Goal: Task Accomplishment & Management: Use online tool/utility

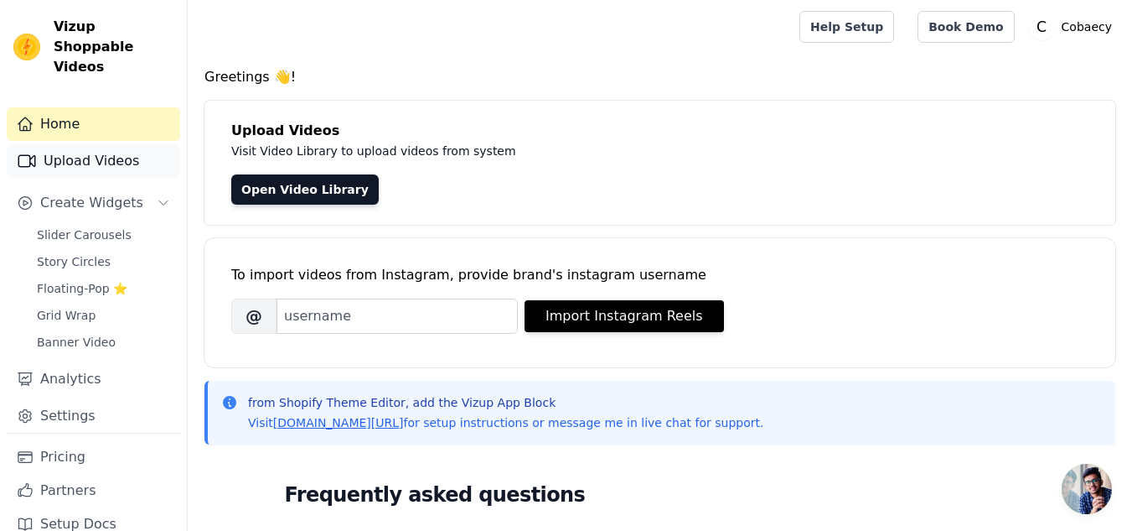
click at [122, 150] on link "Upload Videos" at bounding box center [93, 161] width 173 height 34
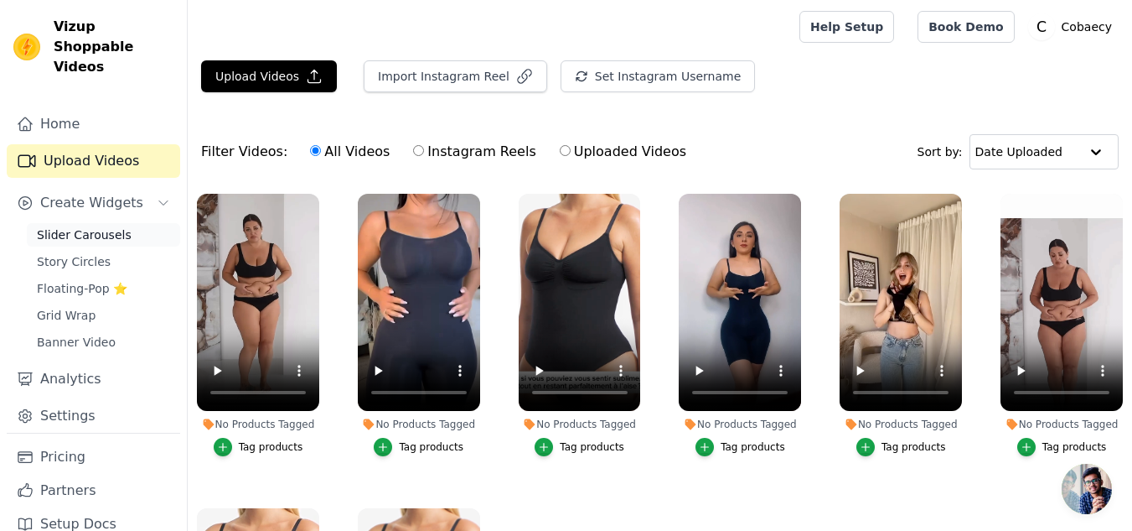
click at [76, 226] on span "Slider Carousels" at bounding box center [84, 234] width 95 height 17
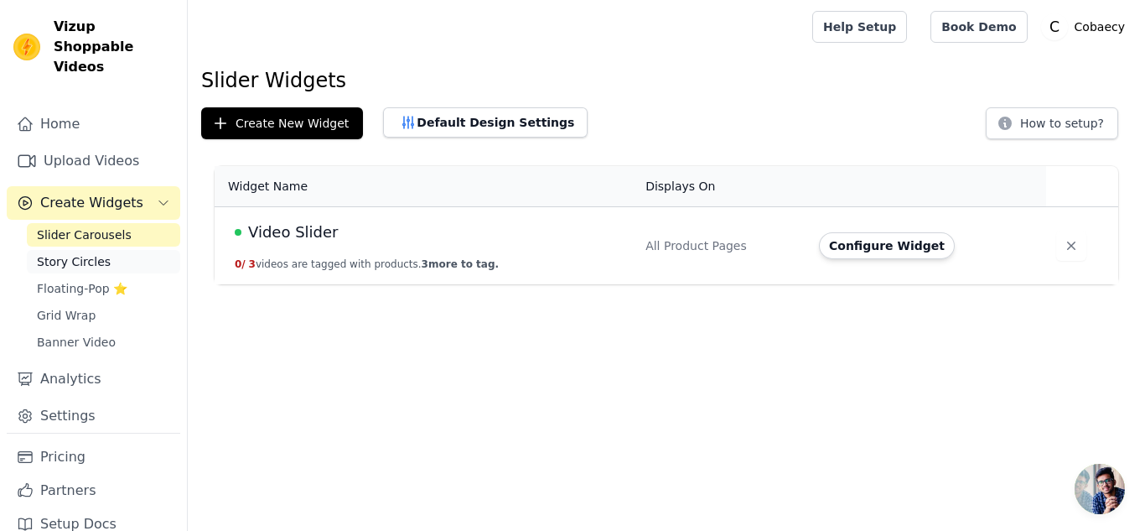
click at [78, 253] on span "Story Circles" at bounding box center [74, 261] width 74 height 17
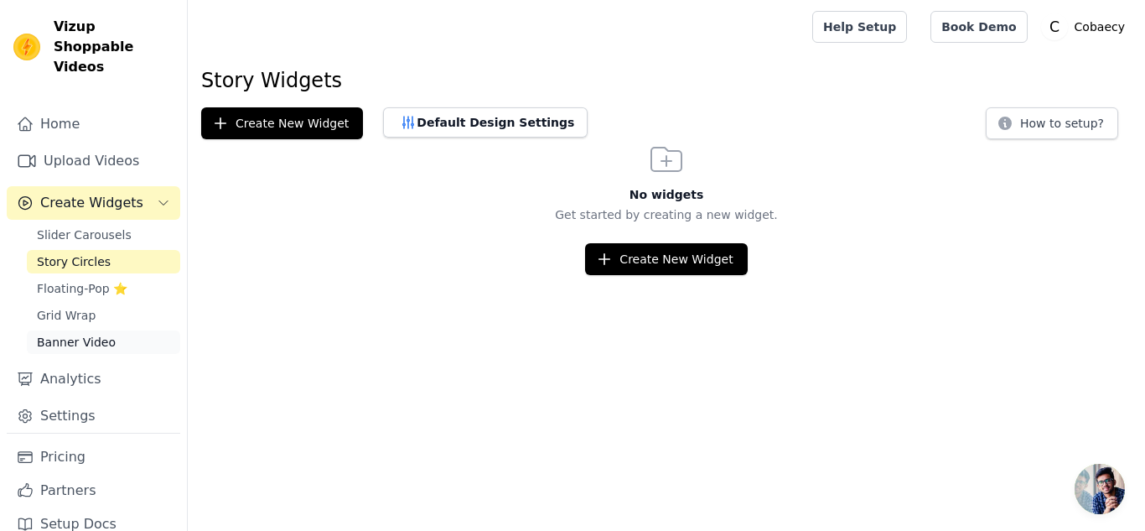
click at [50, 334] on span "Banner Video" at bounding box center [76, 342] width 79 height 17
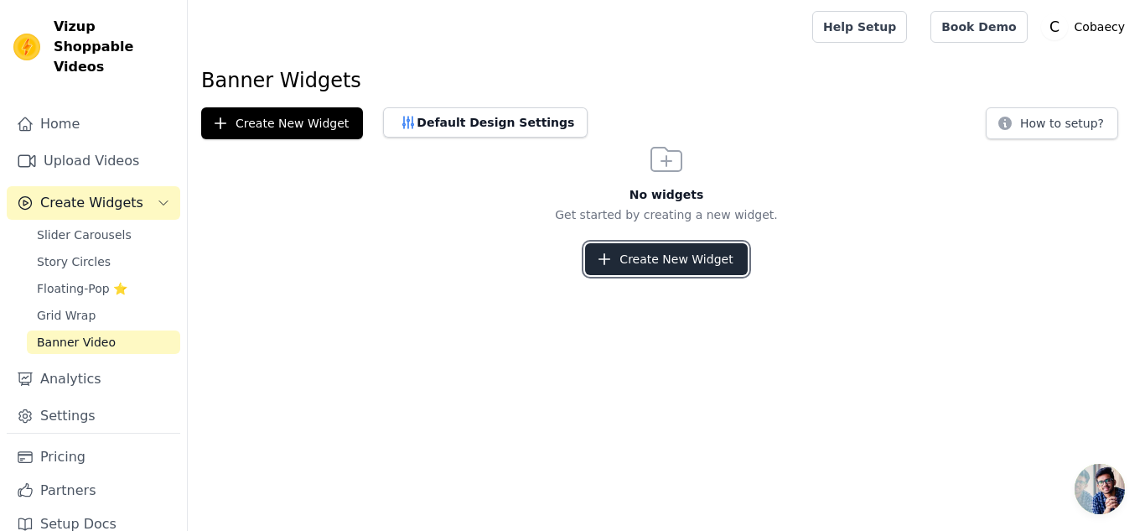
click at [732, 271] on button "Create New Widget" at bounding box center [666, 259] width 162 height 32
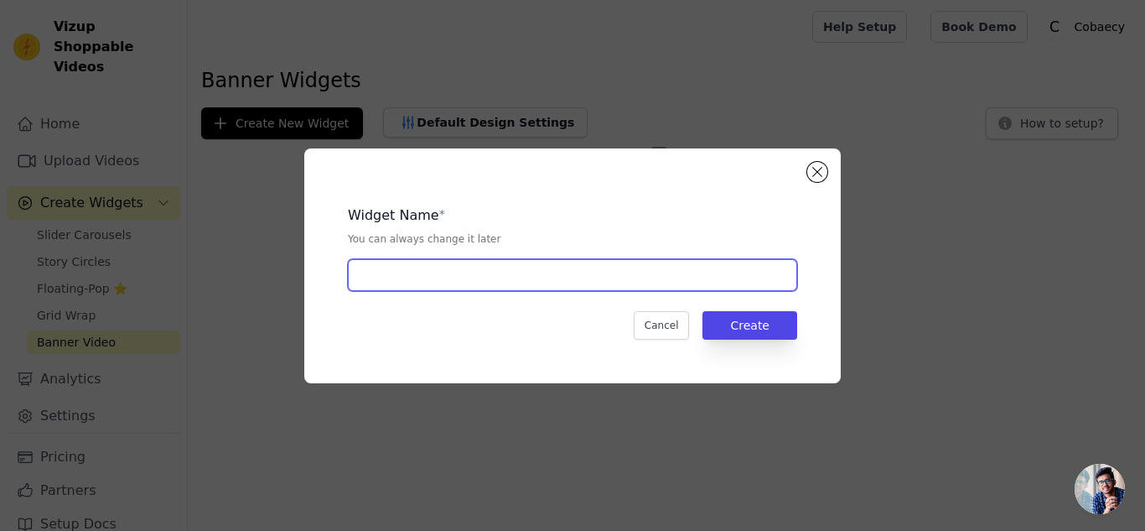
click at [475, 288] on input "text" at bounding box center [572, 275] width 449 height 32
type input "JJ"
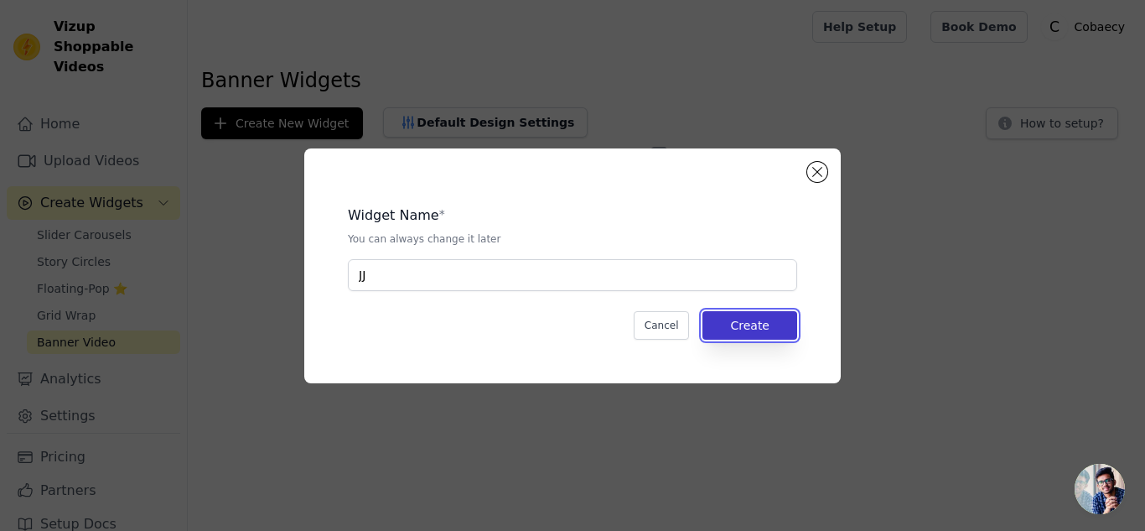
click at [789, 334] on button "Create" at bounding box center [749, 325] width 95 height 28
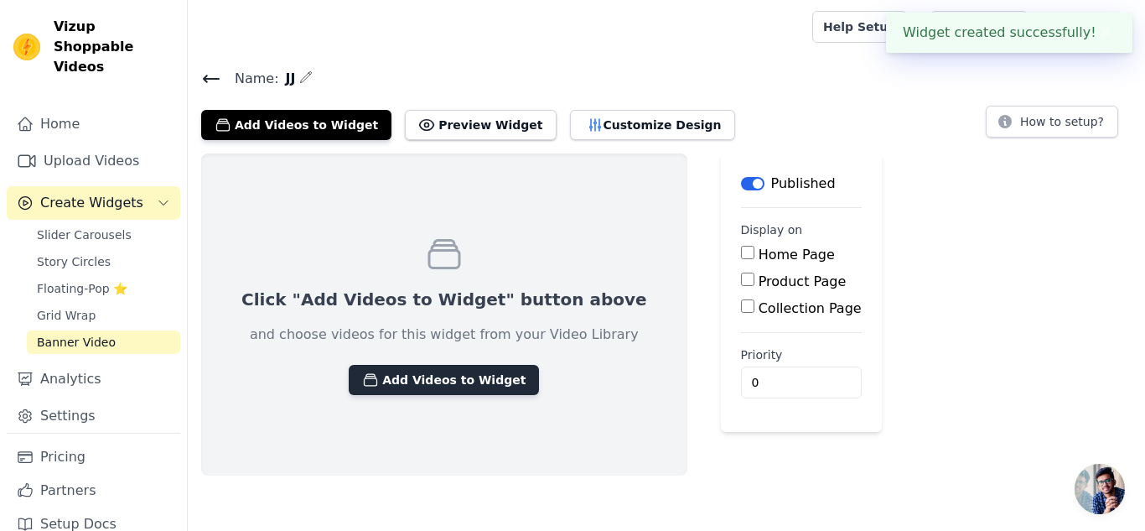
click at [416, 365] on button "Add Videos to Widget" at bounding box center [444, 380] width 190 height 30
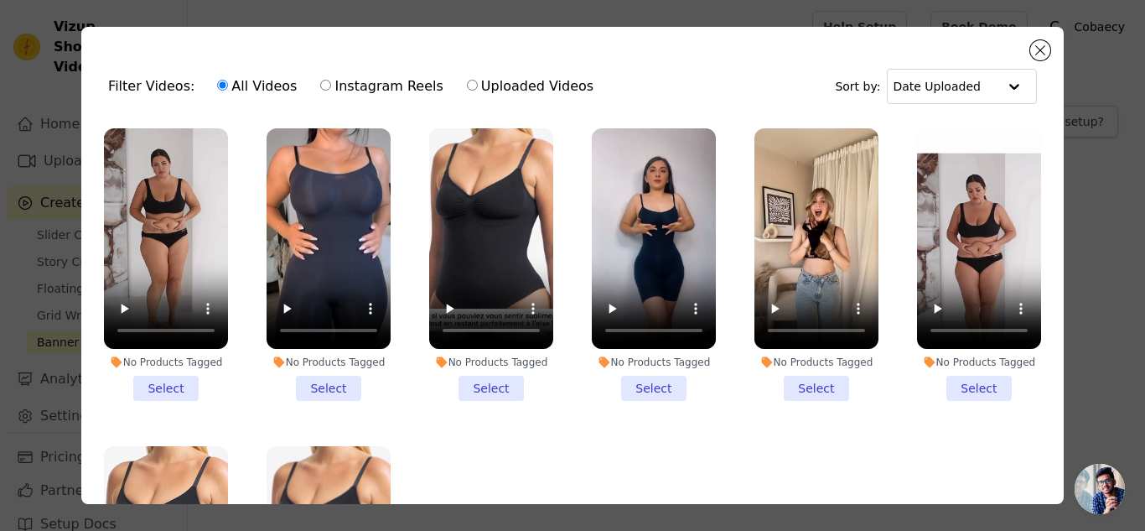
click at [152, 385] on li "No Products Tagged Select" at bounding box center [166, 264] width 124 height 272
click at [0, 0] on input "No Products Tagged Select" at bounding box center [0, 0] width 0 height 0
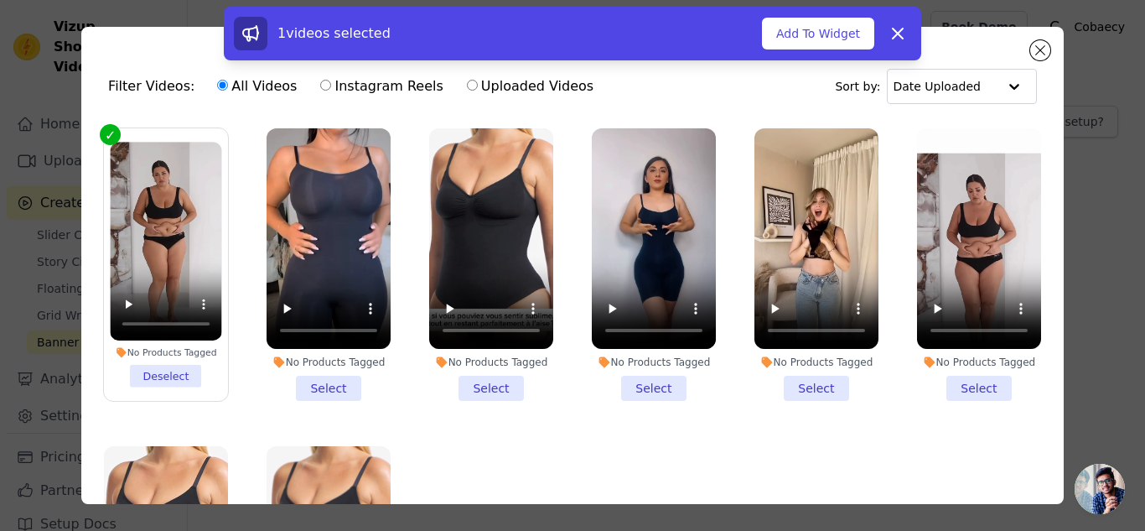
click at [305, 388] on li "No Products Tagged Select" at bounding box center [329, 264] width 124 height 272
click at [0, 0] on input "No Products Tagged Select" at bounding box center [0, 0] width 0 height 0
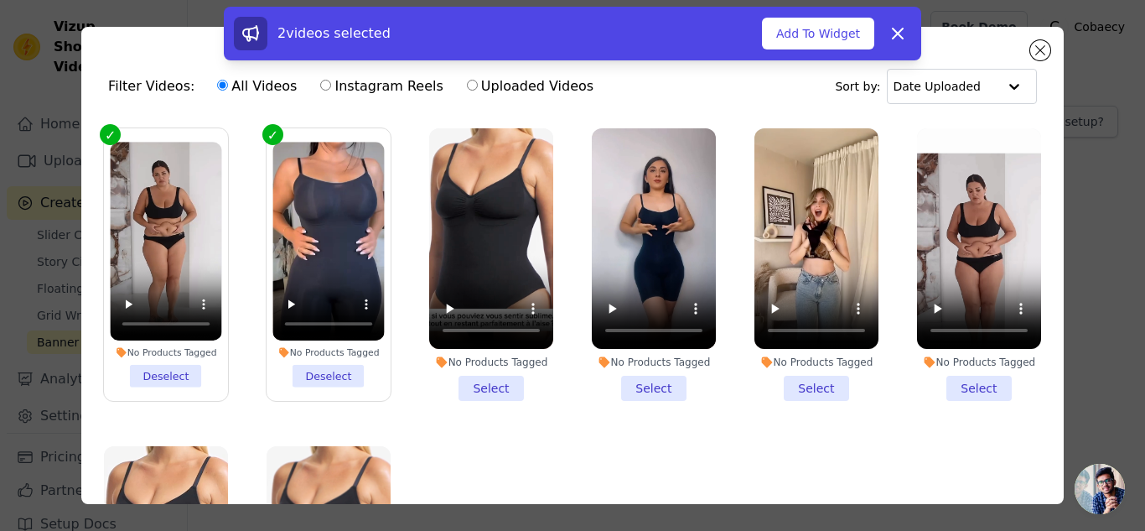
click at [480, 380] on li "No Products Tagged Select" at bounding box center [491, 264] width 124 height 272
click at [0, 0] on input "No Products Tagged Select" at bounding box center [0, 0] width 0 height 0
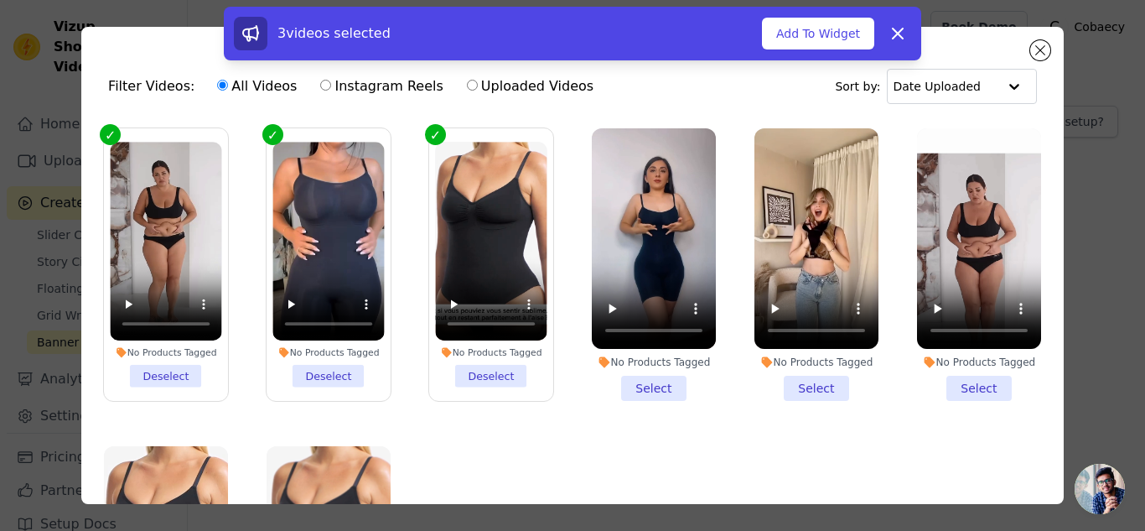
click at [624, 386] on li "No Products Tagged Select" at bounding box center [654, 264] width 124 height 272
click at [0, 0] on input "No Products Tagged Select" at bounding box center [0, 0] width 0 height 0
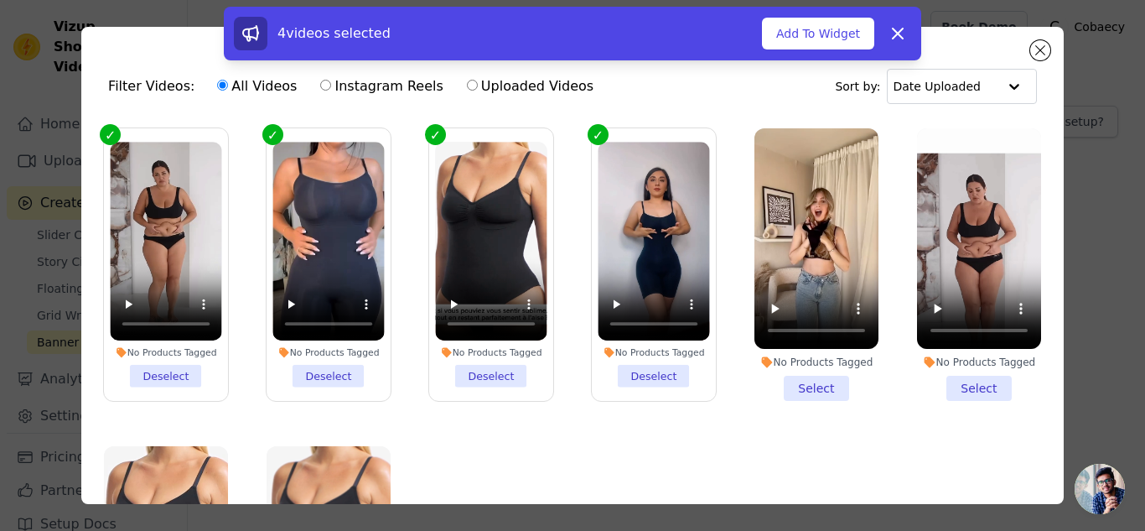
click at [819, 378] on li "No Products Tagged Select" at bounding box center [816, 264] width 124 height 272
click at [0, 0] on input "No Products Tagged Select" at bounding box center [0, 0] width 0 height 0
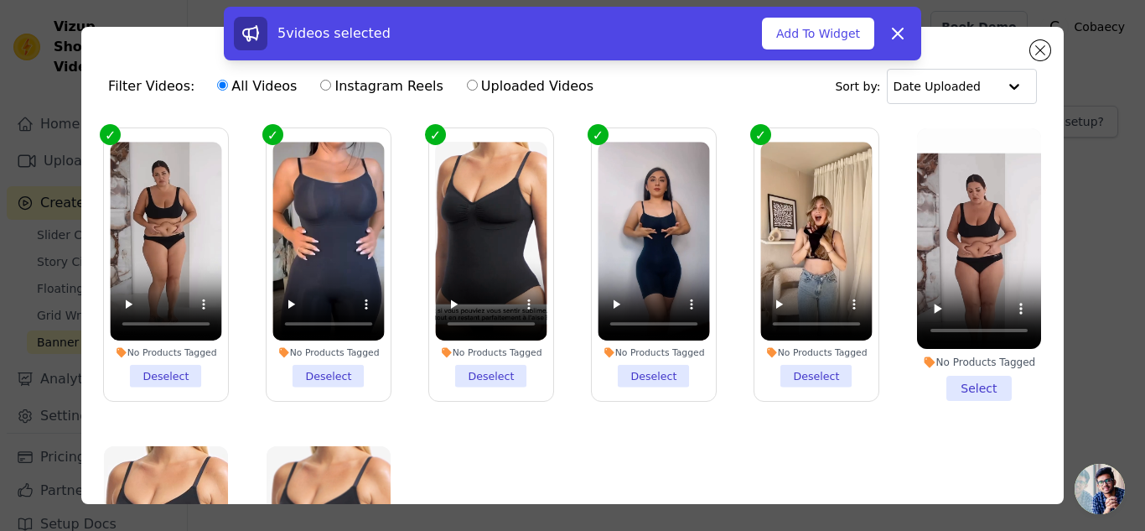
click at [940, 378] on li "No Products Tagged Select" at bounding box center [979, 264] width 124 height 272
click at [0, 0] on input "No Products Tagged Select" at bounding box center [0, 0] width 0 height 0
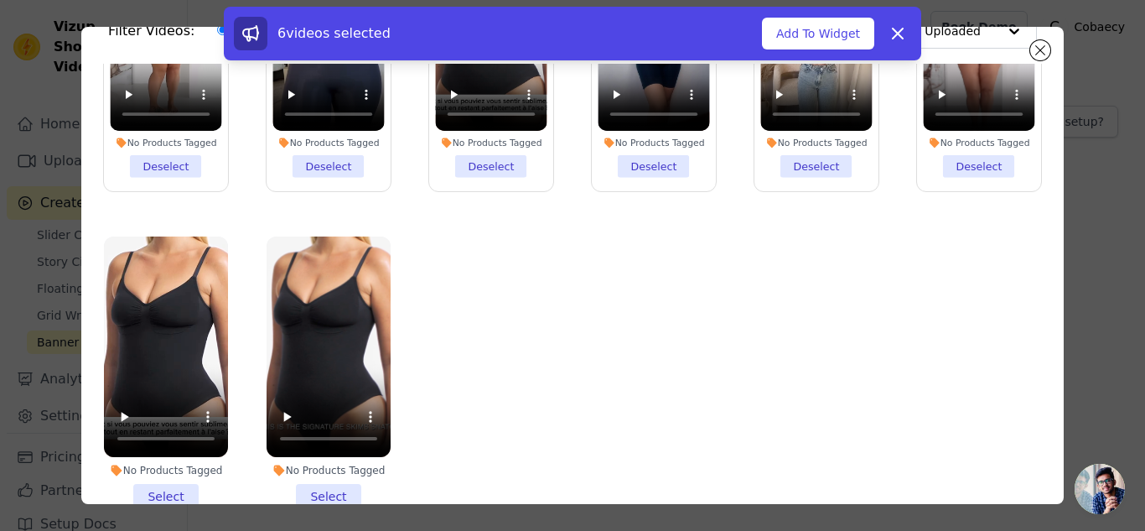
scroll to position [146, 0]
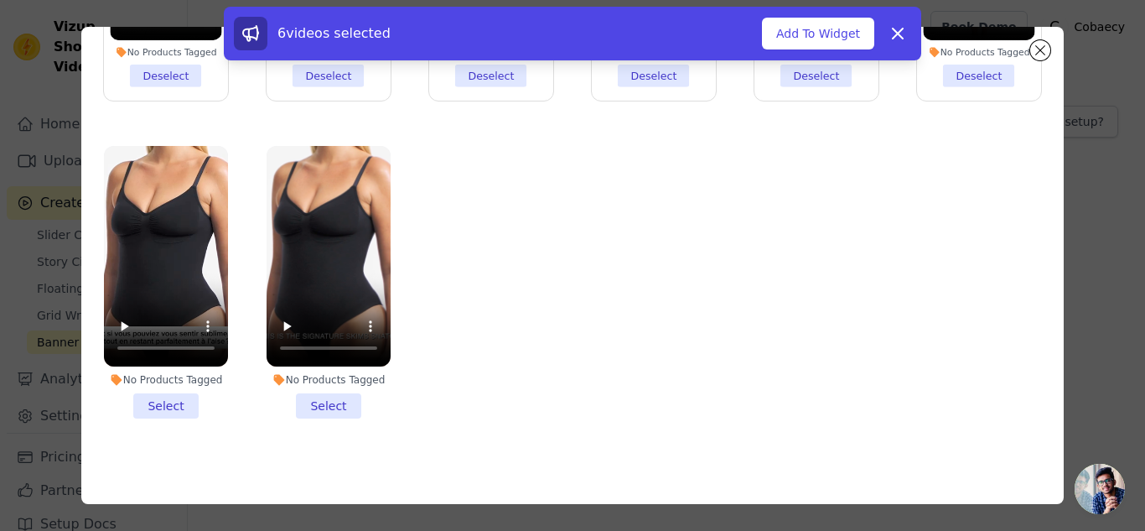
click at [155, 390] on li "No Products Tagged Select" at bounding box center [166, 282] width 124 height 272
click at [0, 0] on input "No Products Tagged Select" at bounding box center [0, 0] width 0 height 0
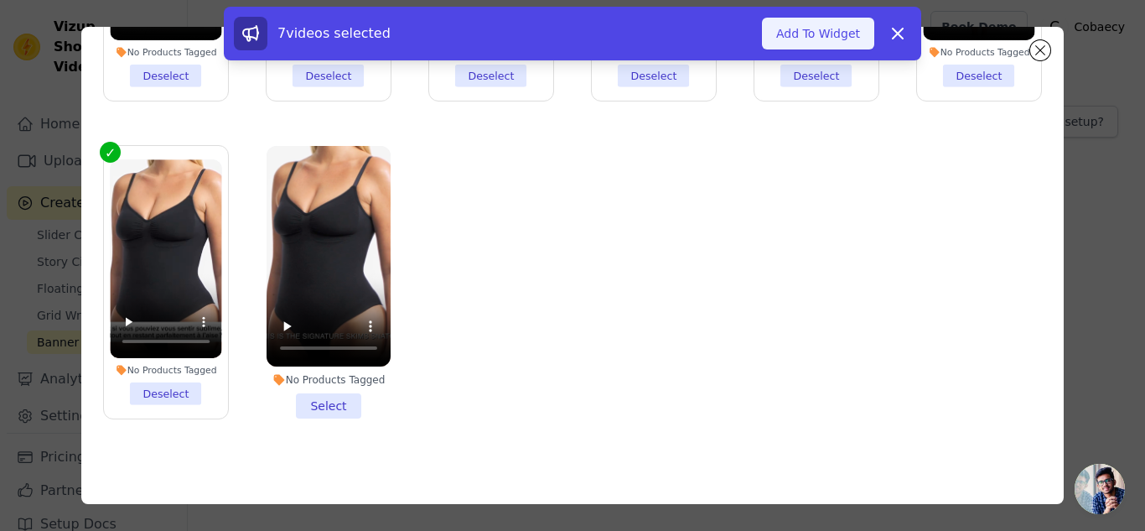
click at [815, 41] on button "Add To Widget" at bounding box center [818, 34] width 112 height 32
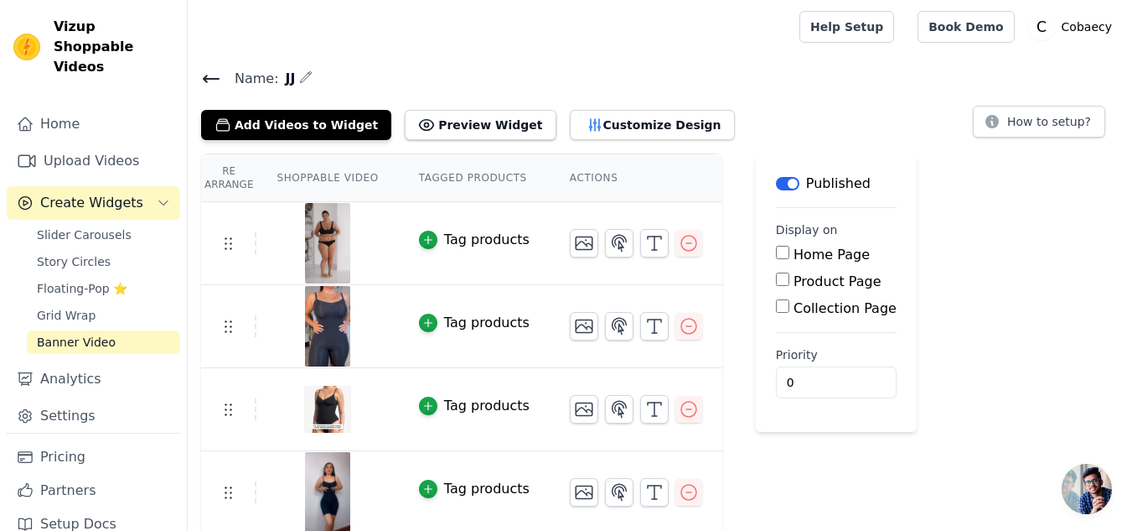
click at [776, 282] on input "Product Page" at bounding box center [782, 278] width 13 height 13
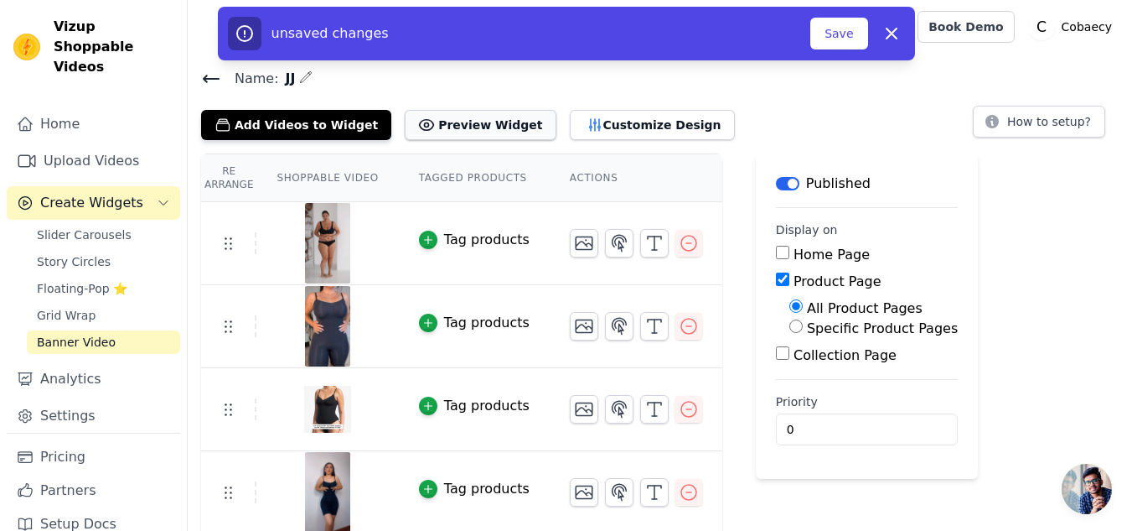
click at [477, 125] on button "Preview Widget" at bounding box center [480, 125] width 151 height 30
click at [891, 36] on icon "button" at bounding box center [892, 33] width 20 height 20
checkbox input "false"
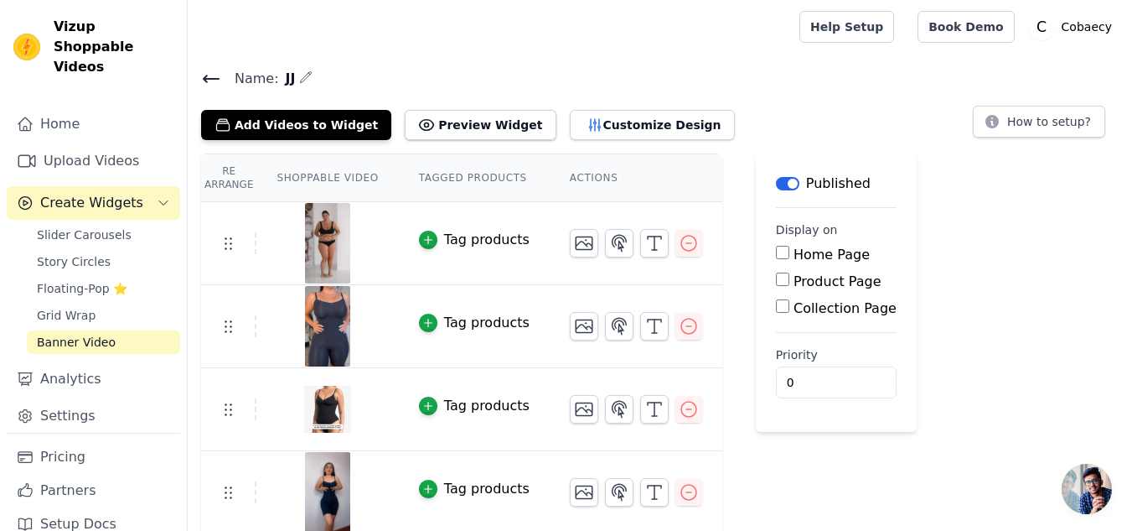
click at [39, 330] on link "Banner Video" at bounding box center [103, 341] width 153 height 23
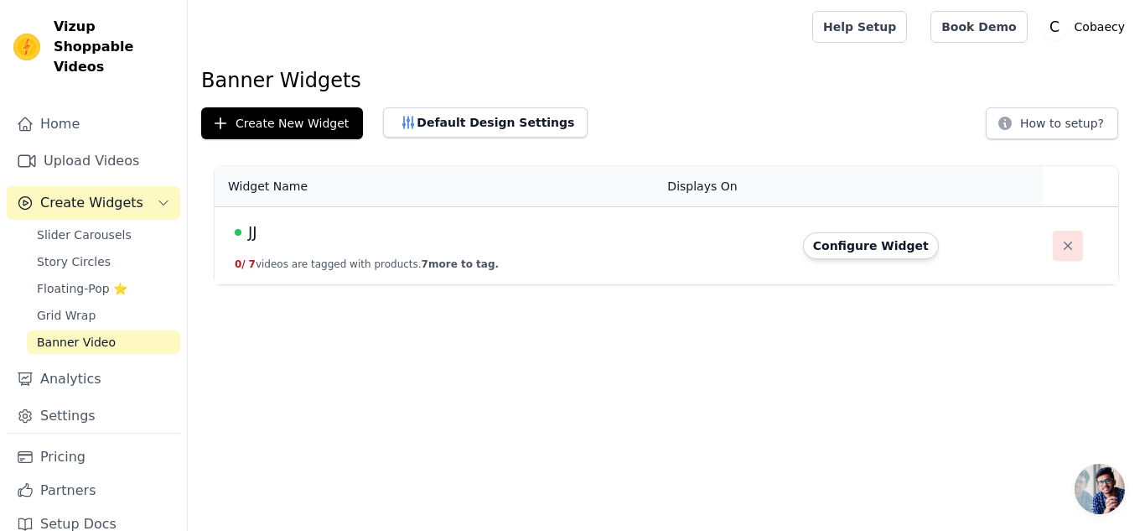
click at [1059, 243] on icon "button" at bounding box center [1067, 245] width 17 height 17
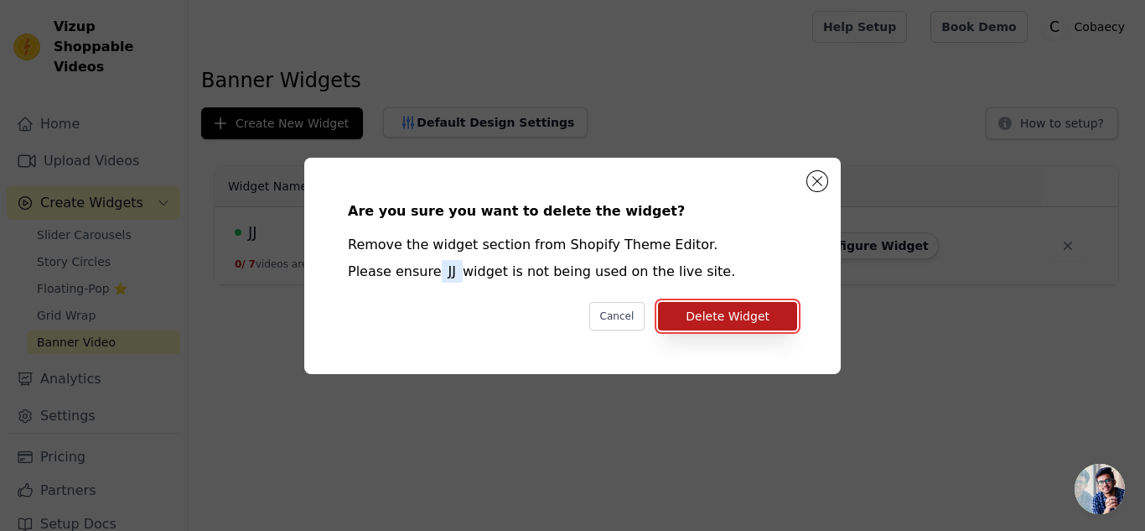
click at [738, 304] on button "Delete Widget" at bounding box center [727, 316] width 139 height 28
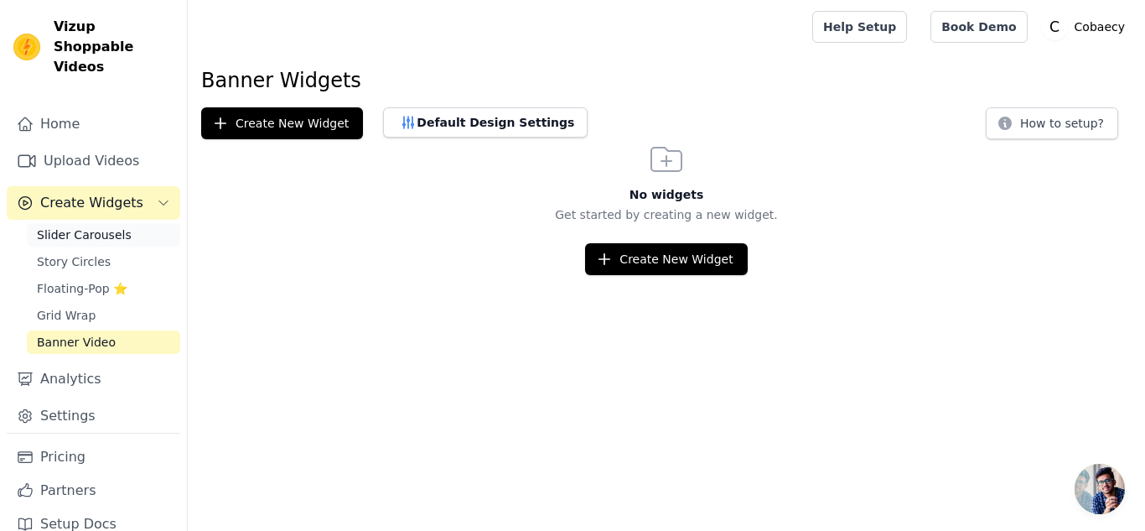
click at [60, 226] on span "Slider Carousels" at bounding box center [84, 234] width 95 height 17
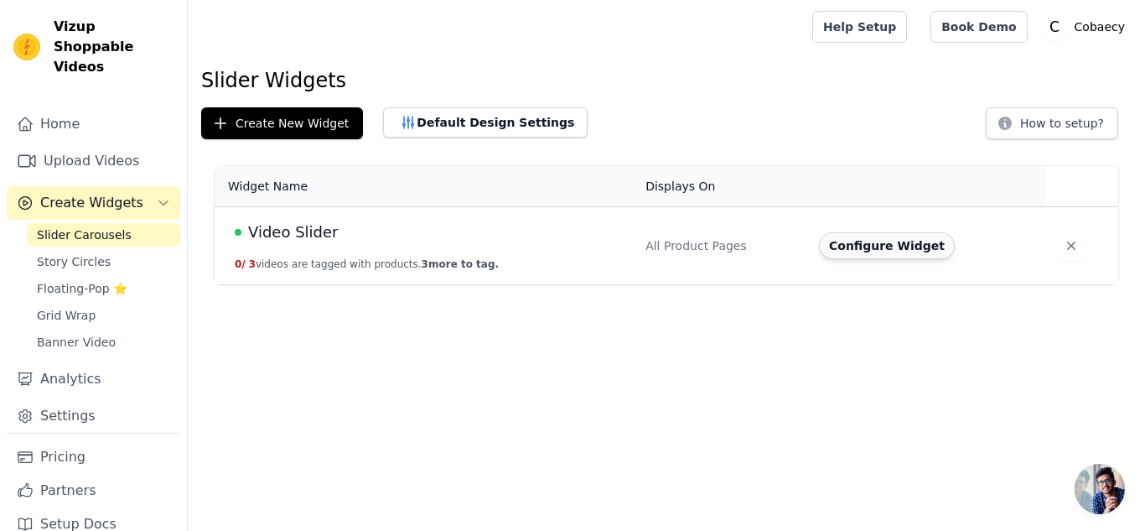
click at [903, 251] on button "Configure Widget" at bounding box center [887, 245] width 136 height 27
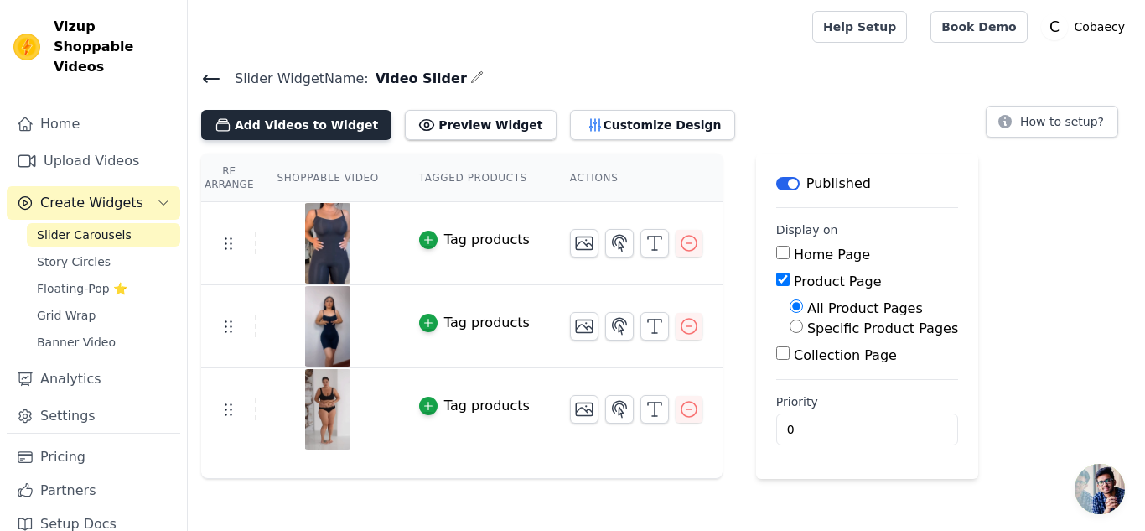
click at [267, 127] on button "Add Videos to Widget" at bounding box center [296, 125] width 190 height 30
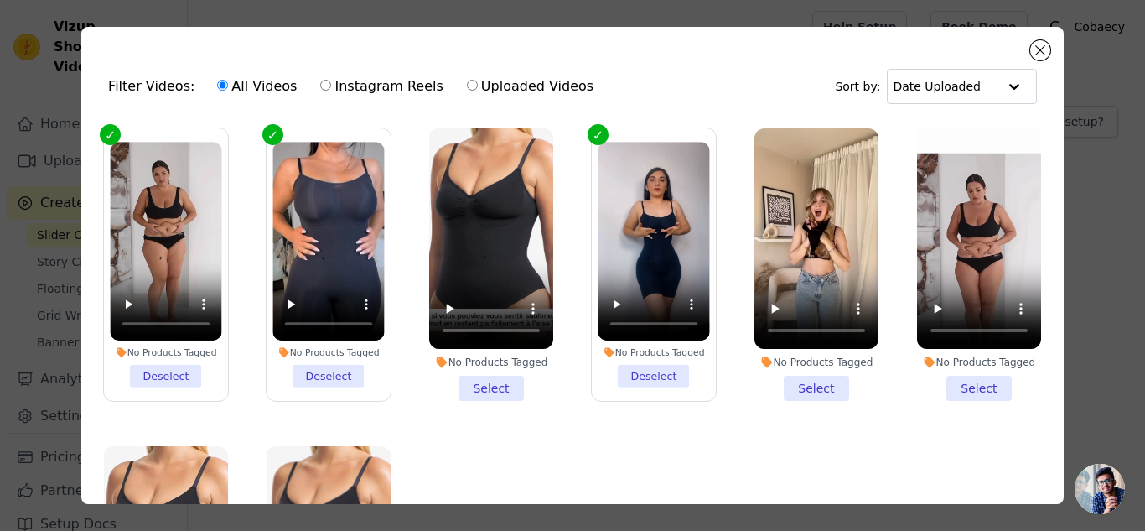
drag, startPoint x: 789, startPoint y: 388, endPoint x: 841, endPoint y: 375, distance: 54.3
click at [796, 386] on li "No Products Tagged Select" at bounding box center [816, 264] width 124 height 272
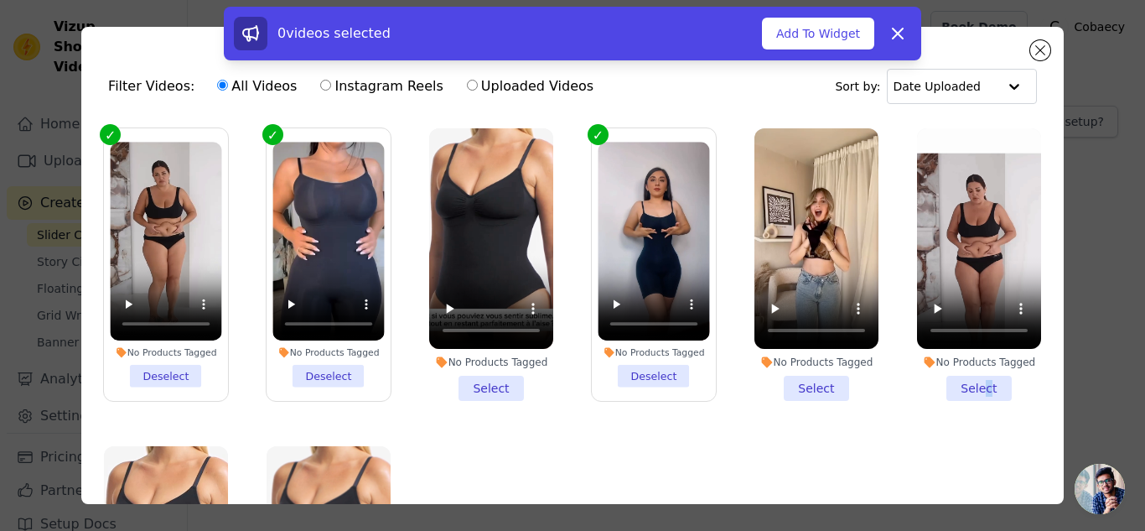
click at [967, 391] on li "No Products Tagged Select" at bounding box center [979, 264] width 124 height 272
click at [800, 380] on li "No Products Tagged Select" at bounding box center [816, 264] width 124 height 272
click at [0, 0] on input "No Products Tagged Select" at bounding box center [0, 0] width 0 height 0
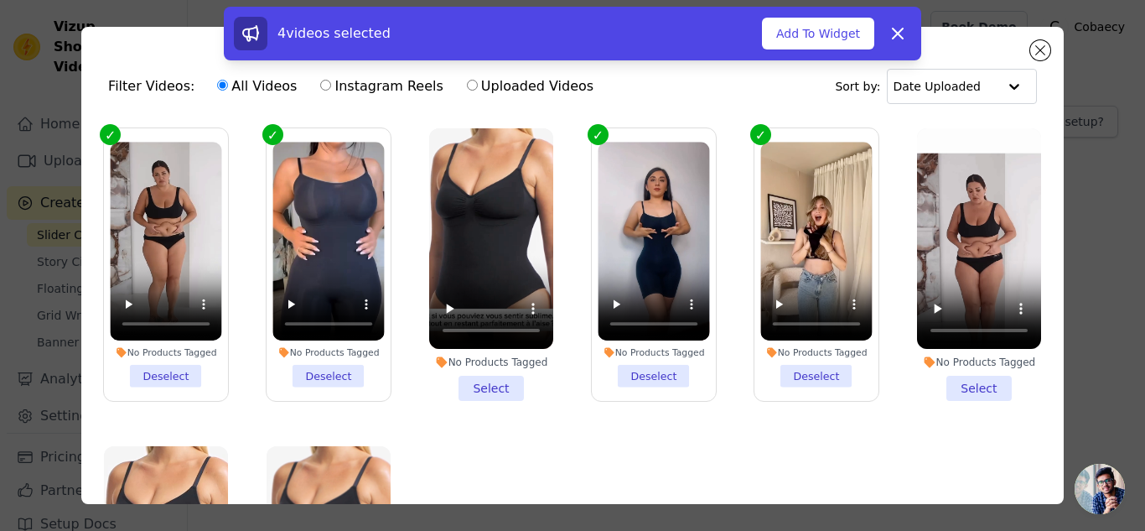
click at [935, 377] on li "No Products Tagged Select" at bounding box center [979, 264] width 124 height 272
click at [0, 0] on input "No Products Tagged Select" at bounding box center [0, 0] width 0 height 0
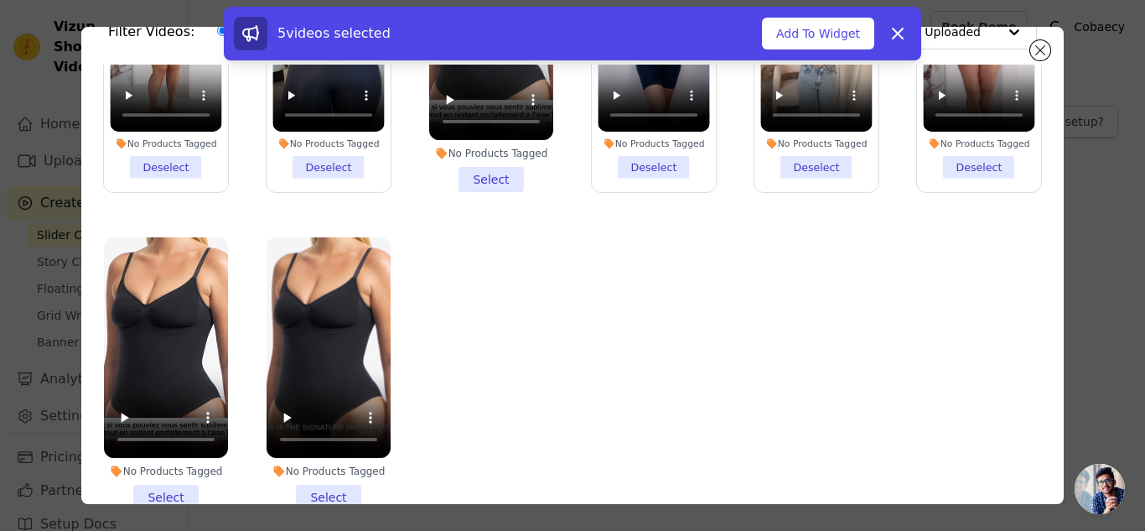
scroll to position [146, 0]
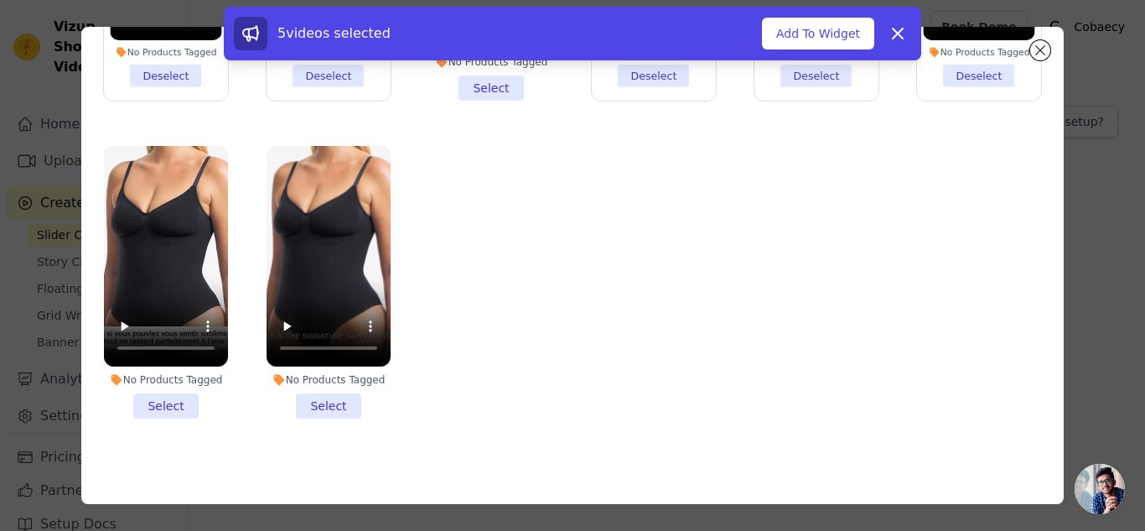
click at [185, 388] on li "No Products Tagged Select" at bounding box center [166, 282] width 124 height 272
click at [0, 0] on input "No Products Tagged Select" at bounding box center [0, 0] width 0 height 0
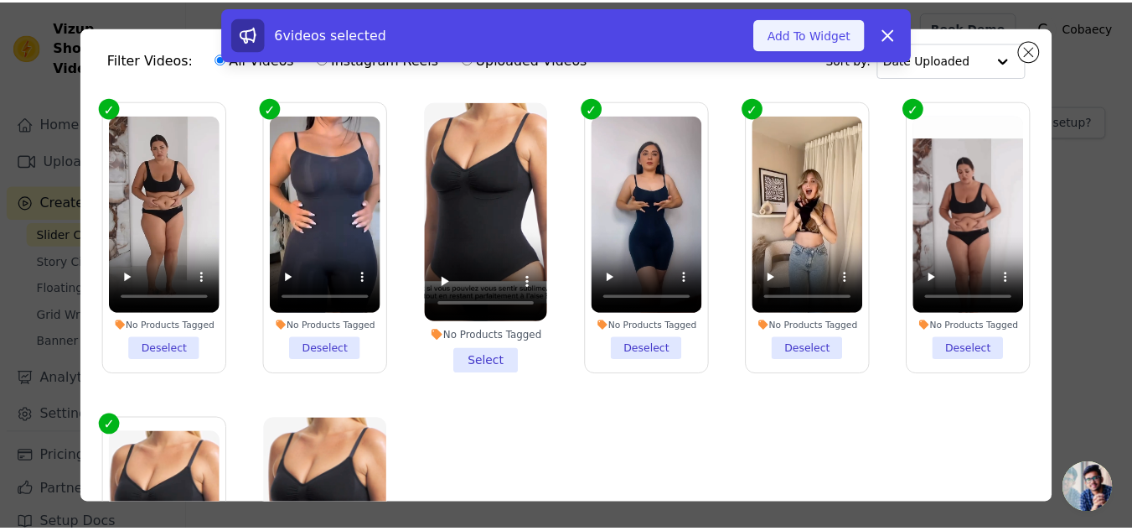
scroll to position [0, 0]
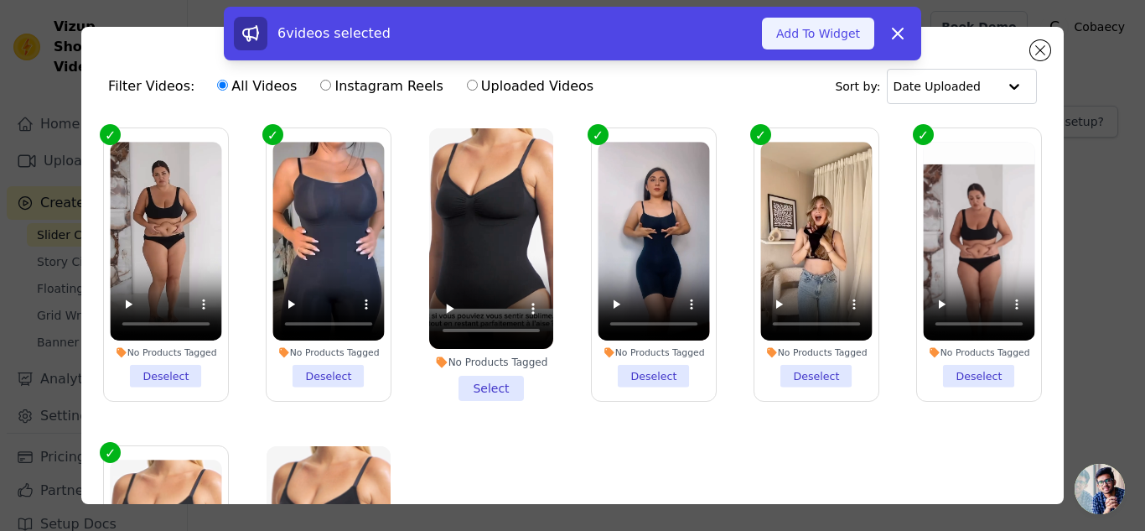
click at [822, 31] on button "Add To Widget" at bounding box center [818, 34] width 112 height 32
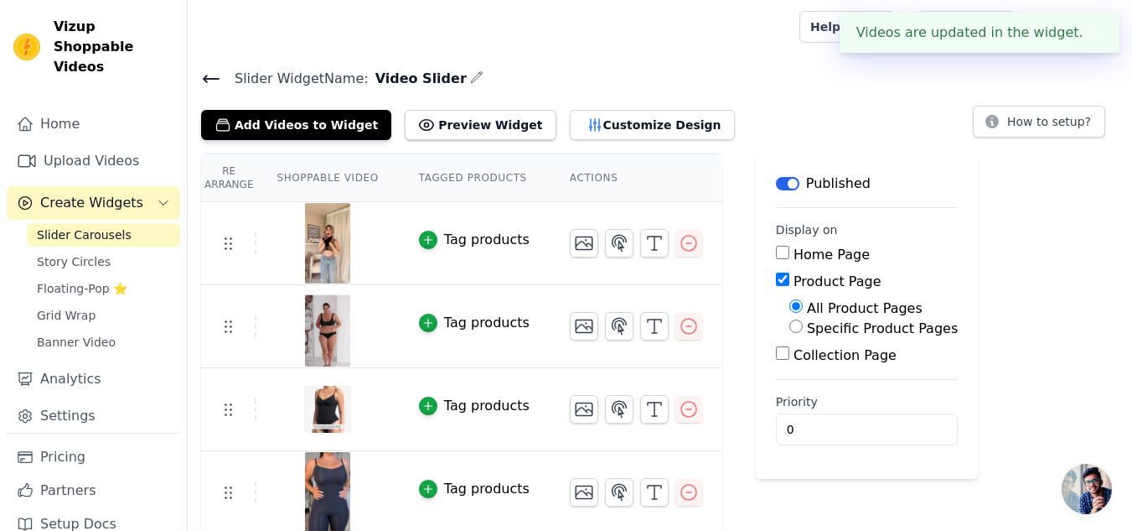
click at [807, 324] on label "Specific Product Pages" at bounding box center [882, 328] width 151 height 16
click at [798, 324] on input "Specific Product Pages" at bounding box center [795, 325] width 13 height 13
radio input "true"
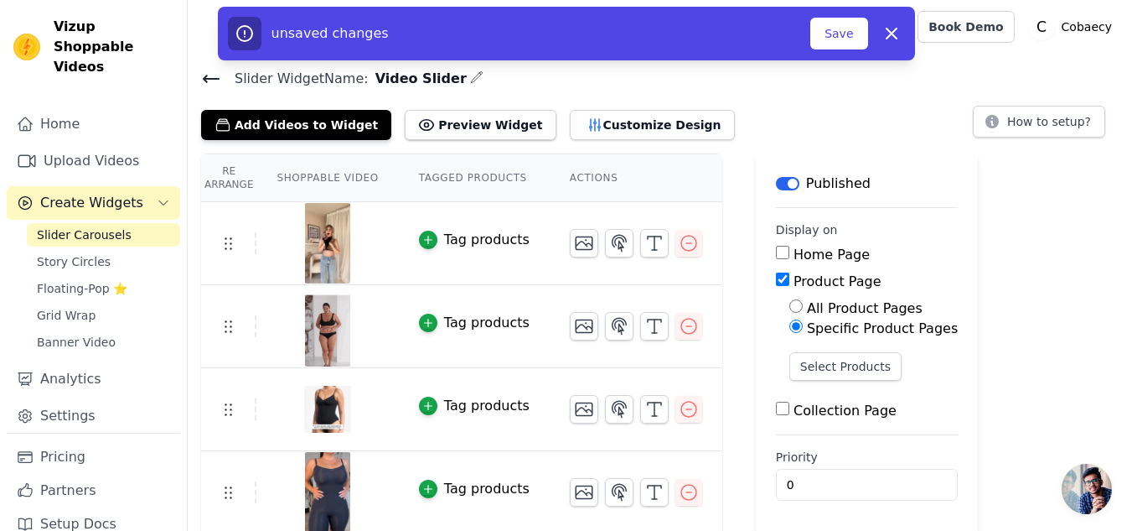
click at [807, 295] on div "Home Page Product Page All Product Pages Specific Product Pages Select Products…" at bounding box center [867, 333] width 182 height 176
click at [807, 301] on label "All Product Pages" at bounding box center [865, 308] width 116 height 16
click at [800, 301] on input "All Product Pages" at bounding box center [795, 305] width 13 height 13
radio input "true"
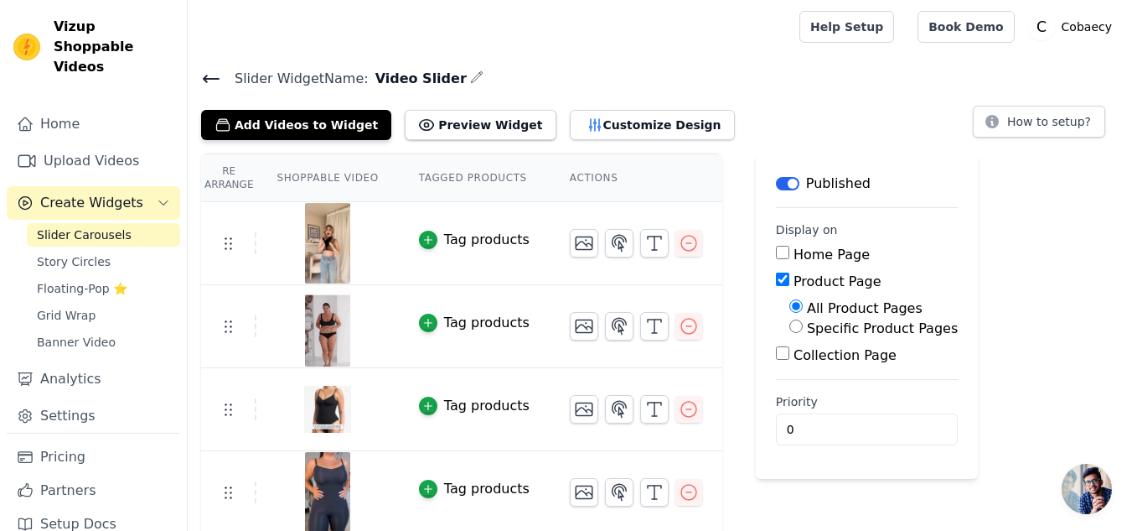
click at [789, 325] on input "Specific Product Pages" at bounding box center [795, 325] width 13 height 13
radio input "true"
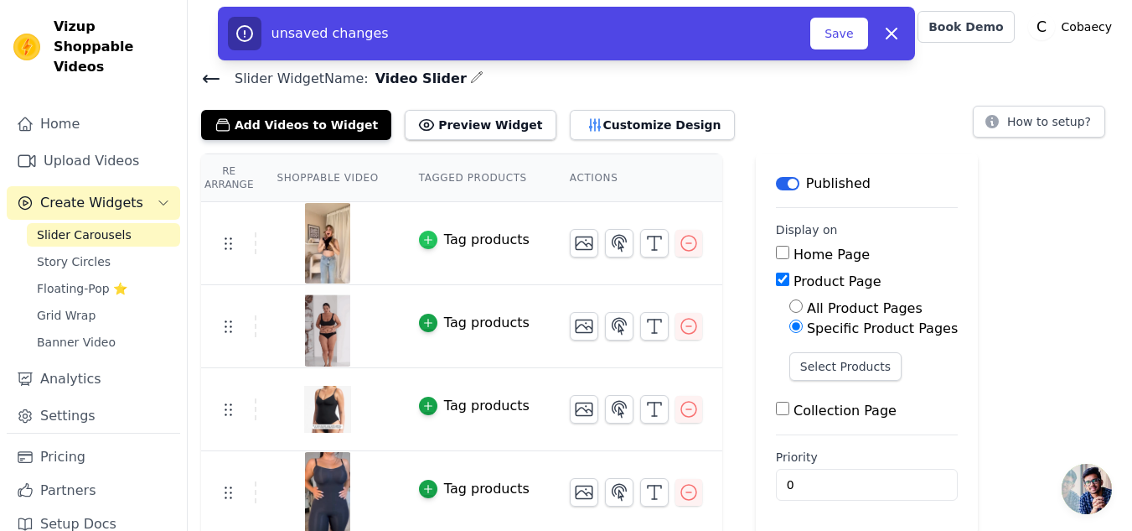
click at [424, 239] on icon "button" at bounding box center [428, 240] width 8 height 8
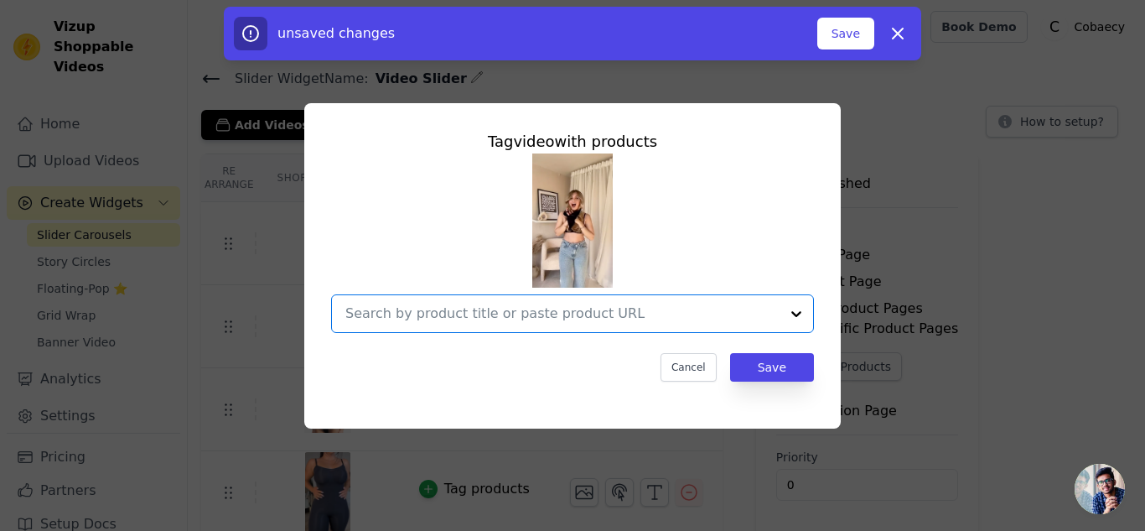
click at [434, 313] on input "text" at bounding box center [562, 313] width 434 height 20
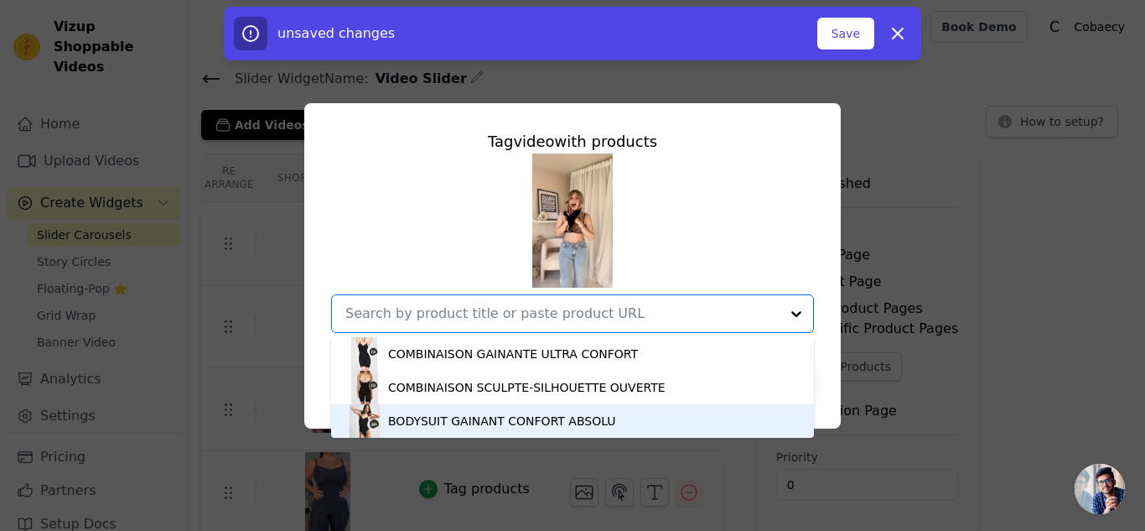
click at [417, 422] on div "BODYSUIT GAINANT CONFORT ABSOLU" at bounding box center [502, 420] width 228 height 17
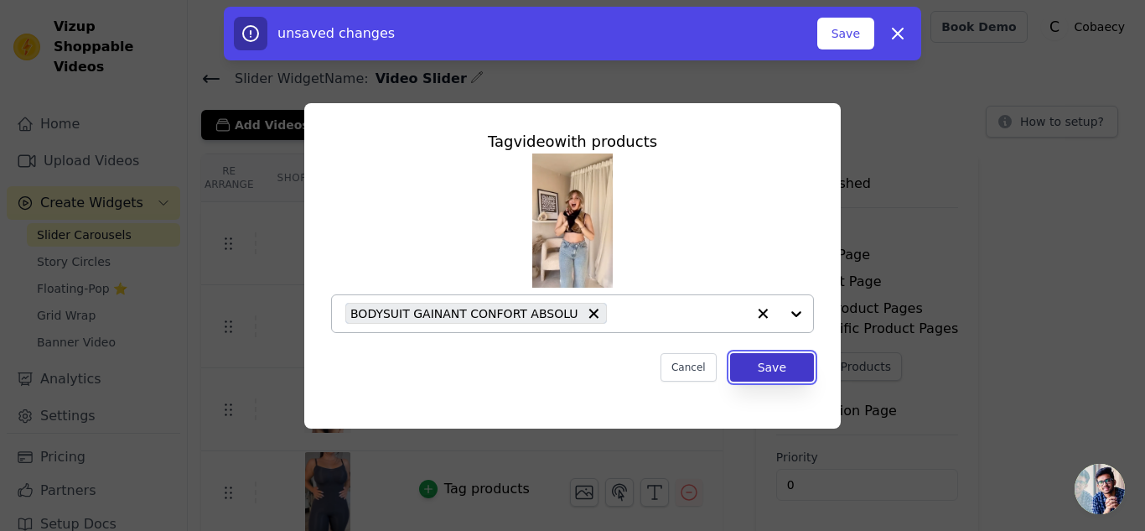
click at [758, 364] on button "Save" at bounding box center [772, 367] width 84 height 28
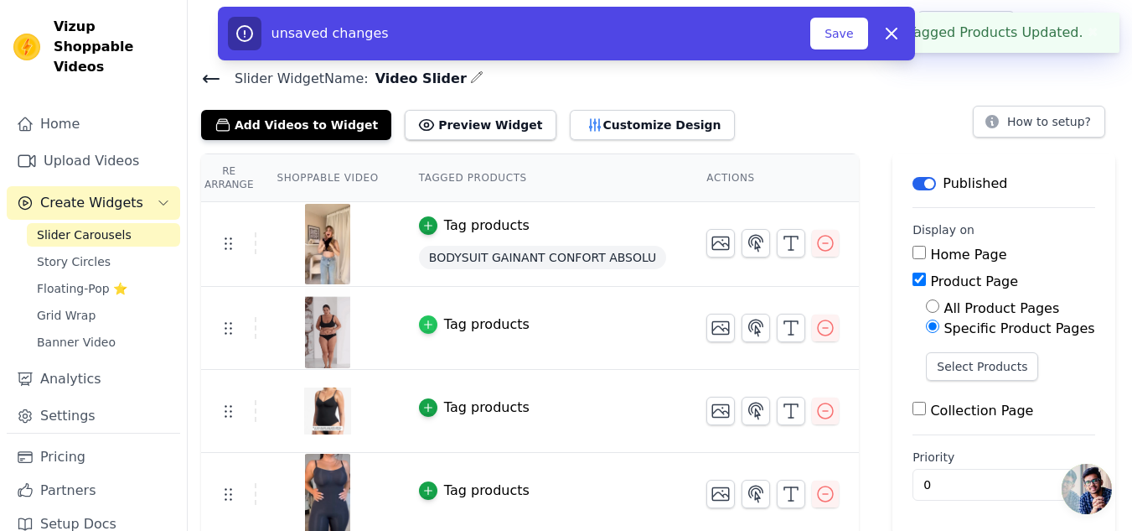
click at [424, 327] on div "button" at bounding box center [428, 324] width 18 height 18
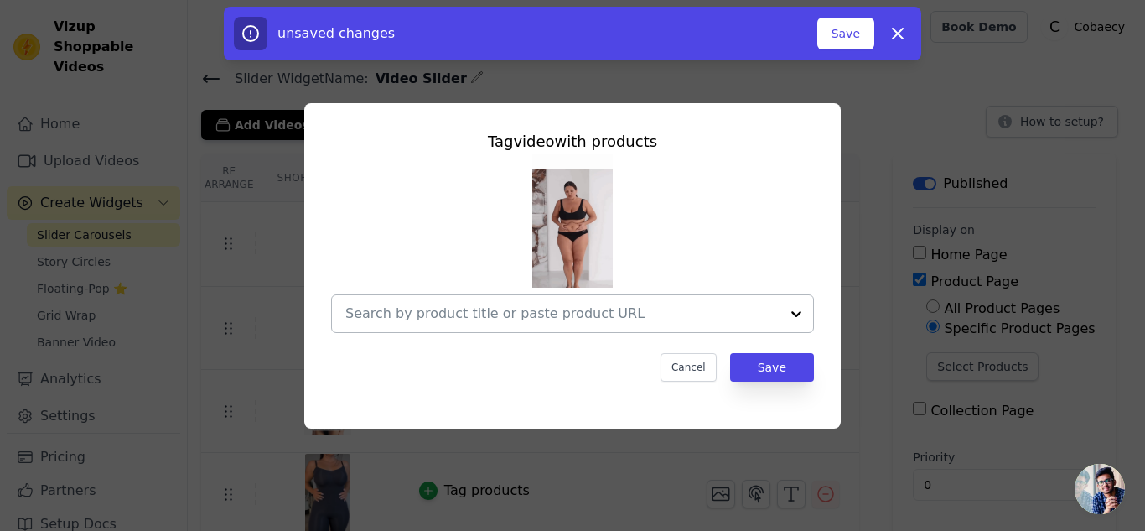
click at [722, 318] on input "text" at bounding box center [562, 313] width 434 height 20
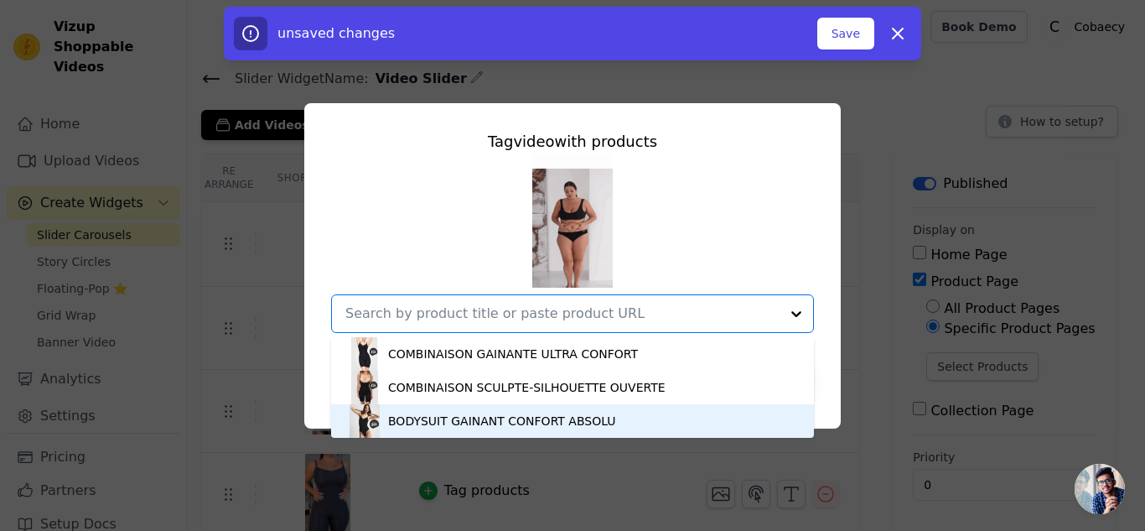
click at [432, 421] on div "BODYSUIT GAINANT CONFORT ABSOLU" at bounding box center [502, 420] width 228 height 17
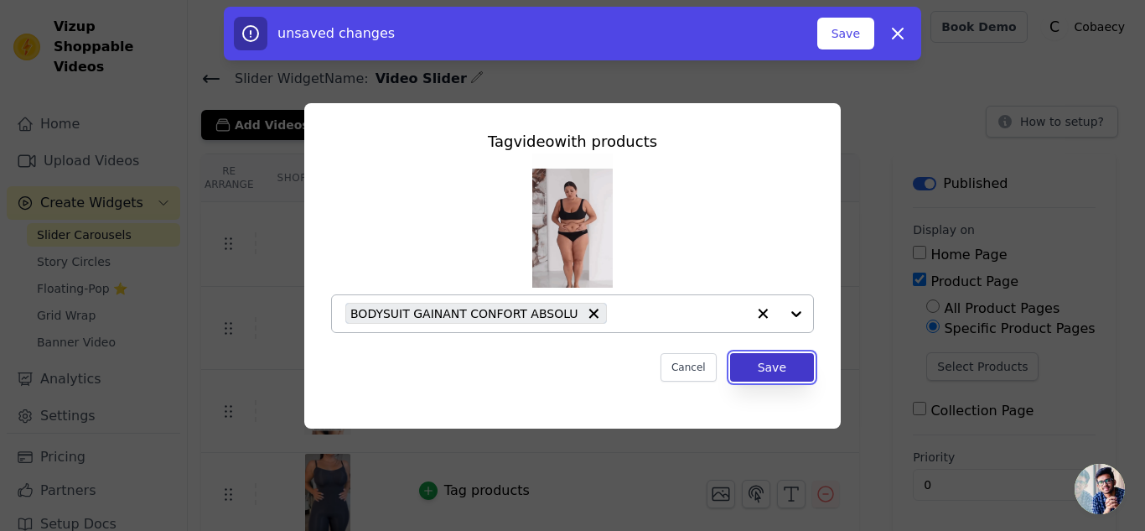
click at [784, 365] on button "Save" at bounding box center [772, 367] width 84 height 28
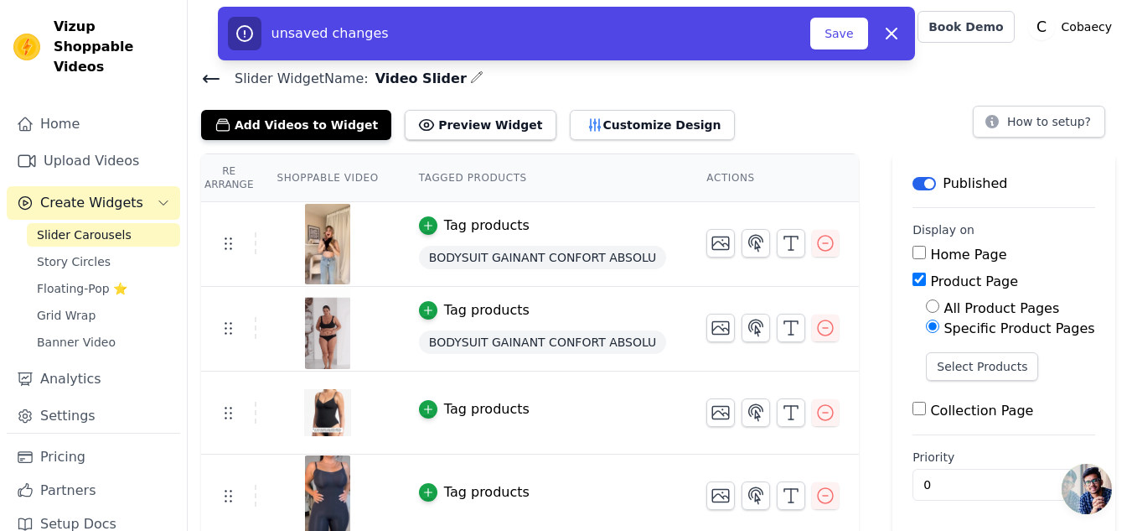
click at [472, 411] on div "Tag products" at bounding box center [486, 409] width 85 height 20
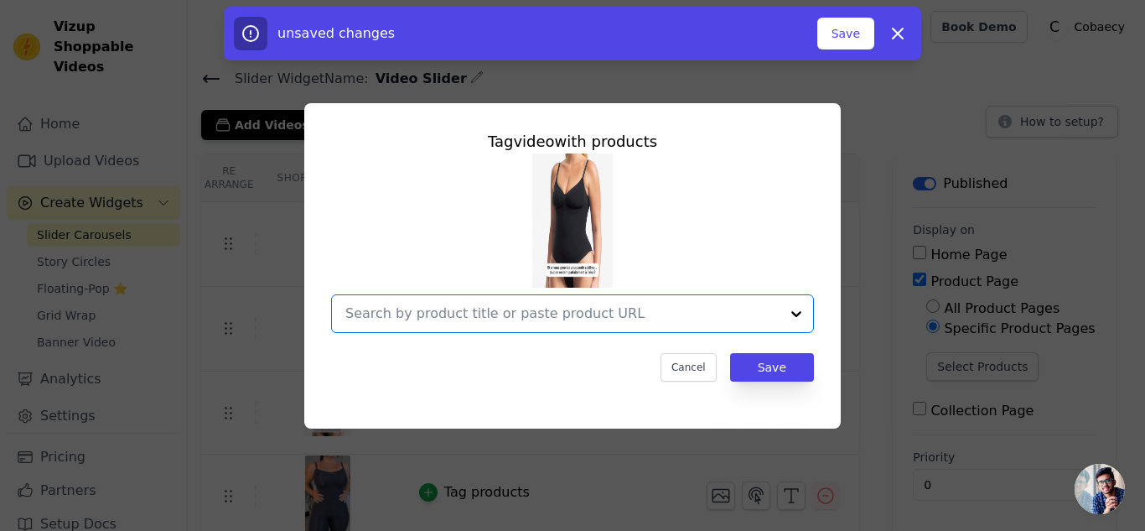
click at [735, 314] on input "text" at bounding box center [562, 313] width 434 height 20
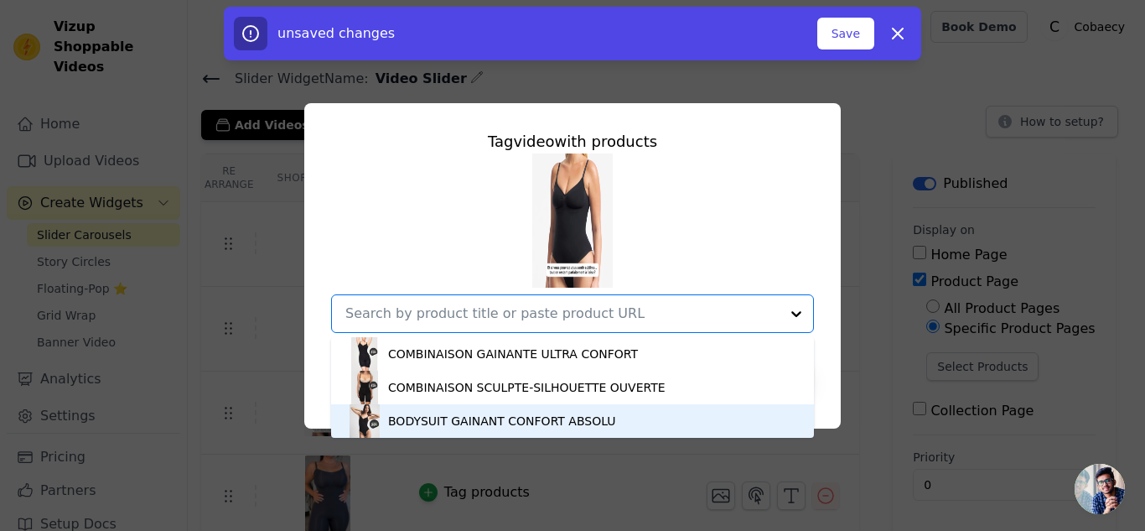
click at [414, 418] on div "BODYSUIT GAINANT CONFORT ABSOLU" at bounding box center [502, 420] width 228 height 17
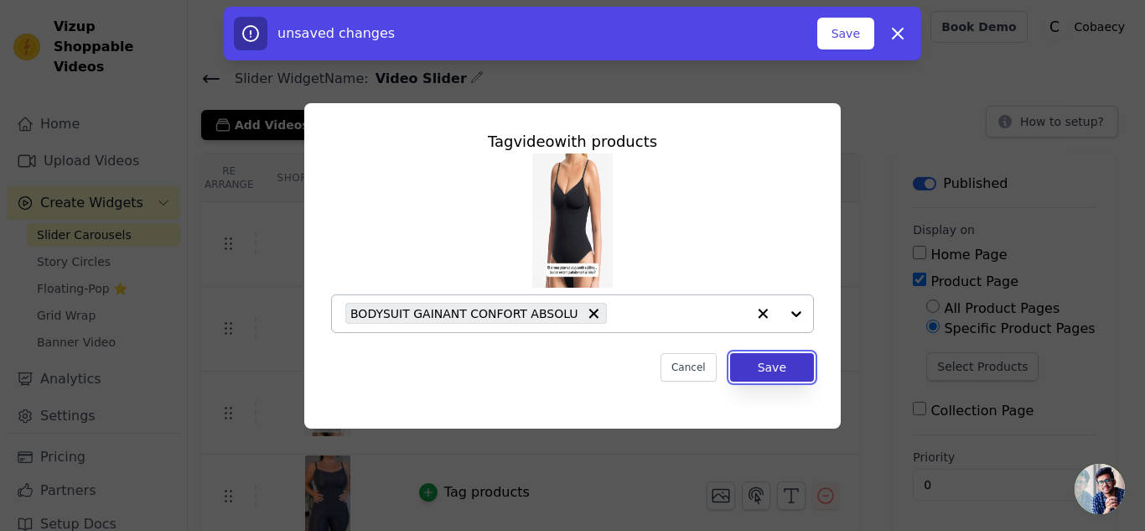
click at [776, 372] on button "Save" at bounding box center [772, 367] width 84 height 28
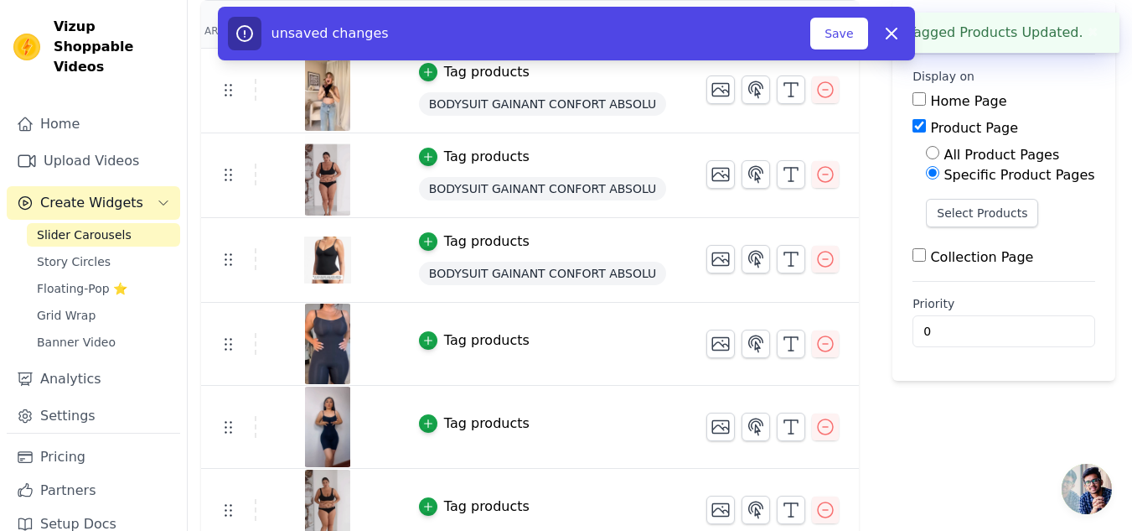
scroll to position [168, 0]
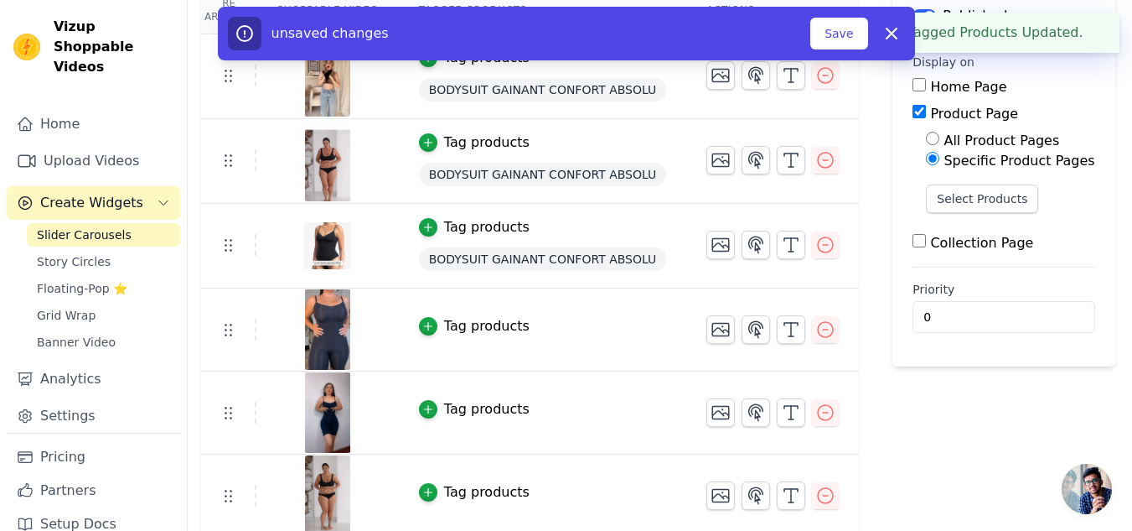
click at [494, 323] on div "Tag products" at bounding box center [486, 326] width 85 height 20
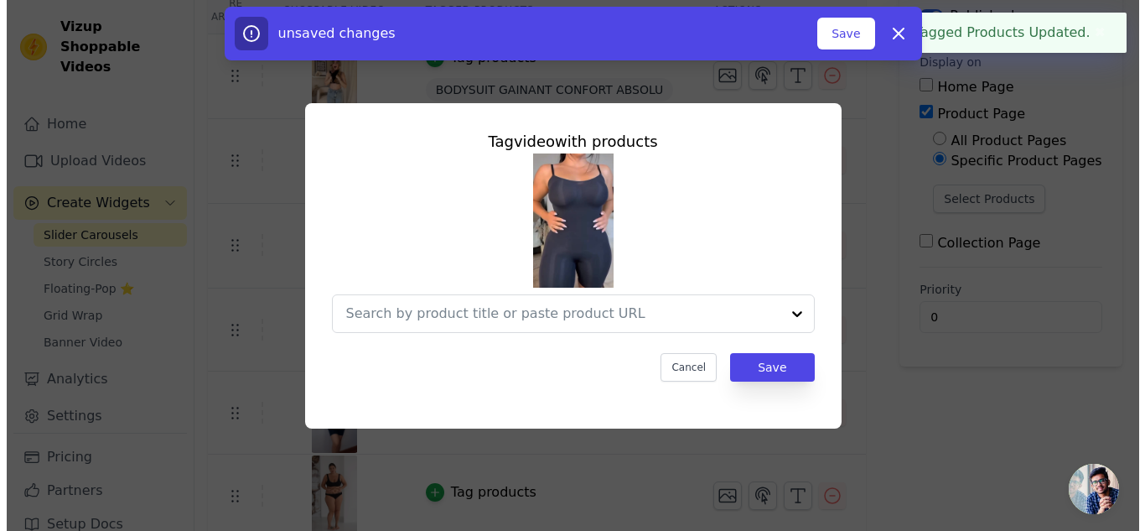
scroll to position [0, 0]
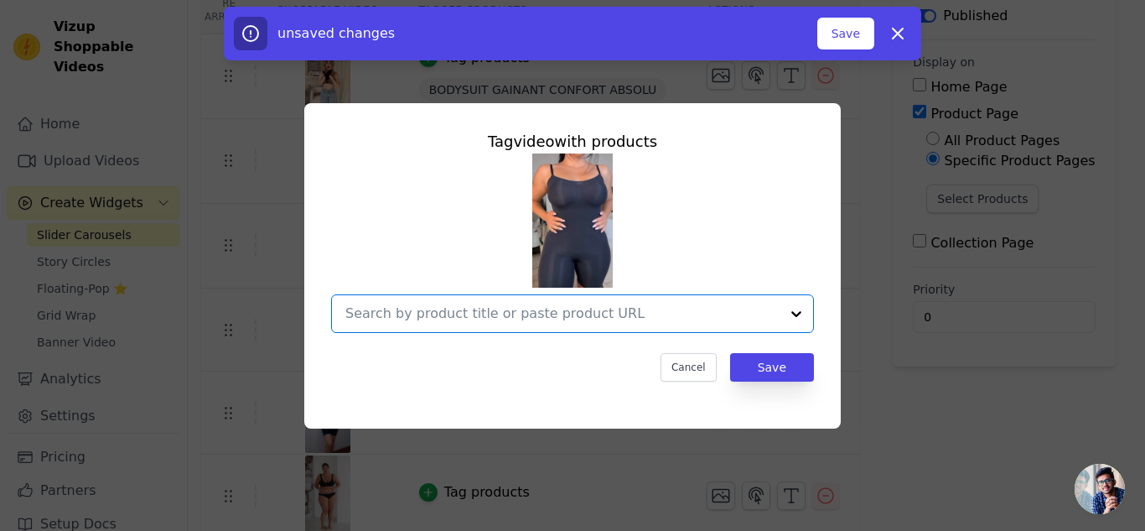
click at [686, 317] on input "text" at bounding box center [562, 313] width 434 height 20
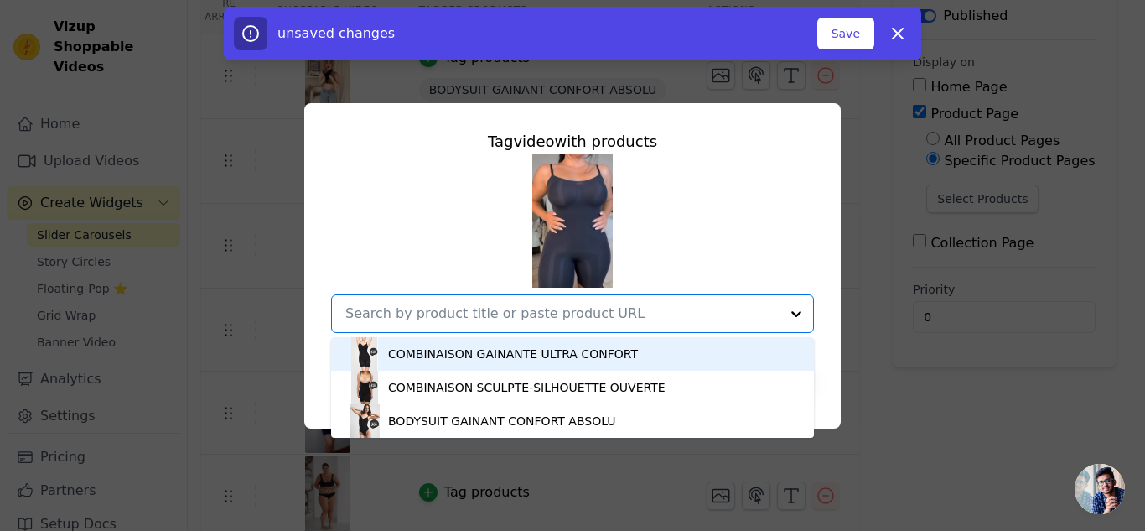
click at [427, 345] on div "COMBINAISON GAINANTE ULTRA CONFORT" at bounding box center [513, 353] width 250 height 17
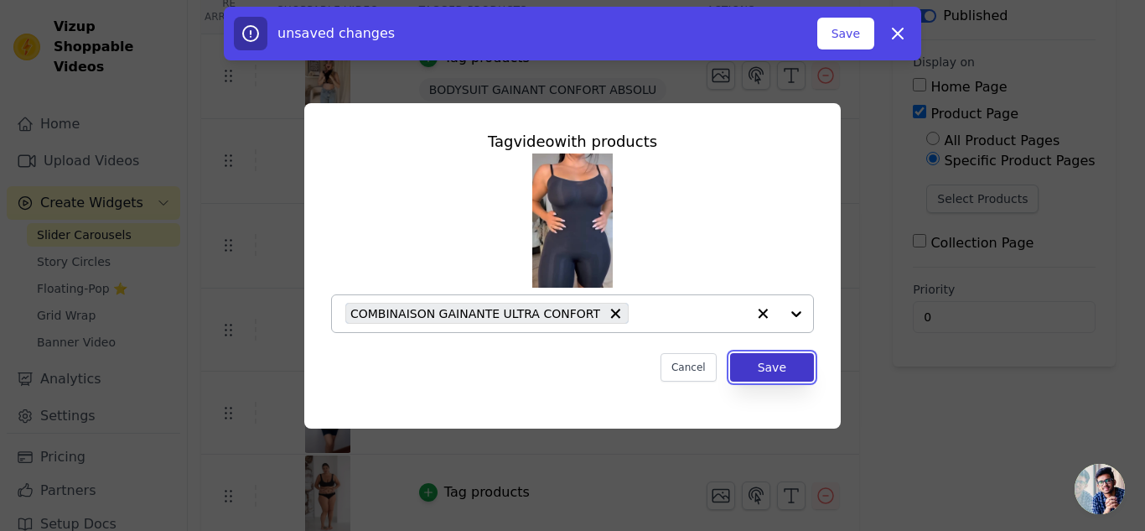
click at [746, 366] on button "Save" at bounding box center [772, 367] width 84 height 28
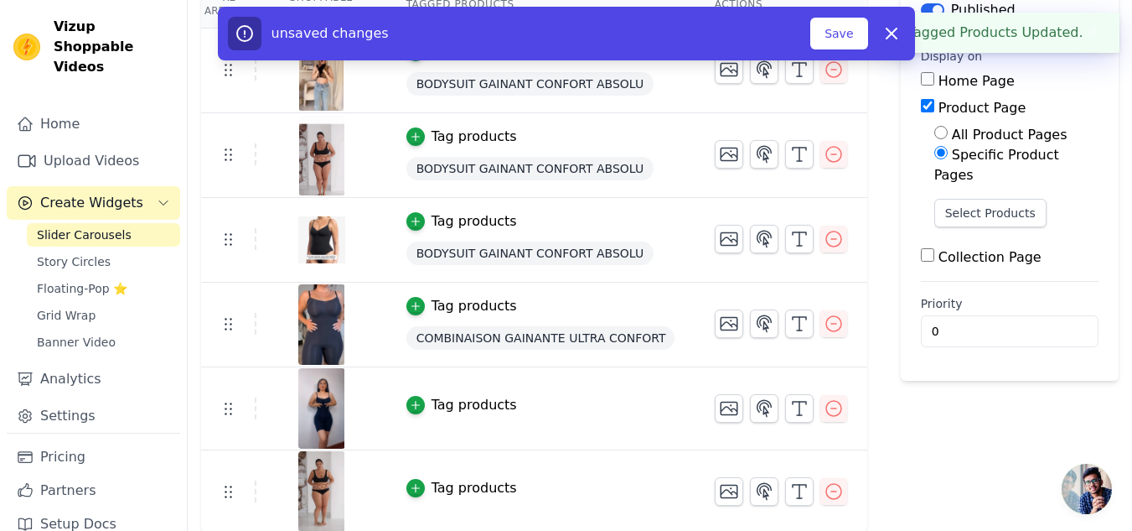
scroll to position [175, 0]
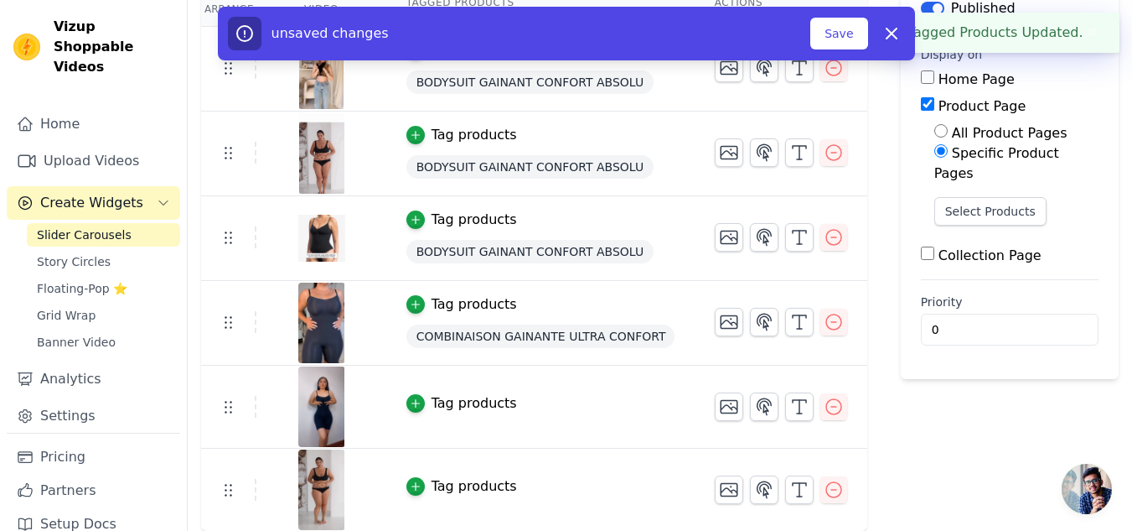
click at [443, 402] on div "Tag products" at bounding box center [474, 403] width 85 height 20
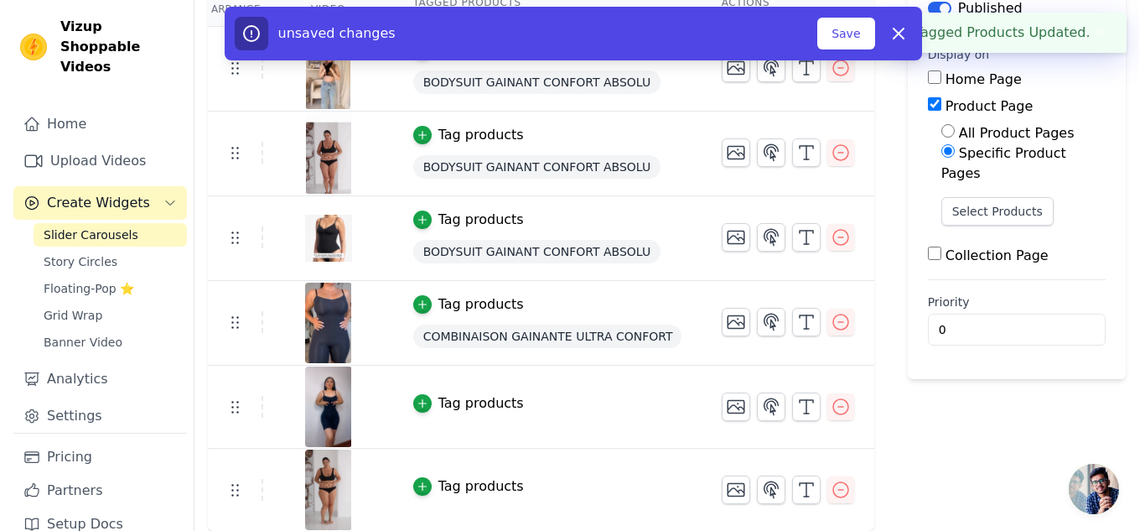
scroll to position [0, 0]
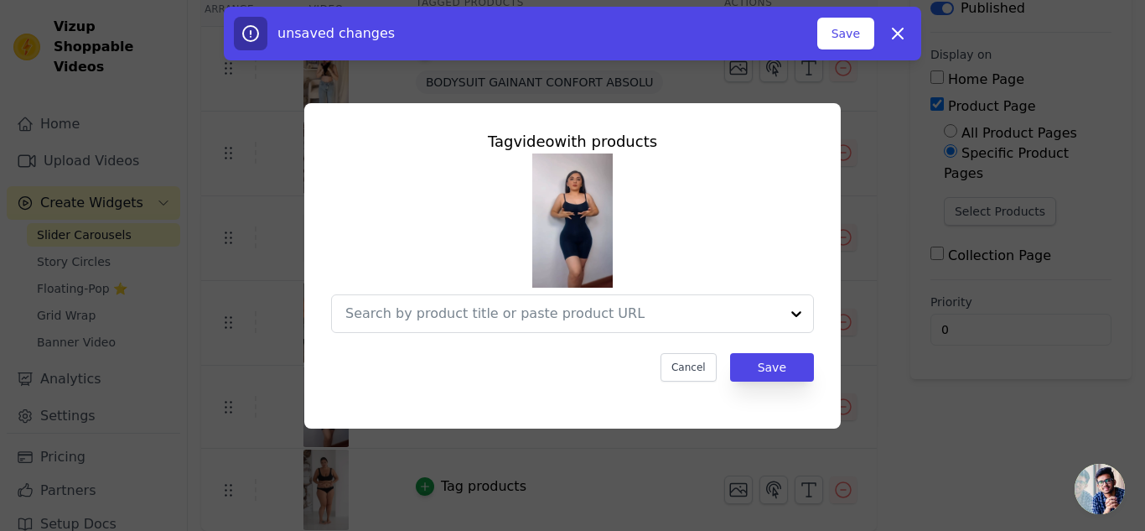
click at [768, 321] on input "text" at bounding box center [562, 313] width 434 height 20
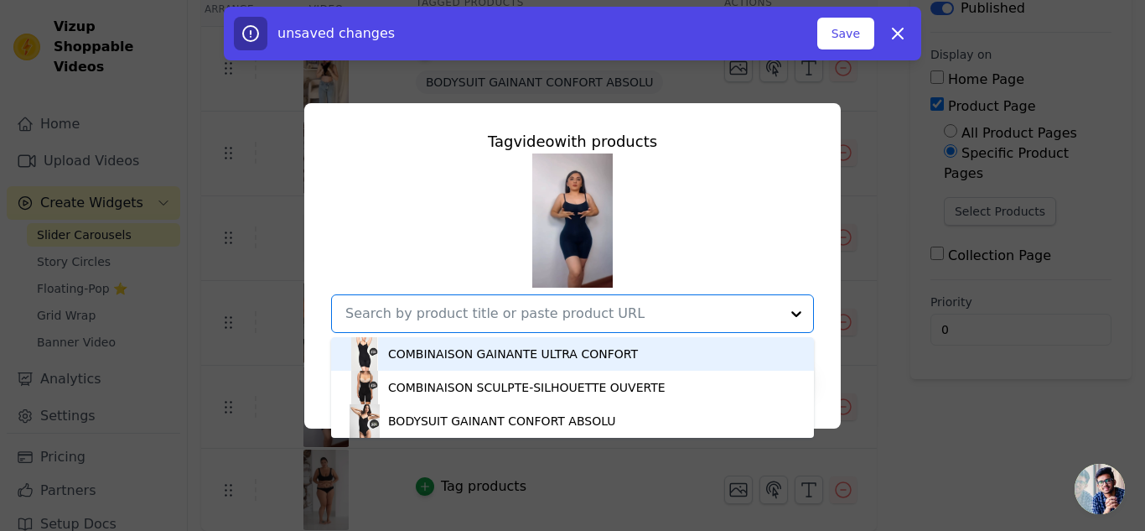
click at [479, 353] on div "COMBINAISON GAINANTE ULTRA CONFORT" at bounding box center [513, 353] width 250 height 17
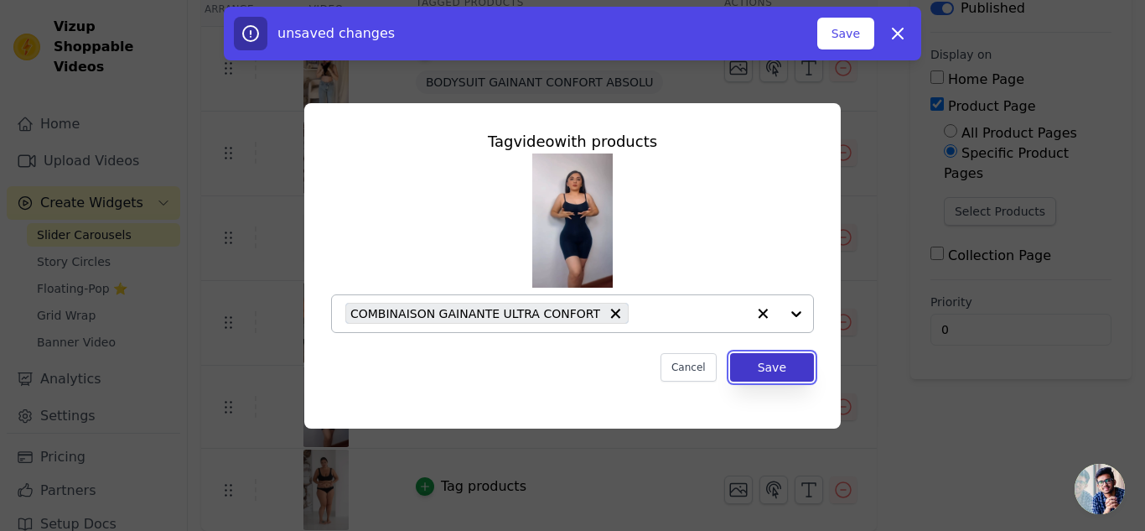
click at [781, 376] on button "Save" at bounding box center [772, 367] width 84 height 28
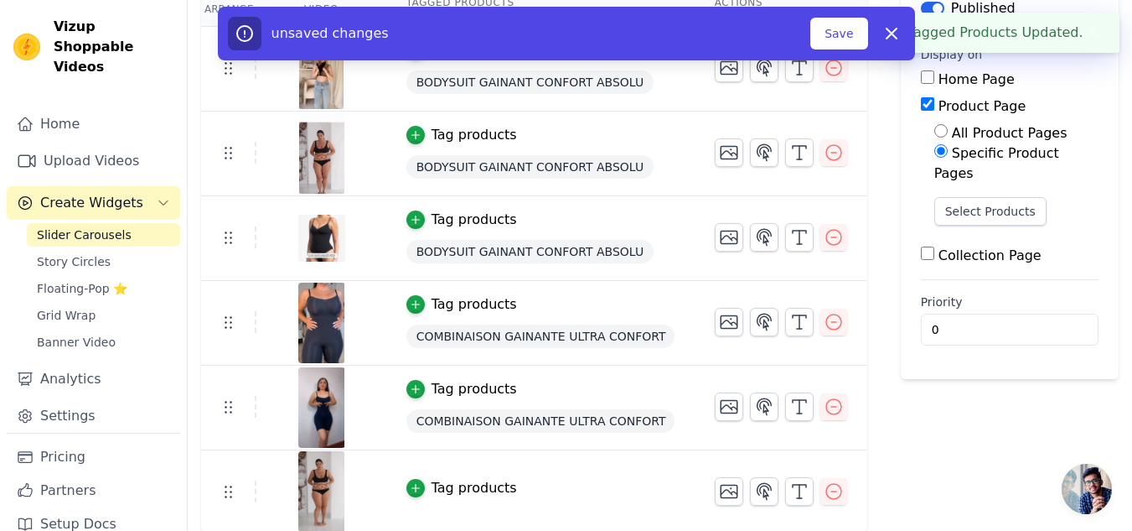
scroll to position [177, 0]
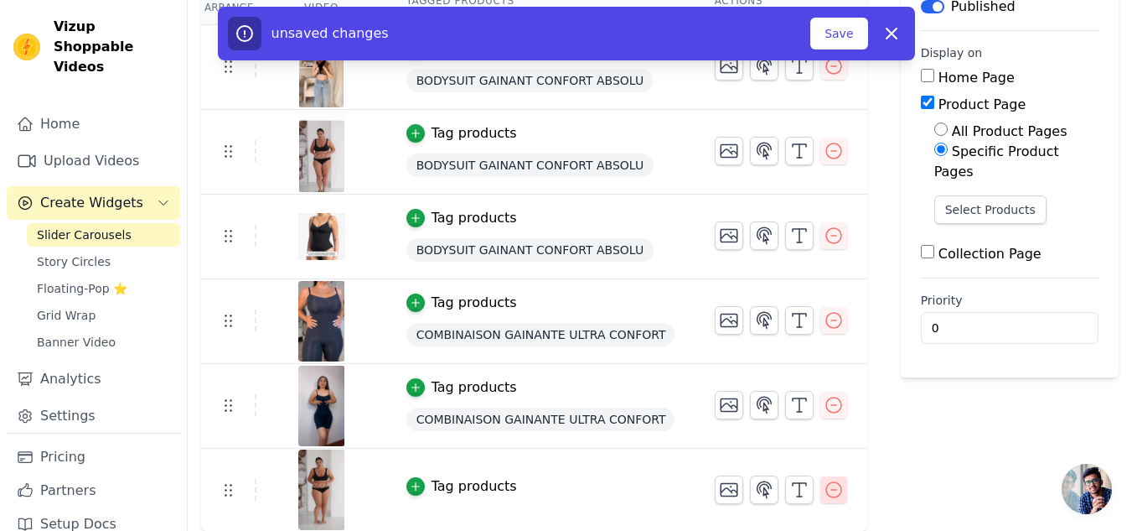
click at [826, 494] on icon "button" at bounding box center [834, 489] width 20 height 20
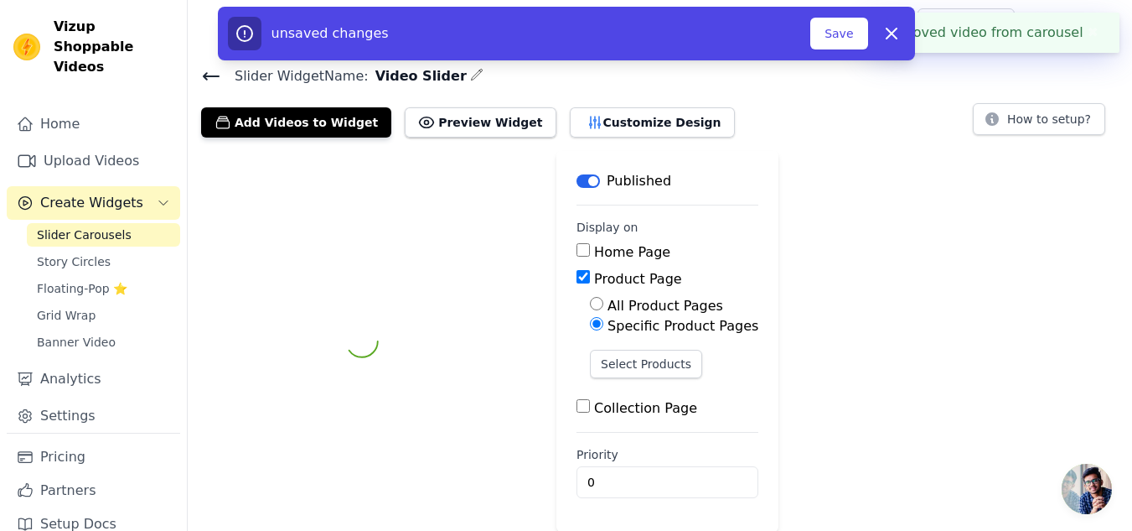
scroll to position [94, 0]
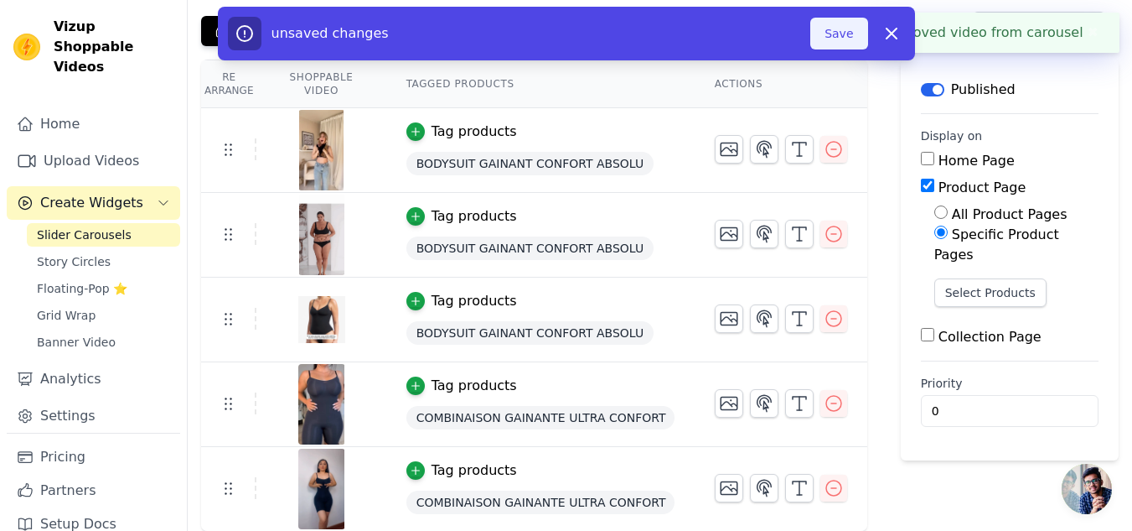
click at [827, 33] on button "Save" at bounding box center [838, 34] width 57 height 32
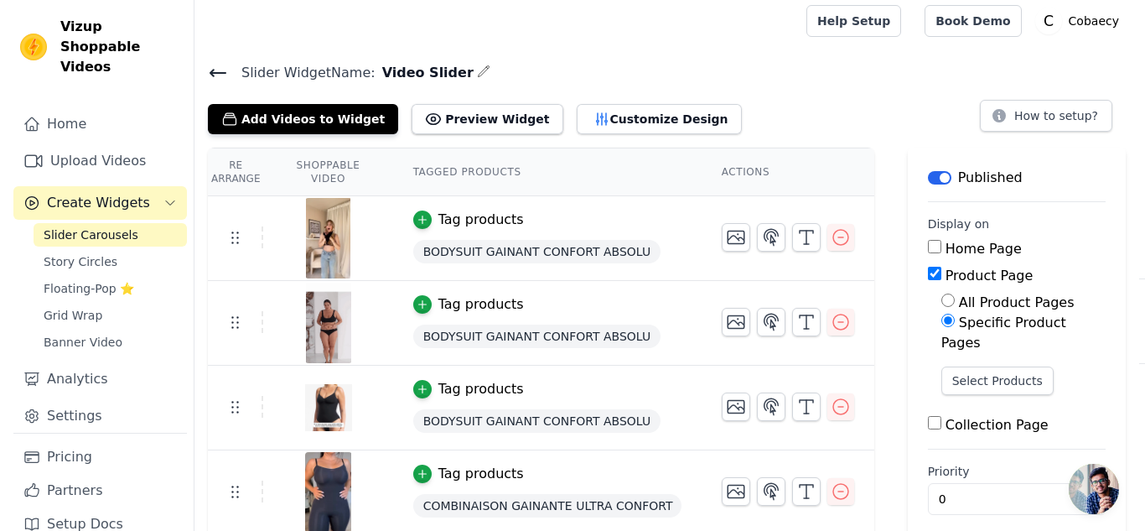
scroll to position [0, 0]
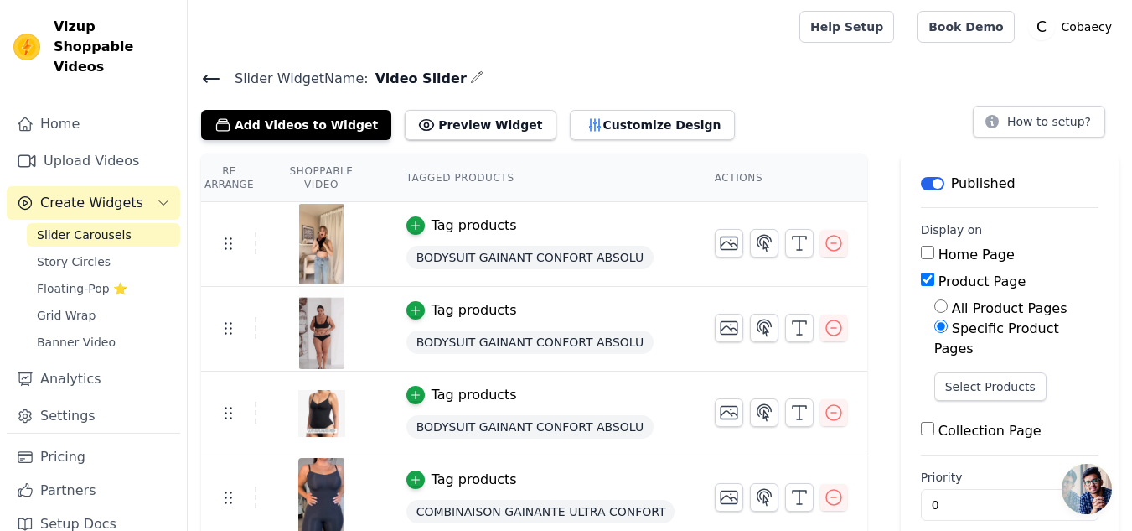
click at [922, 180] on button "Label" at bounding box center [932, 183] width 23 height 13
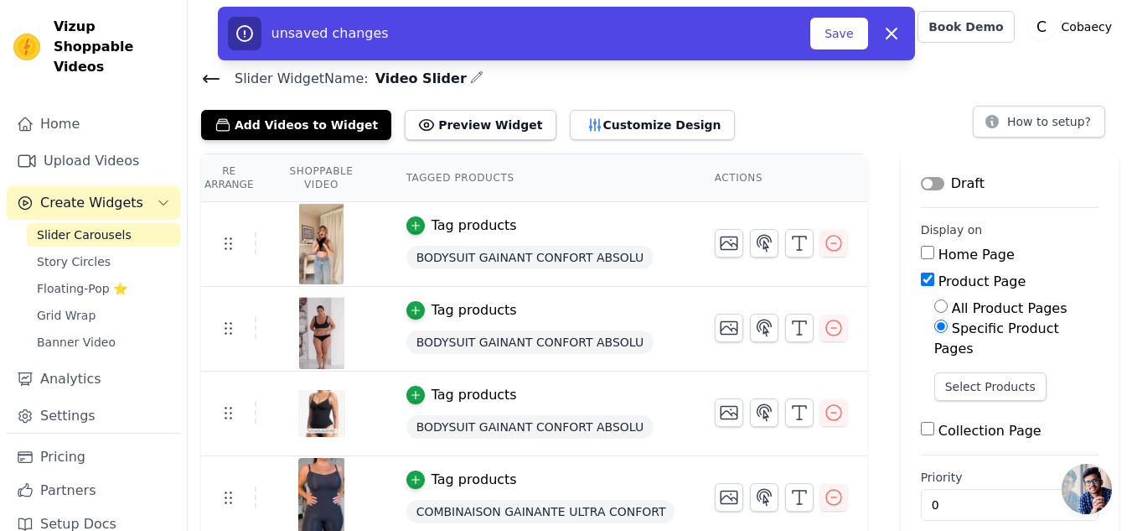
click at [922, 180] on button "Label" at bounding box center [932, 183] width 23 height 13
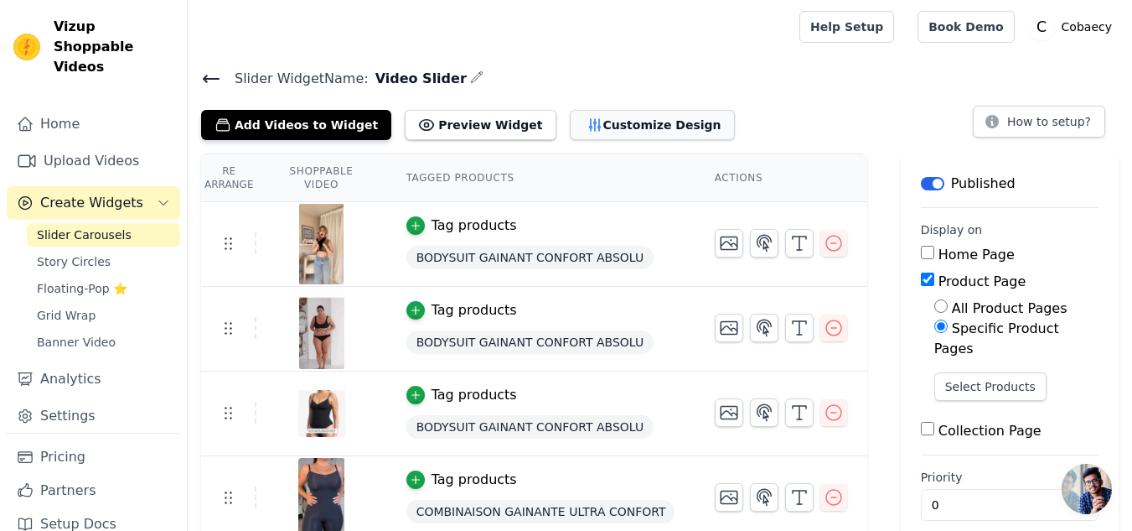
click at [570, 131] on button "Customize Design" at bounding box center [652, 125] width 165 height 30
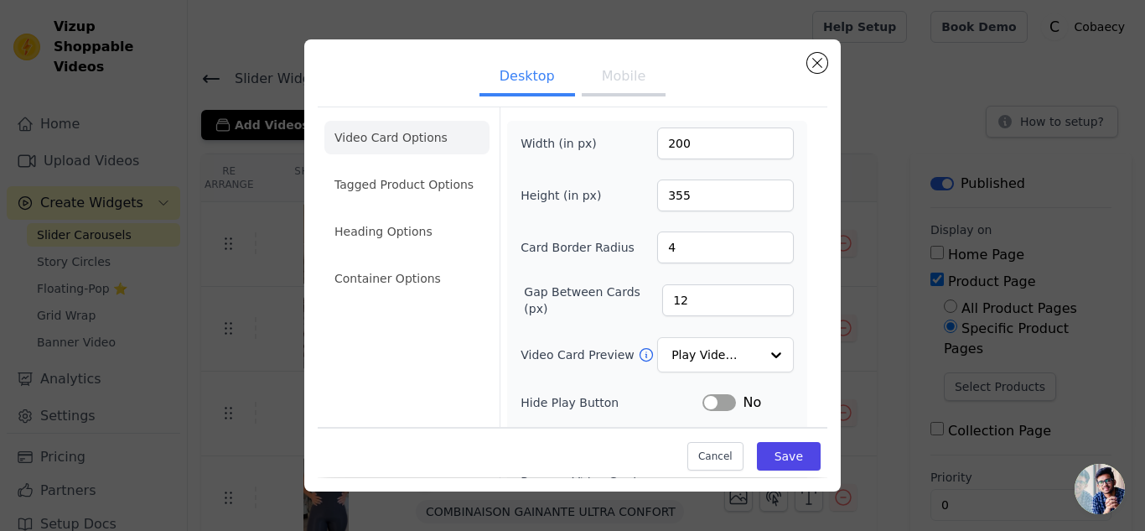
click at [718, 401] on button "Label" at bounding box center [719, 402] width 34 height 17
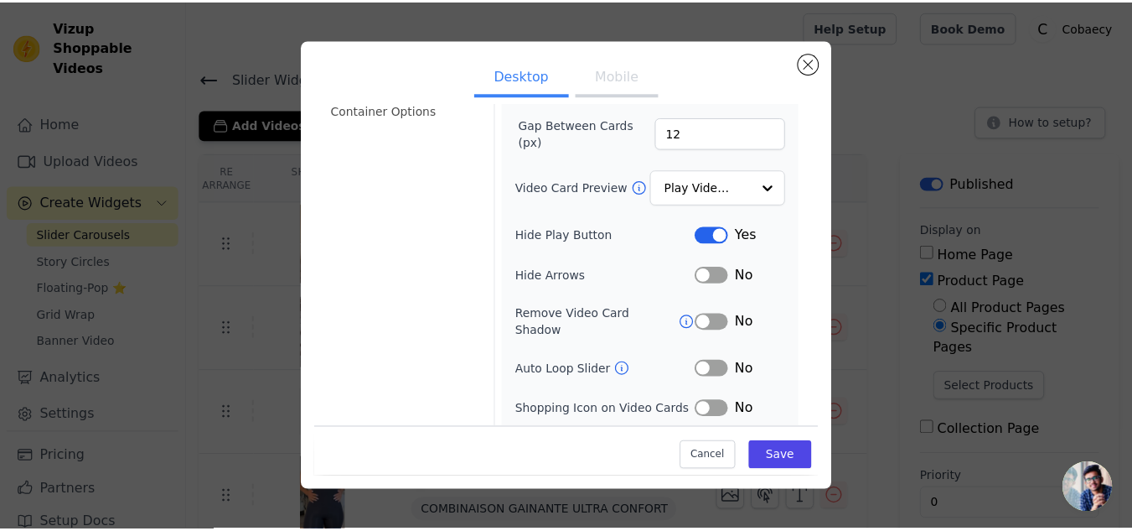
scroll to position [198, 0]
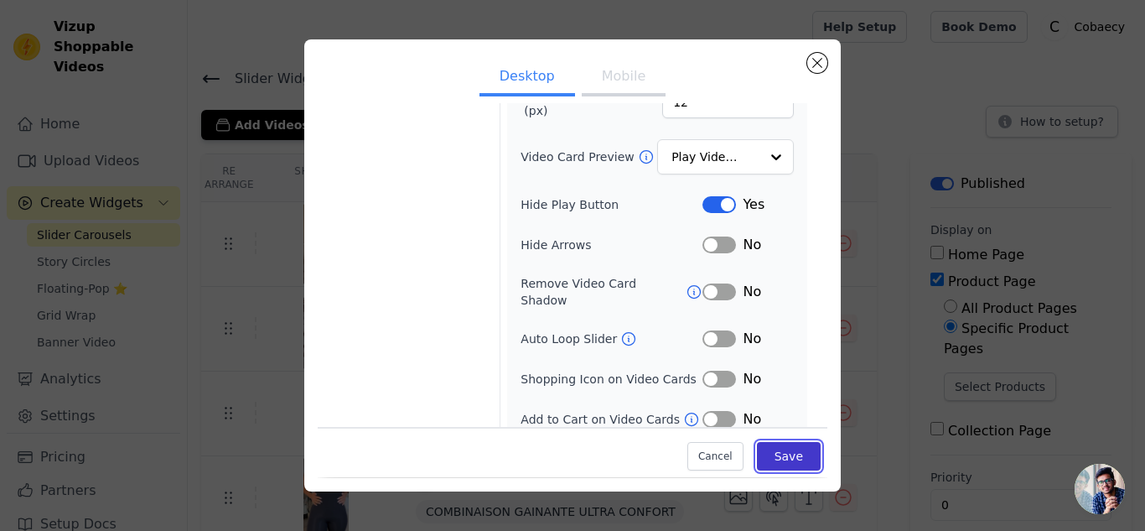
click at [782, 462] on button "Save" at bounding box center [789, 457] width 64 height 28
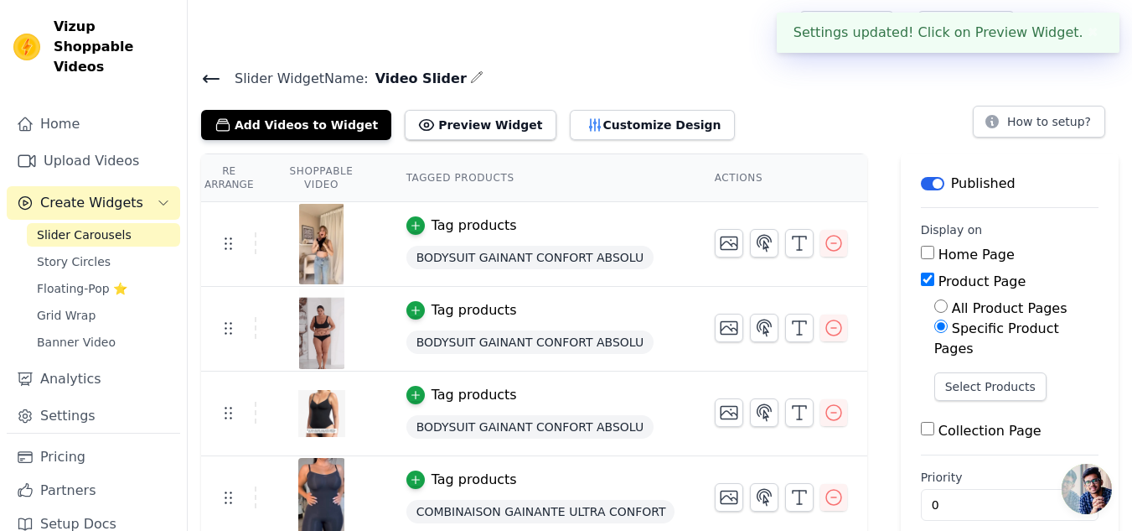
click at [1089, 36] on button "✖" at bounding box center [1093, 33] width 19 height 20
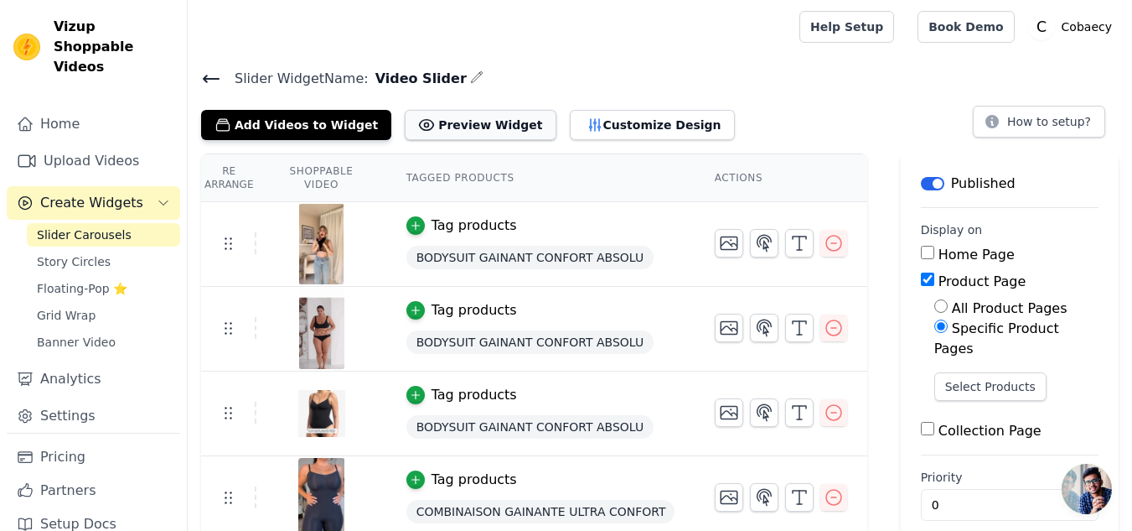
click at [420, 121] on button "Preview Widget" at bounding box center [480, 125] width 151 height 30
click at [211, 75] on icon at bounding box center [211, 79] width 20 height 20
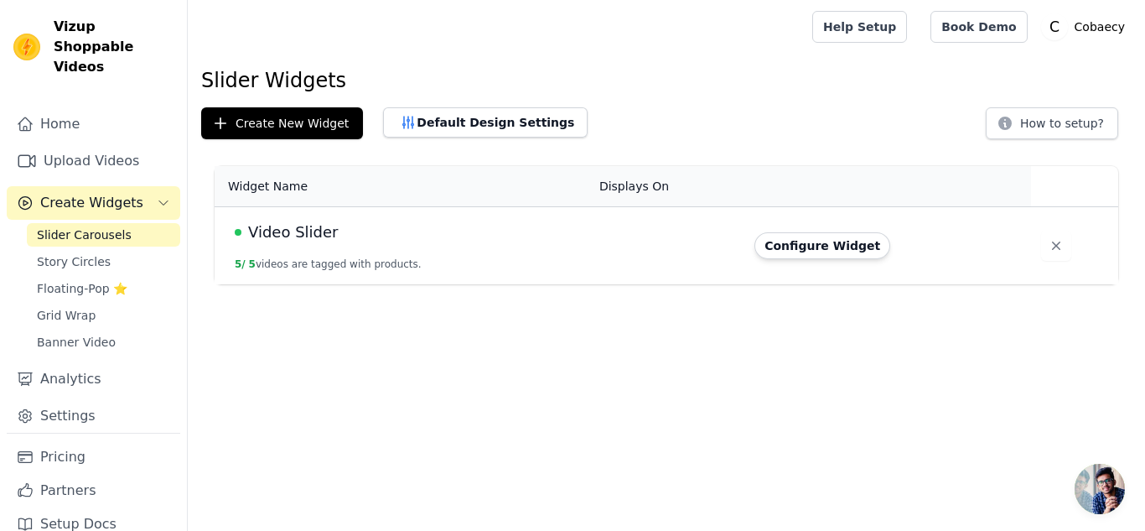
click at [833, 259] on td "Configure Widget" at bounding box center [887, 246] width 287 height 78
click at [842, 254] on button "Configure Widget" at bounding box center [822, 245] width 136 height 27
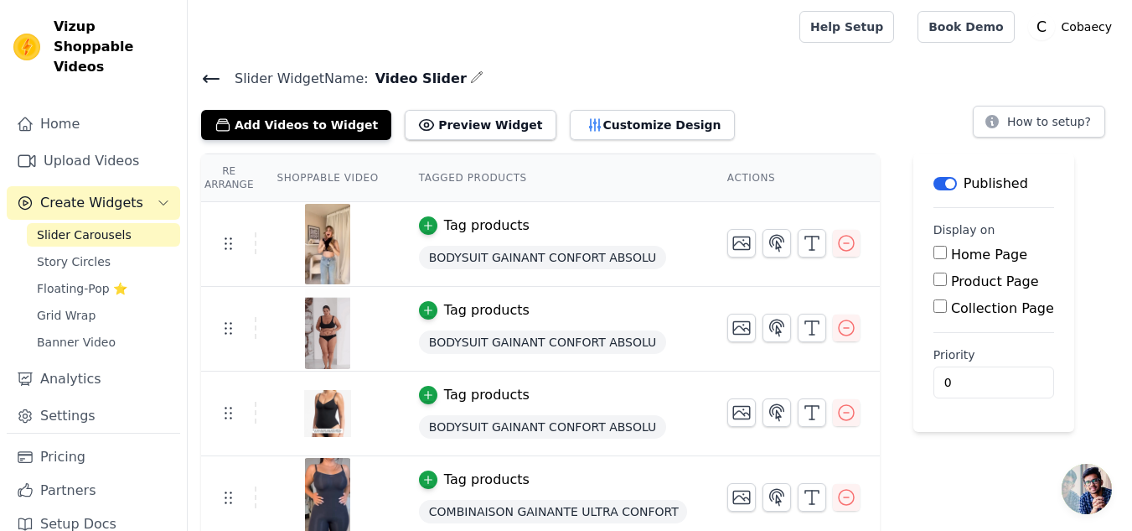
click at [980, 279] on label "Product Page" at bounding box center [995, 281] width 88 height 16
click at [947, 279] on input "Product Page" at bounding box center [940, 278] width 13 height 13
checkbox input "true"
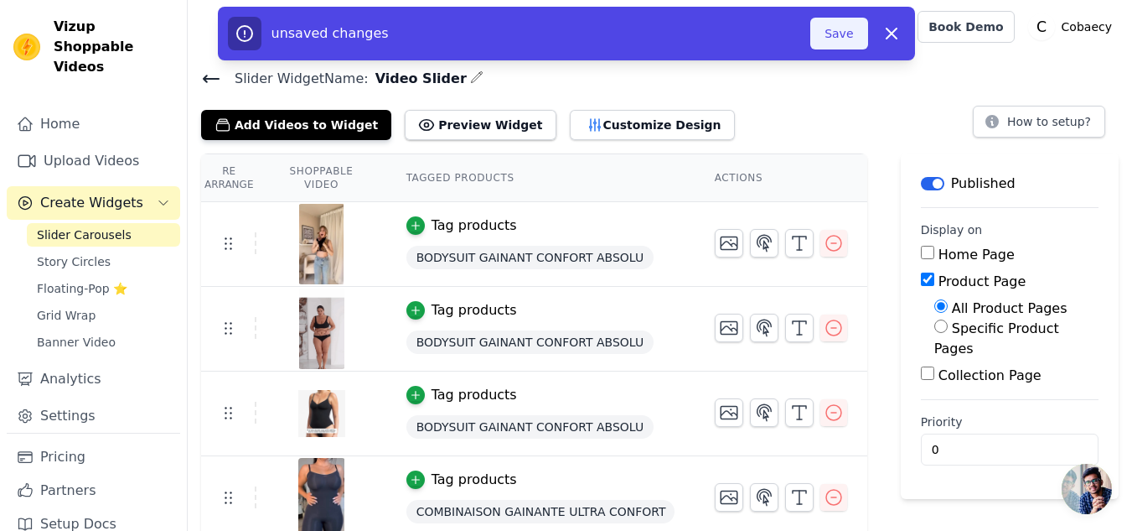
click at [854, 28] on button "Save" at bounding box center [838, 34] width 57 height 32
click at [836, 28] on button "Save" at bounding box center [838, 34] width 57 height 32
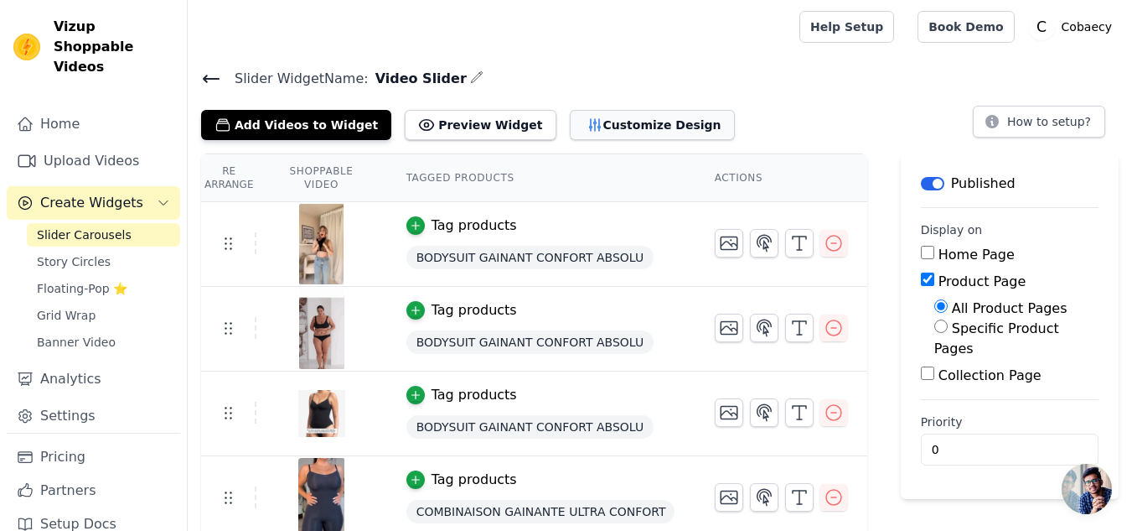
click at [629, 130] on button "Customize Design" at bounding box center [652, 125] width 165 height 30
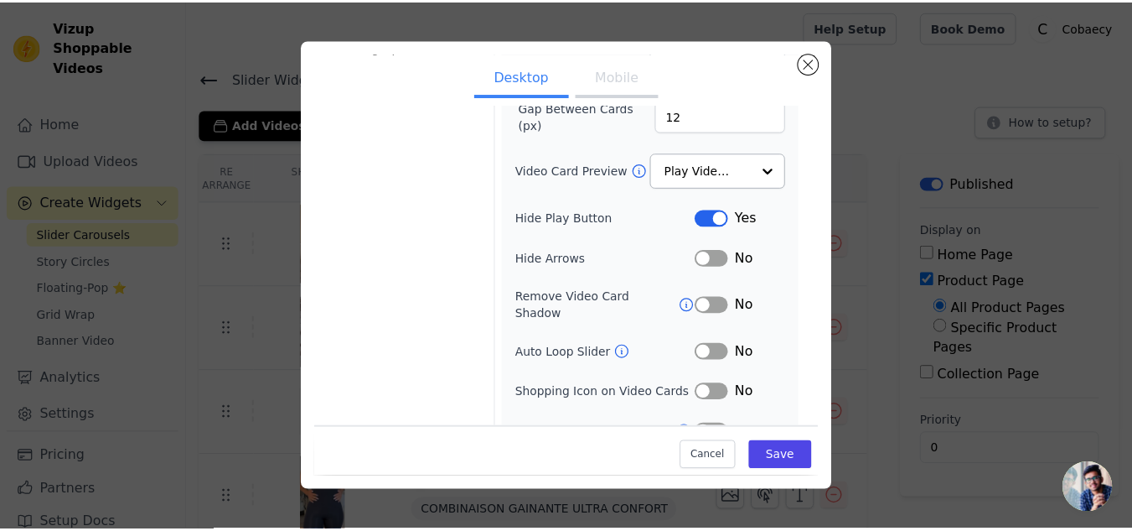
scroll to position [198, 0]
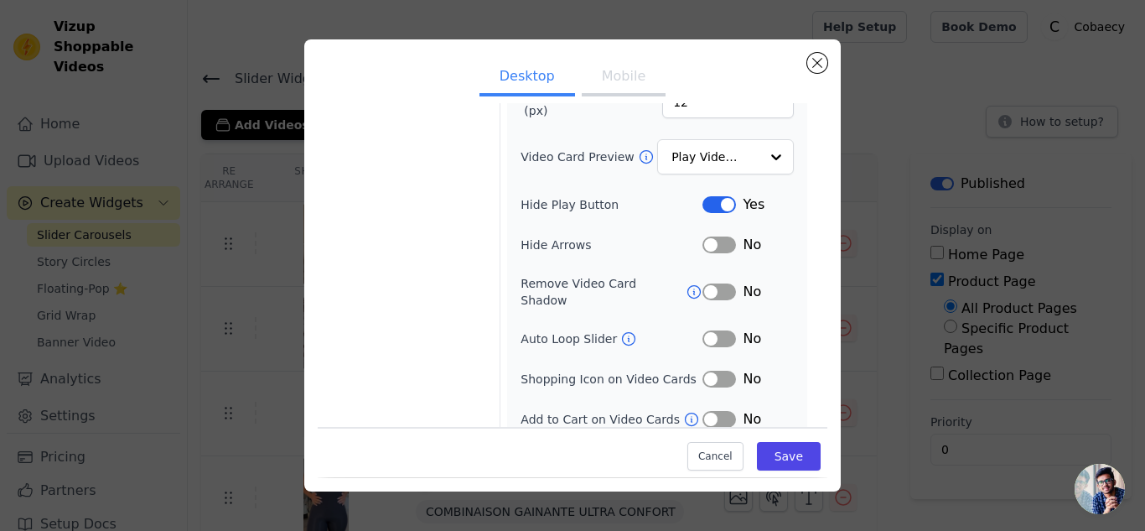
click at [707, 411] on button "Label" at bounding box center [719, 419] width 34 height 17
click at [769, 457] on button "Save" at bounding box center [789, 457] width 64 height 28
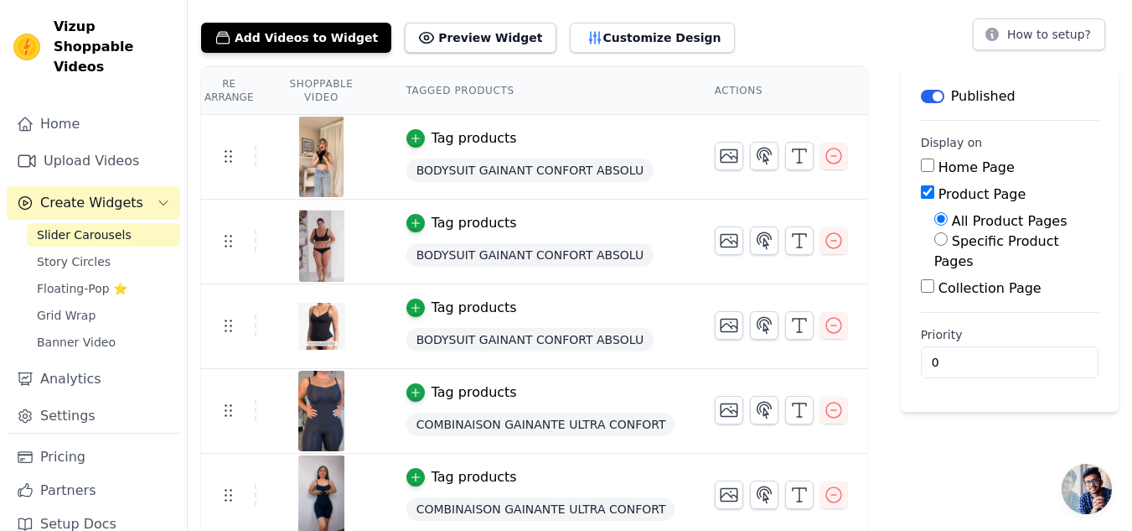
scroll to position [94, 0]
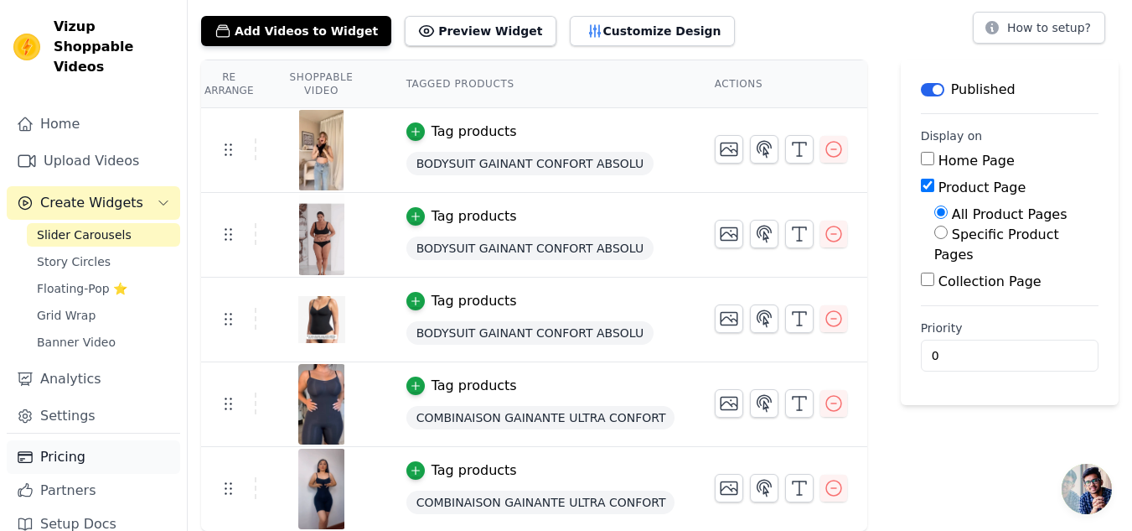
click at [51, 441] on link "Pricing" at bounding box center [93, 457] width 173 height 34
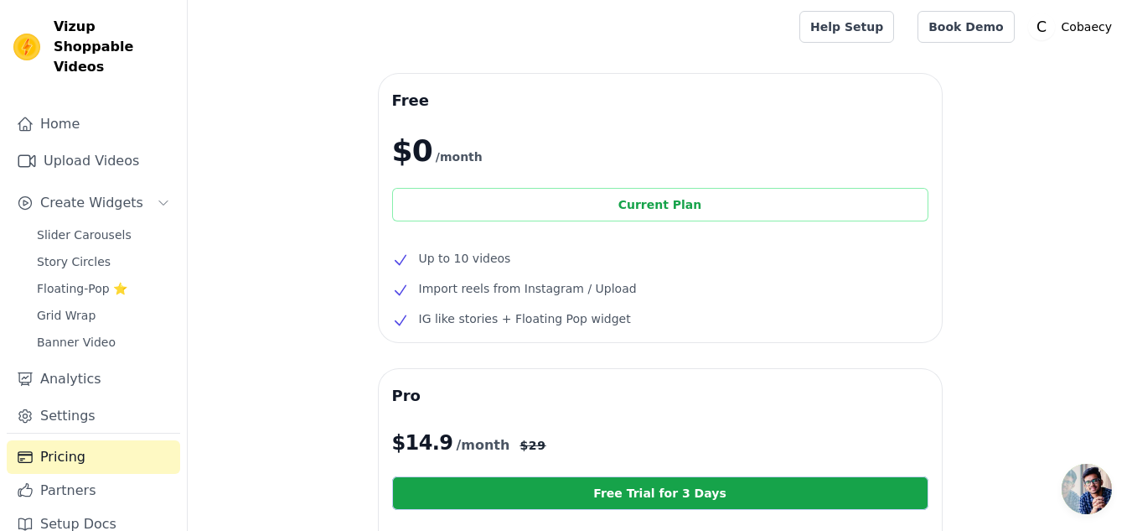
click at [769, 206] on div "Current Plan" at bounding box center [660, 205] width 536 height 34
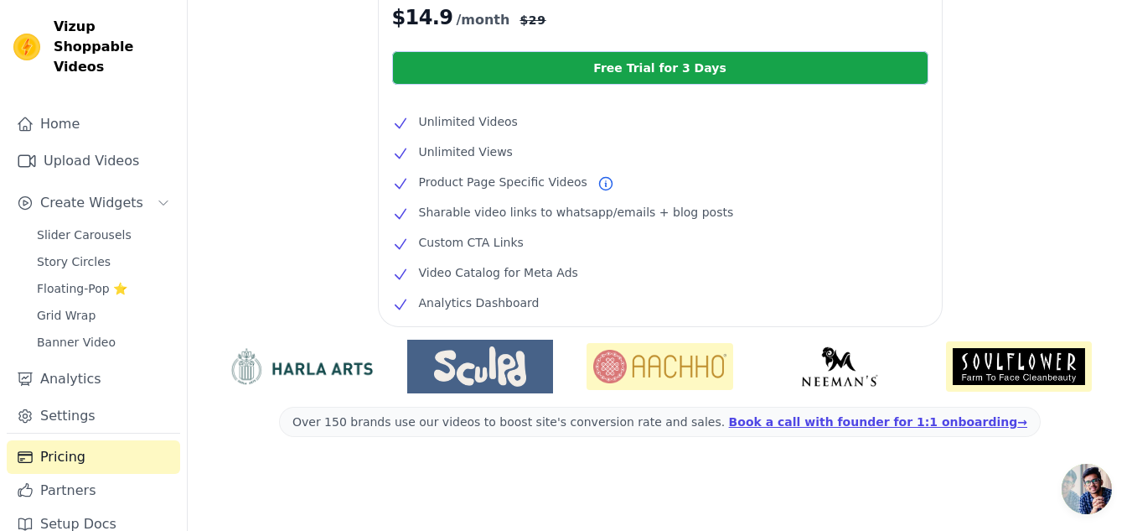
scroll to position [427, 0]
click at [57, 399] on link "Settings" at bounding box center [93, 416] width 173 height 34
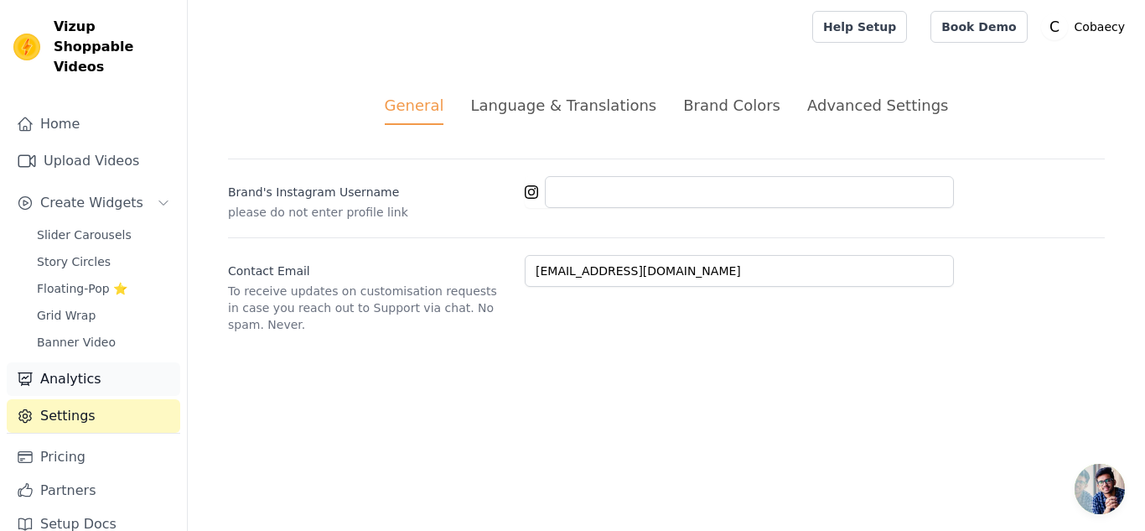
click at [65, 362] on link "Analytics" at bounding box center [93, 379] width 173 height 34
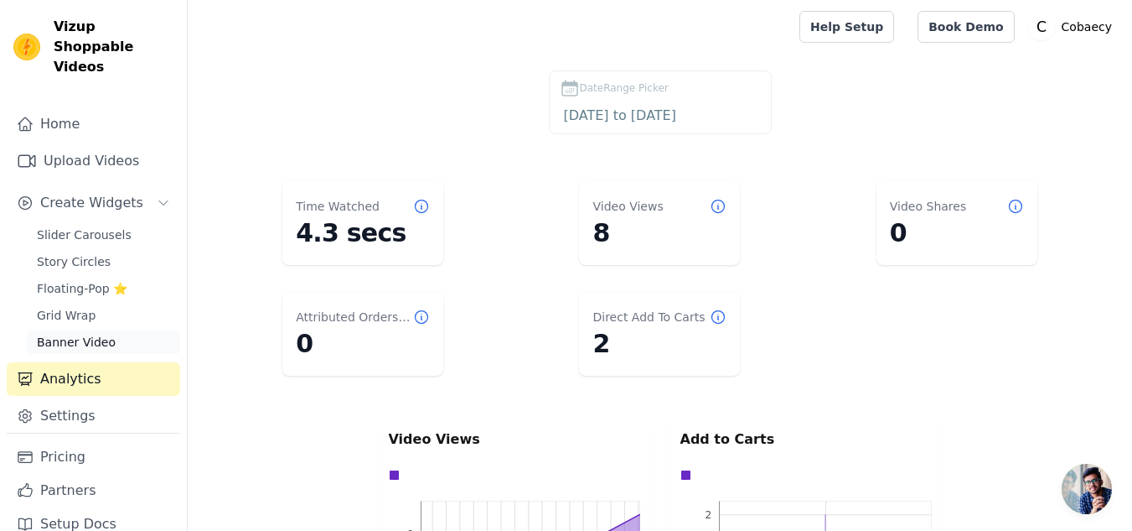
click at [75, 334] on span "Banner Video" at bounding box center [76, 342] width 79 height 17
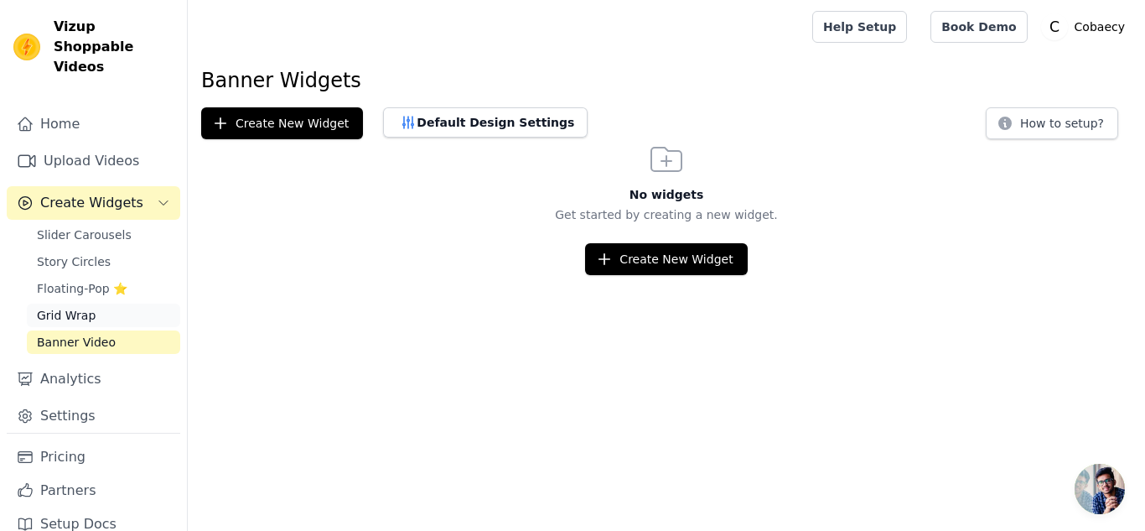
click at [85, 307] on span "Grid Wrap" at bounding box center [66, 315] width 59 height 17
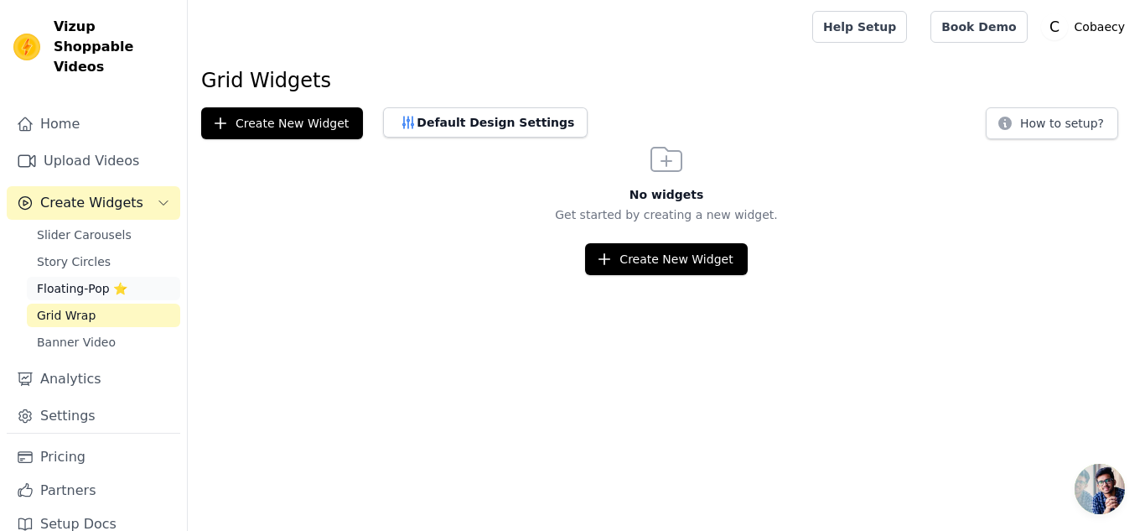
click at [87, 280] on span "Floating-Pop ⭐" at bounding box center [82, 288] width 91 height 17
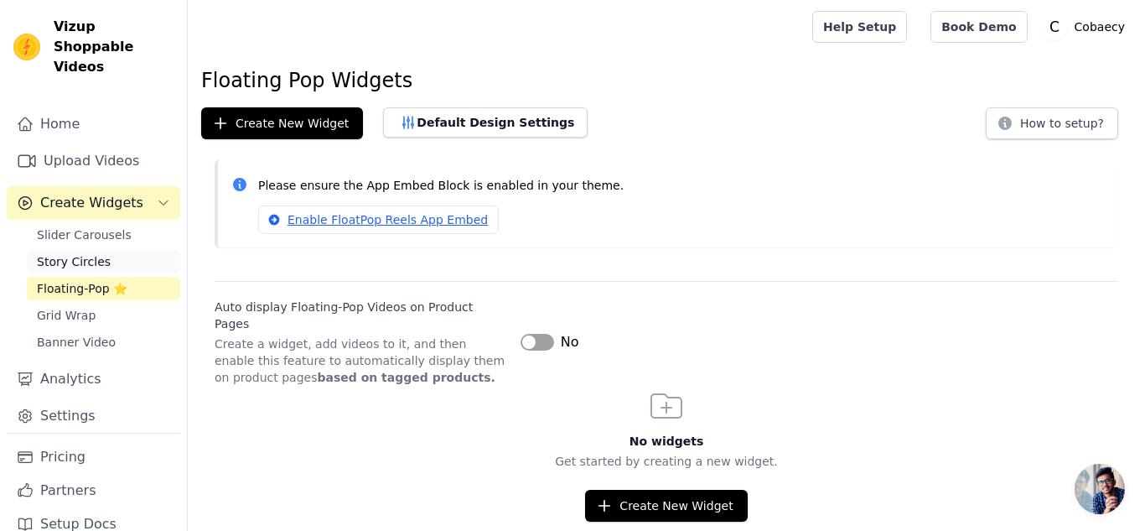
click at [81, 253] on span "Story Circles" at bounding box center [74, 261] width 74 height 17
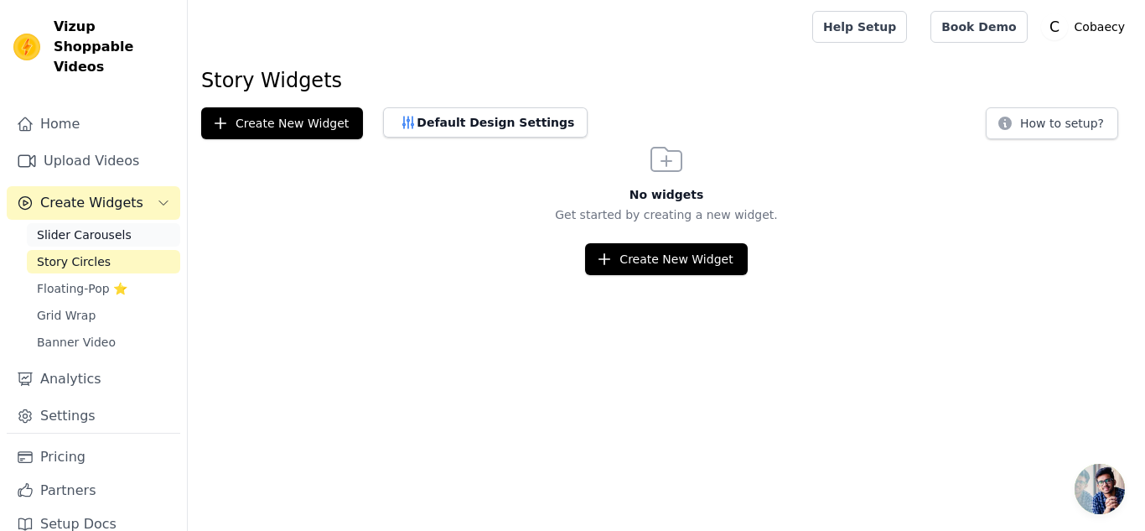
click at [91, 226] on span "Slider Carousels" at bounding box center [84, 234] width 95 height 17
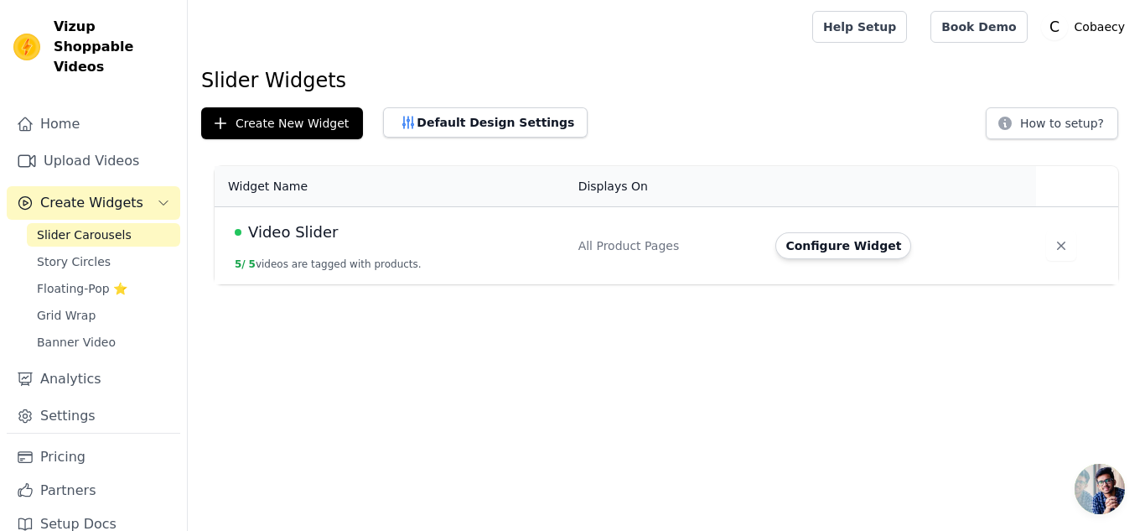
click at [125, 193] on span "Create Widgets" at bounding box center [91, 203] width 103 height 20
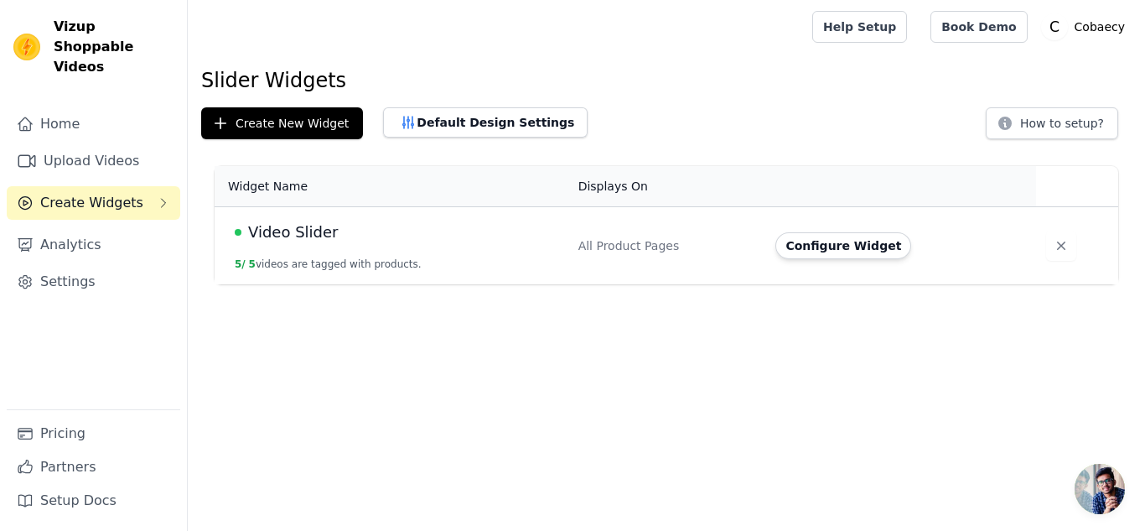
click at [125, 193] on span "Create Widgets" at bounding box center [91, 203] width 103 height 20
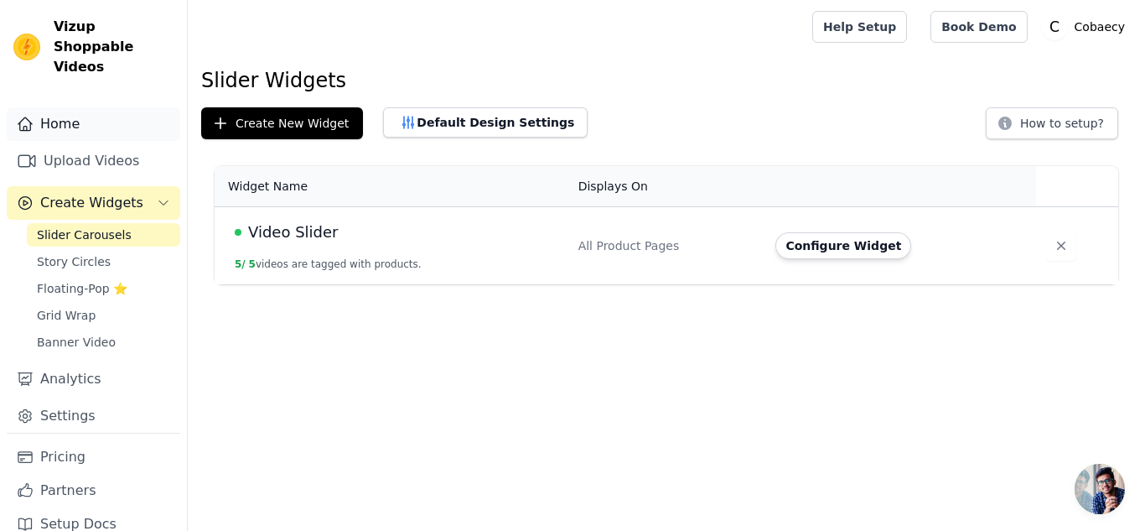
click at [56, 107] on link "Home" at bounding box center [93, 124] width 173 height 34
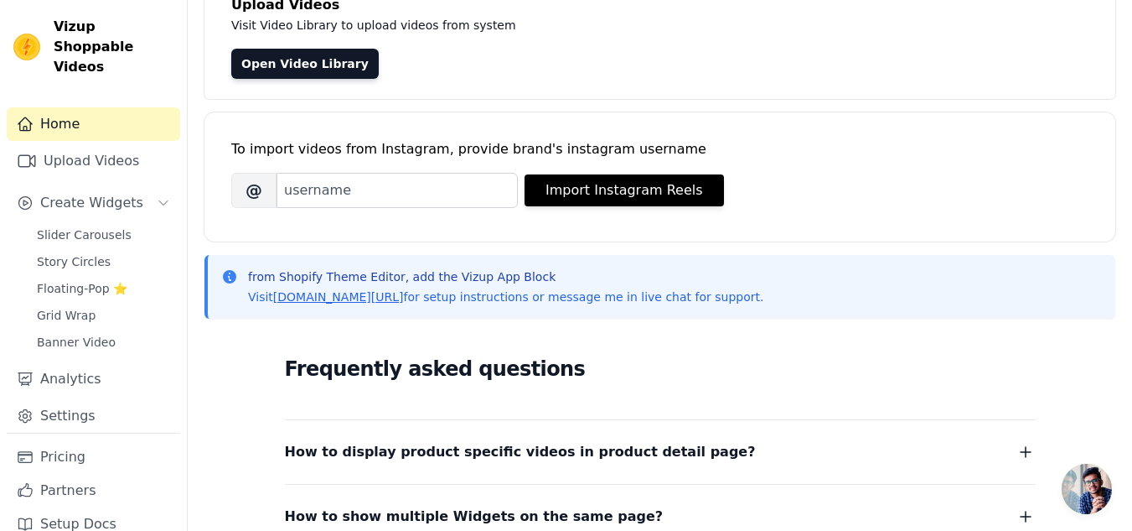
scroll to position [84, 0]
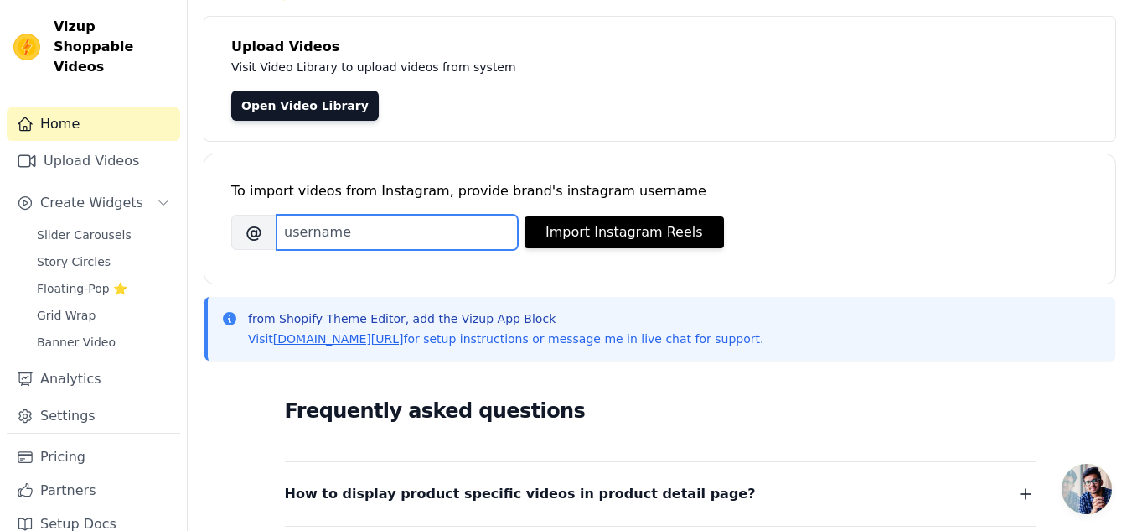
click at [325, 230] on input "Brand's Instagram Username" at bounding box center [397, 232] width 241 height 35
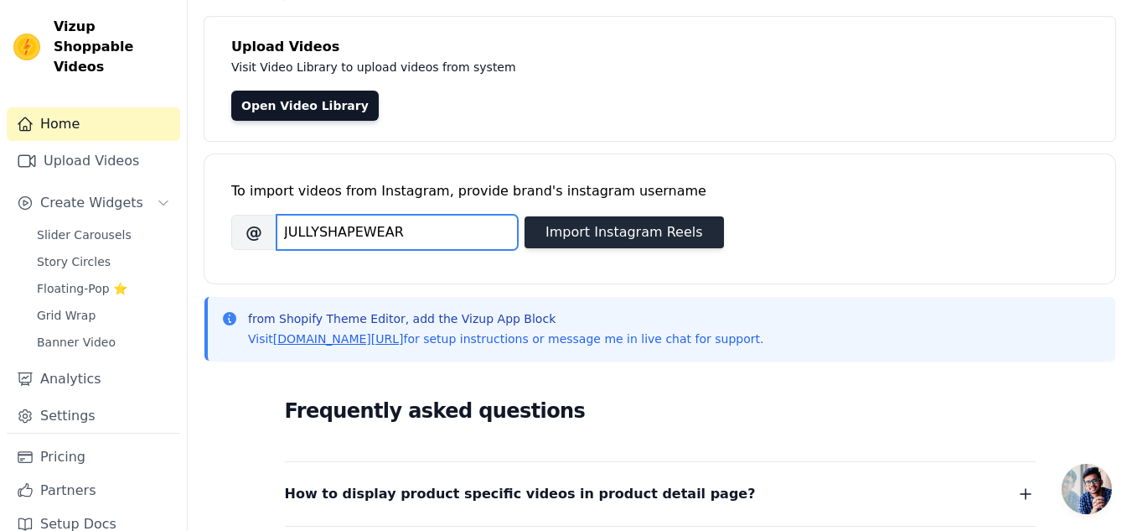
type input "JULLYSHAPEWEAR"
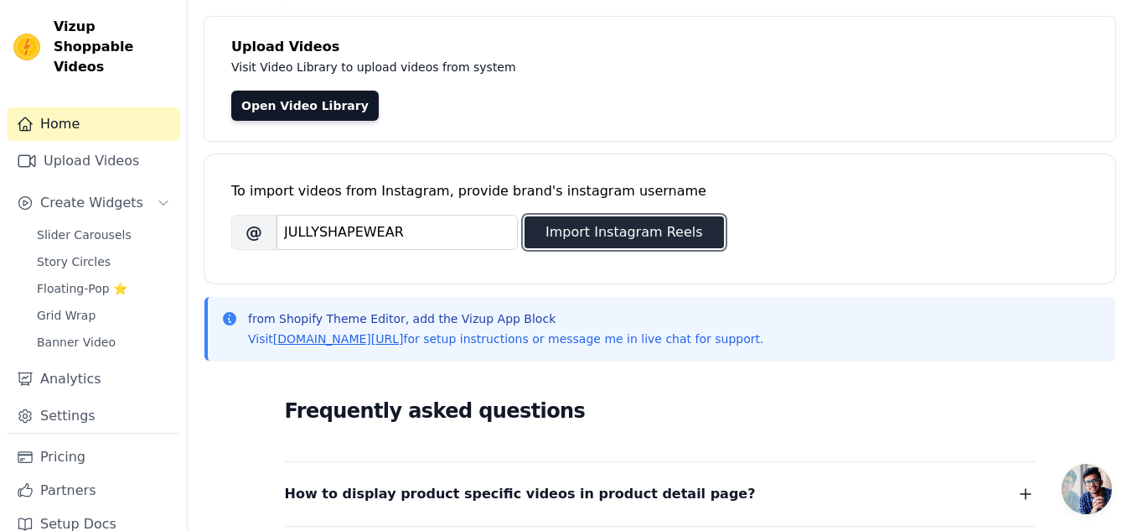
click at [607, 233] on button "Import Instagram Reels" at bounding box center [624, 232] width 199 height 32
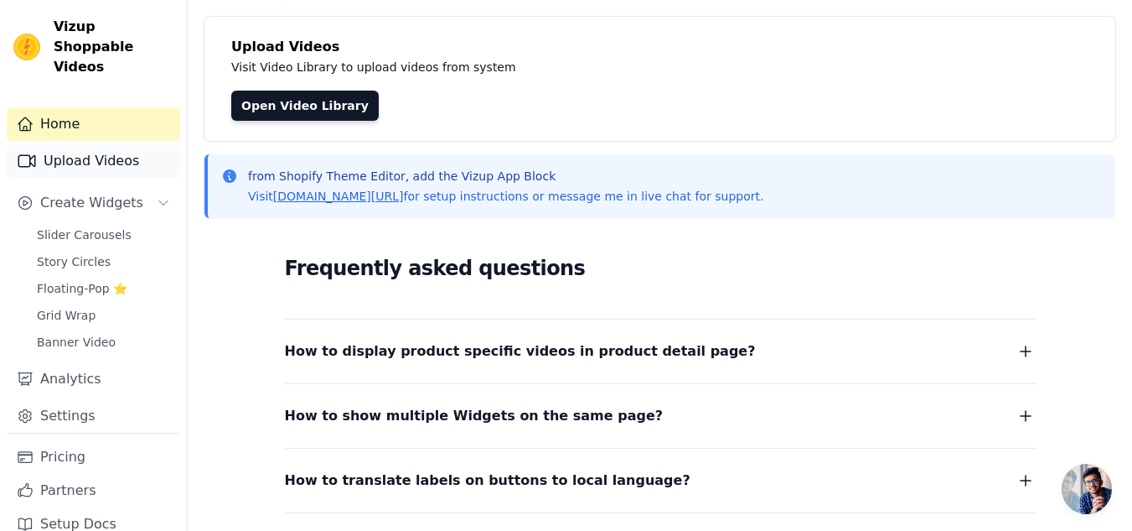
click at [102, 144] on link "Upload Videos" at bounding box center [93, 161] width 173 height 34
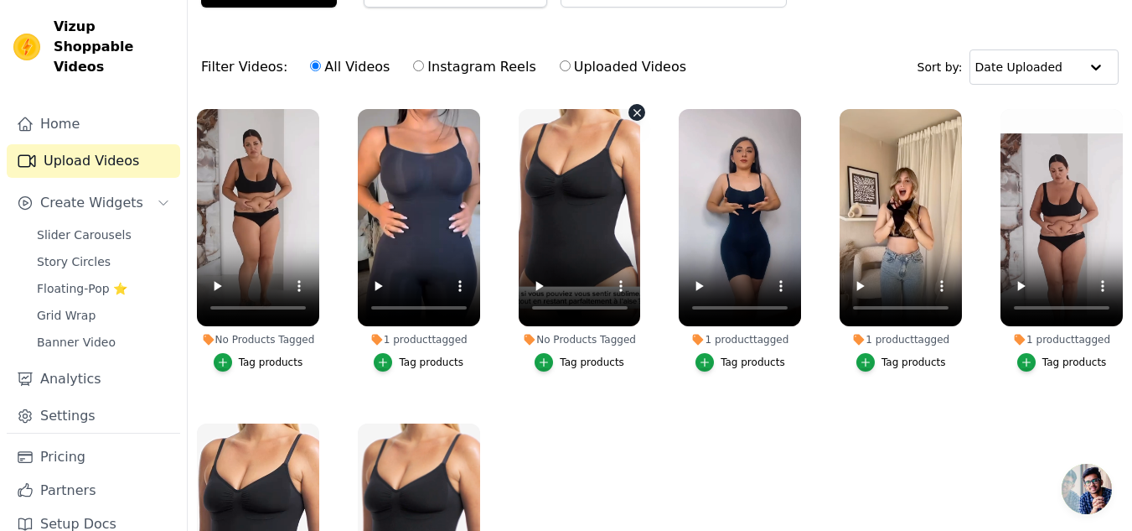
scroll to position [84, 0]
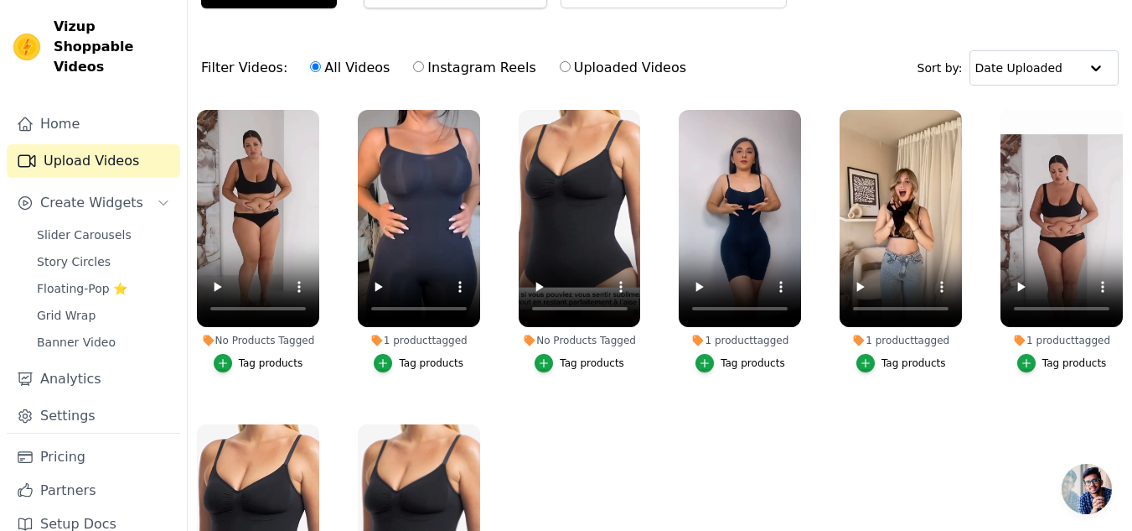
click at [437, 65] on label "Instagram Reels" at bounding box center [474, 68] width 124 height 22
click at [424, 65] on input "Instagram Reels" at bounding box center [418, 66] width 11 height 11
radio input "true"
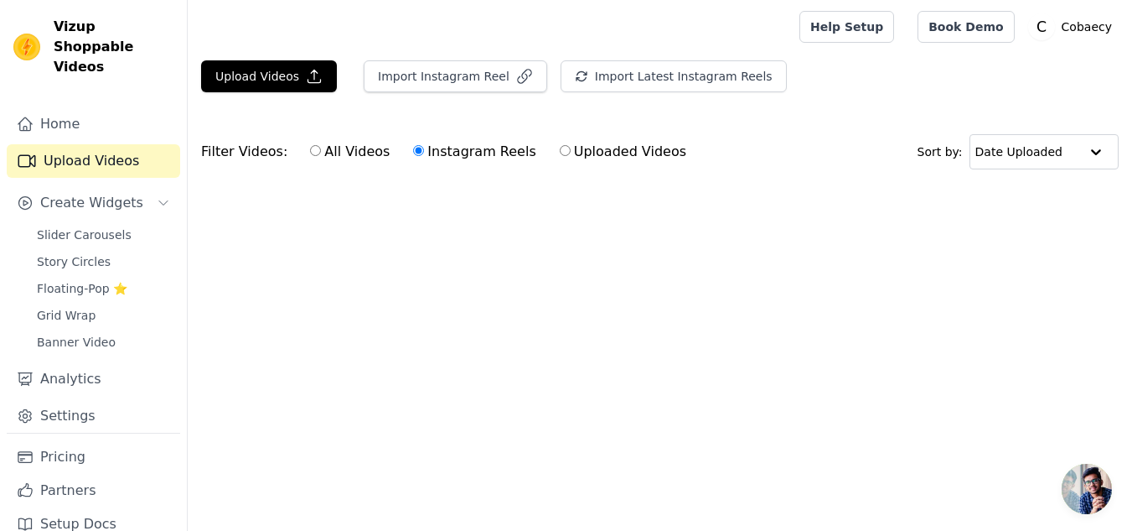
scroll to position [0, 0]
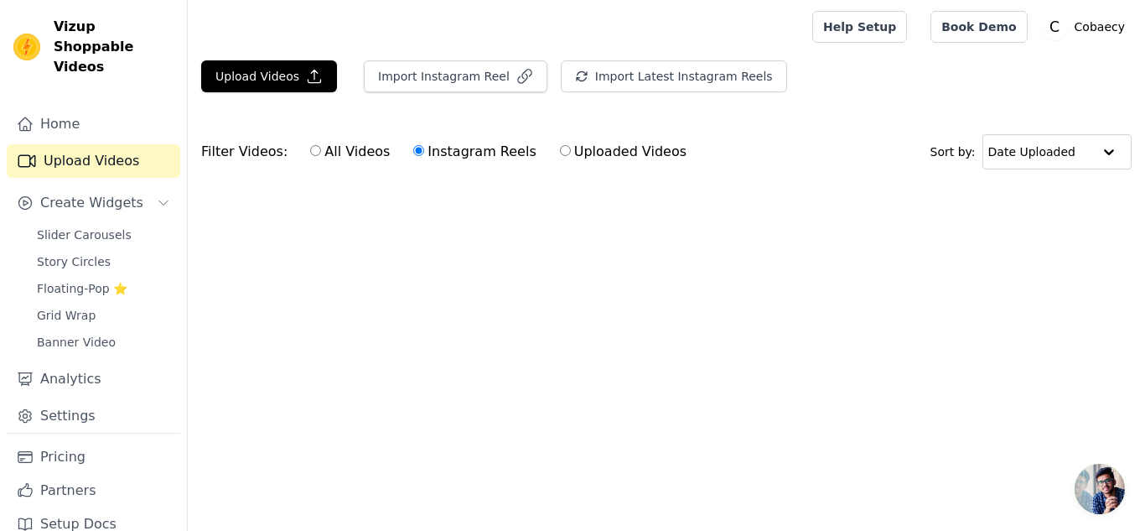
click at [563, 153] on label "Uploaded Videos" at bounding box center [623, 152] width 128 height 22
click at [563, 153] on input "Uploaded Videos" at bounding box center [565, 150] width 11 height 11
radio input "true"
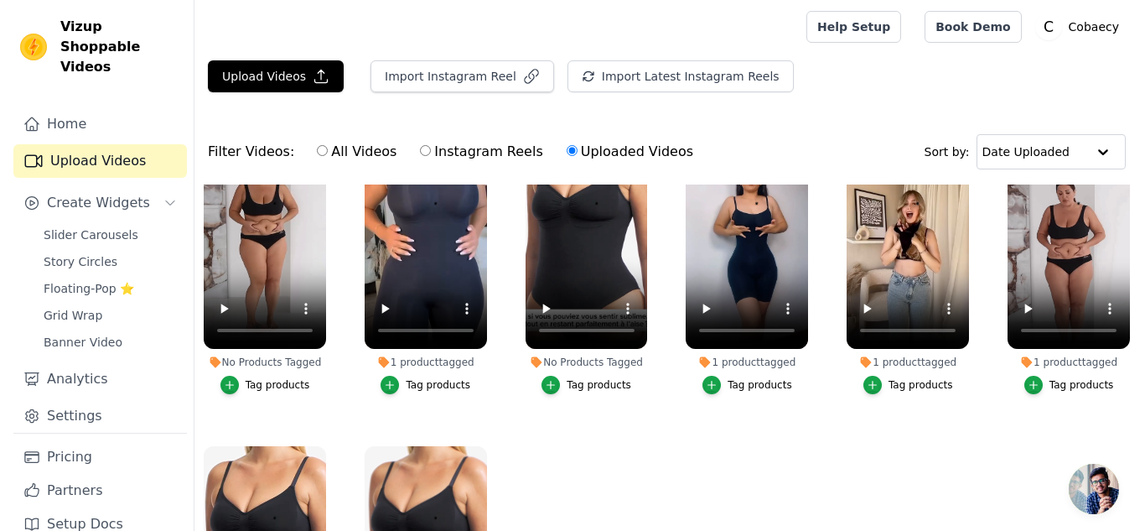
scroll to position [156, 0]
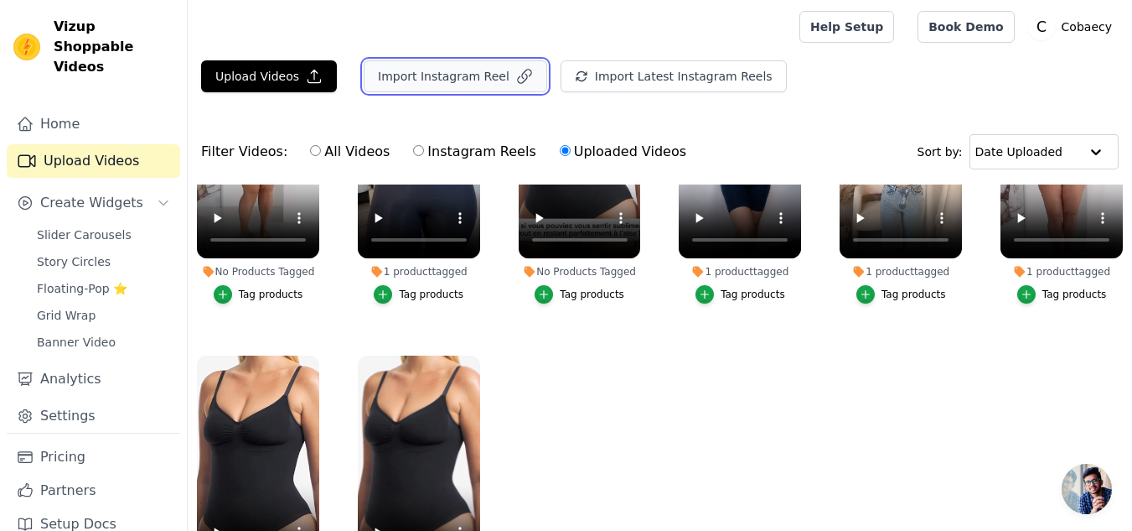
click at [467, 81] on button "Import Instagram Reel" at bounding box center [456, 76] width 184 height 32
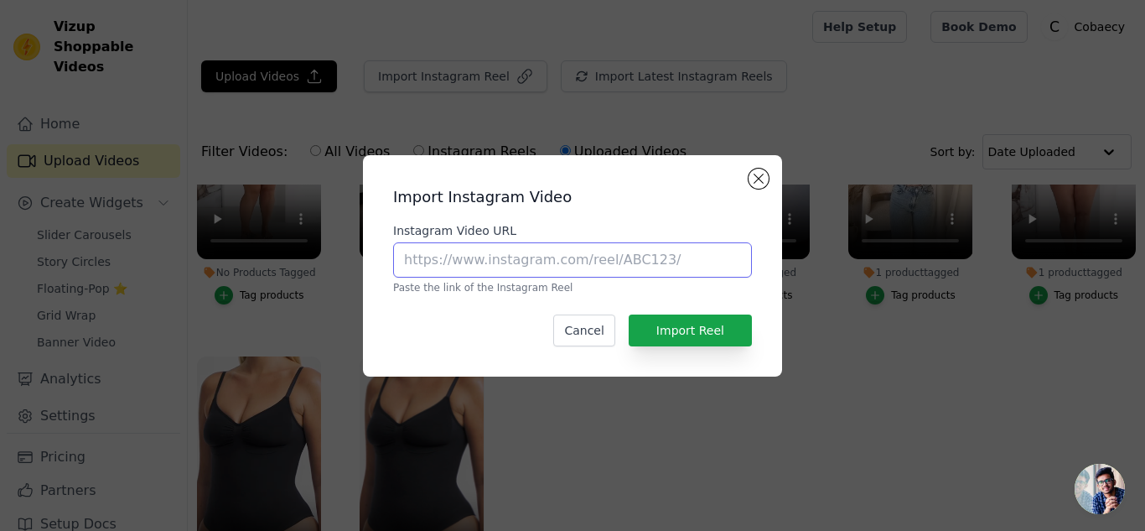
click at [546, 252] on input "Instagram Video URL" at bounding box center [572, 259] width 359 height 35
paste input "https://www.instagram.com/p/DHahrefMUKB/?igsh=MXNtajV2eTU5dnVtMg=="
type input "https://www.instagram.com/p/DHahrefMUKB/?igsh=MXNtajV2eTU5dnVtMg=="
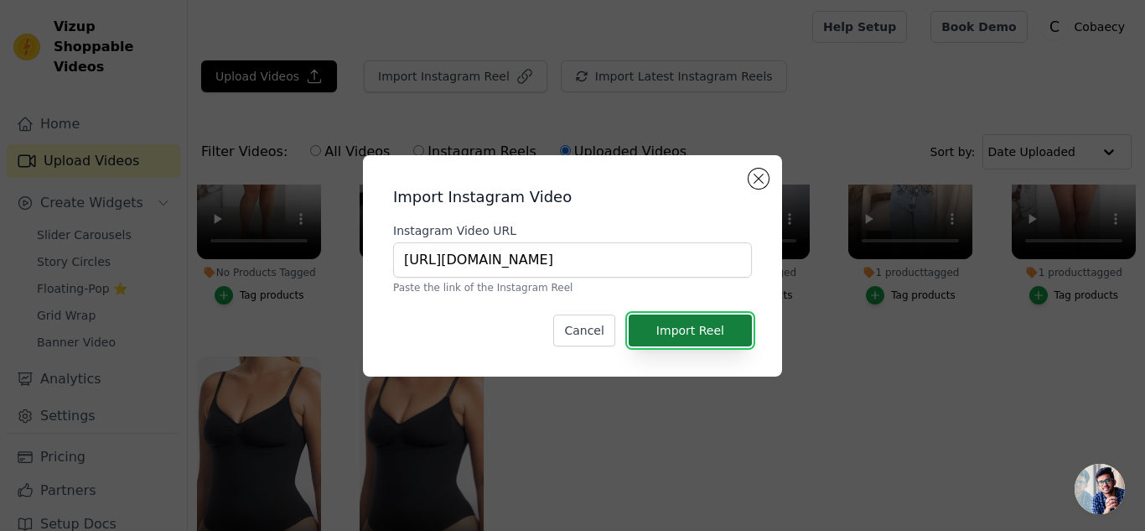
scroll to position [0, 0]
click at [700, 327] on button "Import Reel" at bounding box center [690, 330] width 123 height 32
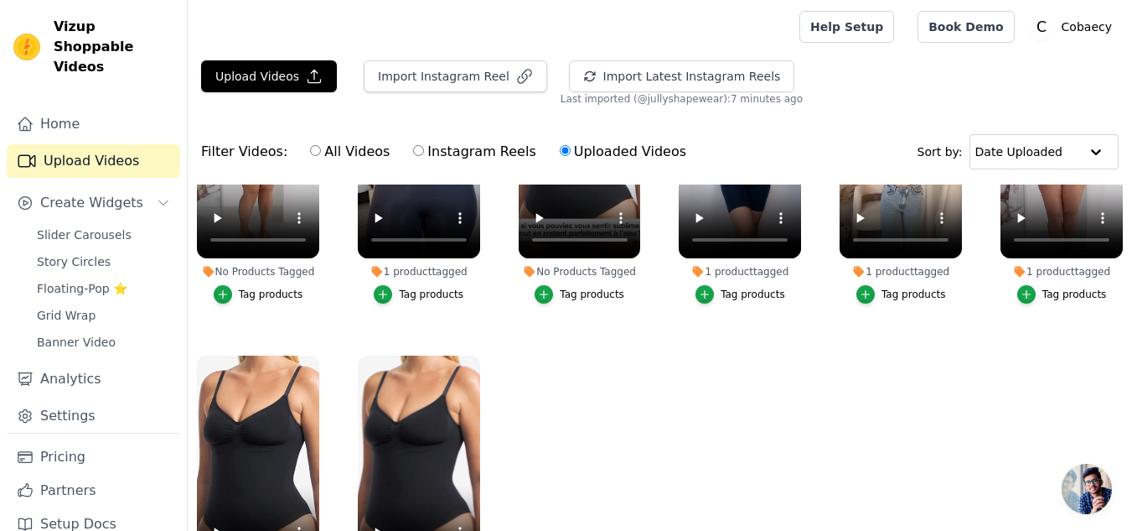
click at [470, 150] on label "Instagram Reels" at bounding box center [474, 152] width 124 height 22
click at [424, 150] on input "Instagram Reels" at bounding box center [418, 150] width 11 height 11
radio input "true"
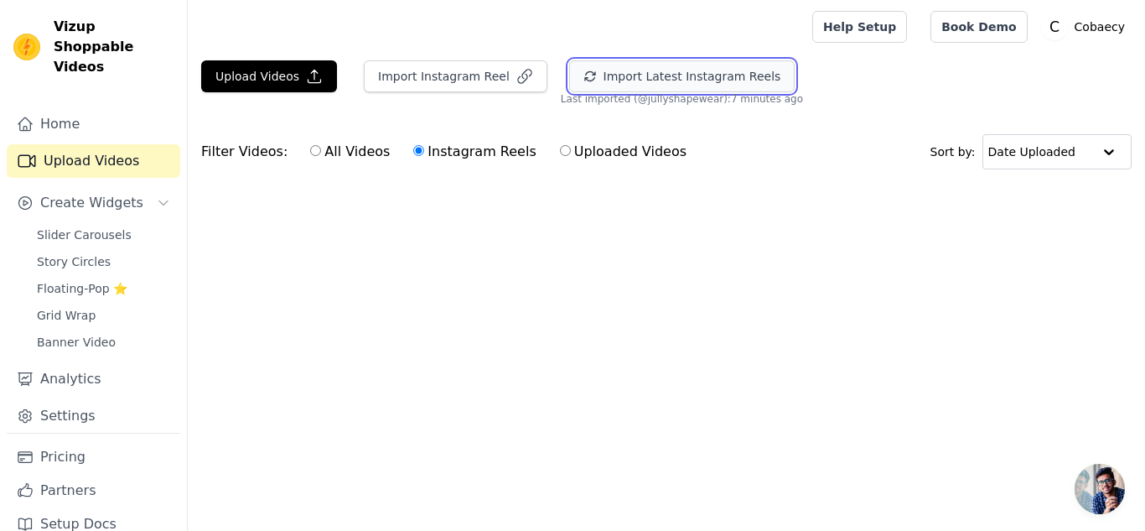
click at [663, 82] on button "Import Latest Instagram Reels" at bounding box center [682, 76] width 226 height 32
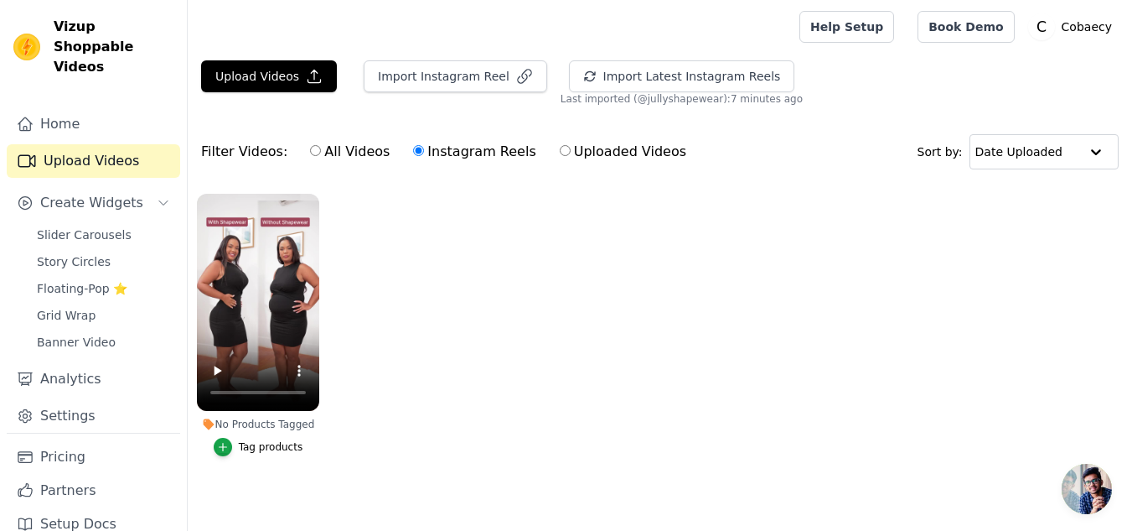
click at [407, 210] on ul "No Products Tagged Tag products" at bounding box center [660, 341] width 945 height 314
click at [445, 89] on button "Import Instagram Reel" at bounding box center [456, 76] width 184 height 32
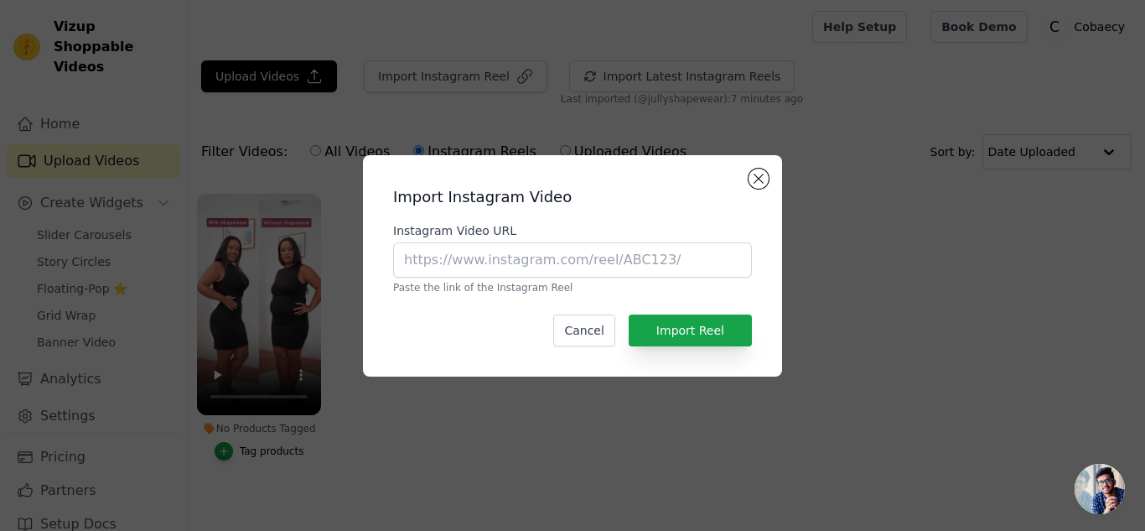
click at [486, 282] on p "Paste the link of the Instagram Reel" at bounding box center [572, 287] width 359 height 13
drag, startPoint x: 490, startPoint y: 267, endPoint x: 478, endPoint y: 256, distance: 17.2
click at [486, 263] on input "Instagram Video URL" at bounding box center [572, 259] width 359 height 35
paste input "https://www.instagram.com/p/DJ3bUAwAzpF/?igsh=OGI2Mm1pYzdoZGZj"
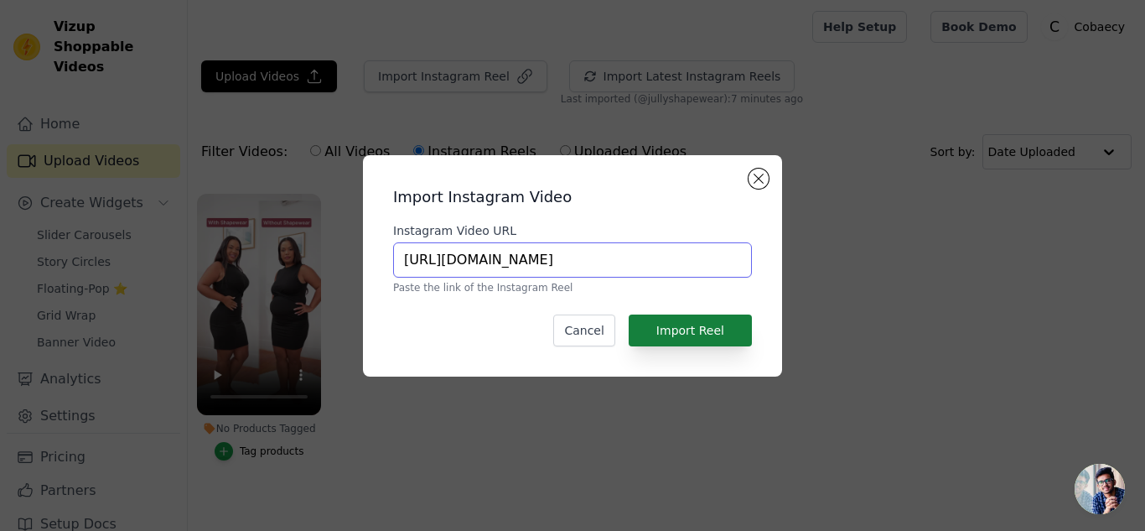
type input "https://www.instagram.com/p/DJ3bUAwAzpF/?igsh=OGI2Mm1pYzdoZGZj"
click at [677, 336] on button "Import Reel" at bounding box center [690, 330] width 123 height 32
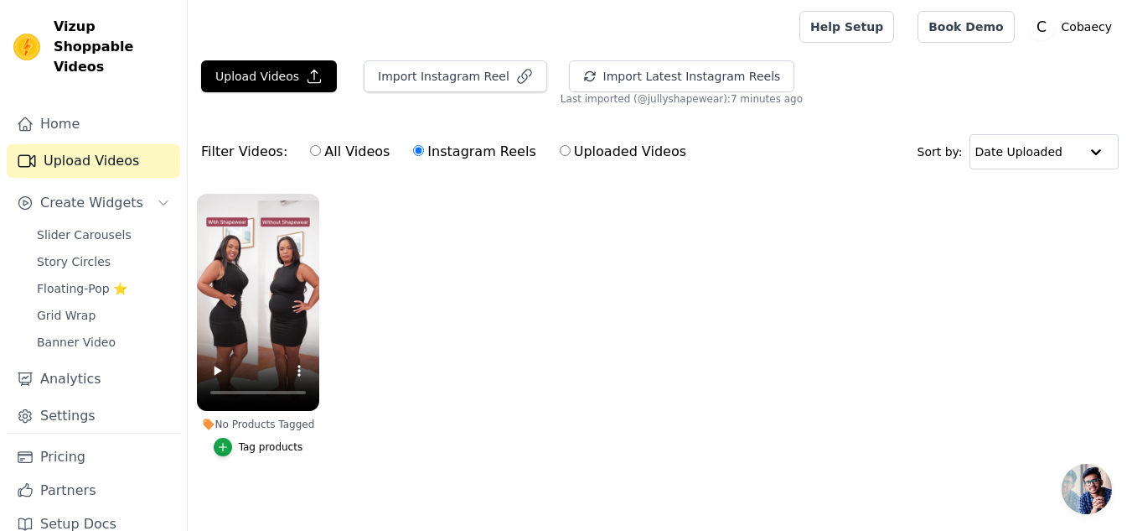
drag, startPoint x: 533, startPoint y: 157, endPoint x: 551, endPoint y: 157, distance: 17.6
click at [551, 157] on div "All Videos Instagram Reels Uploaded Videos" at bounding box center [498, 151] width 395 height 39
click at [559, 157] on label "Uploaded Videos" at bounding box center [623, 152] width 128 height 22
click at [560, 156] on input "Uploaded Videos" at bounding box center [565, 150] width 11 height 11
radio input "true"
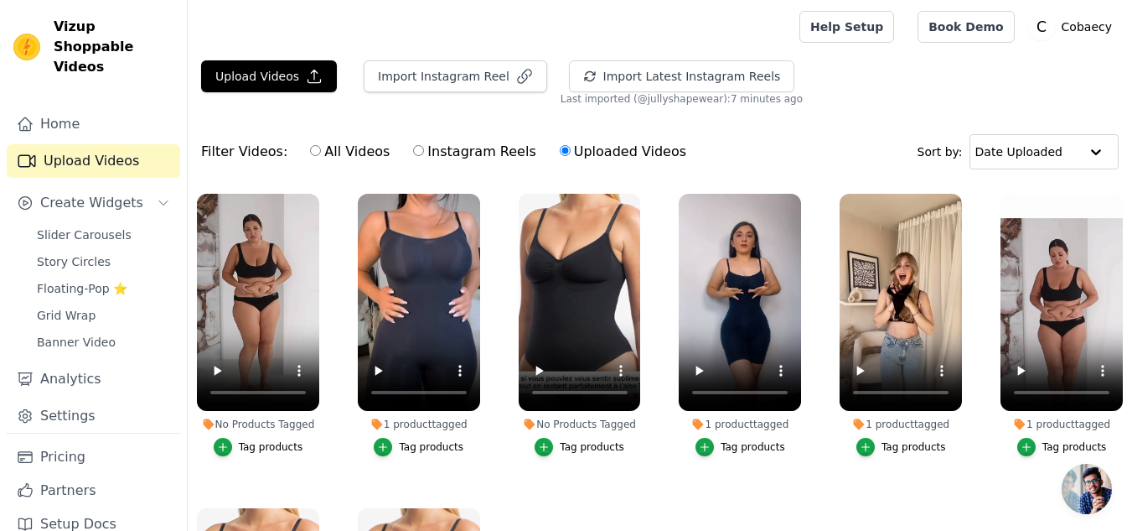
click at [474, 145] on label "Instagram Reels" at bounding box center [474, 152] width 124 height 22
click at [424, 145] on input "Instagram Reels" at bounding box center [418, 150] width 11 height 11
radio input "true"
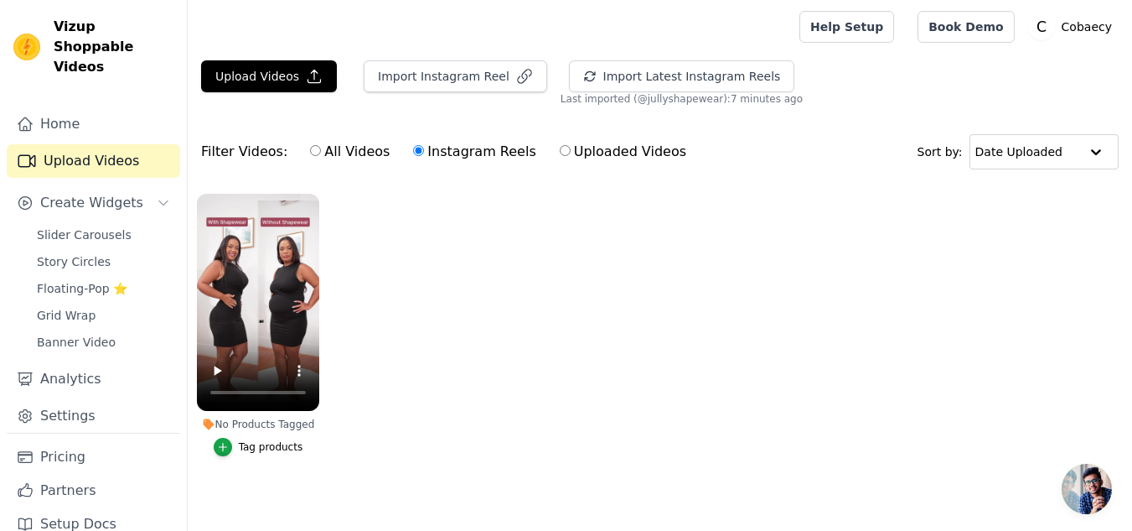
click at [360, 153] on label "All Videos" at bounding box center [349, 152] width 81 height 22
click at [321, 153] on input "All Videos" at bounding box center [315, 150] width 11 height 11
radio input "true"
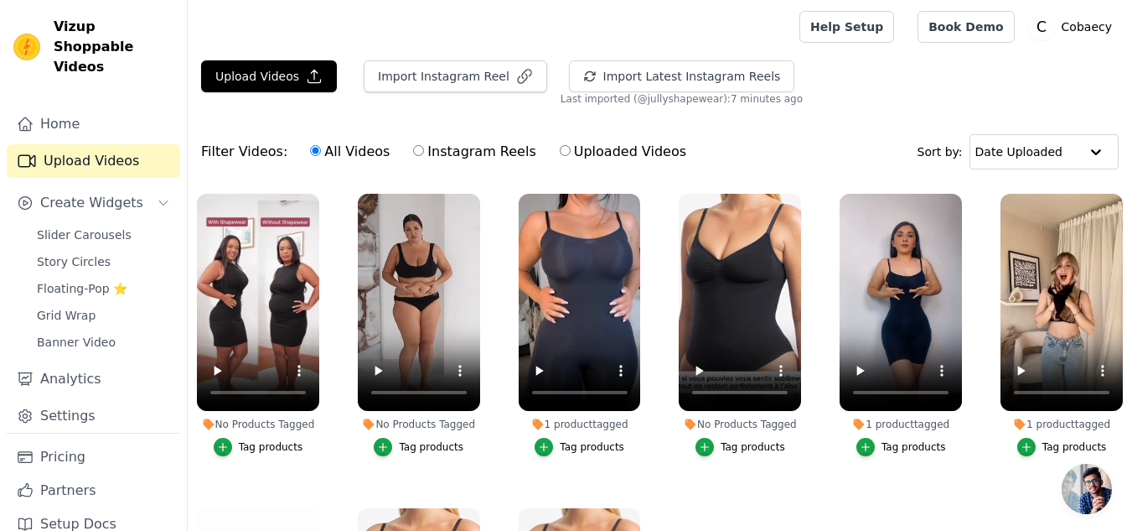
click at [432, 152] on label "Instagram Reels" at bounding box center [474, 152] width 124 height 22
click at [424, 152] on input "Instagram Reels" at bounding box center [418, 150] width 11 height 11
radio input "true"
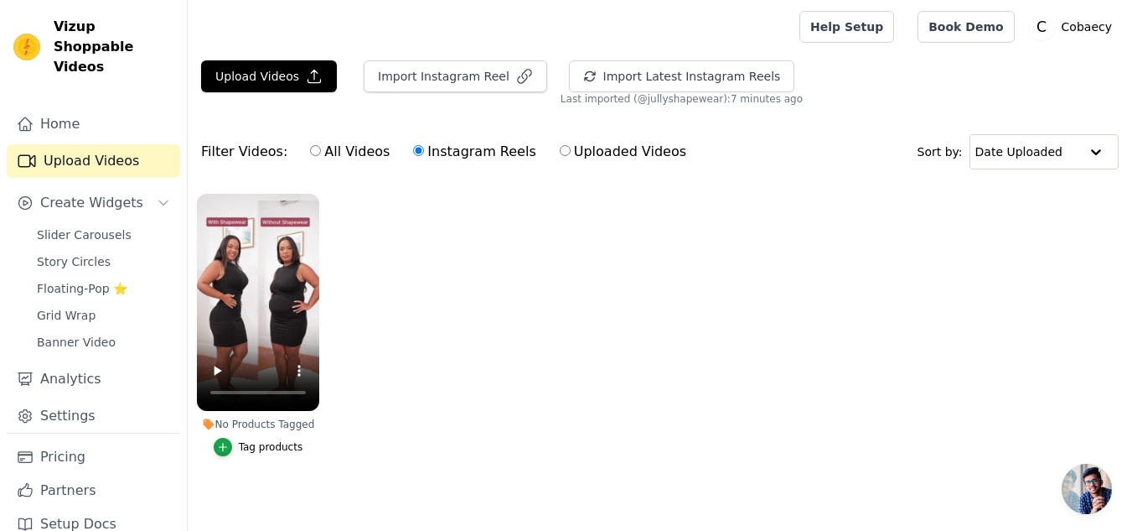
click at [432, 152] on label "Instagram Reels" at bounding box center [474, 152] width 124 height 22
click at [424, 152] on input "Instagram Reels" at bounding box center [418, 150] width 11 height 11
click at [432, 152] on label "Instagram Reels" at bounding box center [474, 152] width 124 height 22
click at [424, 152] on input "Instagram Reels" at bounding box center [418, 150] width 11 height 11
click at [432, 152] on label "Instagram Reels" at bounding box center [474, 152] width 124 height 22
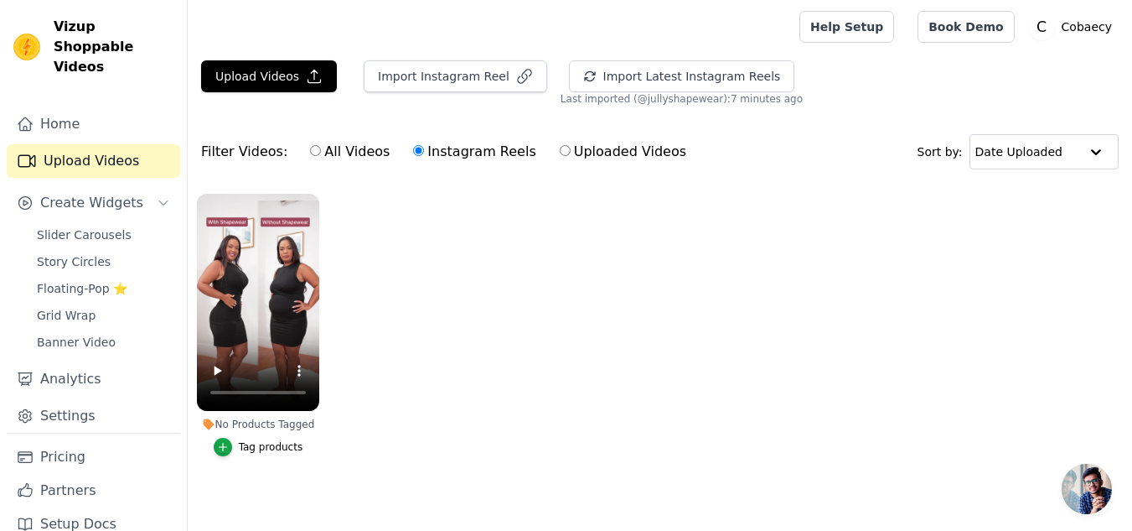
click at [424, 152] on input "Instagram Reels" at bounding box center [418, 150] width 11 height 11
click at [432, 152] on label "Instagram Reels" at bounding box center [474, 152] width 124 height 22
click at [424, 152] on input "Instagram Reels" at bounding box center [418, 150] width 11 height 11
click at [432, 152] on label "Instagram Reels" at bounding box center [474, 152] width 124 height 22
click at [424, 152] on input "Instagram Reels" at bounding box center [418, 150] width 11 height 11
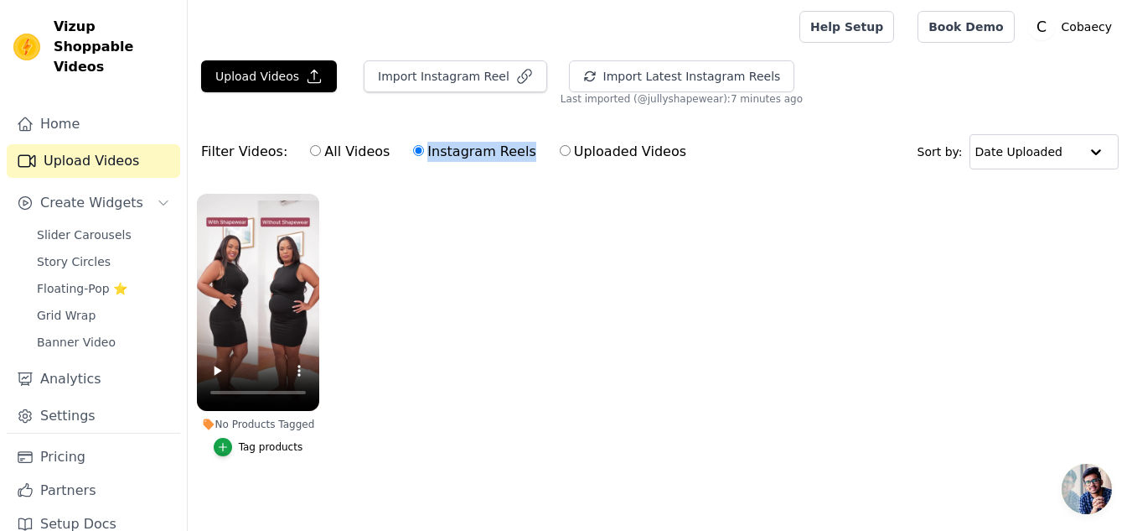
click at [432, 152] on label "Instagram Reels" at bounding box center [474, 152] width 124 height 22
click at [424, 152] on input "Instagram Reels" at bounding box center [418, 150] width 11 height 11
click at [449, 189] on ul "No Products Tagged Tag products" at bounding box center [660, 341] width 945 height 314
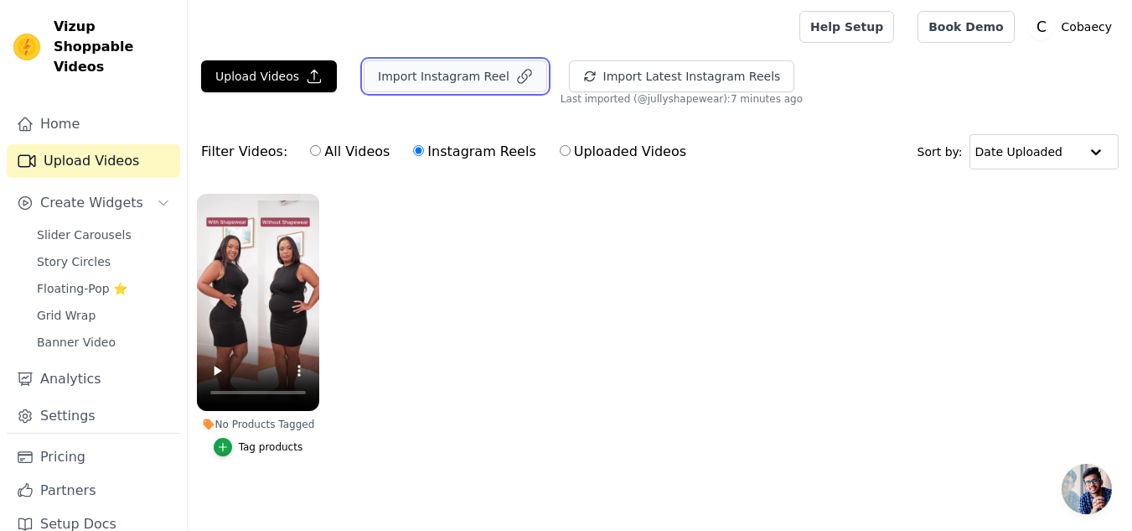
click at [480, 79] on button "Import Instagram Reel" at bounding box center [456, 76] width 184 height 32
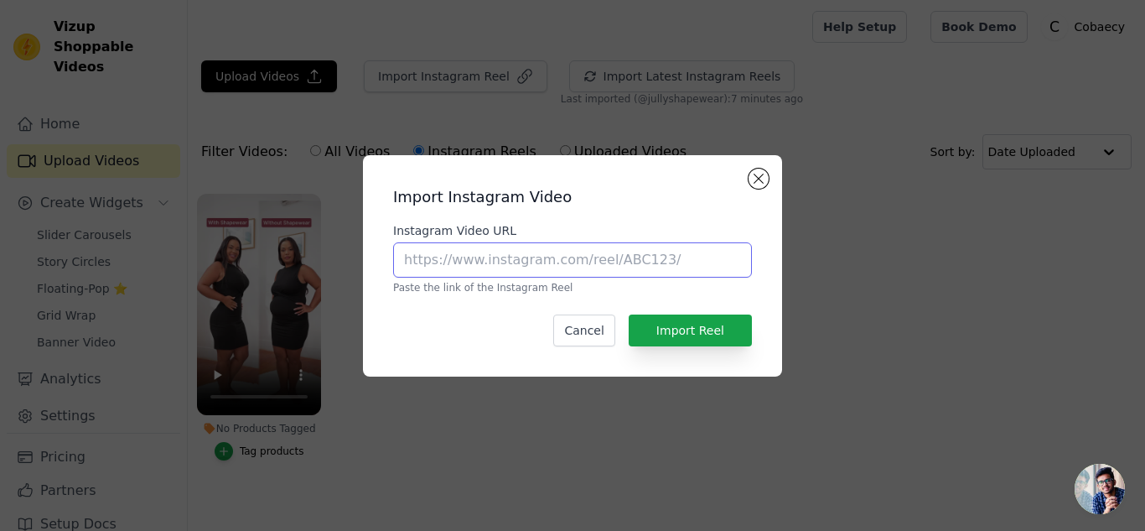
click at [634, 248] on input "Instagram Video URL" at bounding box center [572, 259] width 359 height 35
click at [758, 181] on button "Close modal" at bounding box center [758, 178] width 20 height 20
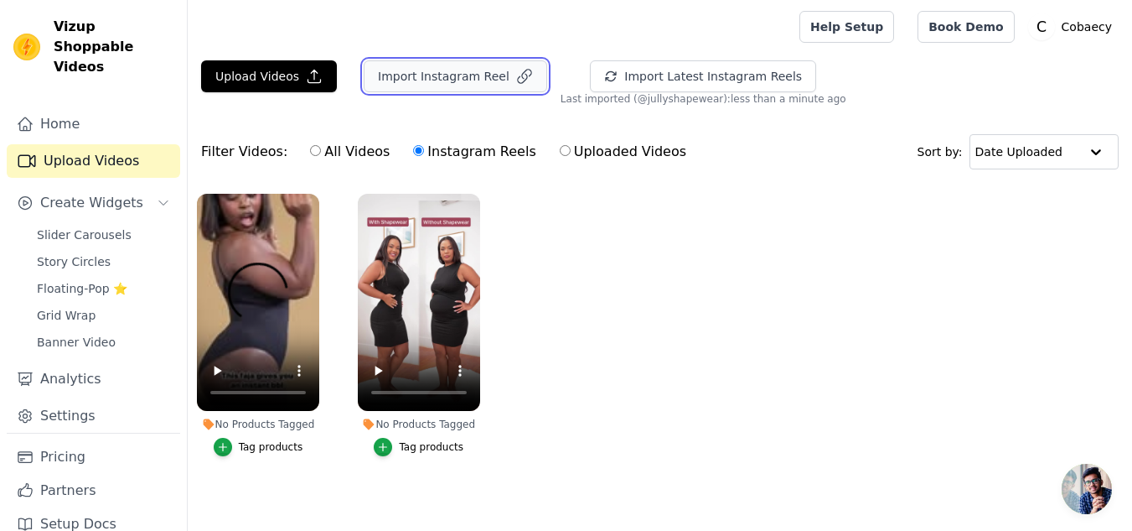
click at [375, 72] on button "Import Instagram Reel" at bounding box center [456, 76] width 184 height 32
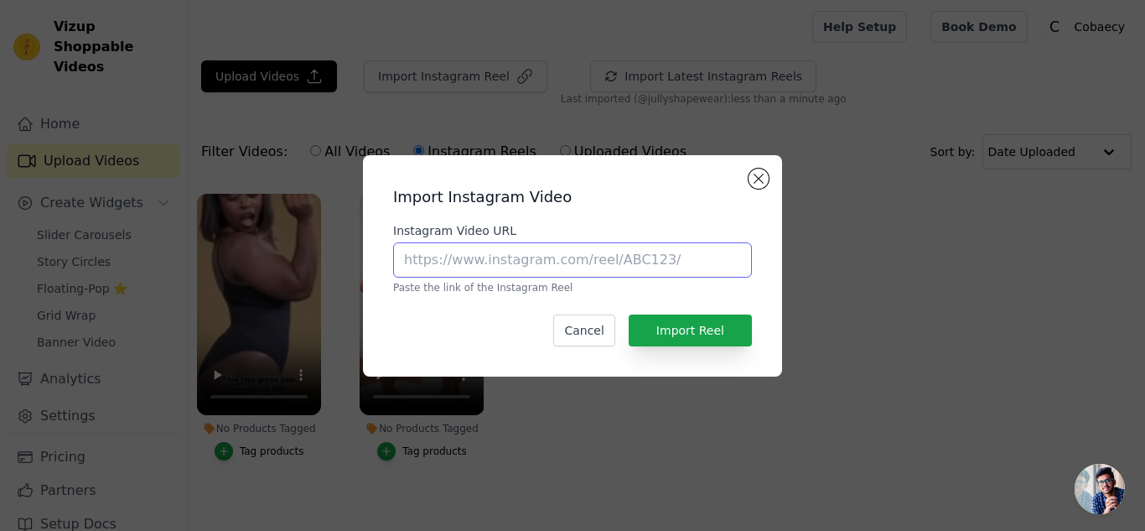
drag, startPoint x: 525, startPoint y: 267, endPoint x: 458, endPoint y: 263, distance: 66.3
click at [458, 263] on input "Instagram Video URL" at bounding box center [572, 259] width 359 height 35
paste input "https://www.instagram.com/p/DI9E5WwA3dp/?igsh=MXJpaTJxaXlyOGp5cg=="
type input "https://www.instagram.com/p/DI9E5WwA3dp/?igsh=MXJpaTJxaXlyOGp5cg=="
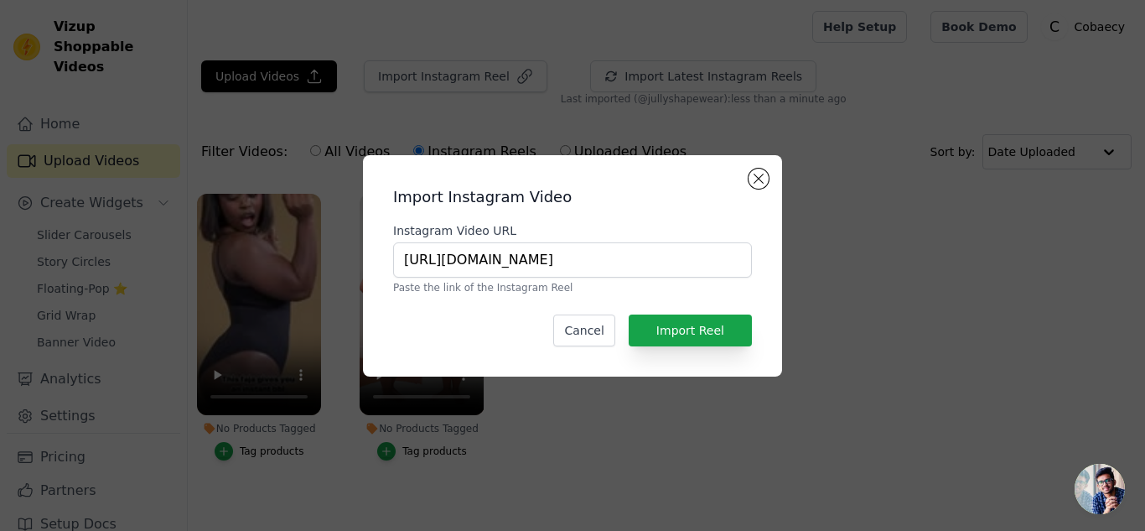
scroll to position [0, 0]
click at [413, 281] on p "Paste the link of the Instagram Reel" at bounding box center [572, 287] width 359 height 13
click at [710, 332] on button "Import Reel" at bounding box center [690, 330] width 123 height 32
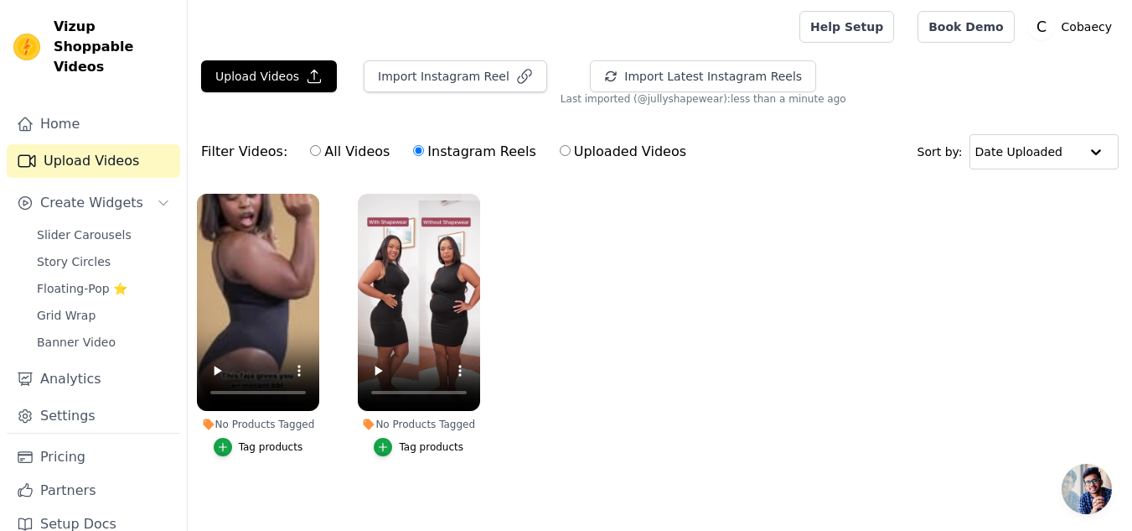
click at [441, 93] on div "Import Instagram Reel" at bounding box center [448, 82] width 197 height 45
click at [453, 78] on button "Import Instagram Reel" at bounding box center [456, 76] width 184 height 32
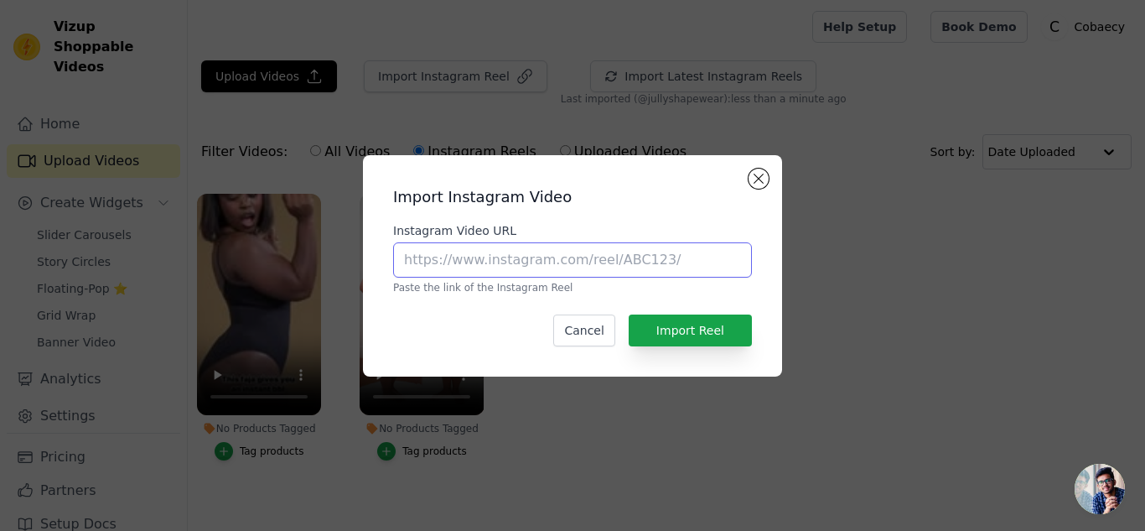
drag, startPoint x: 526, startPoint y: 258, endPoint x: 547, endPoint y: 255, distance: 21.2
click at [527, 258] on input "Instagram Video URL" at bounding box center [572, 259] width 359 height 35
paste input "https://www.instagram.com/p/DHahrr0s-76/?igsh=MTFhYmV4MXJ2ejFiZQ=="
type input "https://www.instagram.com/p/DHahrr0s-76/?igsh=MTFhYmV4MXJ2ejFiZQ=="
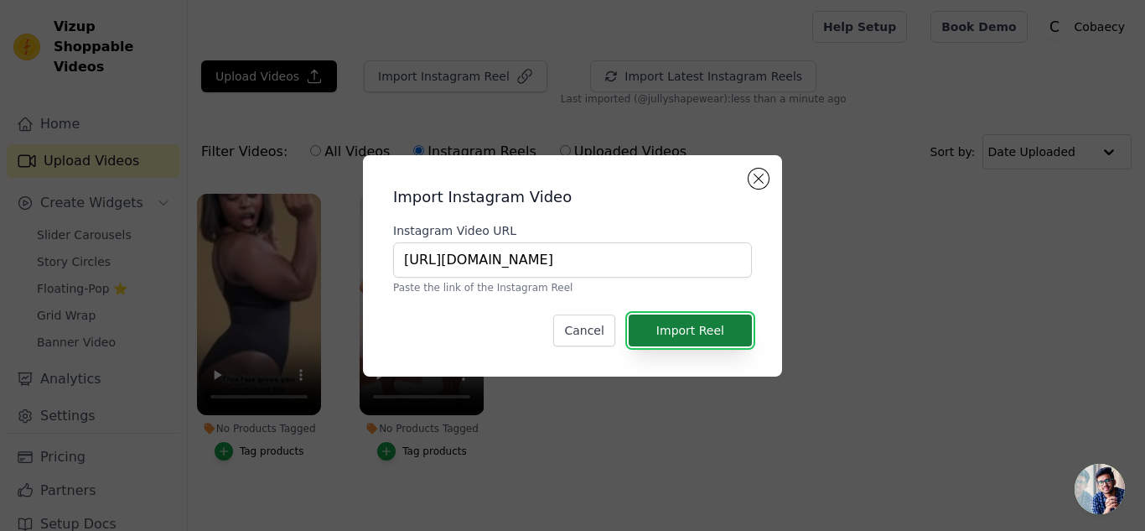
scroll to position [0, 0]
click at [695, 330] on button "Import Reel" at bounding box center [690, 330] width 123 height 32
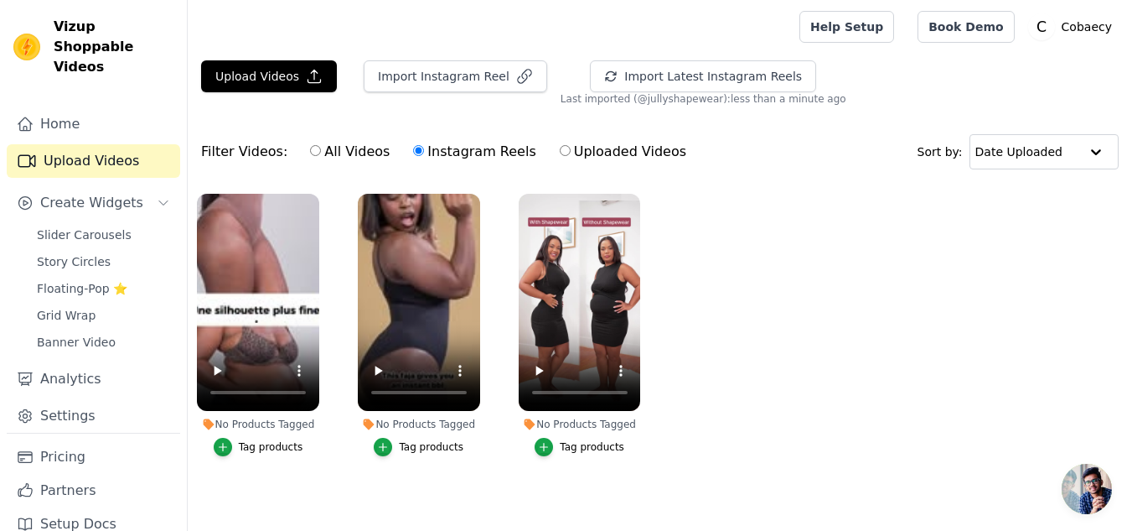
click at [404, 98] on div "Import Instagram Reel" at bounding box center [448, 82] width 197 height 45
click at [434, 73] on button "Import Instagram Reel" at bounding box center [456, 76] width 184 height 32
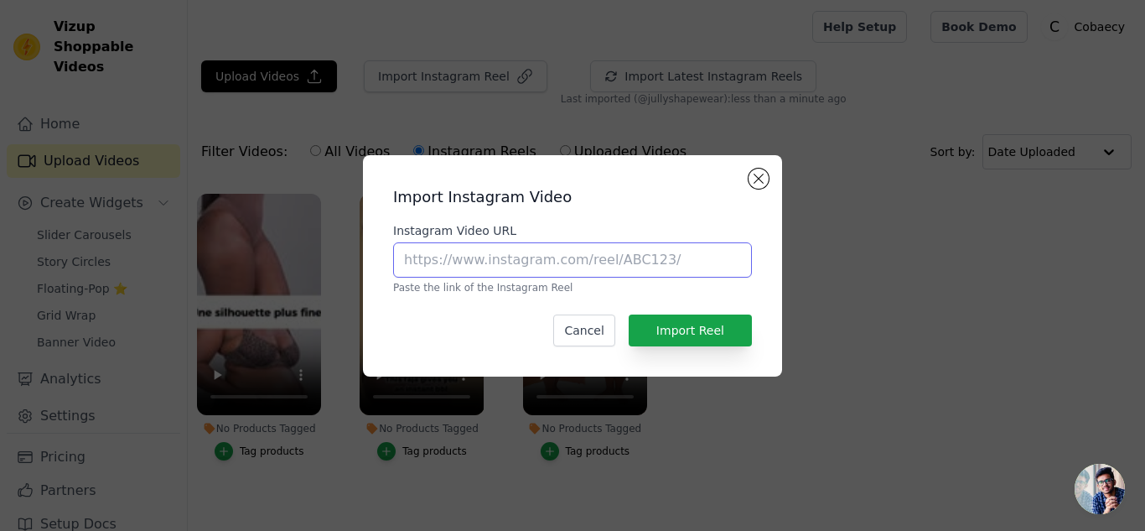
click at [493, 261] on input "Instagram Video URL" at bounding box center [572, 259] width 359 height 35
paste input "https://www.instagram.com/p/DGsXda2gKzR/?igsh=eTl5MWhlZWpzaW96"
type input "https://www.instagram.com/p/DGsXda2gKzR/?igsh=eTl5MWhlZWpzaW96"
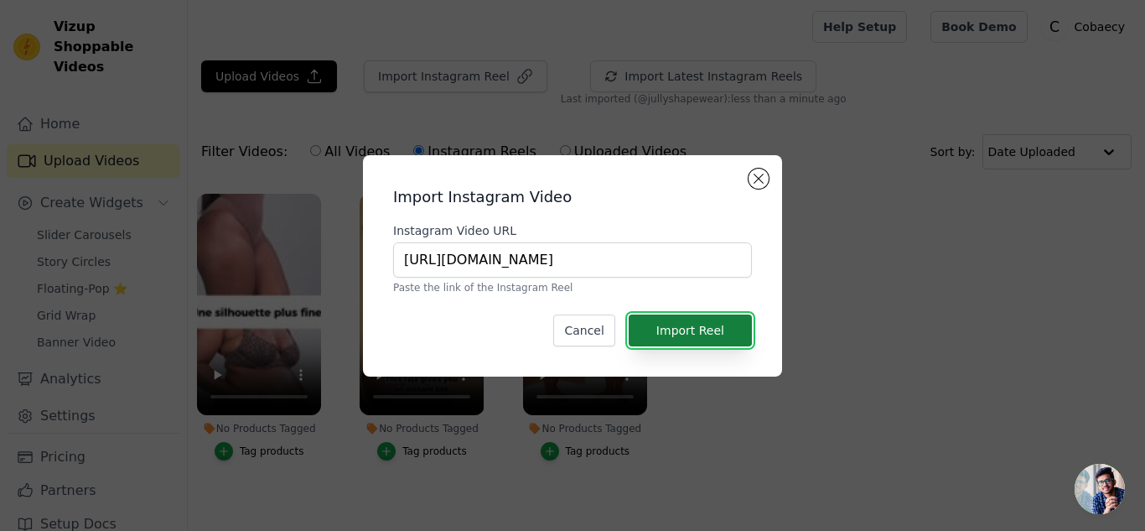
scroll to position [0, 0]
click at [707, 329] on button "Import Reel" at bounding box center [690, 330] width 123 height 32
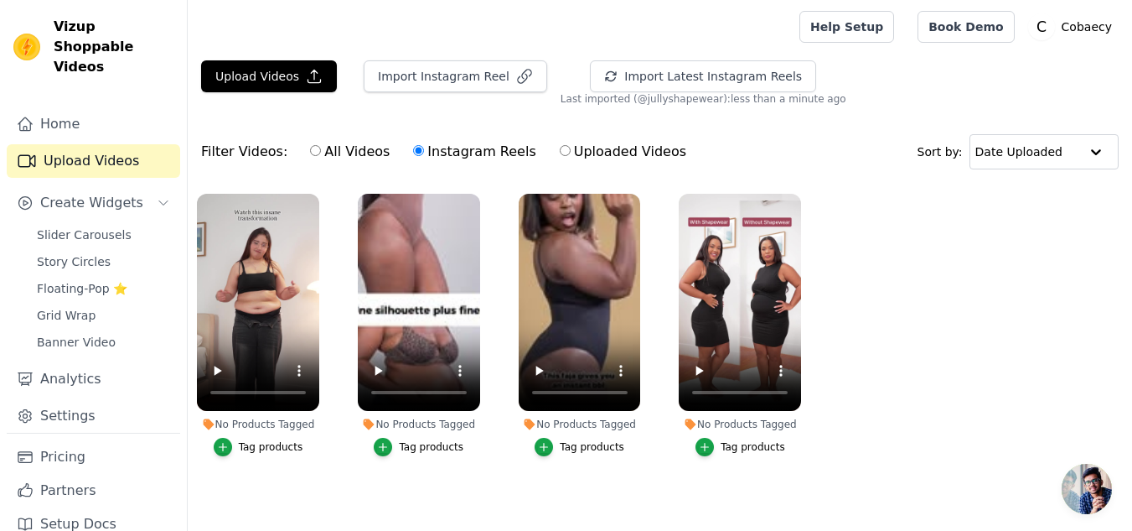
click at [375, 172] on div "Filter Videos: All Videos Instagram Reels Uploaded Videos Sort by: Date Uploaded" at bounding box center [660, 151] width 945 height 65
click at [408, 66] on button "Import Instagram Reel" at bounding box center [456, 76] width 184 height 32
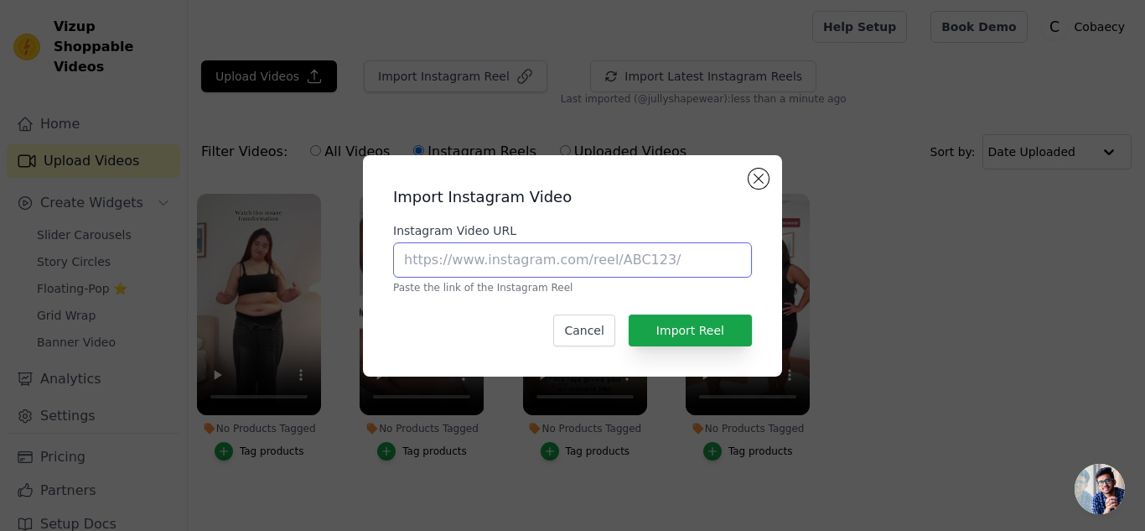
click at [474, 263] on input "Instagram Video URL" at bounding box center [572, 259] width 359 height 35
paste input "https://www.instagram.com/p/DIERZPVgKvN/?igsh=MTJzb2llNzZkNWhsMQ=="
type input "https://www.instagram.com/p/DIERZPVgKvN/?igsh=MTJzb2llNzZkNWhsMQ=="
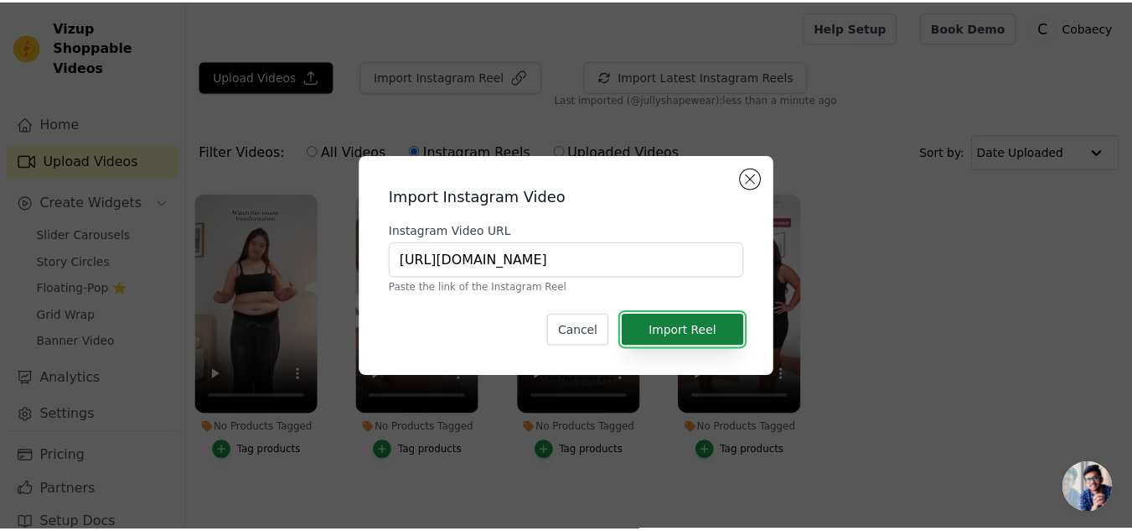
scroll to position [0, 0]
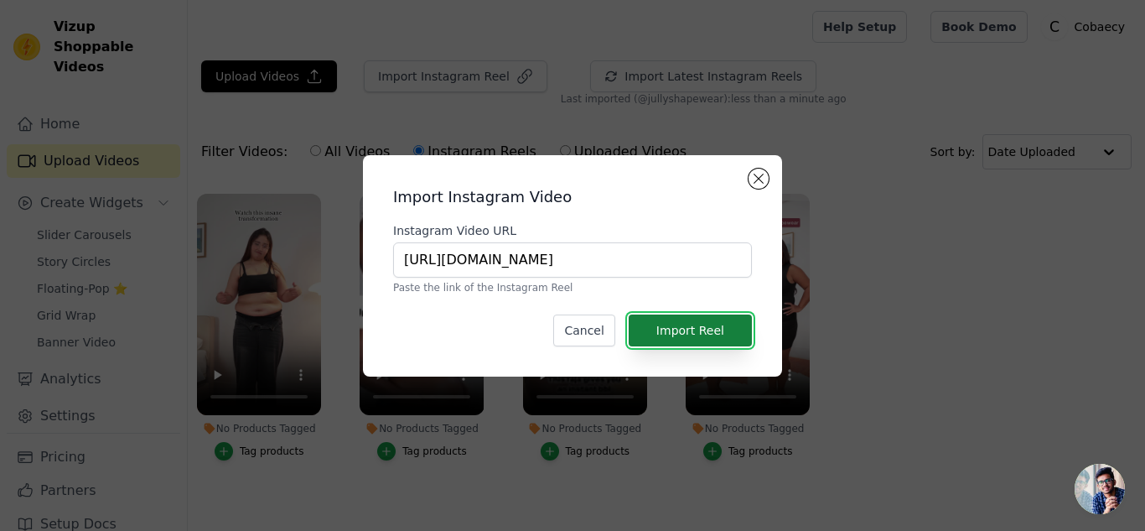
click at [748, 331] on button "Import Reel" at bounding box center [690, 330] width 123 height 32
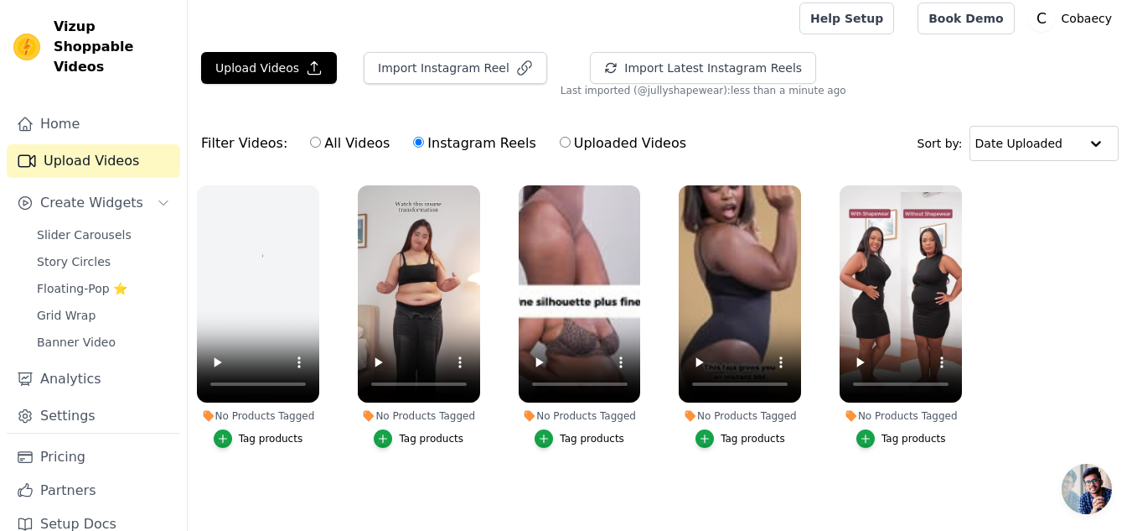
scroll to position [17, 0]
click at [371, 493] on main "Upload Videos Import Instagram Reel Import Latest Instagram Reels Import Latest…" at bounding box center [660, 287] width 945 height 485
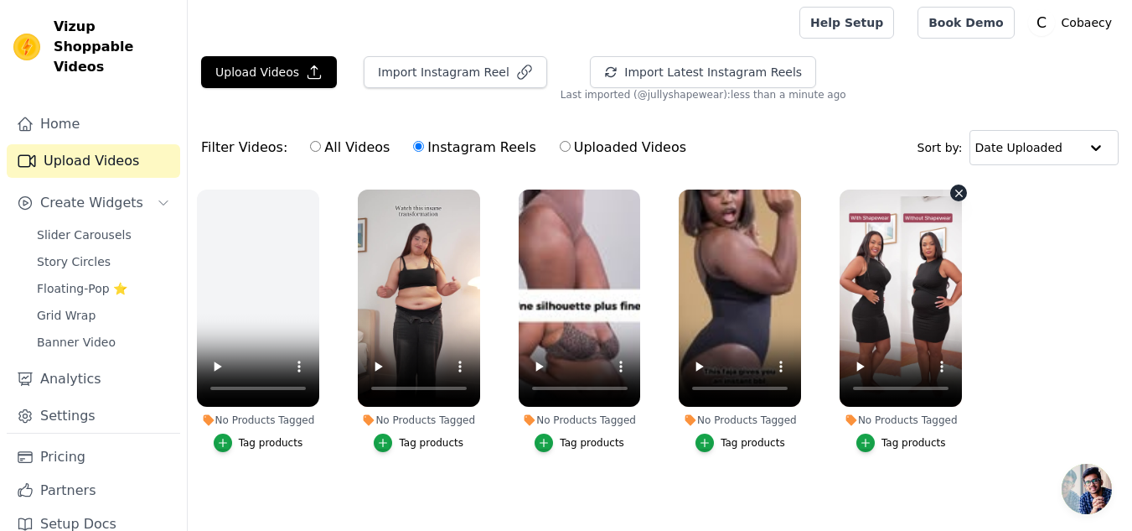
scroll to position [0, 0]
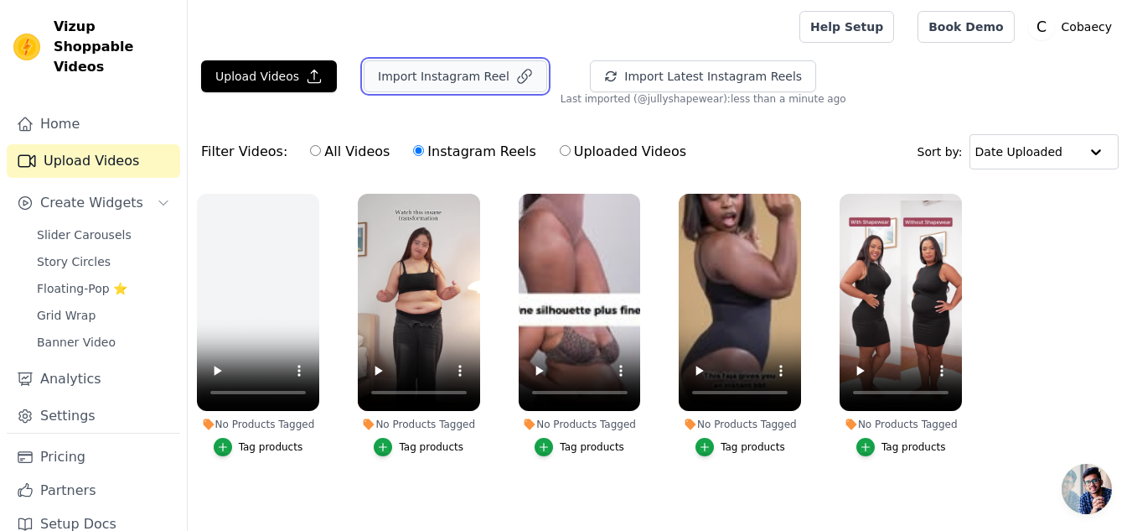
click at [423, 71] on button "Import Instagram Reel" at bounding box center [456, 76] width 184 height 32
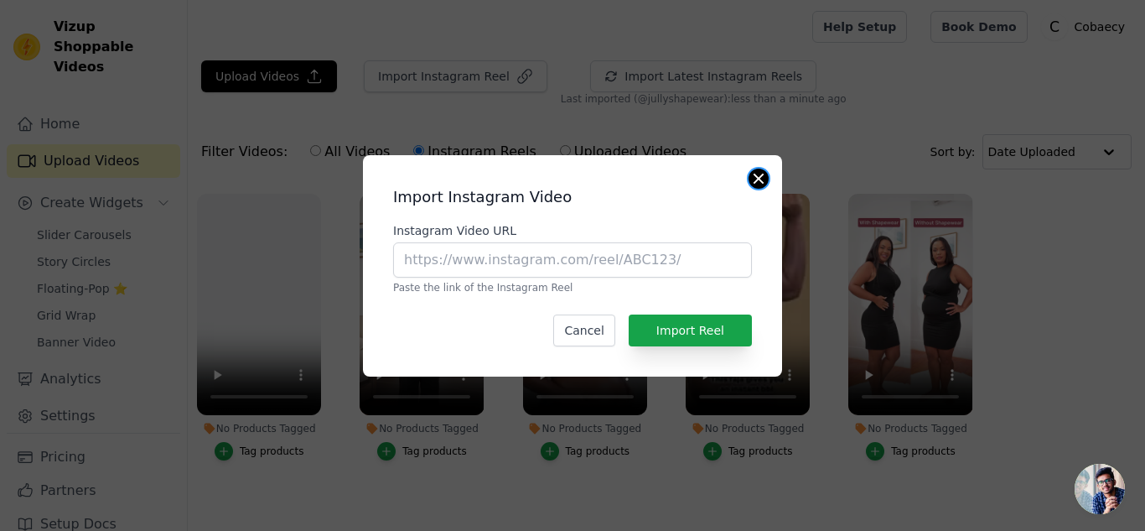
click at [761, 177] on button "Close modal" at bounding box center [758, 178] width 20 height 20
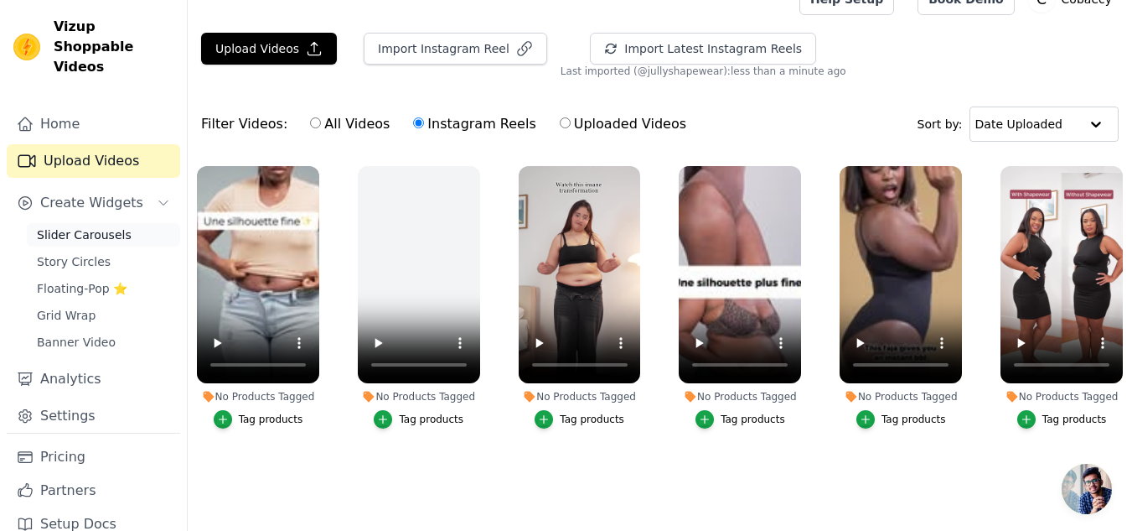
scroll to position [44, 0]
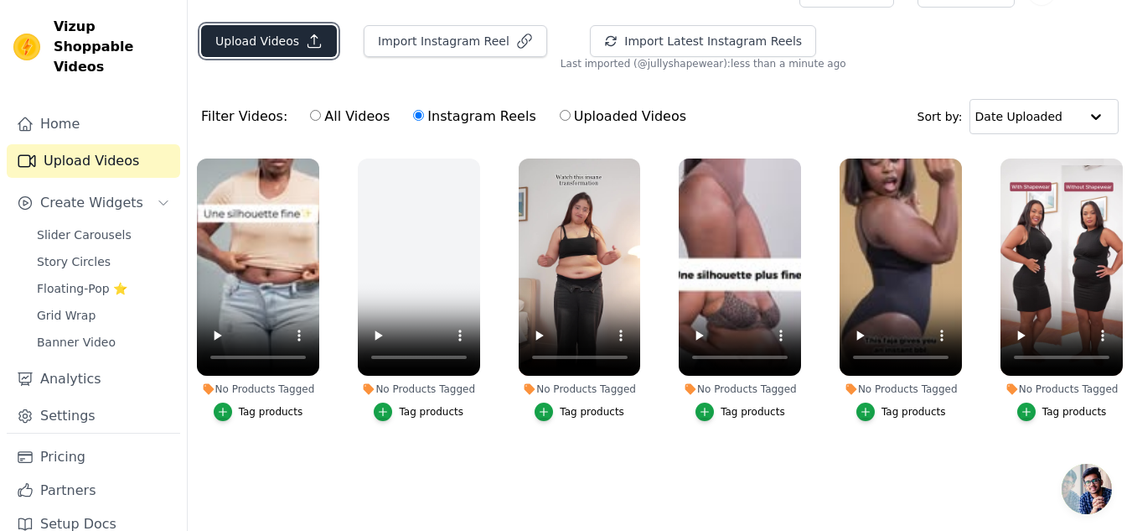
click at [293, 42] on button "Upload Videos" at bounding box center [269, 41] width 136 height 32
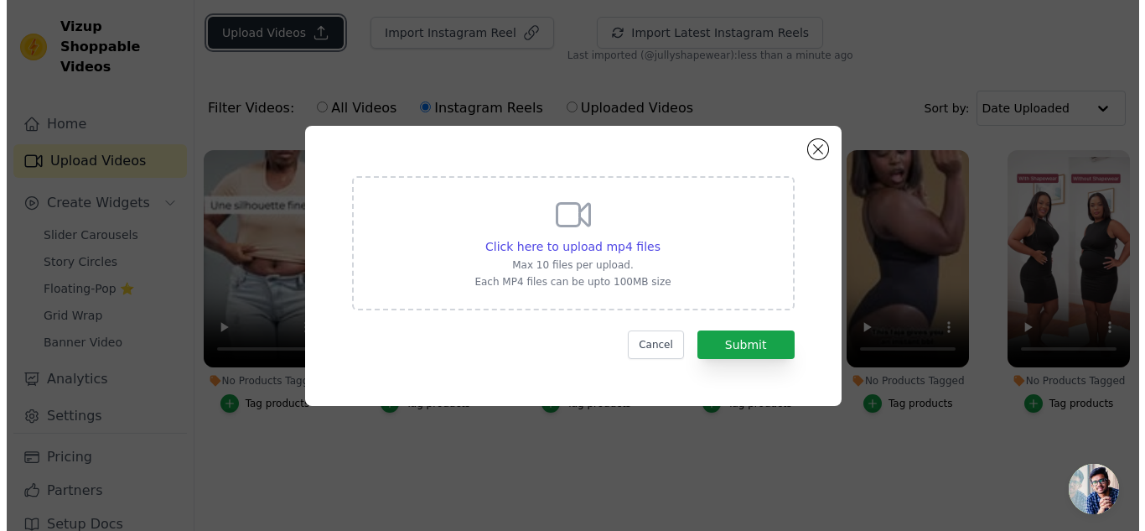
scroll to position [0, 0]
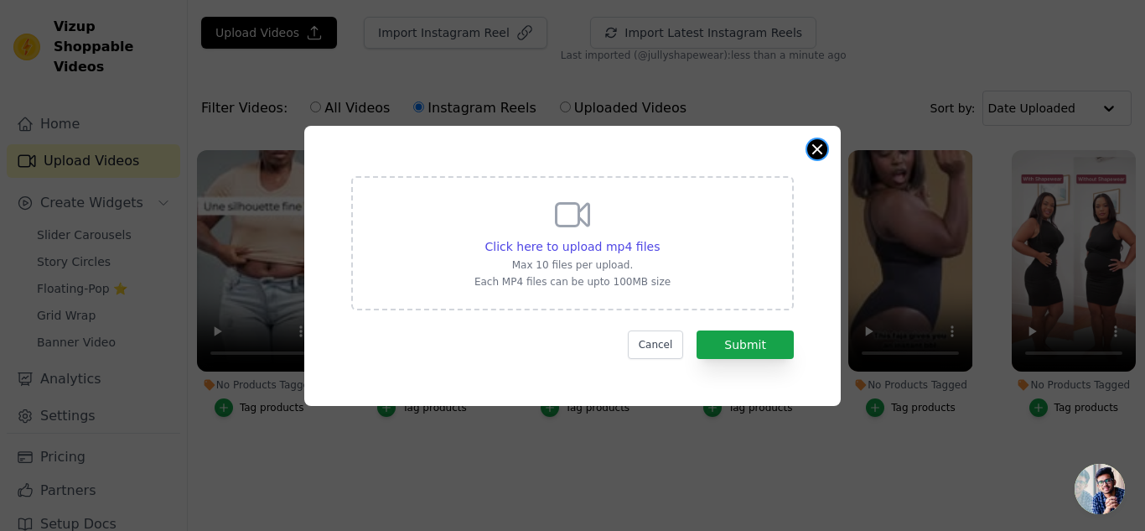
click at [811, 149] on button "Close modal" at bounding box center [817, 149] width 20 height 20
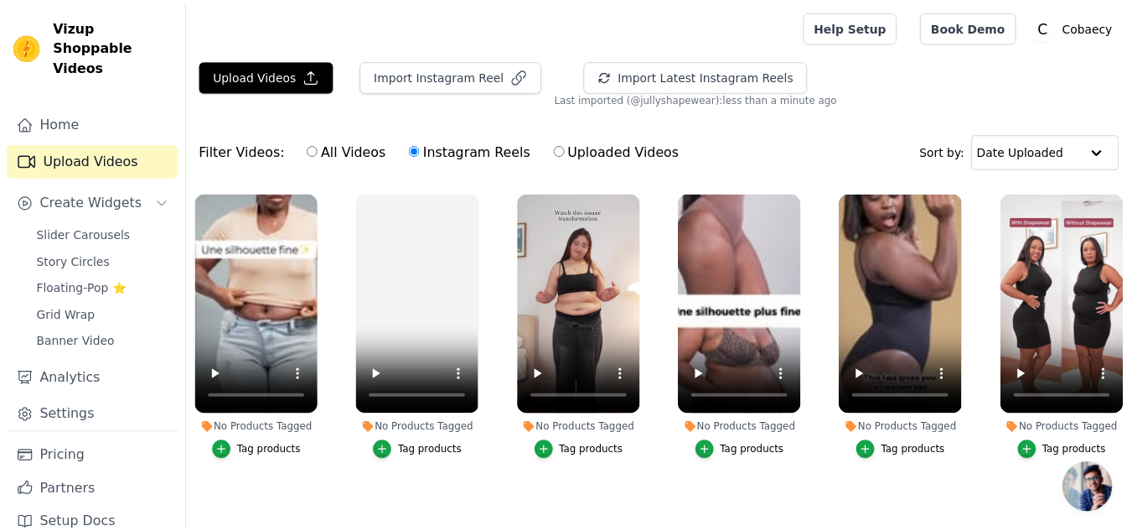
scroll to position [44, 0]
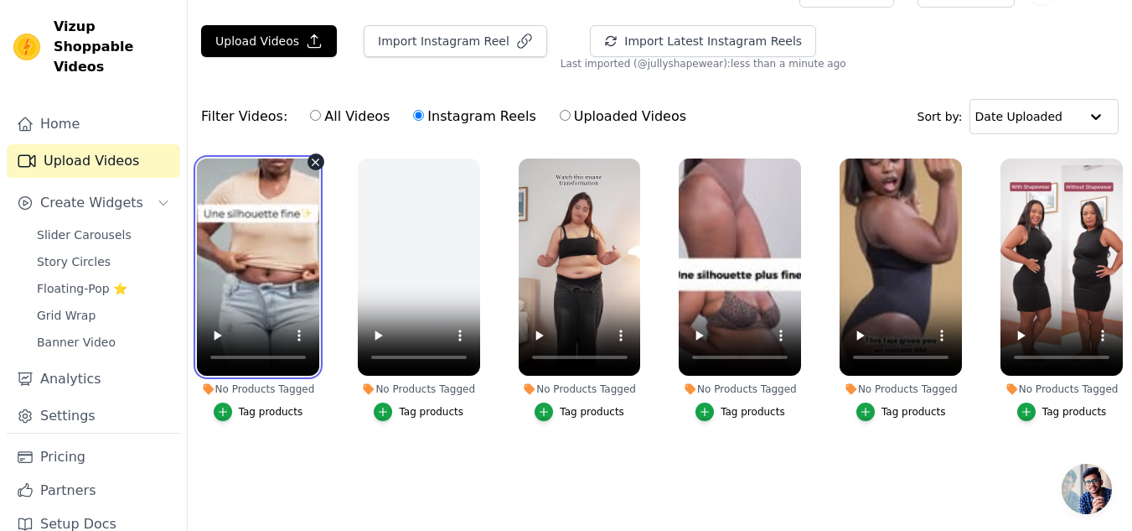
click at [305, 176] on video at bounding box center [258, 266] width 122 height 217
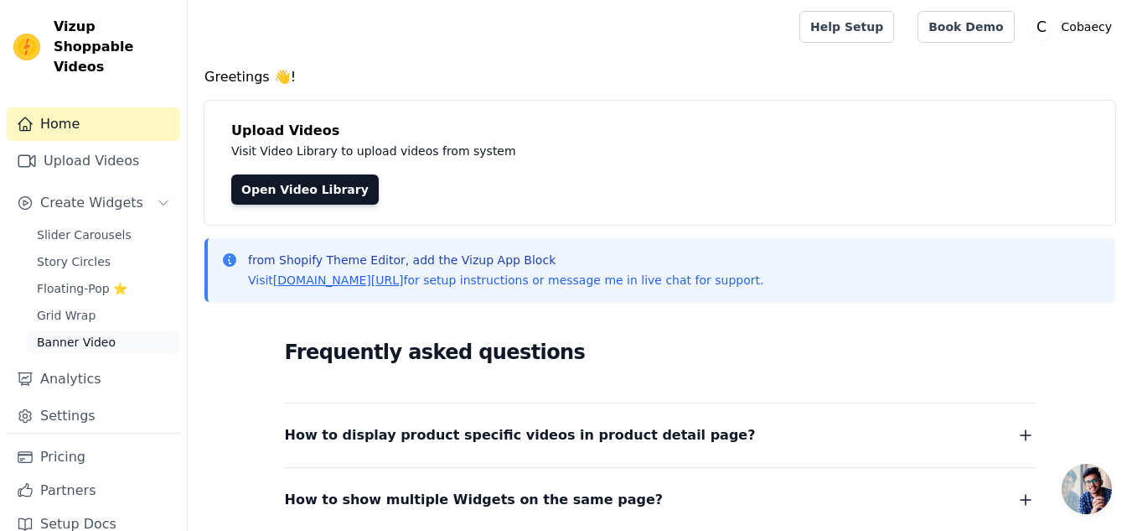
click at [70, 334] on span "Banner Video" at bounding box center [76, 342] width 79 height 17
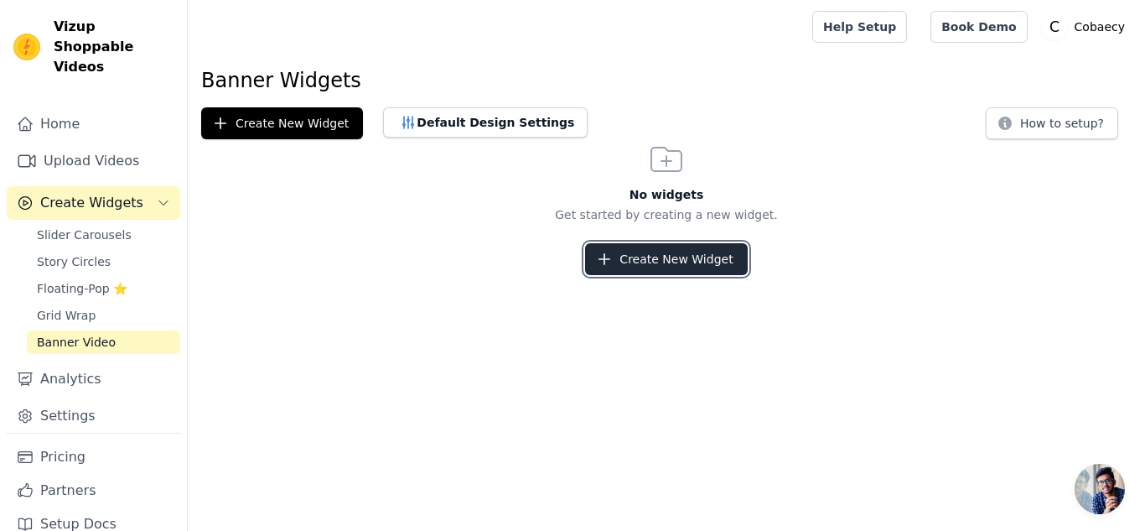
click at [716, 256] on button "Create New Widget" at bounding box center [666, 259] width 162 height 32
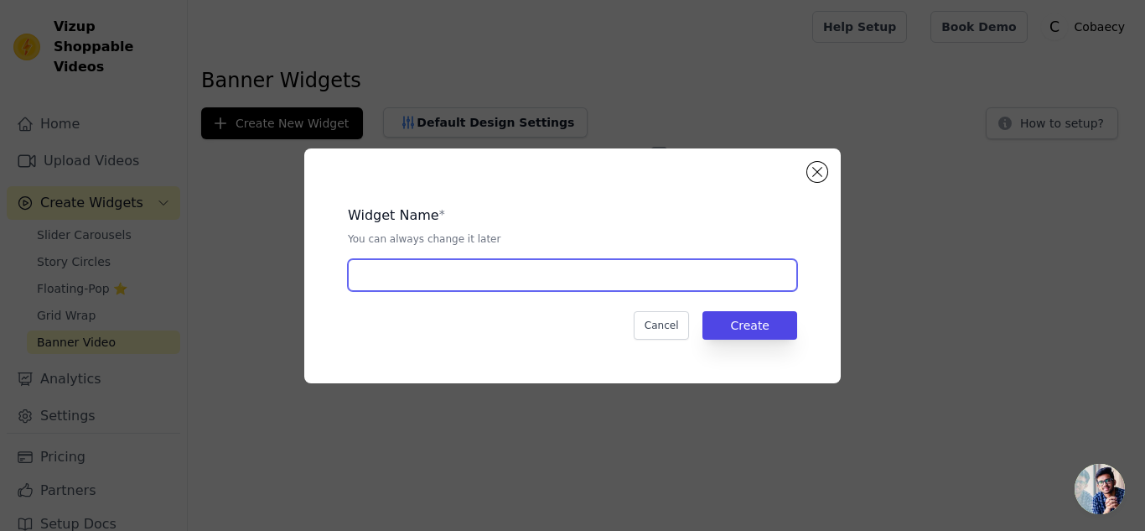
click at [656, 274] on input "text" at bounding box center [572, 275] width 449 height 32
type input "vid"
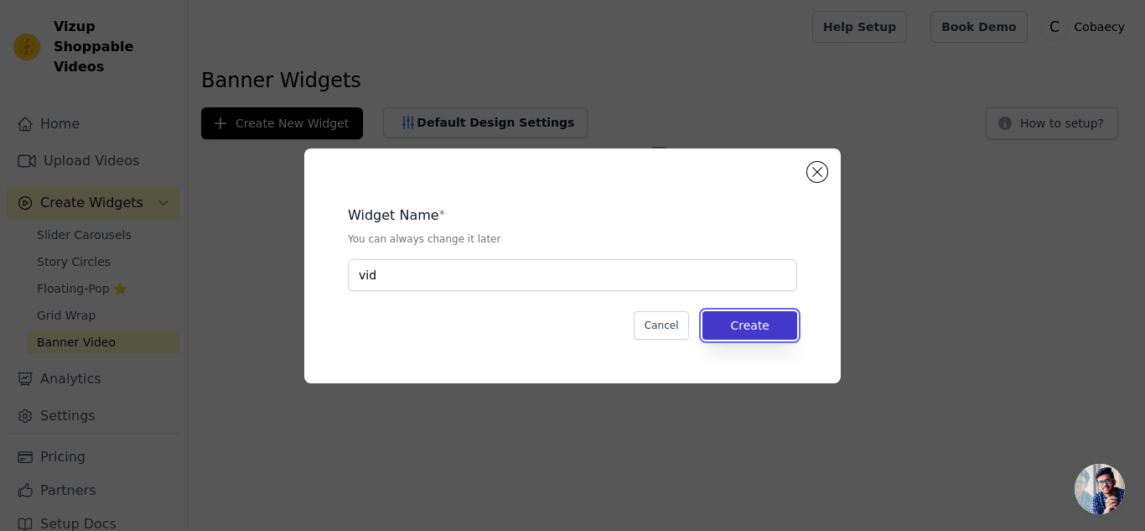
click at [763, 333] on button "Create" at bounding box center [749, 325] width 95 height 28
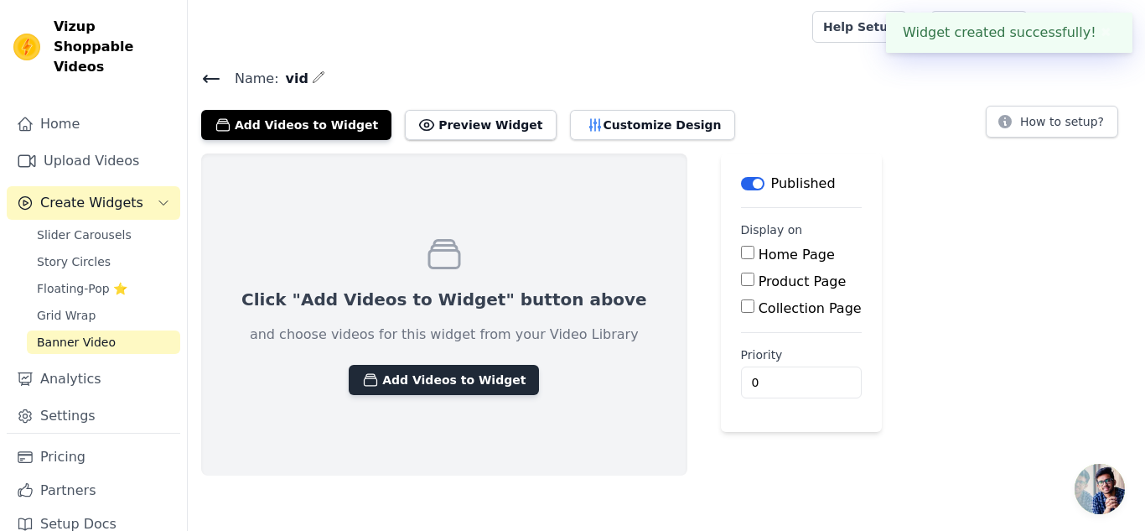
click at [454, 387] on button "Add Videos to Widget" at bounding box center [444, 380] width 190 height 30
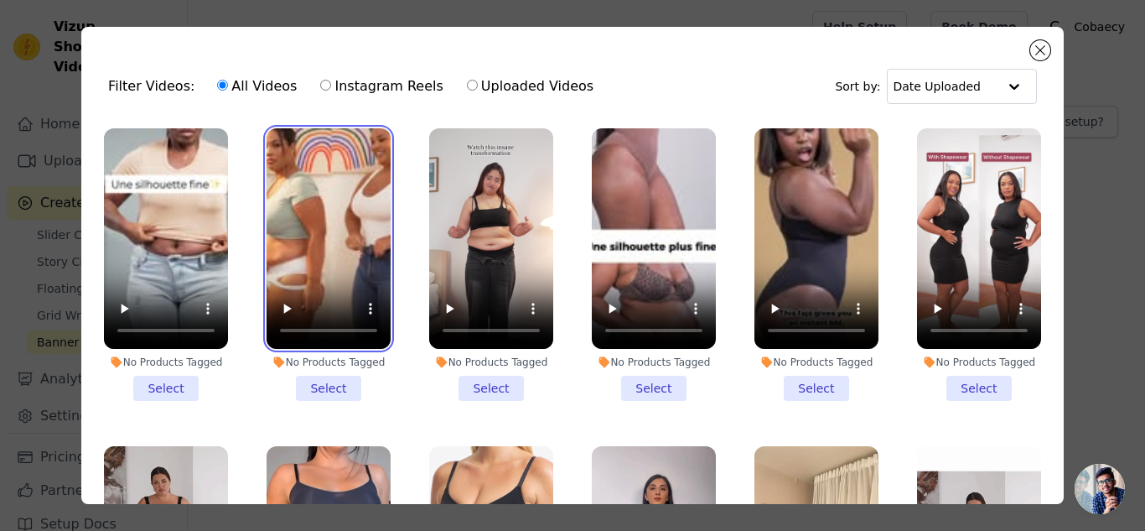
click at [353, 256] on video at bounding box center [329, 238] width 124 height 220
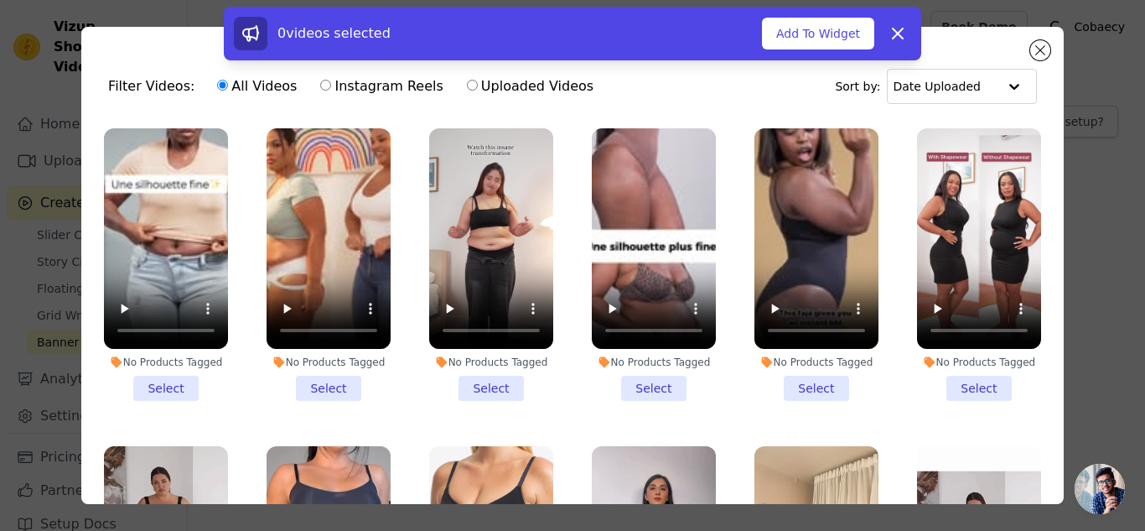
click at [309, 379] on li "No Products Tagged Select" at bounding box center [329, 264] width 124 height 272
click at [0, 0] on input "No Products Tagged Select" at bounding box center [0, 0] width 0 height 0
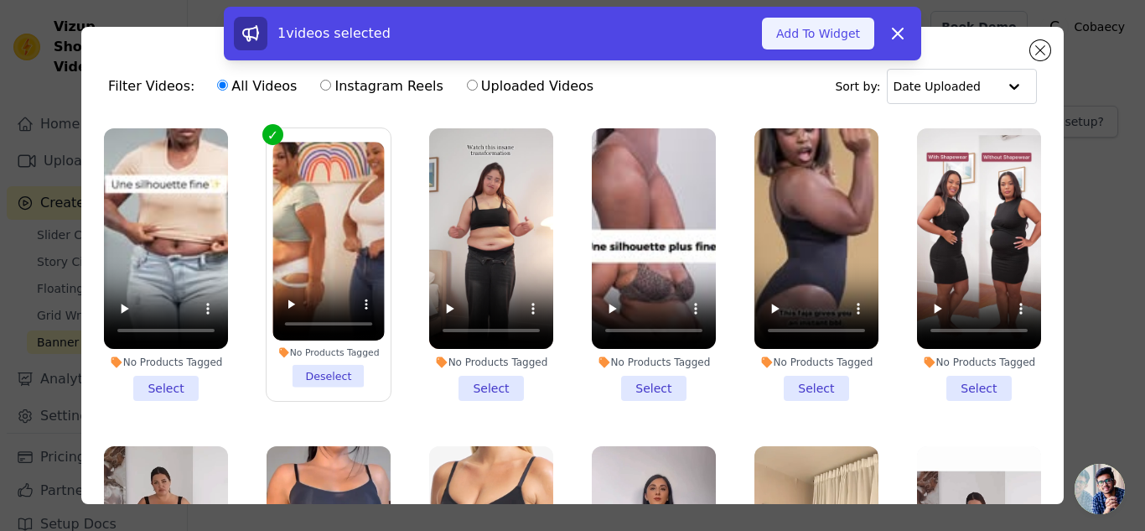
click at [835, 42] on button "Add To Widget" at bounding box center [818, 34] width 112 height 32
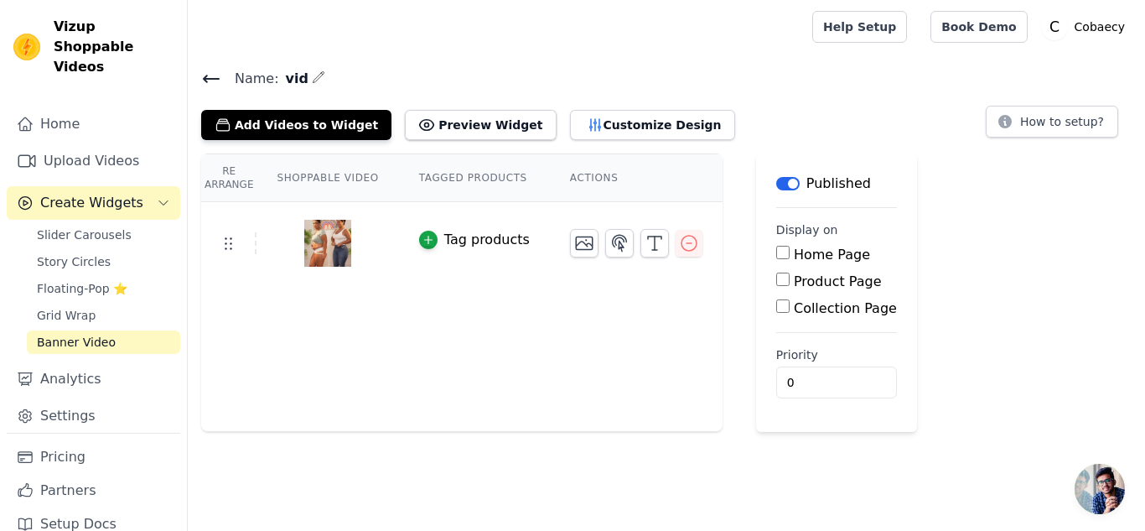
click at [776, 282] on input "Product Page" at bounding box center [782, 278] width 13 height 13
checkbox input "true"
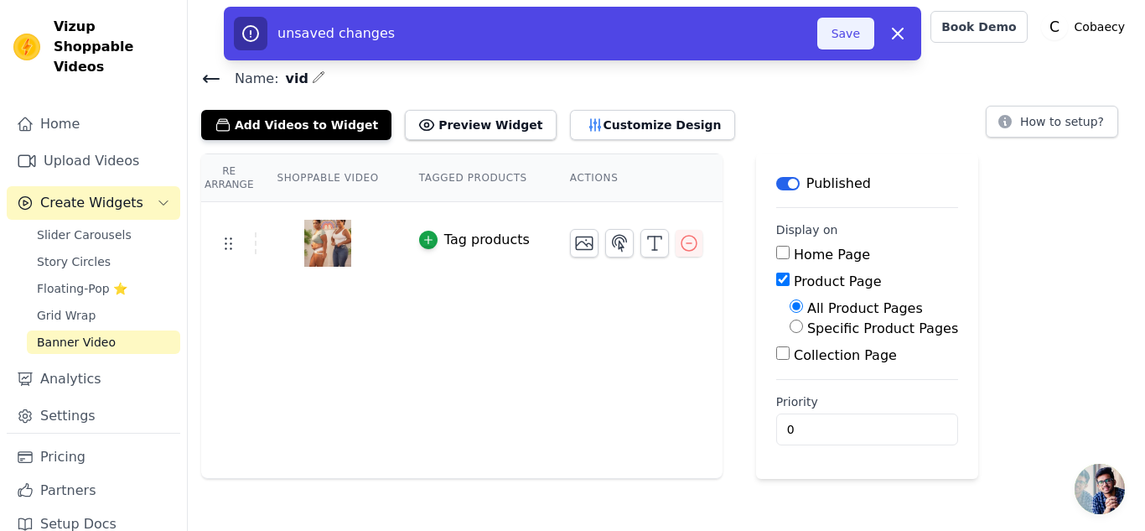
click at [854, 32] on button "Save" at bounding box center [845, 34] width 57 height 32
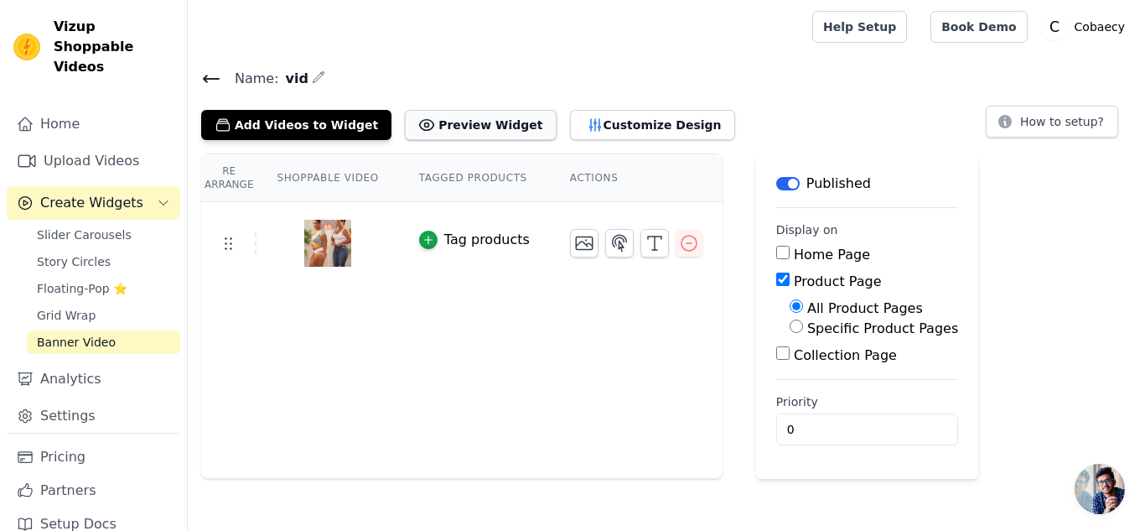
click at [460, 132] on button "Preview Widget" at bounding box center [480, 125] width 151 height 30
click at [67, 226] on span "Slider Carousels" at bounding box center [84, 234] width 95 height 17
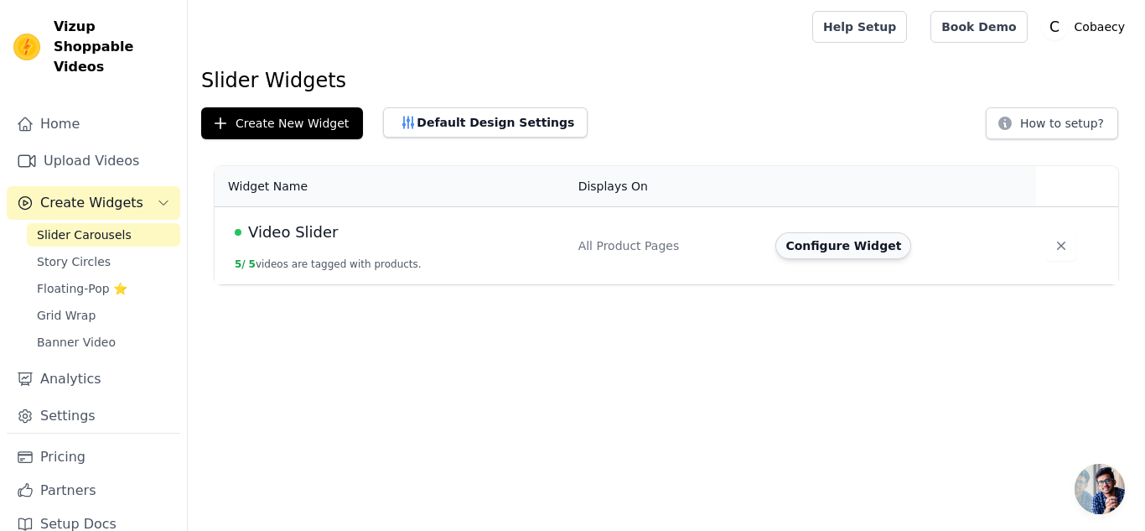
click at [810, 248] on button "Configure Widget" at bounding box center [843, 245] width 136 height 27
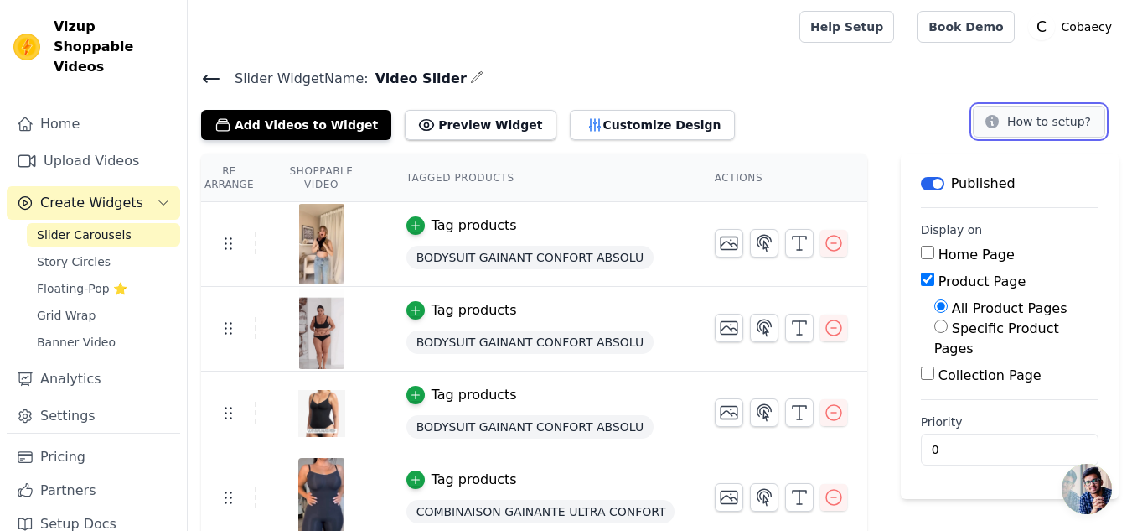
click at [1001, 124] on icon at bounding box center [992, 121] width 17 height 17
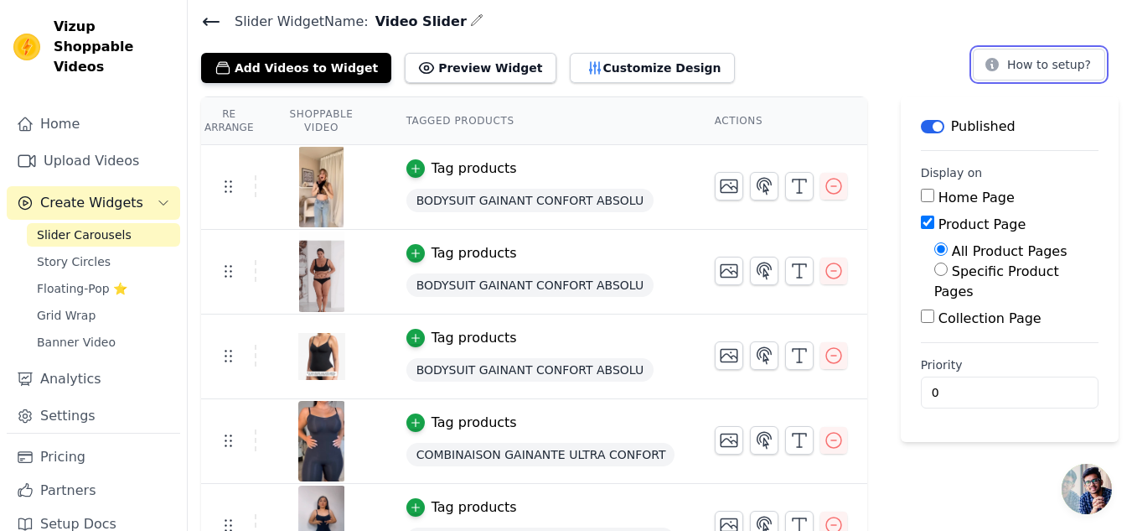
scroll to position [84, 0]
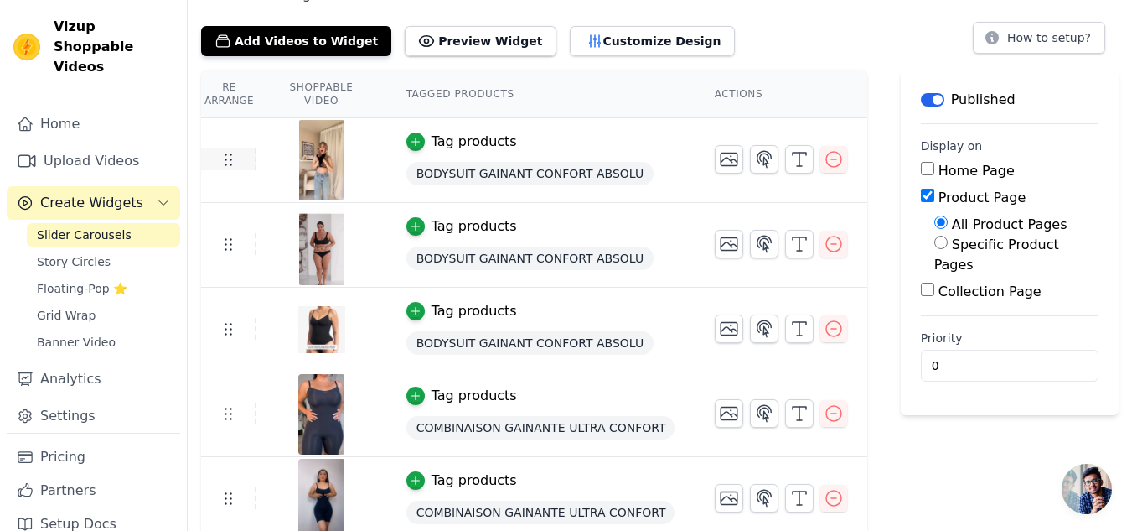
click at [224, 166] on icon at bounding box center [228, 159] width 20 height 20
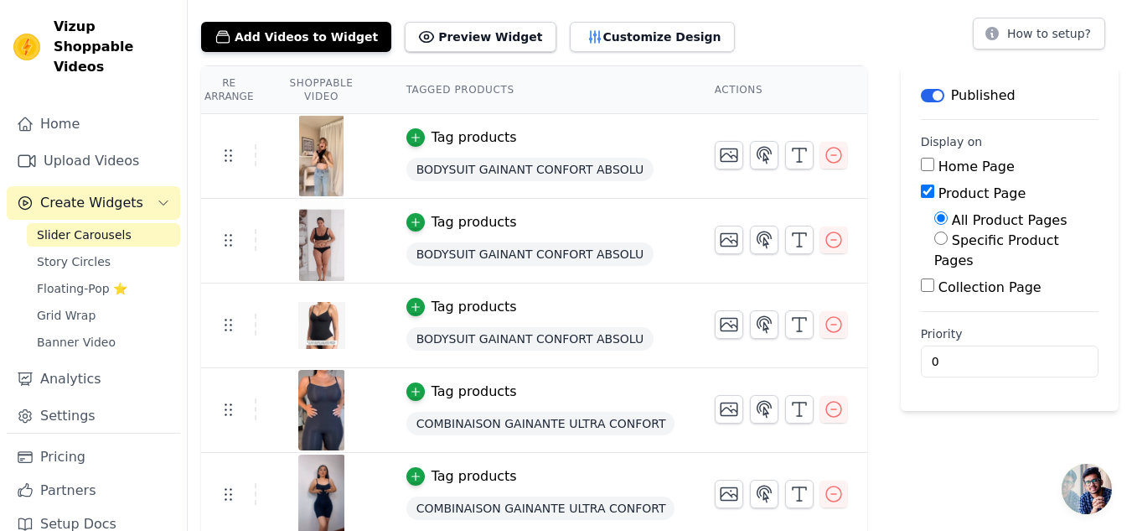
scroll to position [94, 0]
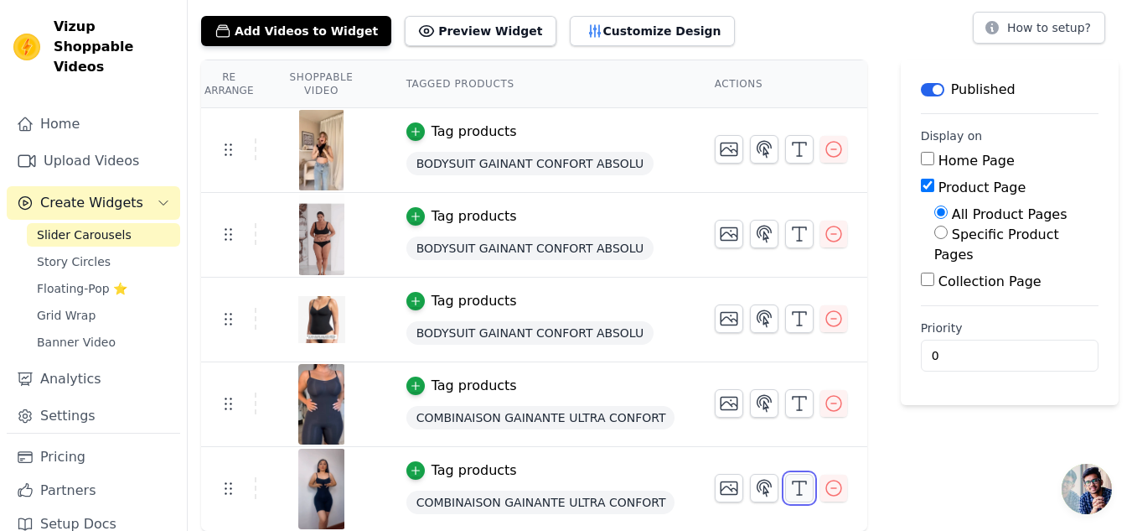
click at [789, 484] on icon "button" at bounding box center [799, 488] width 20 height 20
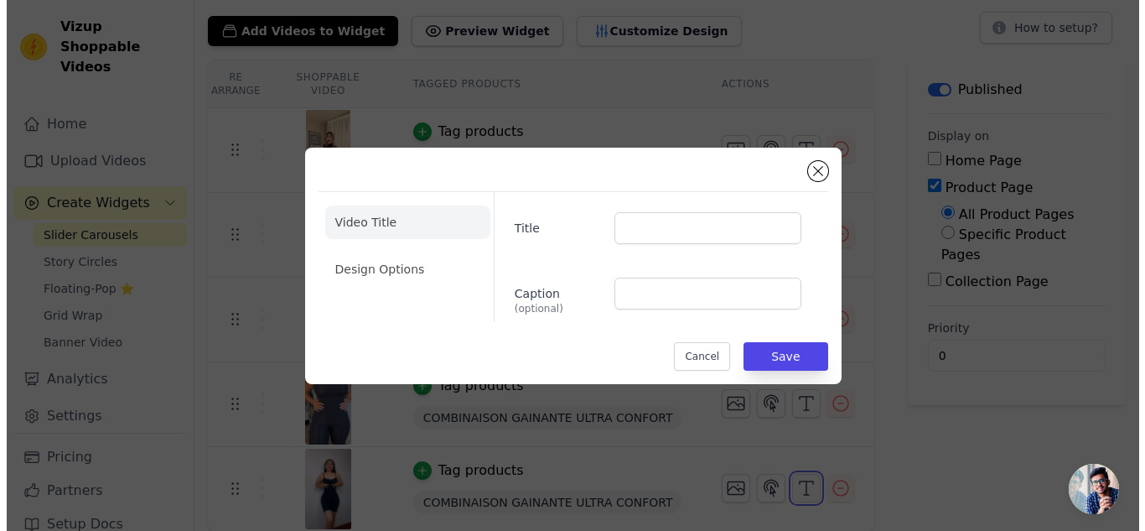
scroll to position [0, 0]
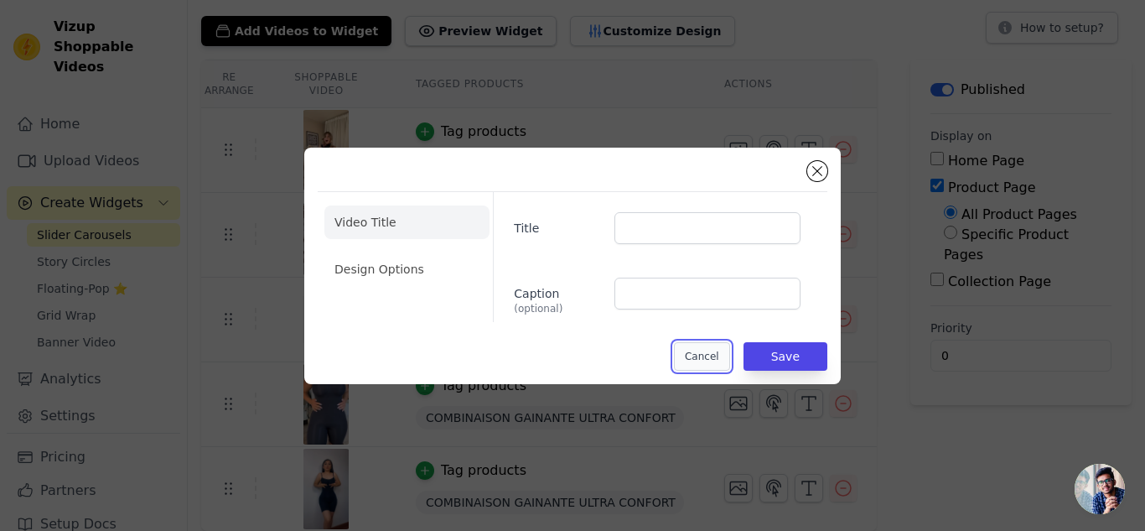
click at [718, 352] on button "Cancel" at bounding box center [702, 356] width 56 height 28
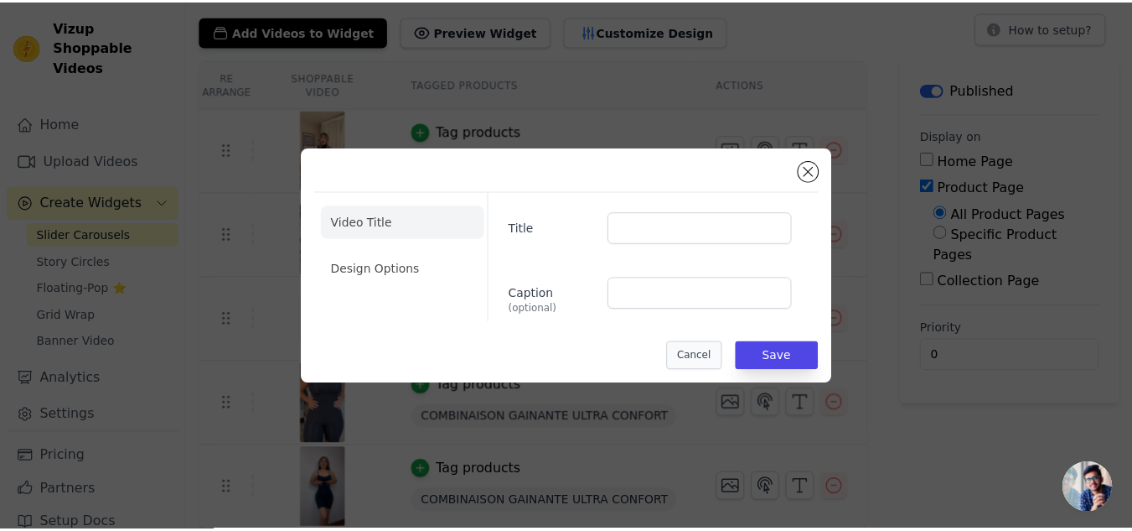
scroll to position [94, 0]
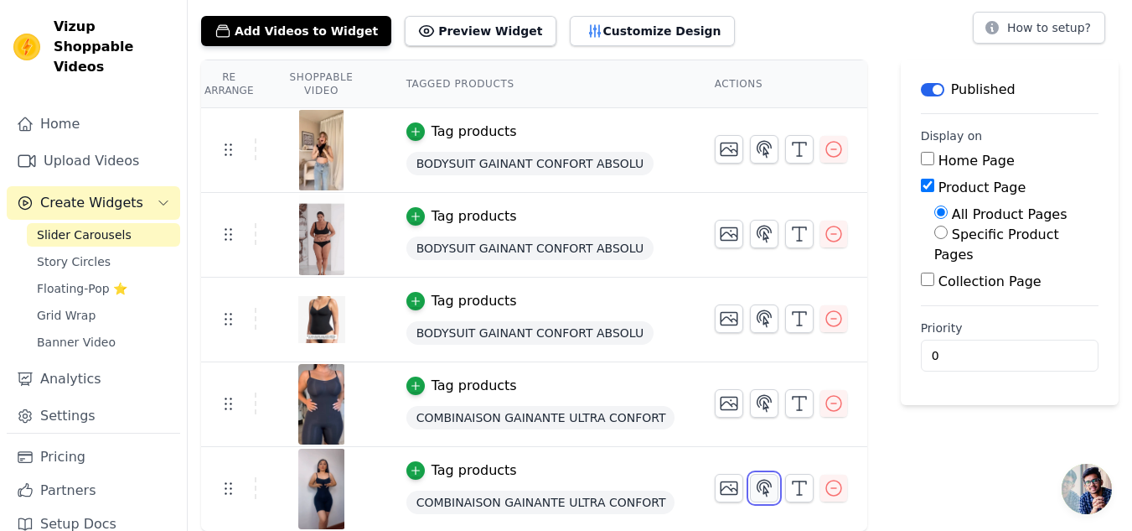
click at [754, 484] on icon "button" at bounding box center [764, 488] width 20 height 20
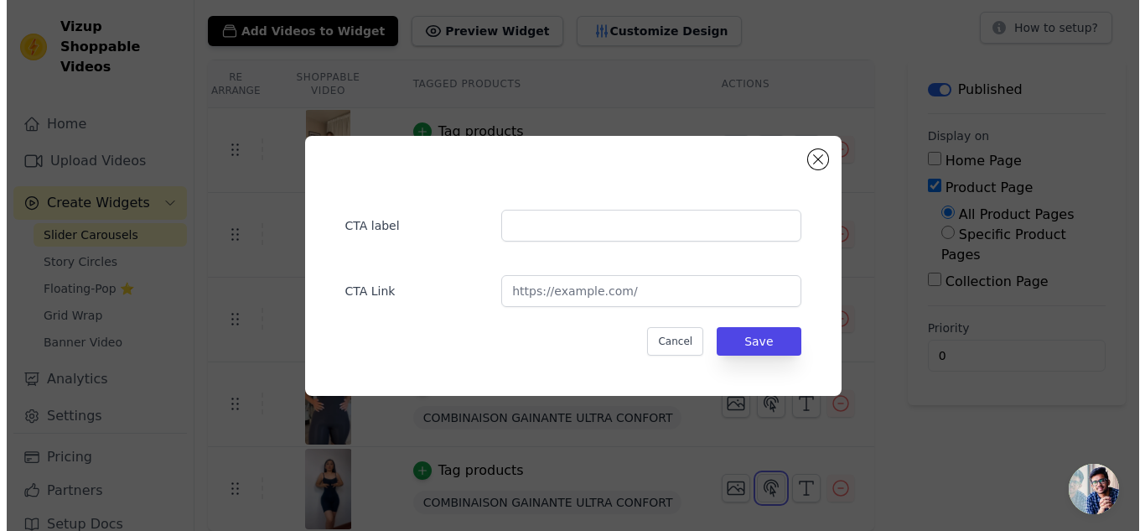
scroll to position [0, 0]
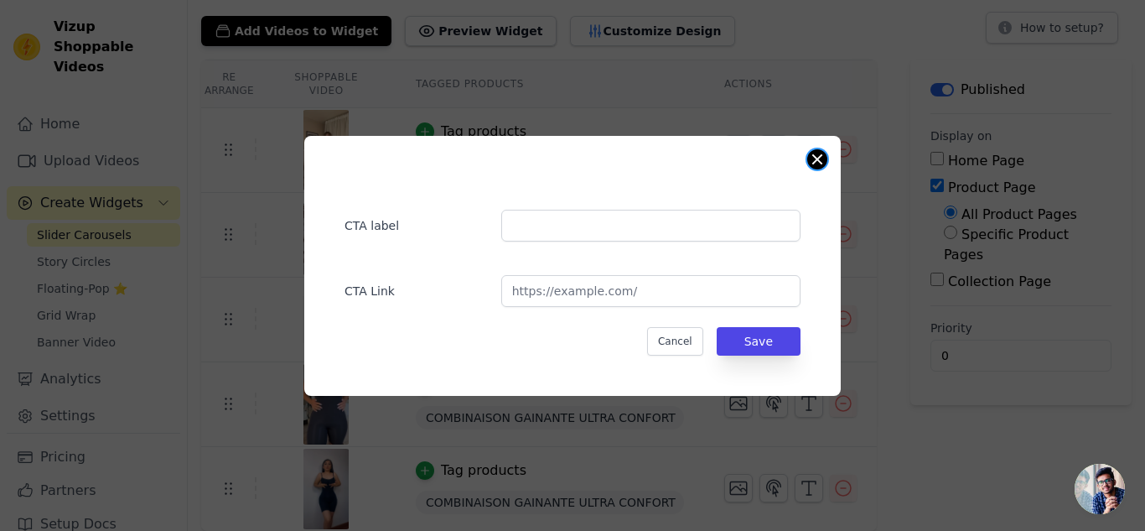
click at [808, 163] on div "CTA label CTA Link Cancel Save" at bounding box center [572, 266] width 536 height 260
click at [811, 153] on button "Close modal" at bounding box center [817, 159] width 20 height 20
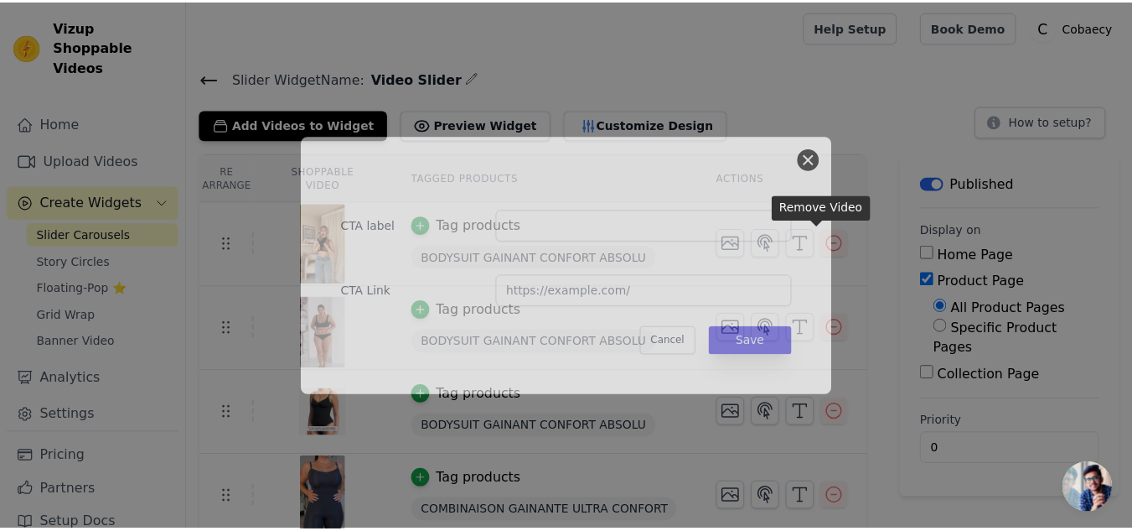
scroll to position [94, 0]
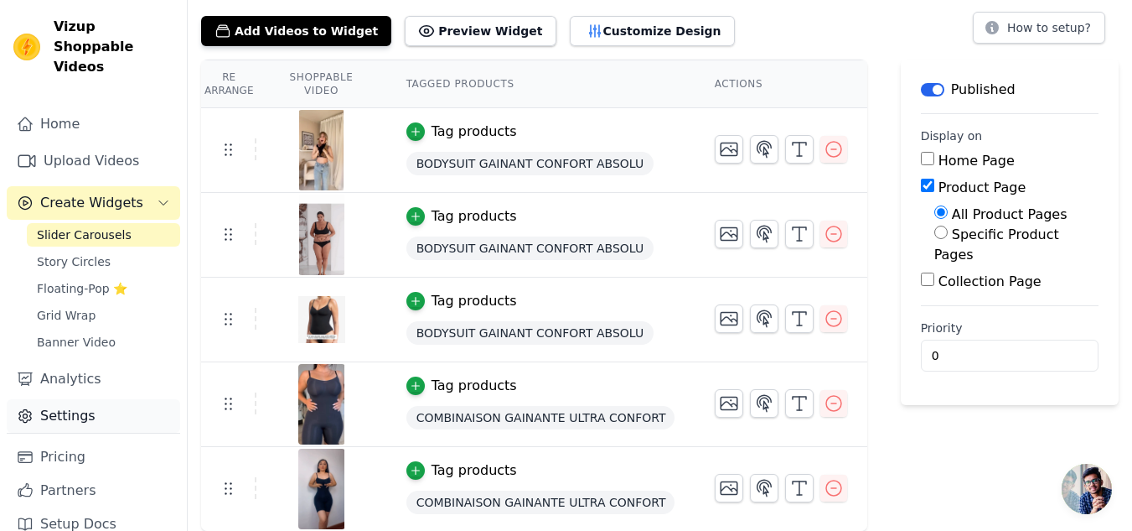
click at [47, 399] on link "Settings" at bounding box center [93, 416] width 173 height 34
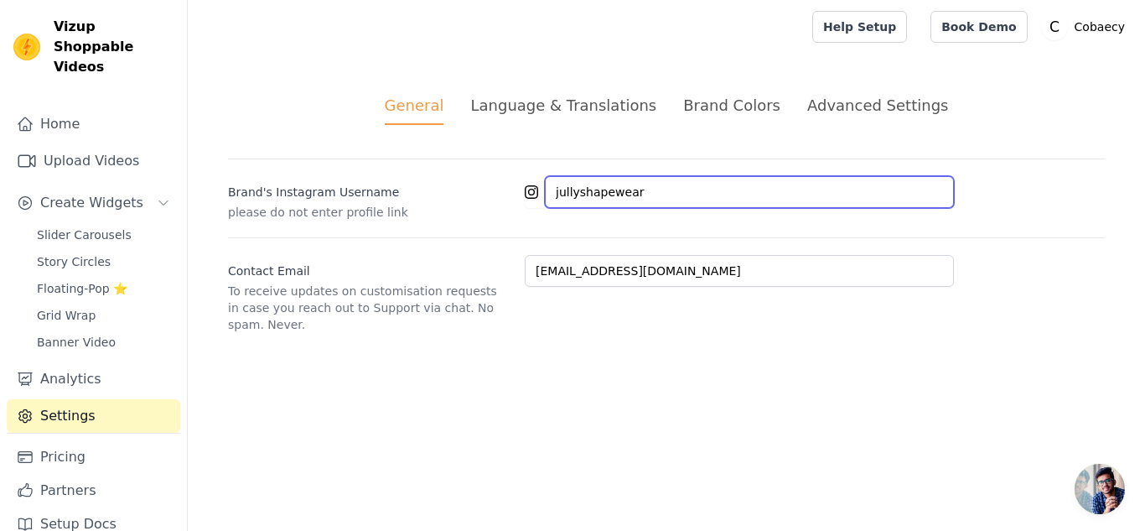
drag, startPoint x: 665, startPoint y: 190, endPoint x: 325, endPoint y: 160, distance: 341.6
click at [325, 160] on div "[PERSON_NAME]'s Instagram Username please do not enter profile link jullyshapew…" at bounding box center [666, 189] width 877 height 62
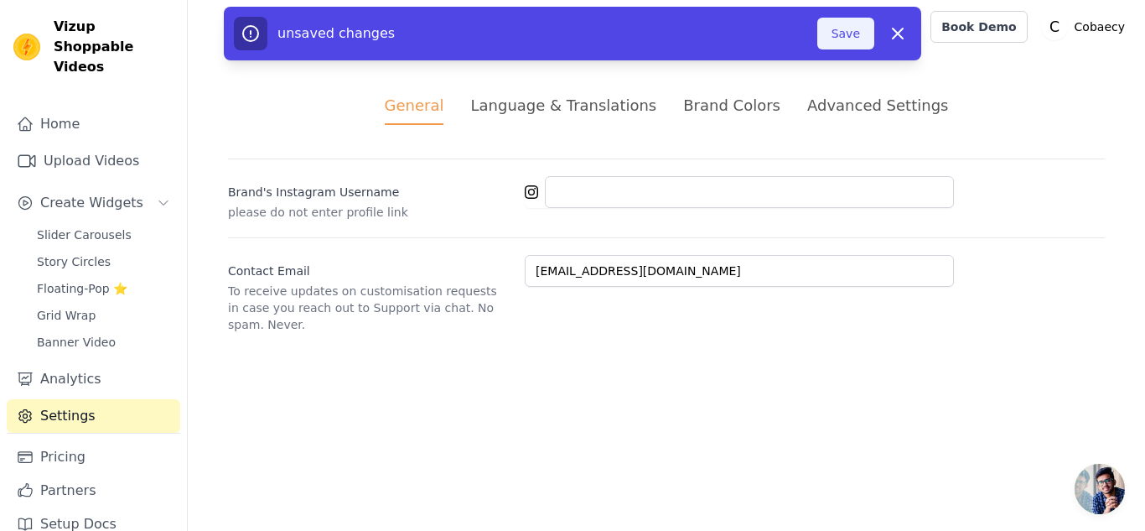
click at [828, 35] on button "Save" at bounding box center [845, 34] width 57 height 32
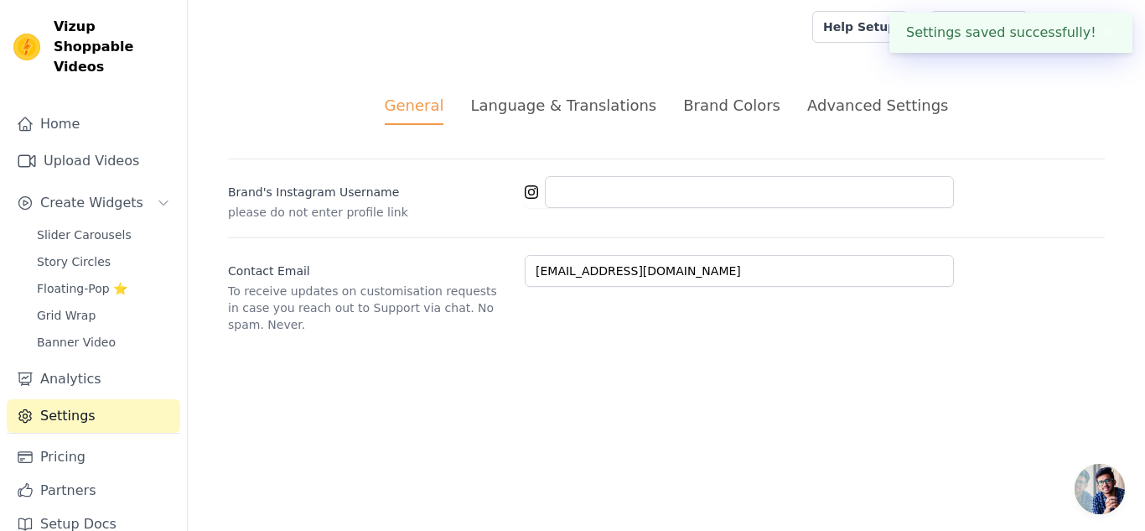
click at [872, 101] on div "Advanced Settings" at bounding box center [877, 105] width 141 height 23
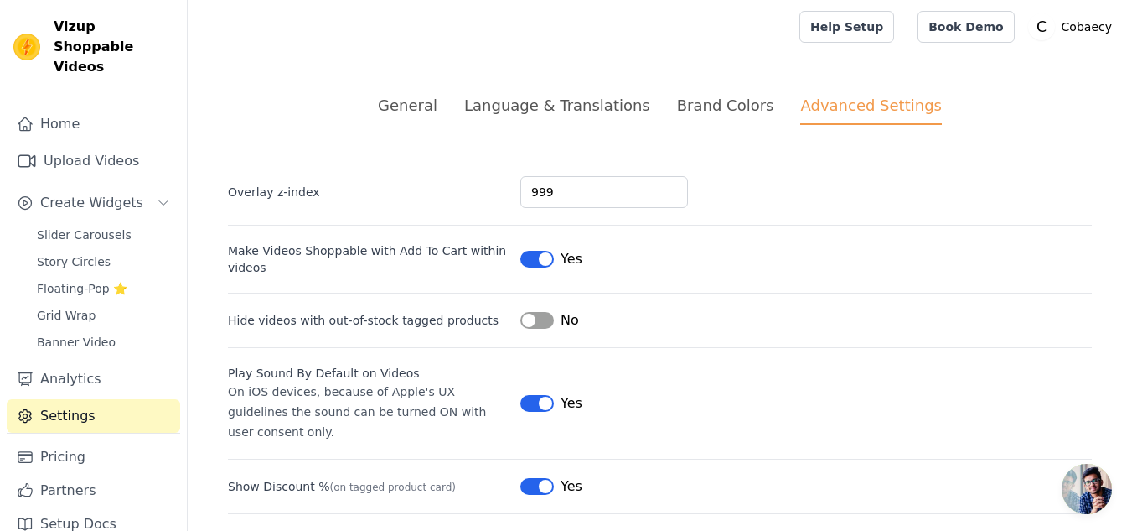
click at [546, 261] on button "Label" at bounding box center [537, 259] width 34 height 17
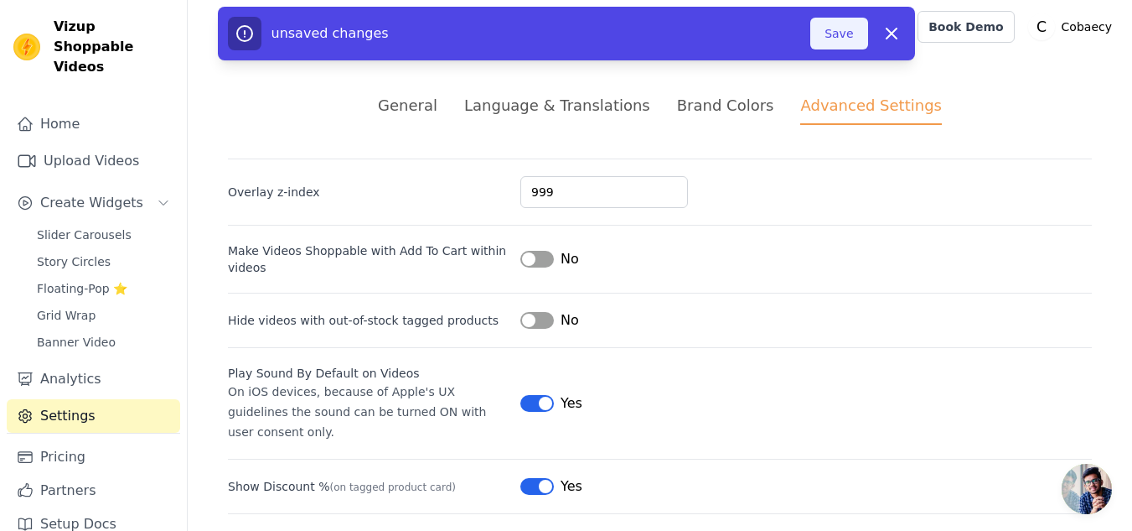
click at [829, 37] on button "Save" at bounding box center [838, 34] width 57 height 32
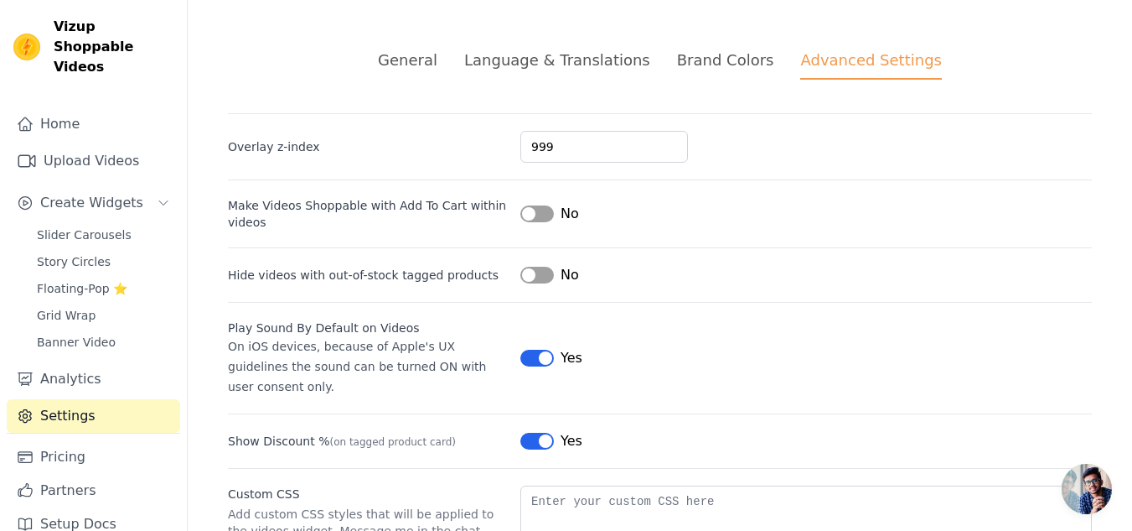
scroll to position [84, 0]
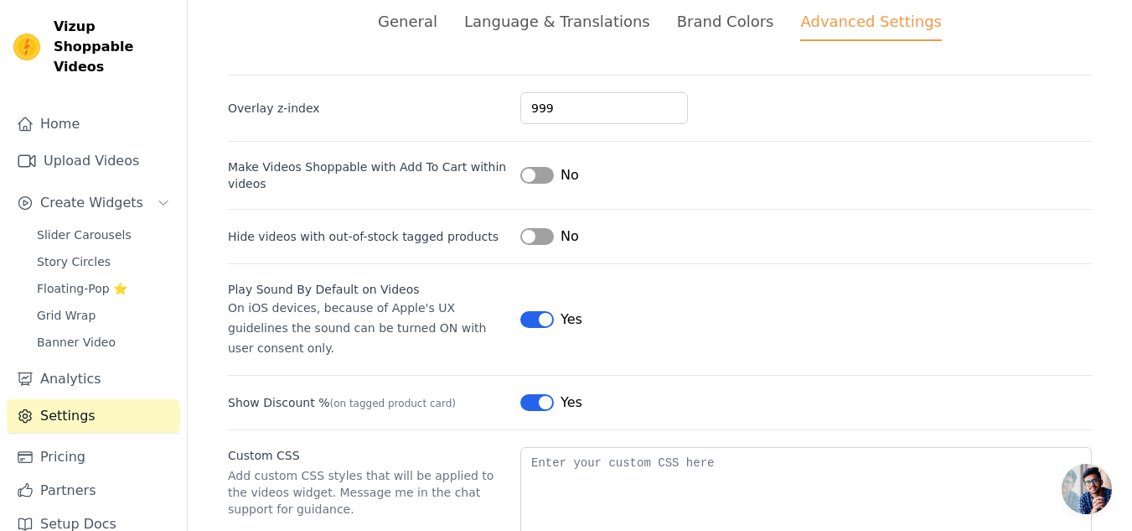
click at [546, 311] on button "Label" at bounding box center [537, 319] width 34 height 17
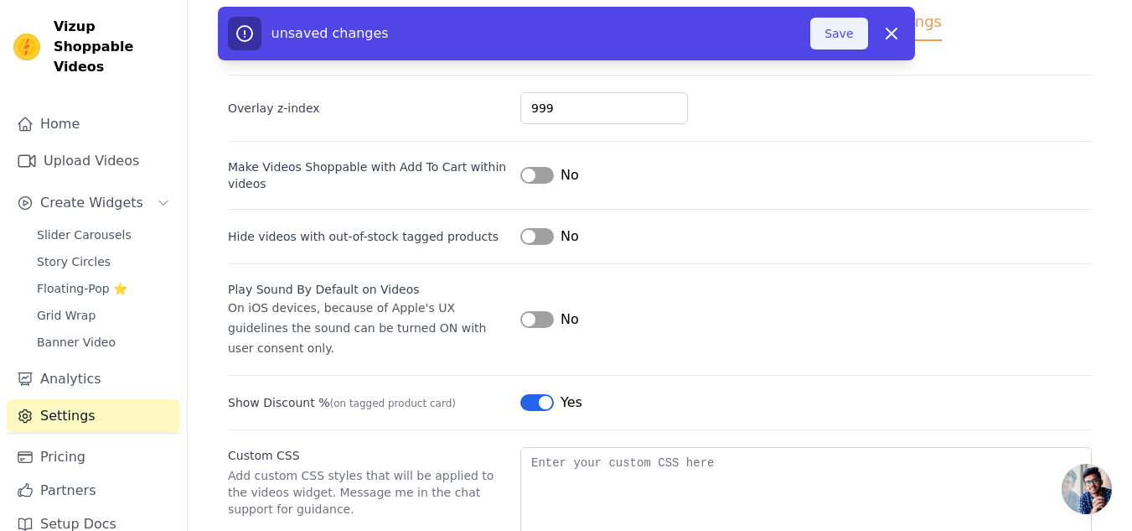
click at [836, 26] on button "Save" at bounding box center [838, 34] width 57 height 32
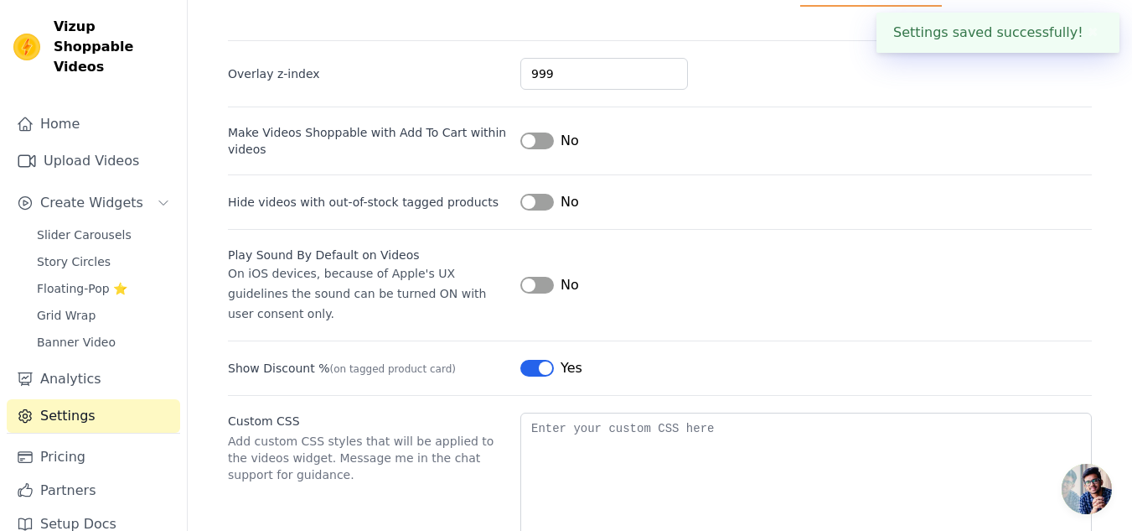
scroll to position [168, 0]
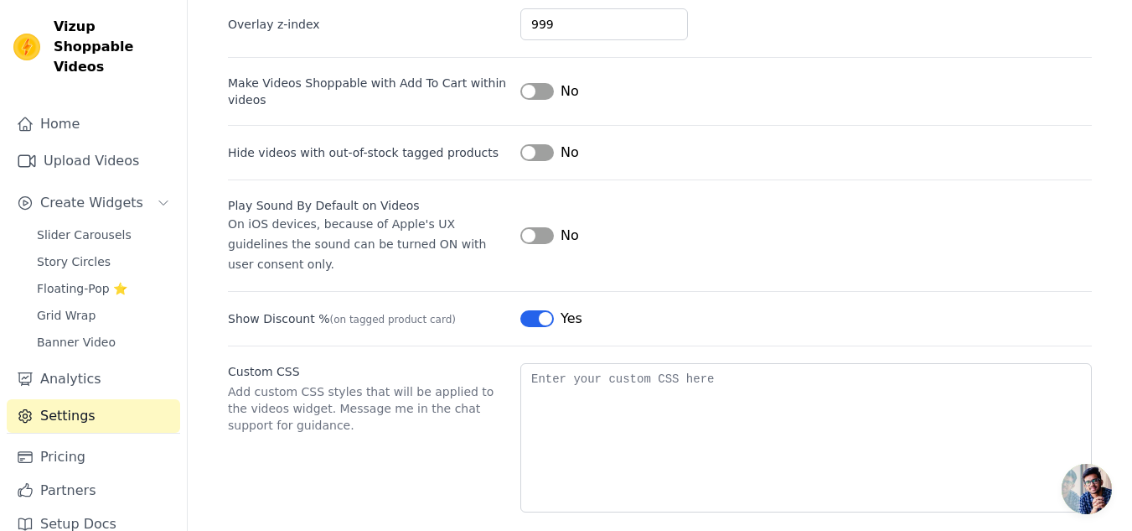
click at [544, 310] on button "Label" at bounding box center [537, 318] width 34 height 17
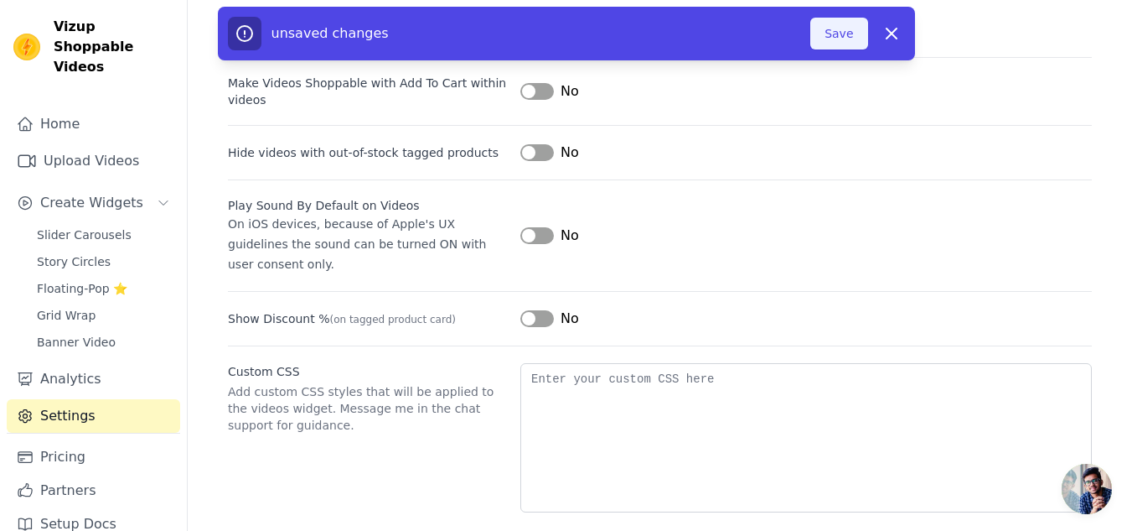
click at [823, 34] on button "Save" at bounding box center [838, 34] width 57 height 32
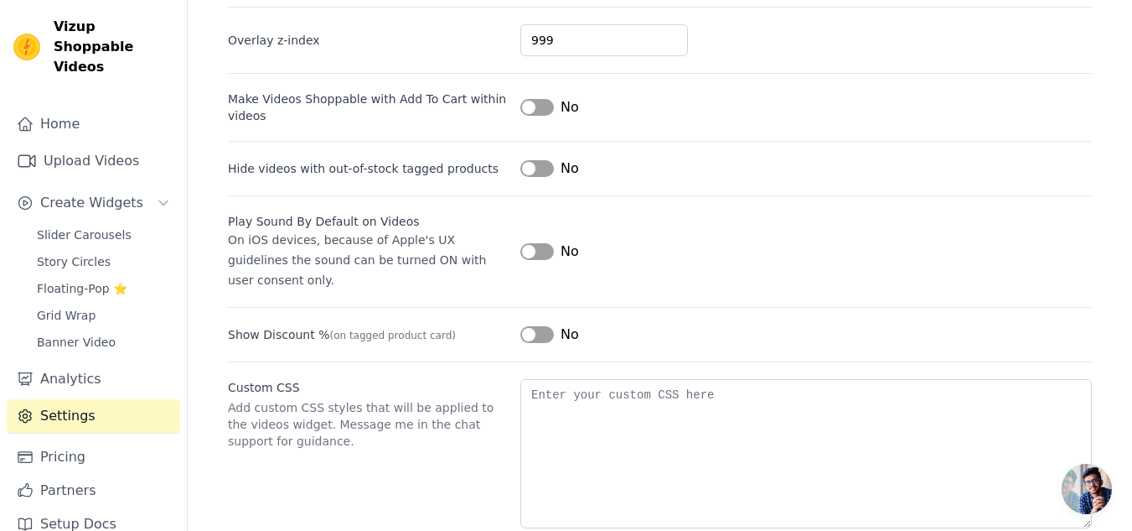
scroll to position [169, 0]
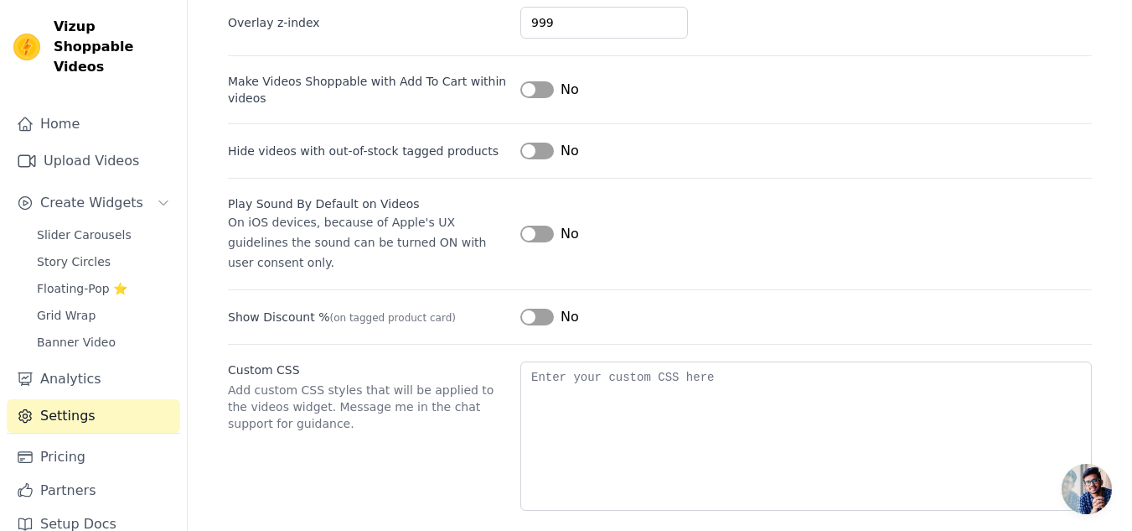
click at [544, 308] on button "Label" at bounding box center [537, 316] width 34 height 17
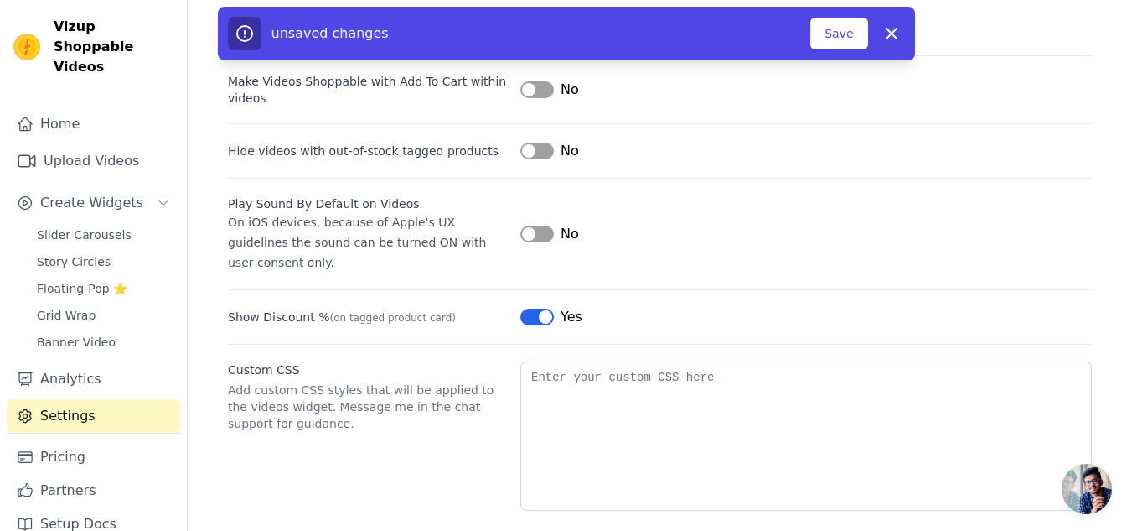
click at [544, 308] on button "Label" at bounding box center [537, 316] width 34 height 17
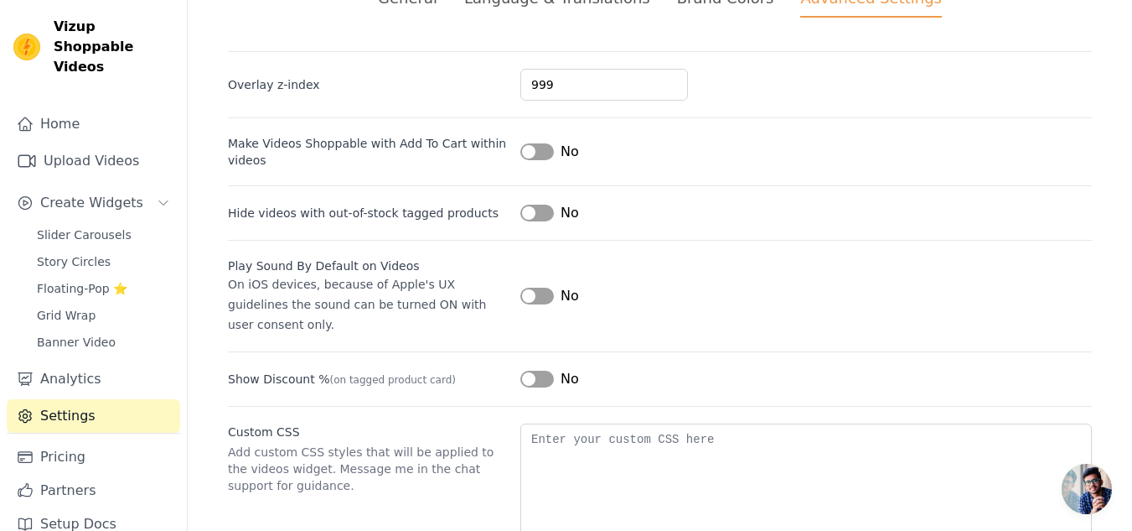
scroll to position [2, 0]
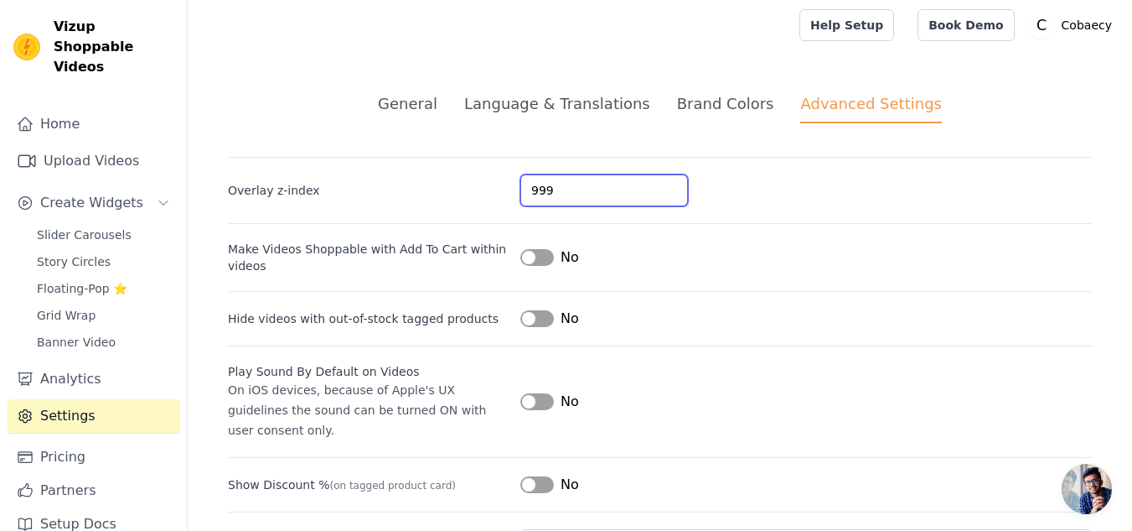
click at [557, 192] on input "999" at bounding box center [604, 190] width 168 height 32
click at [699, 105] on div "Brand Colors" at bounding box center [725, 103] width 97 height 23
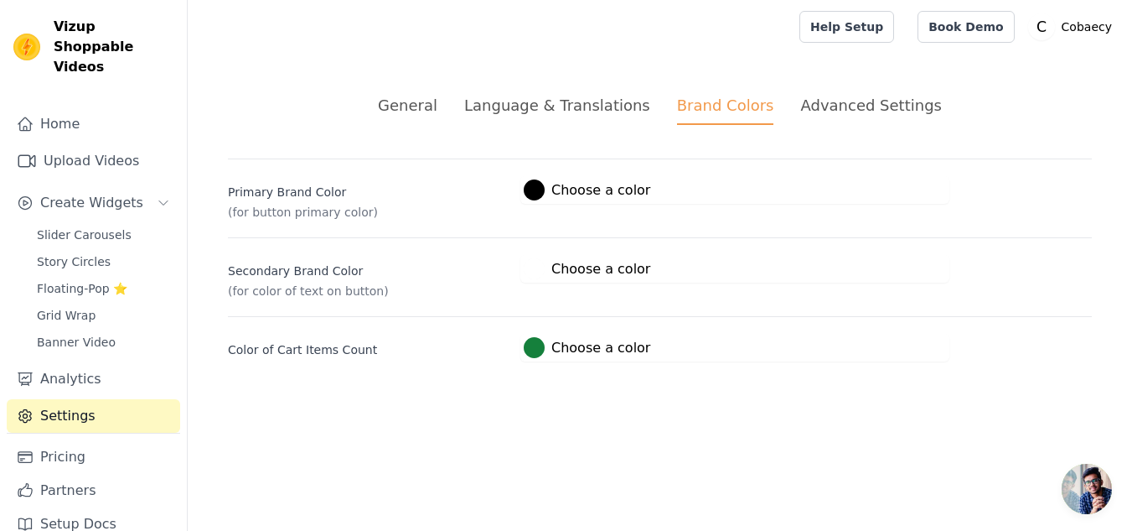
scroll to position [0, 0]
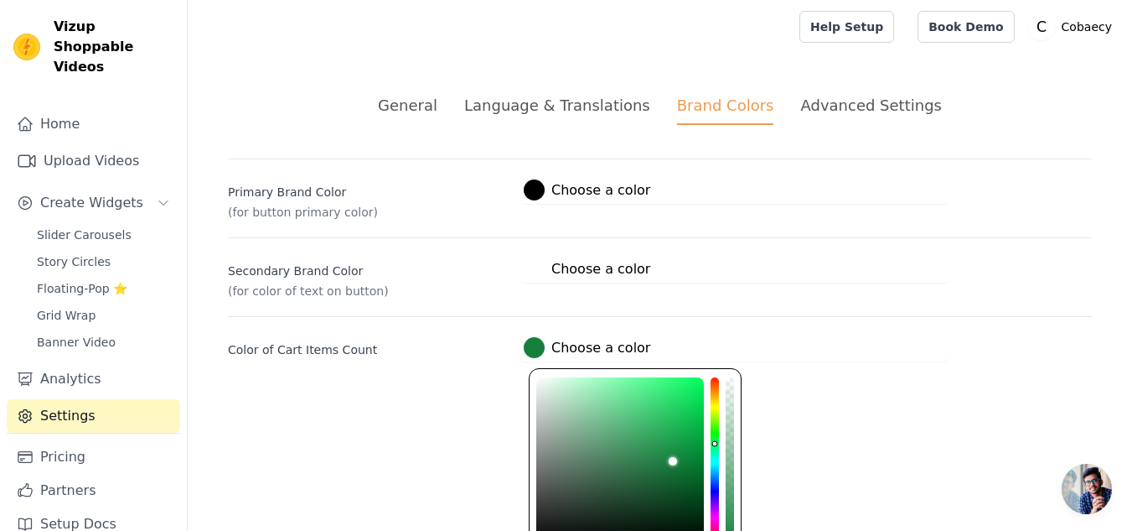
click at [531, 347] on div at bounding box center [534, 347] width 21 height 21
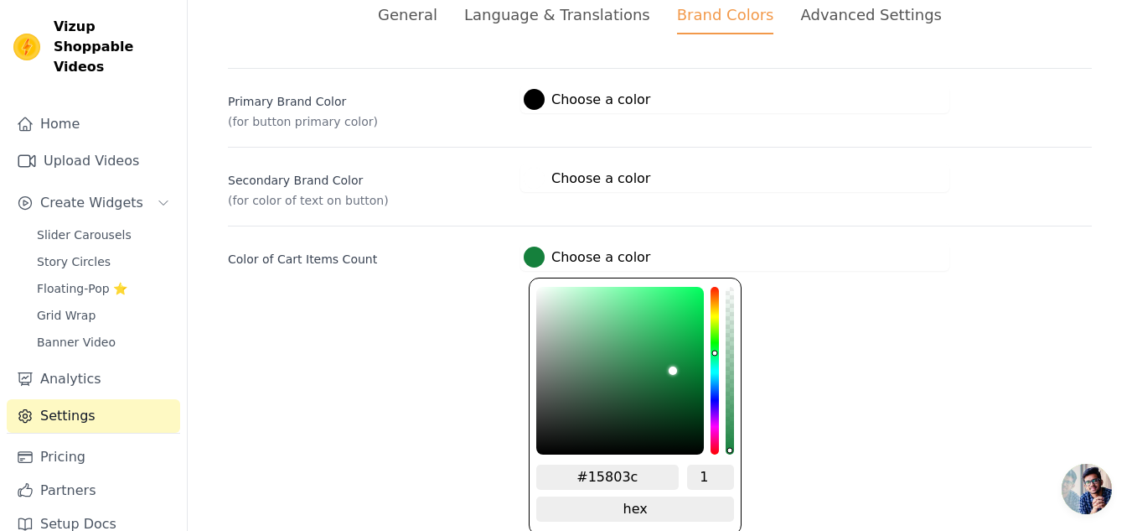
scroll to position [91, 0]
type input "#e5f7ec"
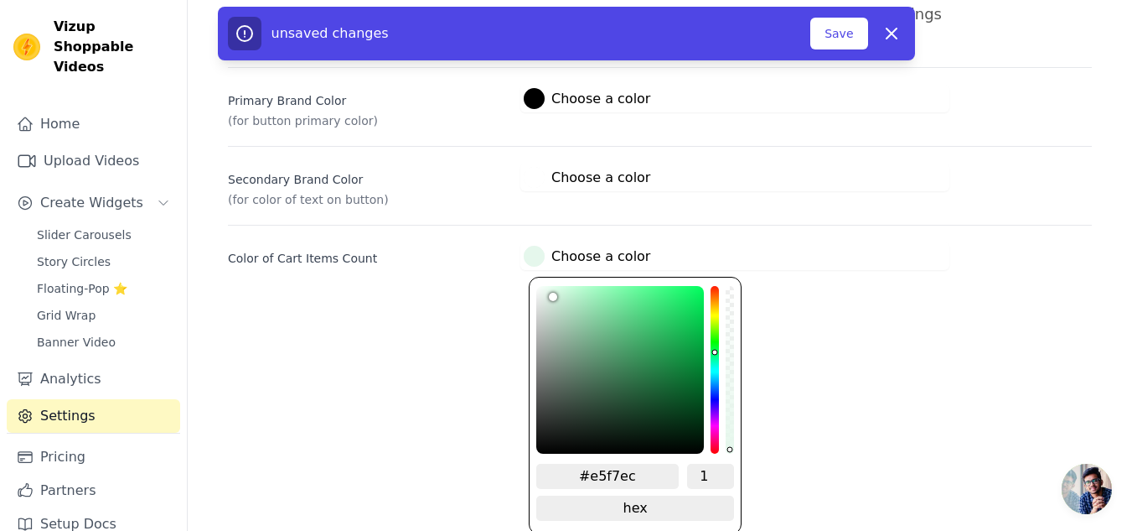
click at [548, 289] on div "color picker" at bounding box center [620, 370] width 168 height 168
click at [632, 502] on span "change to rgb" at bounding box center [635, 507] width 198 height 25
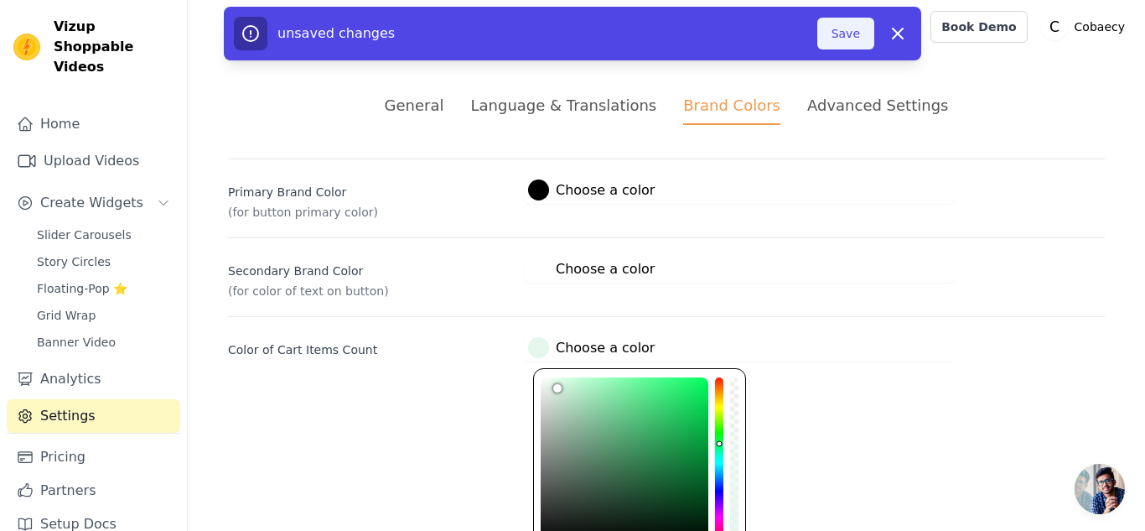
click at [836, 34] on button "Save" at bounding box center [845, 34] width 57 height 32
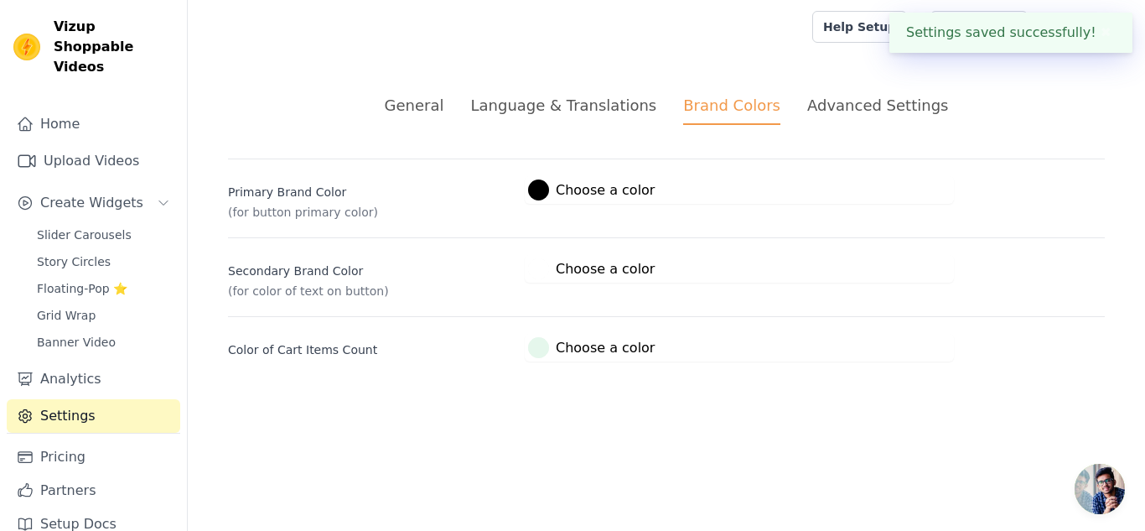
click at [437, 106] on div "General" at bounding box center [415, 105] width 60 height 23
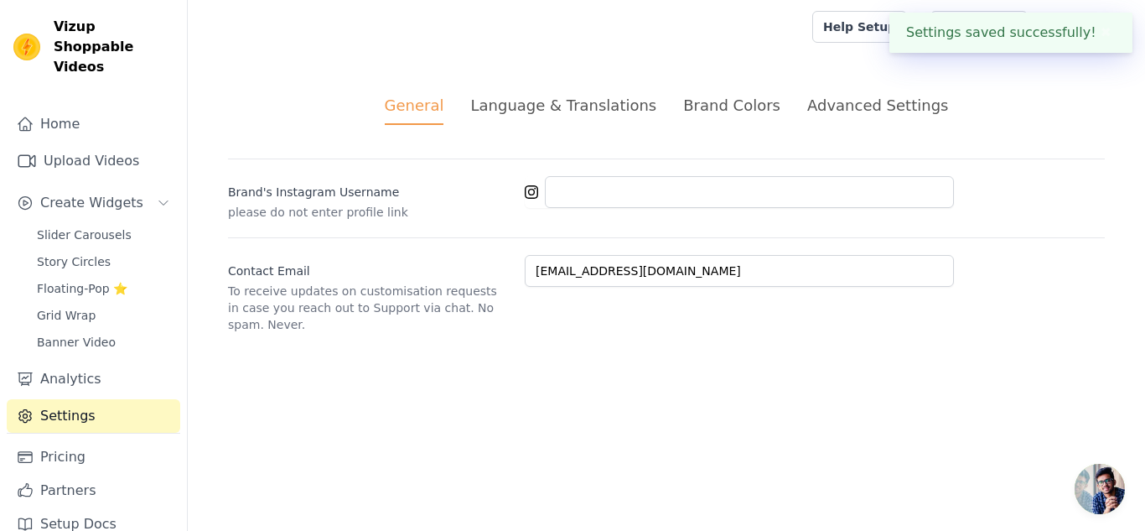
click at [594, 97] on div "Language & Translations" at bounding box center [563, 105] width 186 height 23
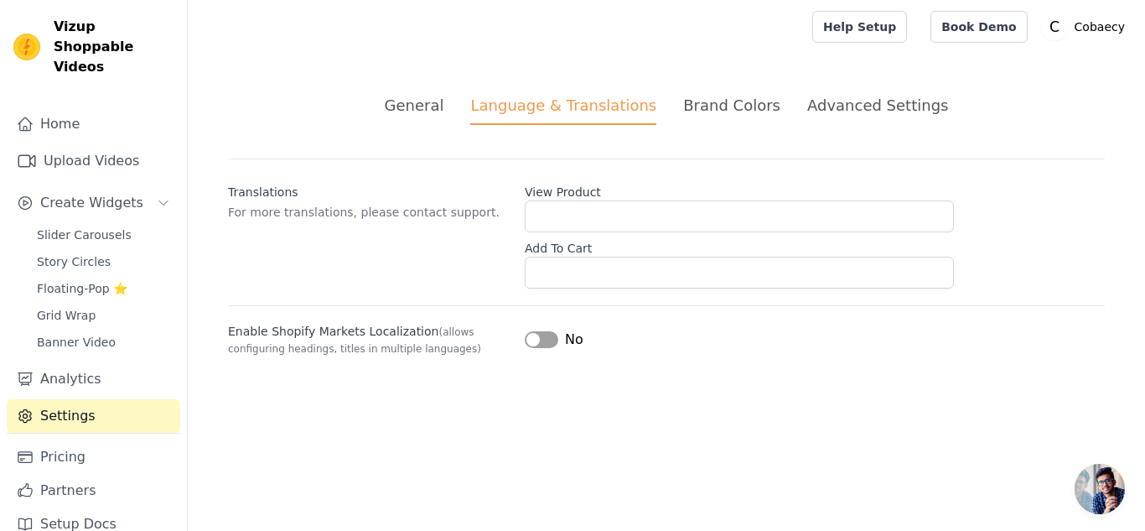
drag, startPoint x: 553, startPoint y: 340, endPoint x: 549, endPoint y: 349, distance: 10.1
click at [549, 350] on div "Enable Shopify Markets Localization (allows configuring headings, titles in mul…" at bounding box center [666, 330] width 877 height 51
click at [78, 440] on link "Pricing" at bounding box center [93, 457] width 173 height 34
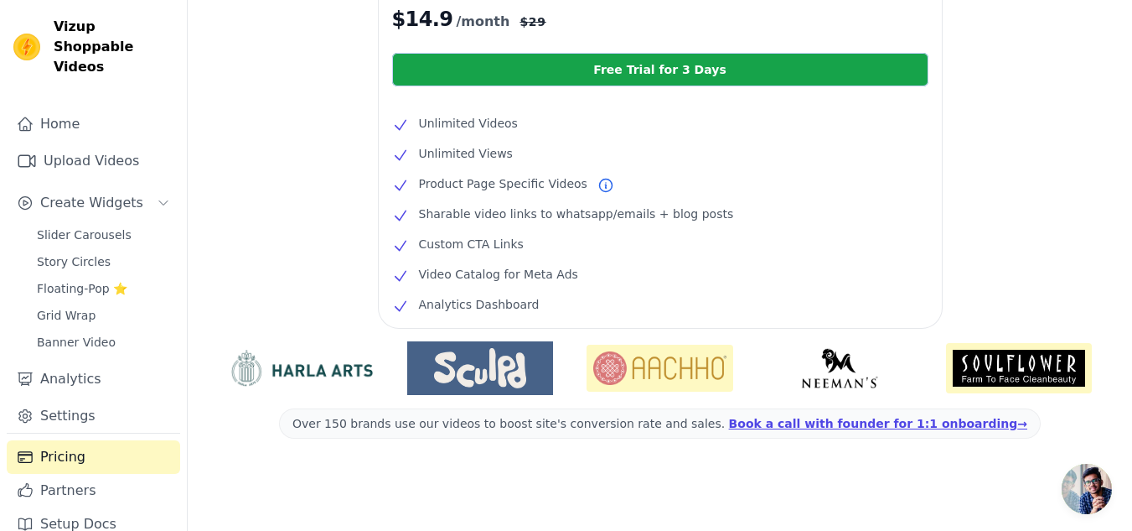
scroll to position [427, 0]
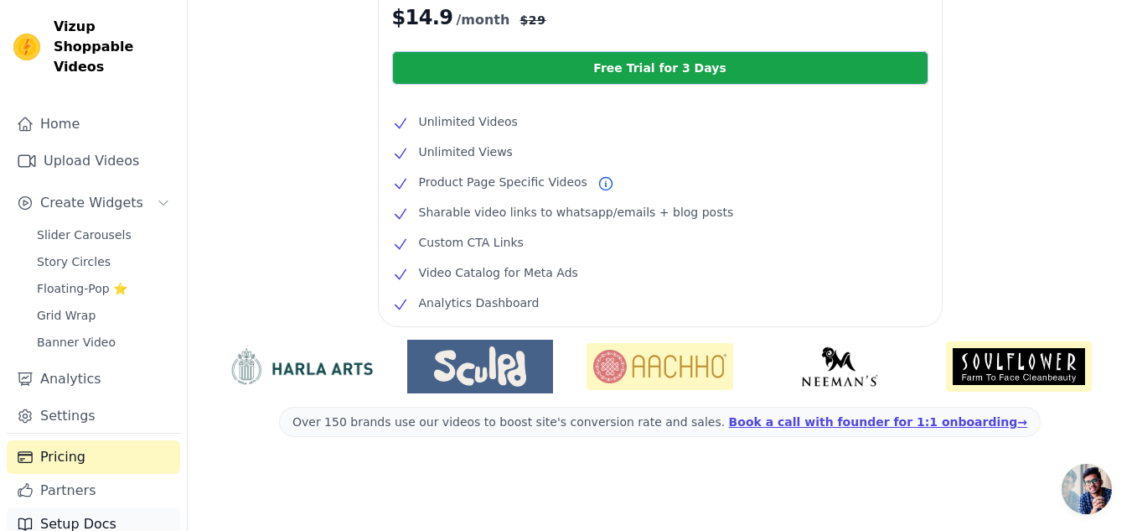
click at [60, 507] on link "Setup Docs" at bounding box center [93, 524] width 173 height 34
click at [65, 399] on link "Settings" at bounding box center [93, 416] width 173 height 34
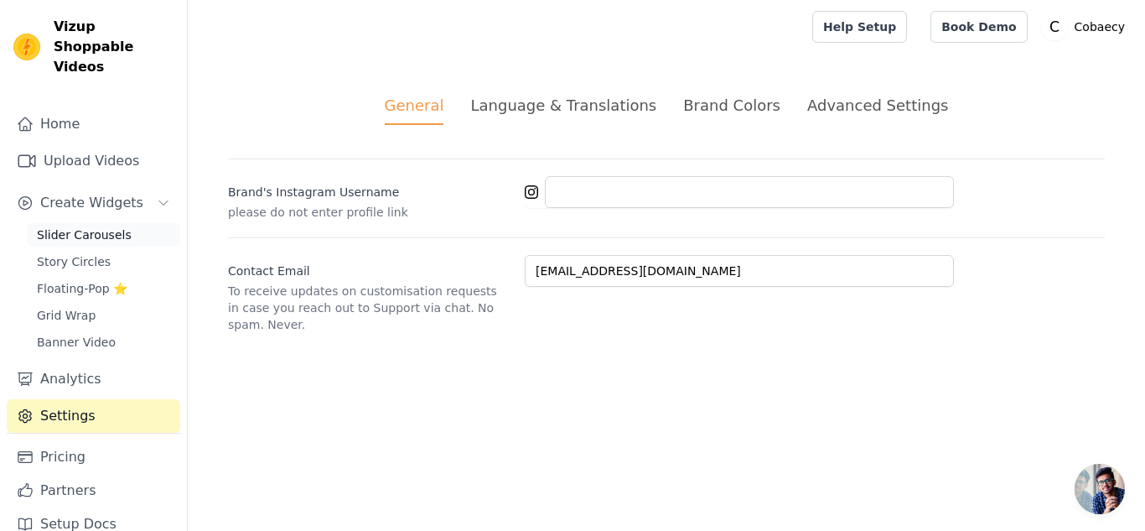
click at [79, 226] on span "Slider Carousels" at bounding box center [84, 234] width 95 height 17
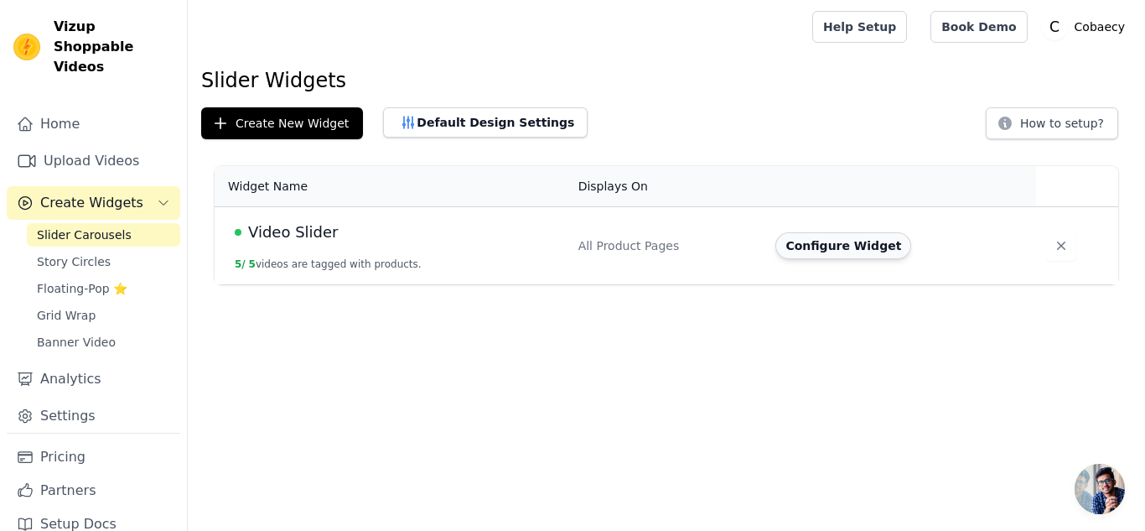
click at [831, 247] on button "Configure Widget" at bounding box center [843, 245] width 136 height 27
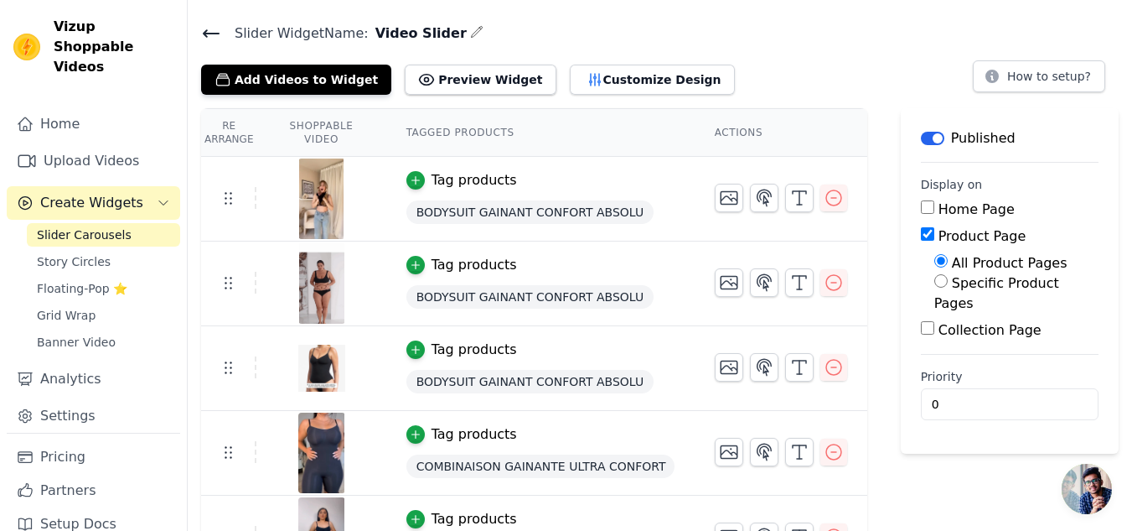
scroll to position [94, 0]
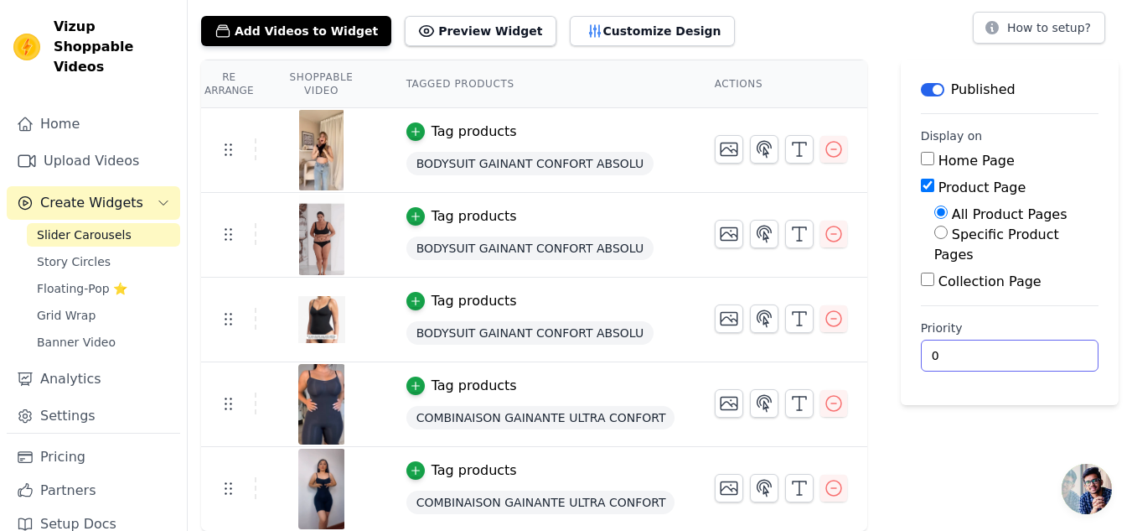
click at [991, 339] on input "0" at bounding box center [1010, 355] width 178 height 32
click at [418, 466] on icon "button" at bounding box center [416, 470] width 12 height 12
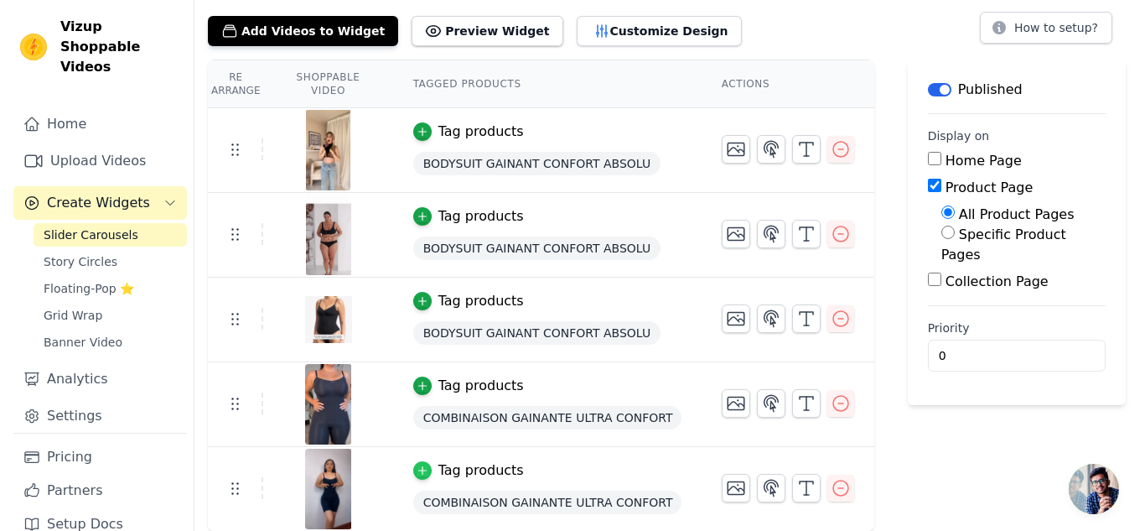
scroll to position [0, 0]
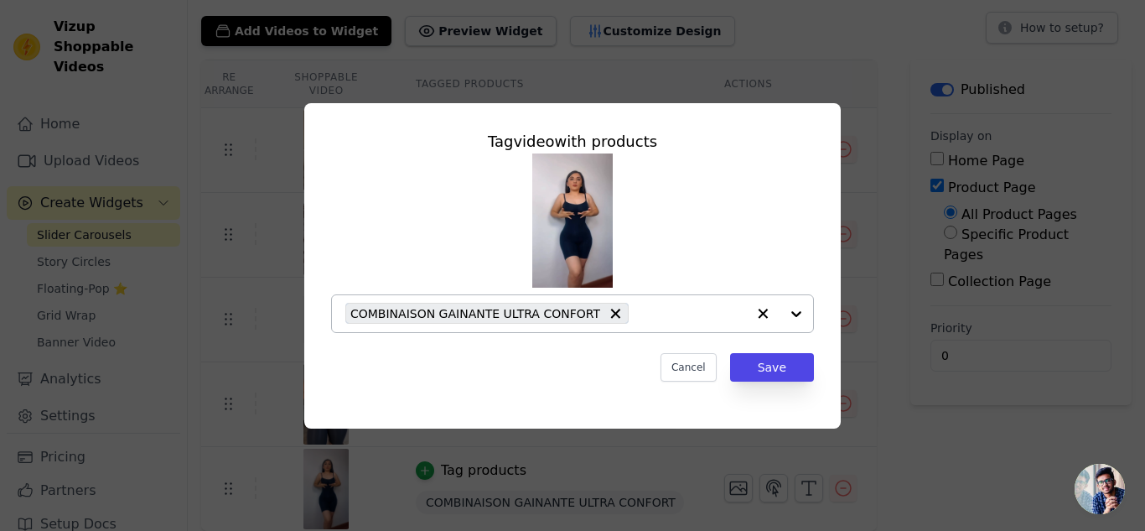
click at [563, 318] on span "COMBINAISON GAINANTE ULTRA CONFORT" at bounding box center [475, 312] width 250 height 19
click at [819, 267] on div "Tag video with products COMBINAISON GAINANTE ULTRA CONFORT Cancel Save" at bounding box center [573, 255] width 510 height 278
click at [705, 365] on button "Cancel" at bounding box center [688, 367] width 56 height 28
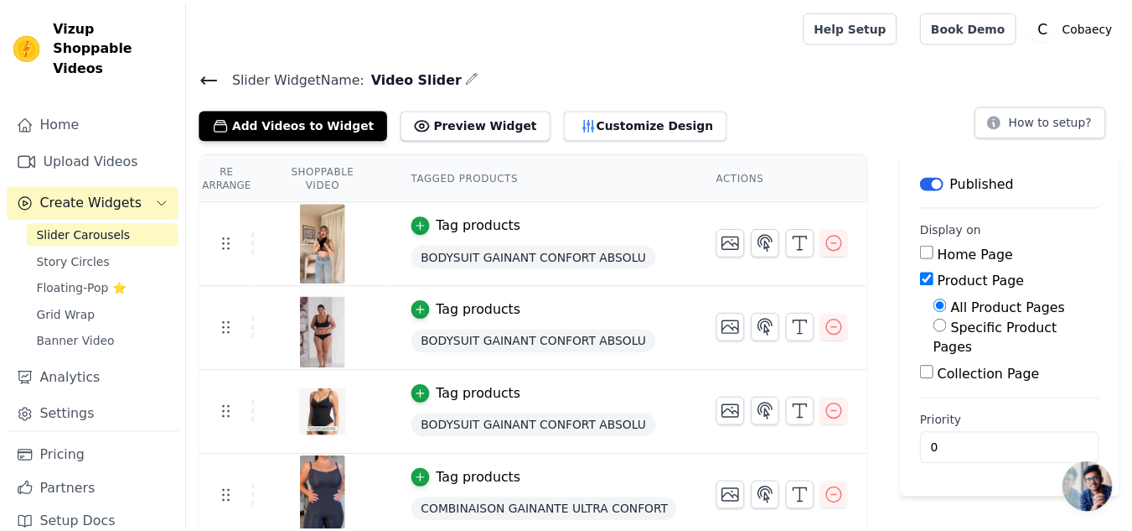
scroll to position [94, 0]
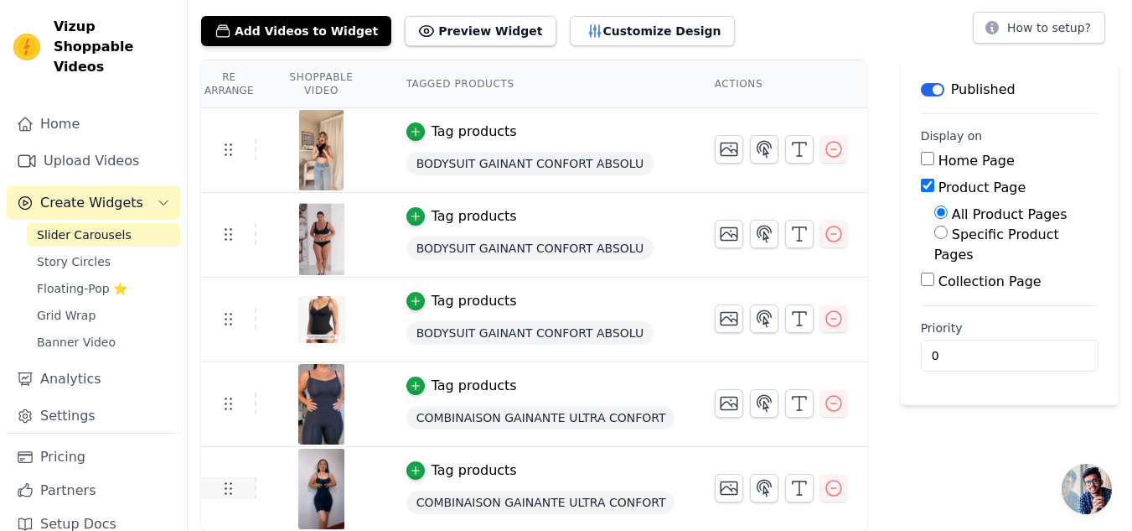
click at [225, 490] on icon at bounding box center [228, 488] width 20 height 20
click at [231, 494] on icon at bounding box center [228, 488] width 20 height 20
click at [226, 403] on icon at bounding box center [228, 403] width 20 height 20
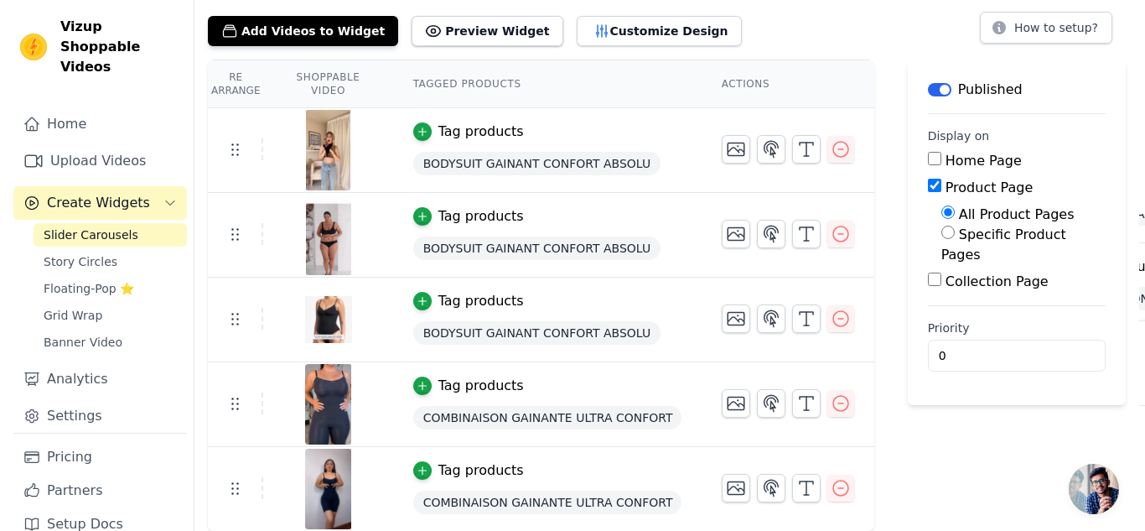
scroll to position [0, 0]
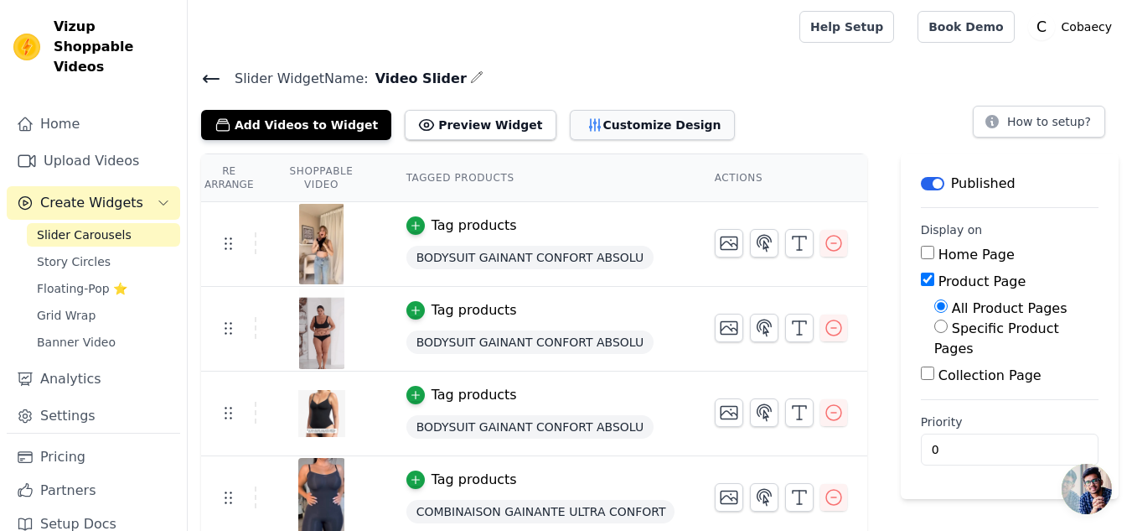
click at [587, 122] on icon "button" at bounding box center [595, 124] width 17 height 17
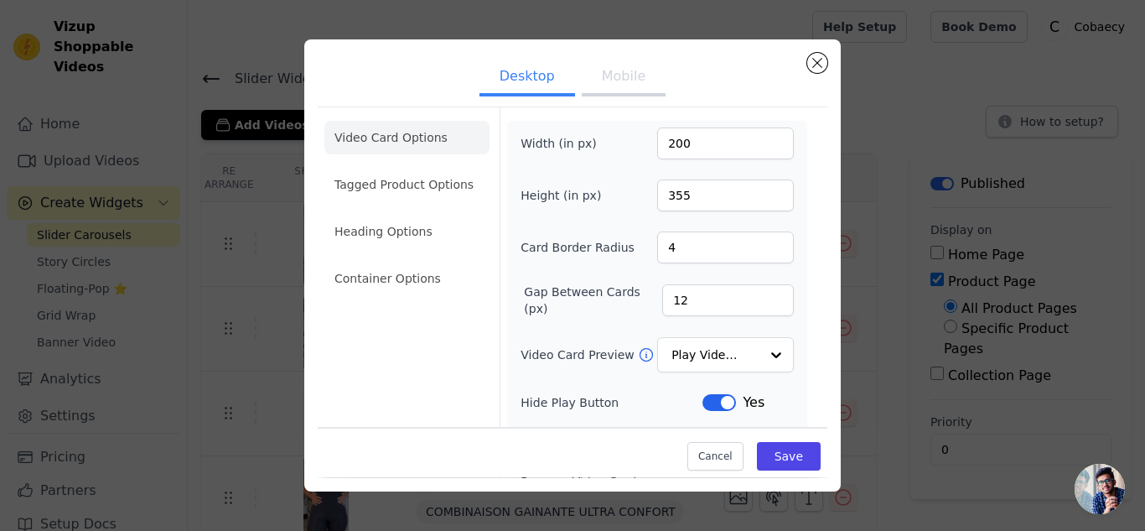
click at [430, 138] on li "Video Card Options" at bounding box center [406, 138] width 165 height 34
click at [597, 83] on button "Mobile" at bounding box center [624, 78] width 84 height 37
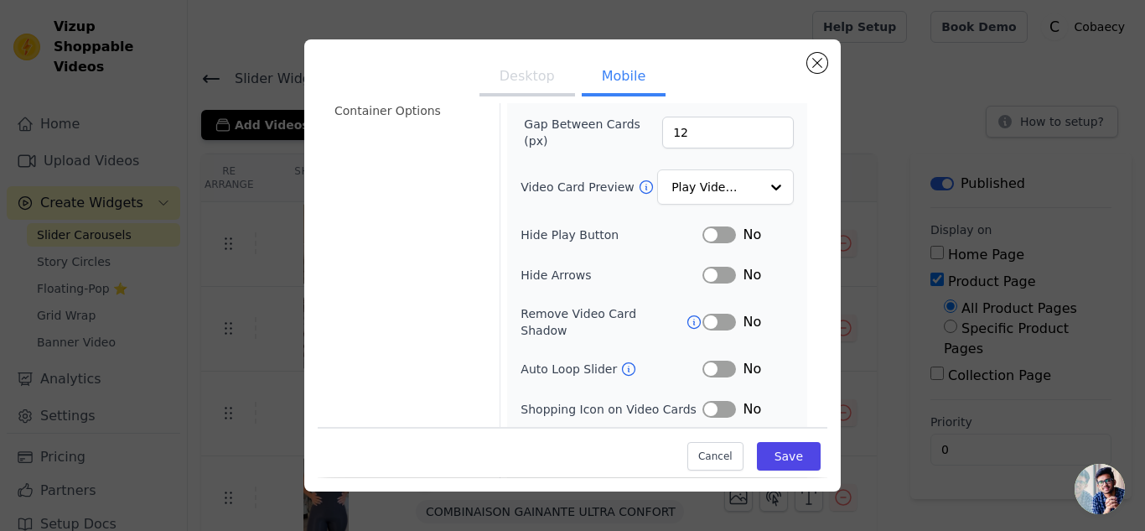
scroll to position [238, 0]
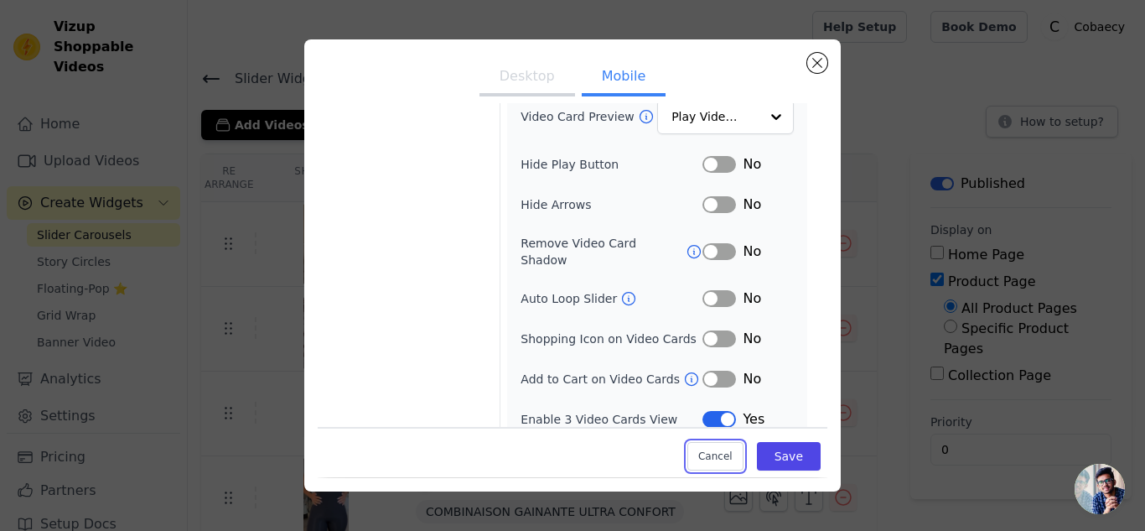
click at [694, 449] on button "Cancel" at bounding box center [715, 457] width 56 height 28
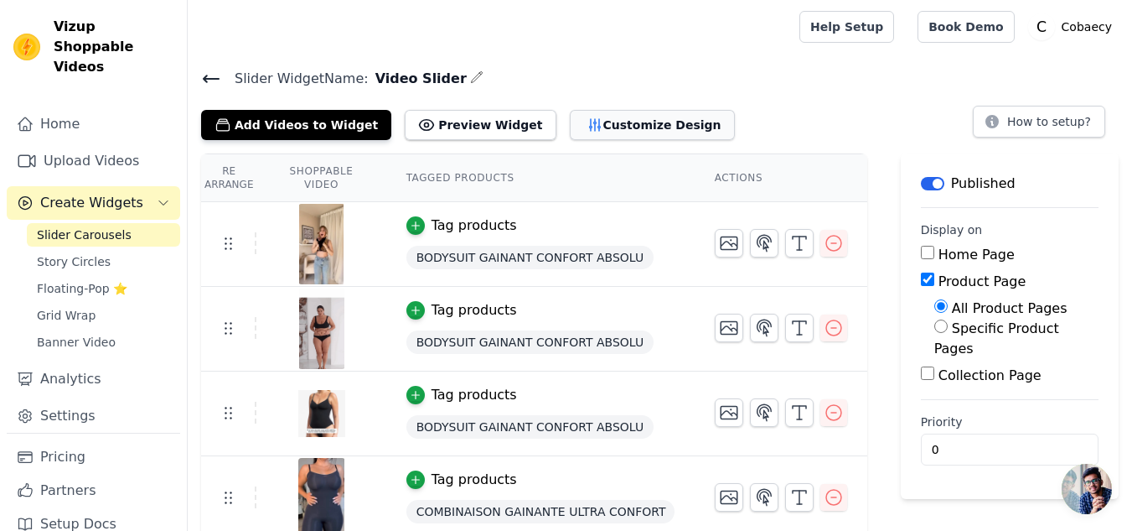
click at [570, 128] on button "Customize Design" at bounding box center [652, 125] width 165 height 30
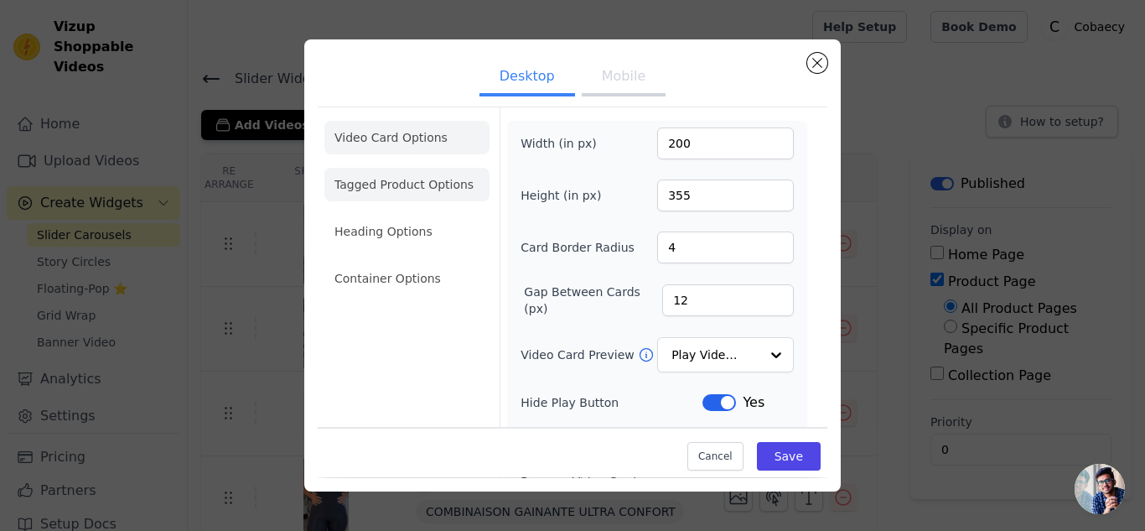
click at [436, 189] on li "Tagged Product Options" at bounding box center [406, 185] width 165 height 34
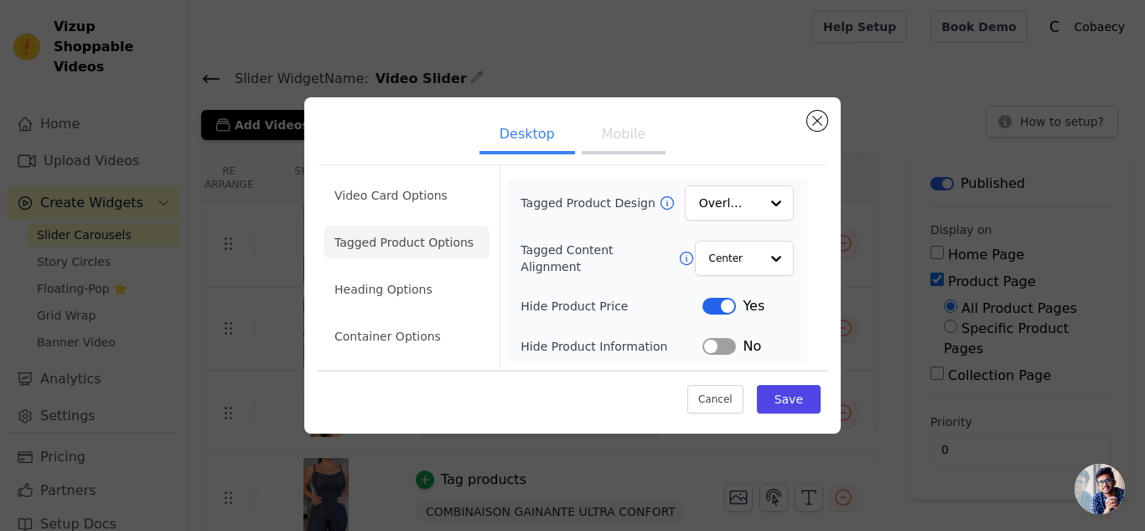
click at [720, 304] on button "Label" at bounding box center [719, 306] width 34 height 17
click at [764, 393] on button "Save" at bounding box center [789, 399] width 64 height 28
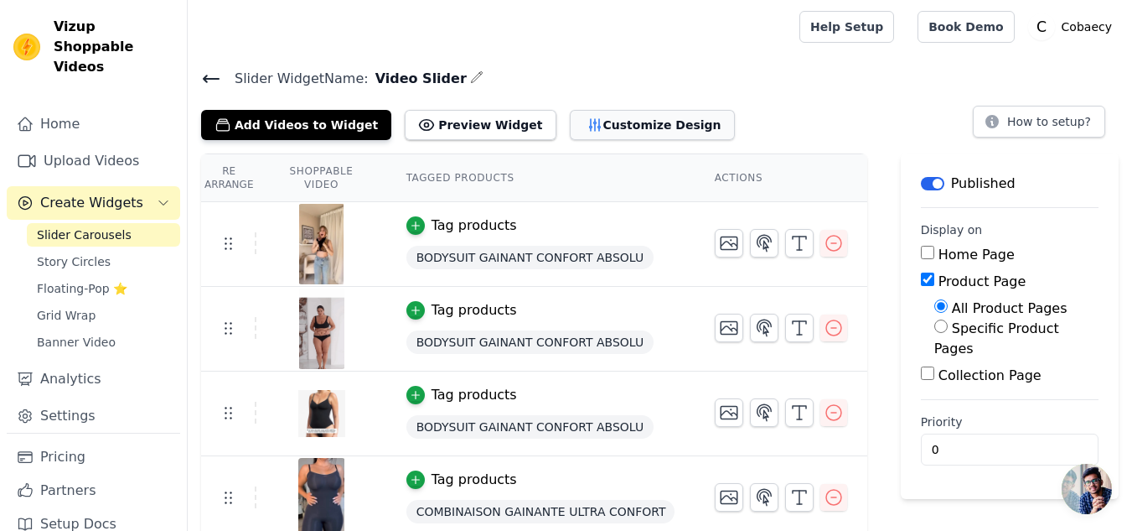
click at [570, 121] on button "Customize Design" at bounding box center [652, 125] width 165 height 30
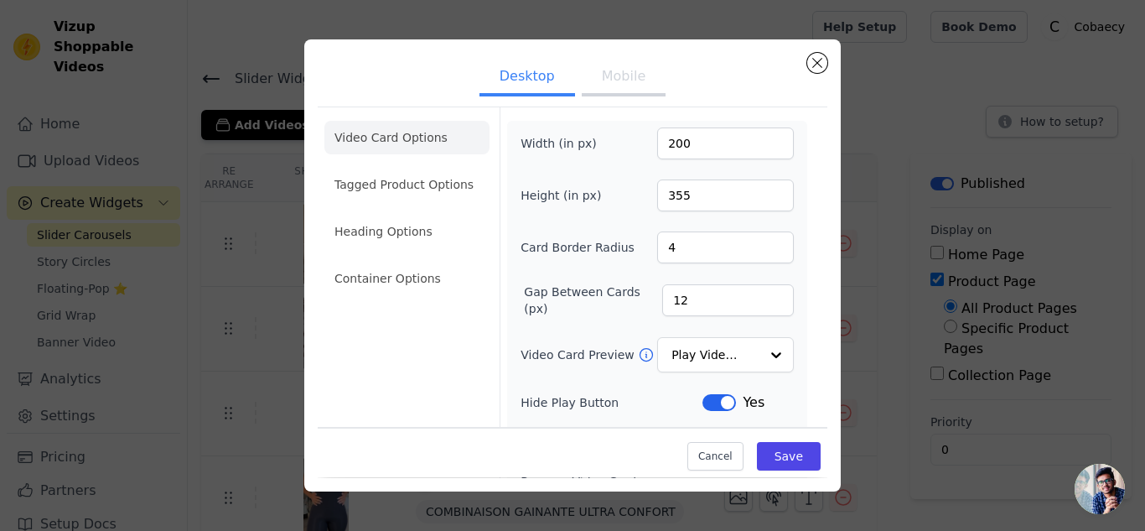
click at [422, 142] on li "Video Card Options" at bounding box center [406, 138] width 165 height 34
click at [715, 349] on input "Video Card Preview" at bounding box center [715, 356] width 86 height 34
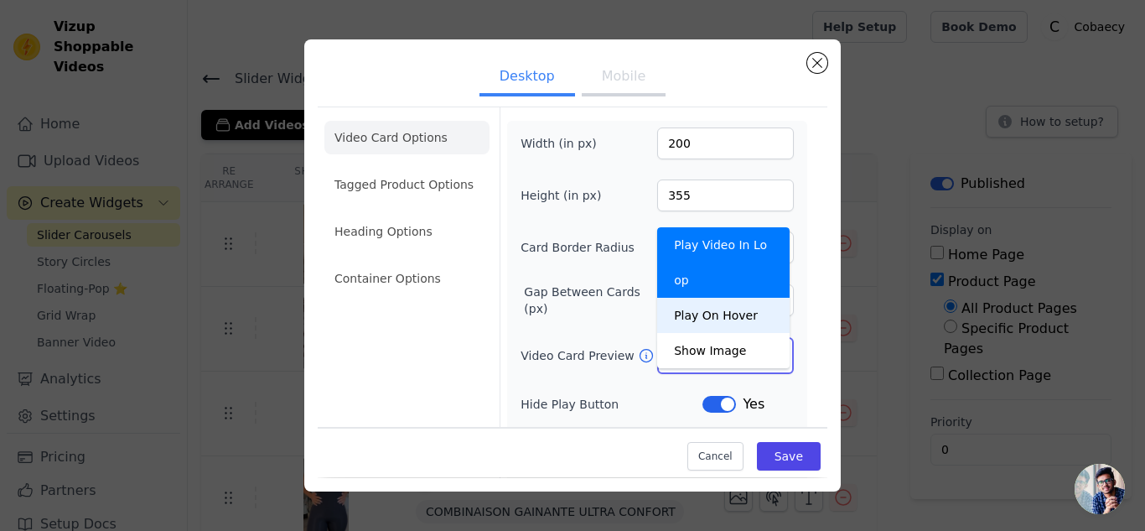
click at [712, 298] on div "Play On Hover" at bounding box center [723, 315] width 132 height 35
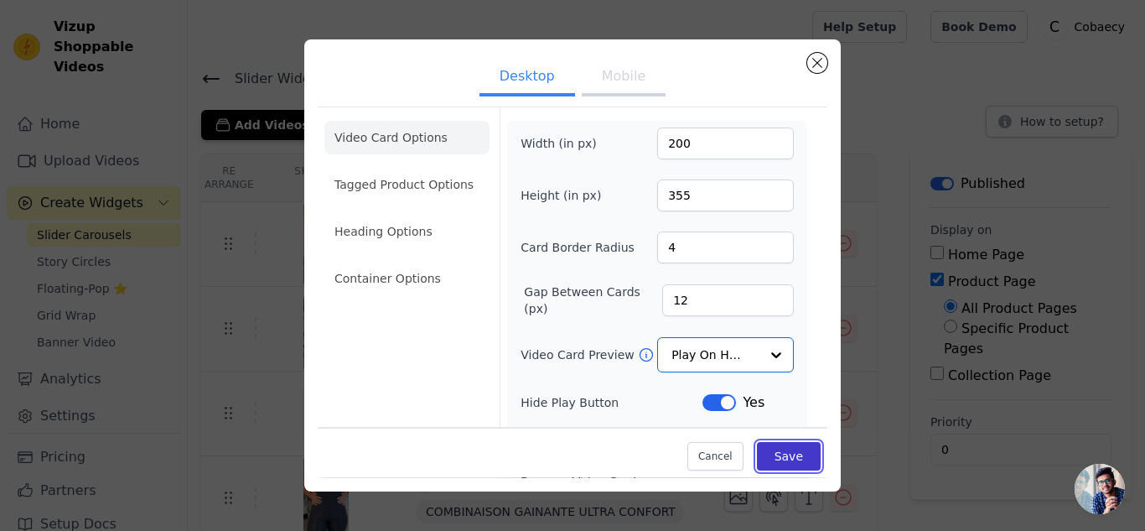
click at [766, 453] on button "Save" at bounding box center [789, 457] width 64 height 28
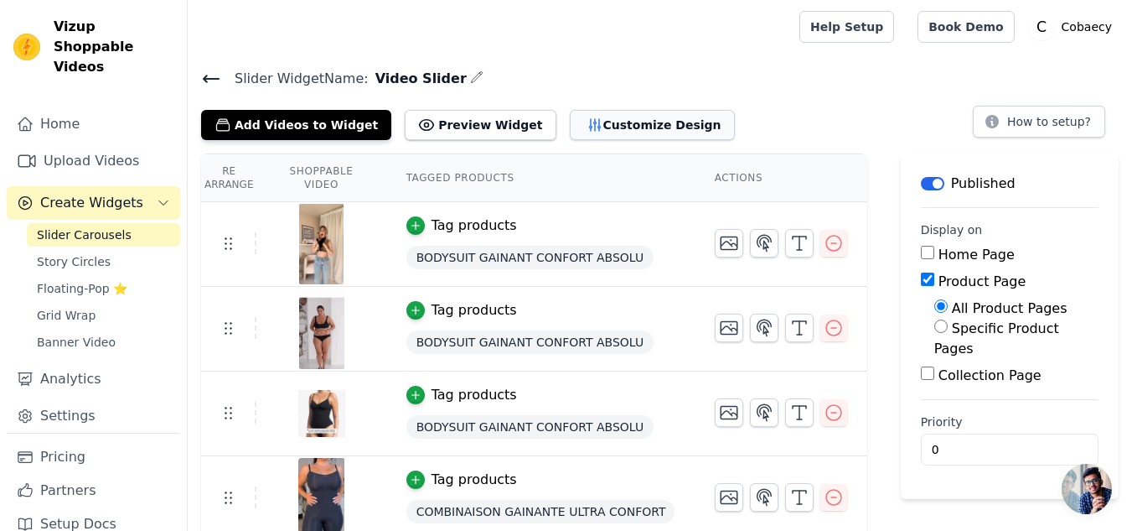
click at [594, 132] on button "Customize Design" at bounding box center [652, 125] width 165 height 30
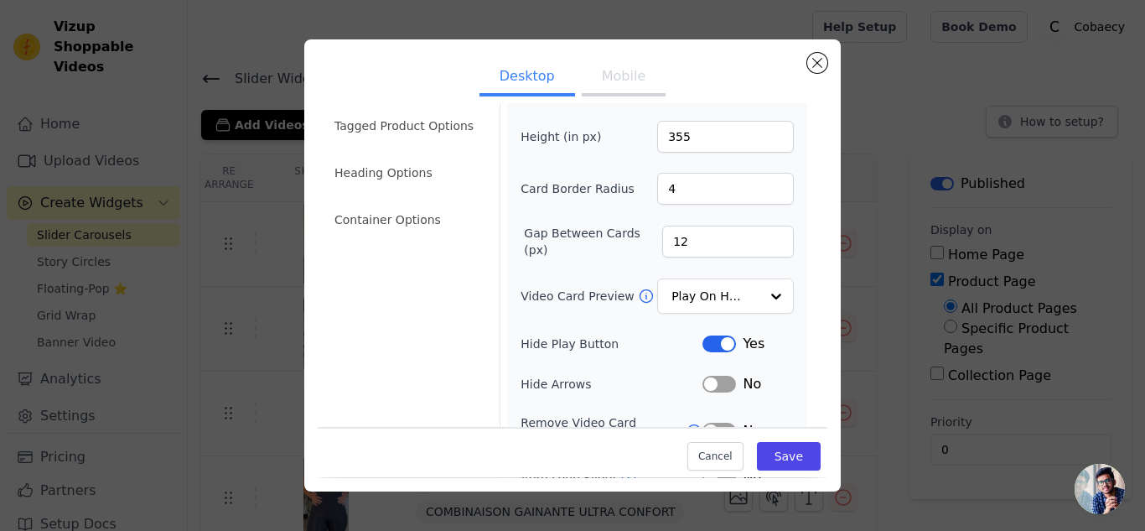
scroll to position [84, 0]
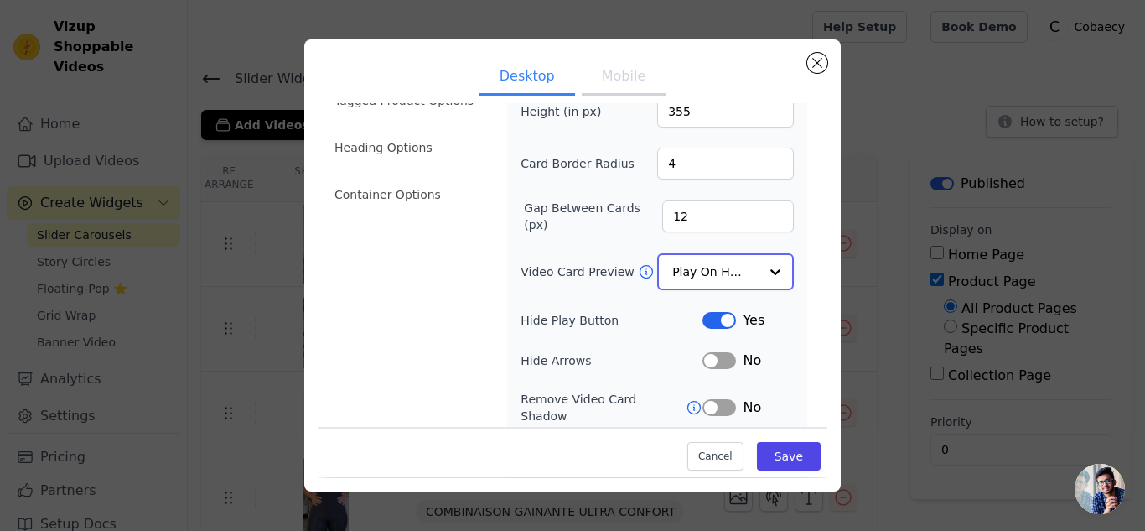
click at [711, 272] on input "Video Card Preview" at bounding box center [715, 272] width 86 height 34
click at [629, 76] on button "Mobile" at bounding box center [624, 78] width 84 height 37
click at [739, 277] on input "Video Card Preview" at bounding box center [715, 272] width 86 height 34
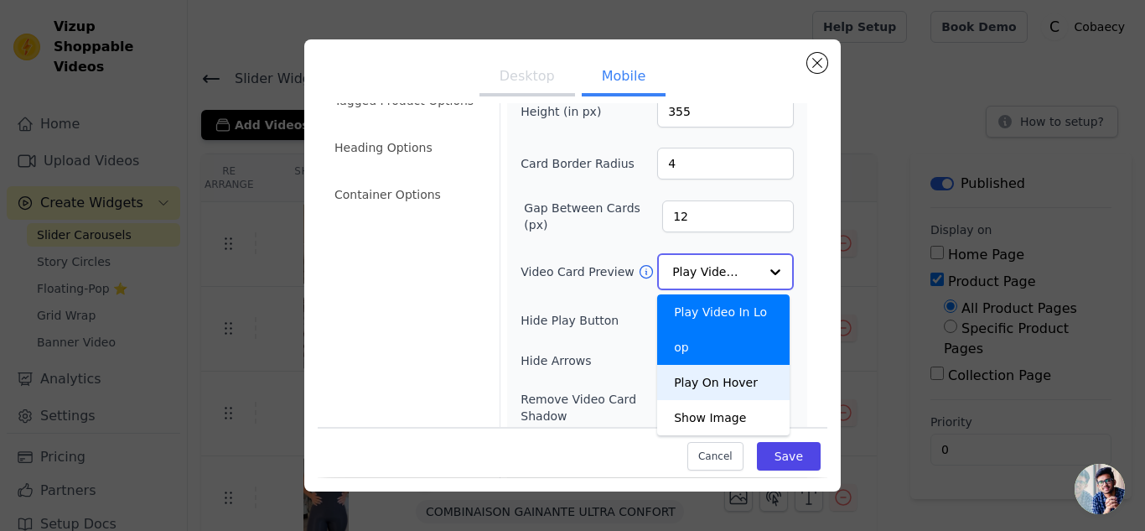
click at [732, 365] on div "Play On Hover" at bounding box center [723, 382] width 132 height 35
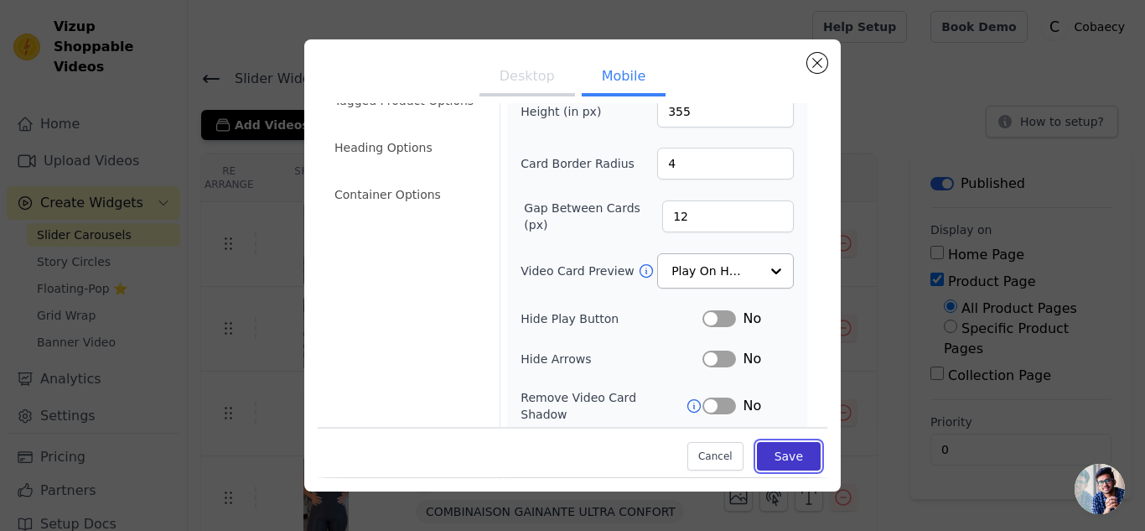
click at [763, 453] on button "Save" at bounding box center [789, 457] width 64 height 28
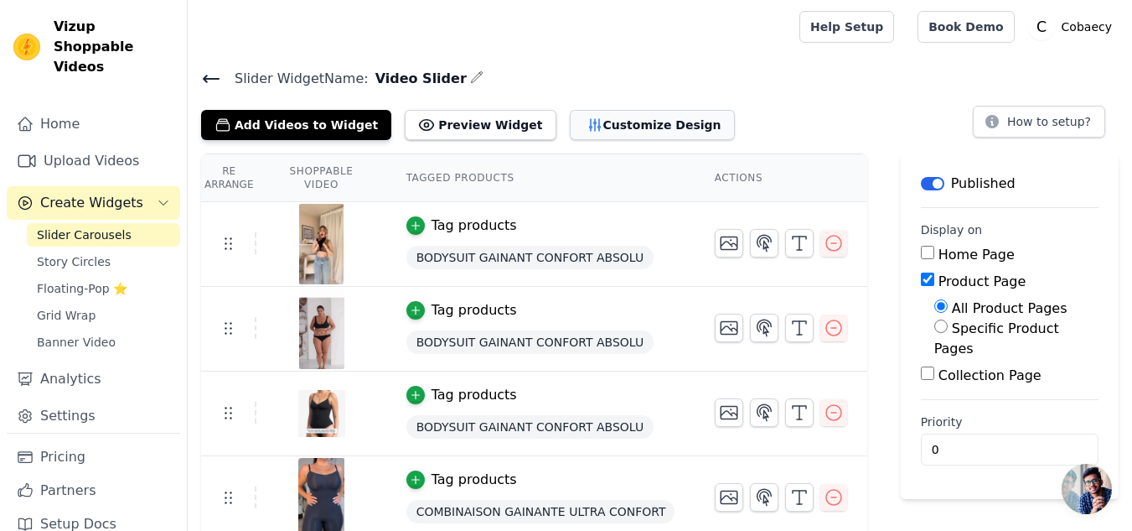
click at [594, 122] on button "Customize Design" at bounding box center [652, 125] width 165 height 30
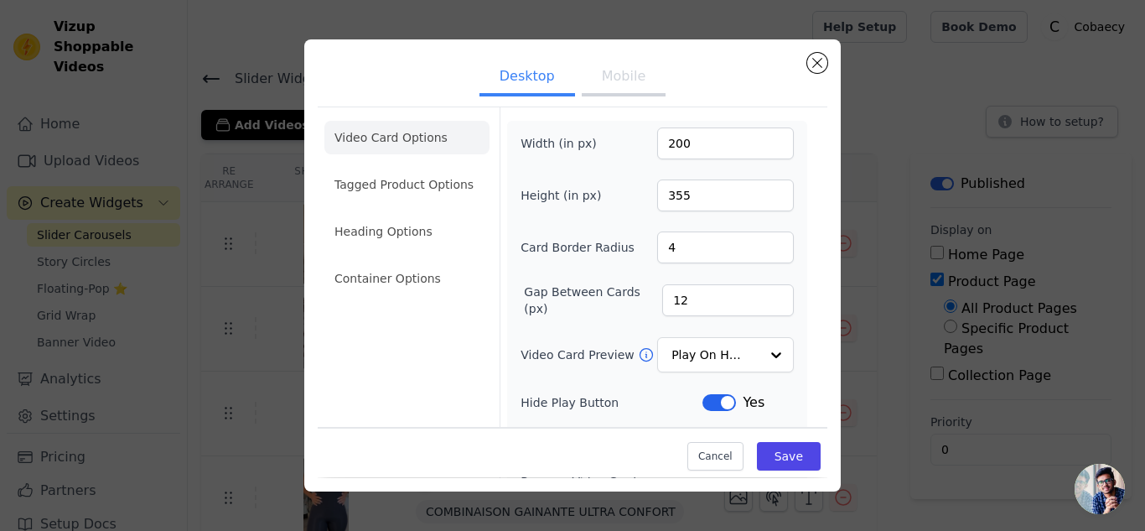
click at [637, 88] on button "Mobile" at bounding box center [624, 78] width 84 height 37
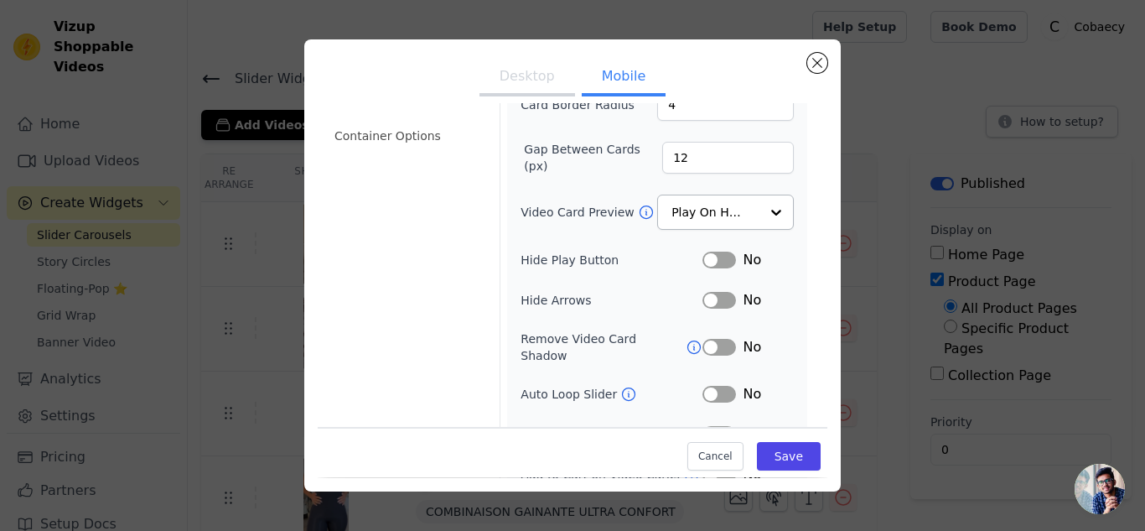
scroll to position [168, 0]
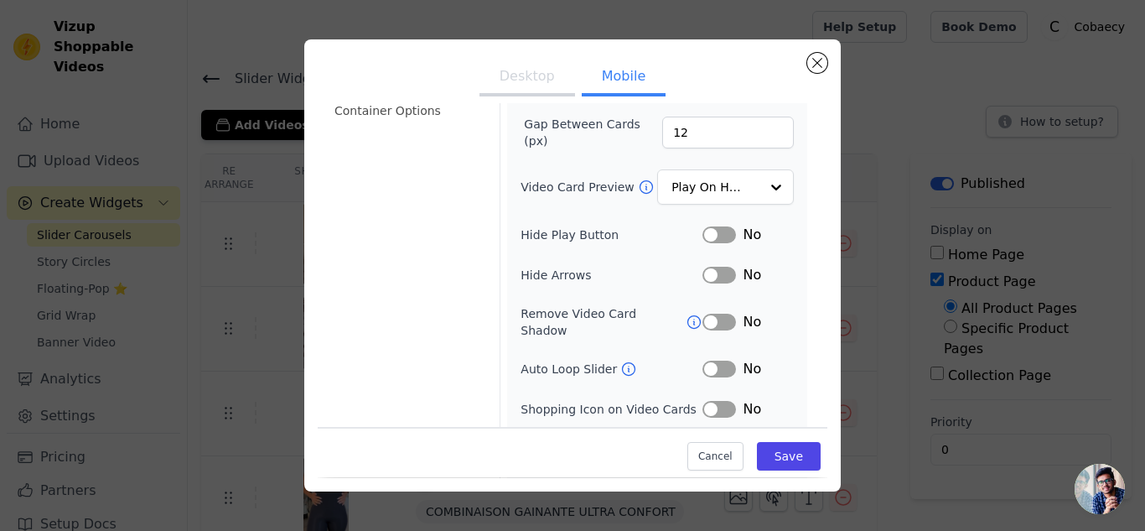
click at [716, 236] on button "Label" at bounding box center [719, 234] width 34 height 17
click at [715, 272] on button "Label" at bounding box center [719, 275] width 34 height 17
click at [717, 313] on button "Label" at bounding box center [719, 321] width 34 height 17
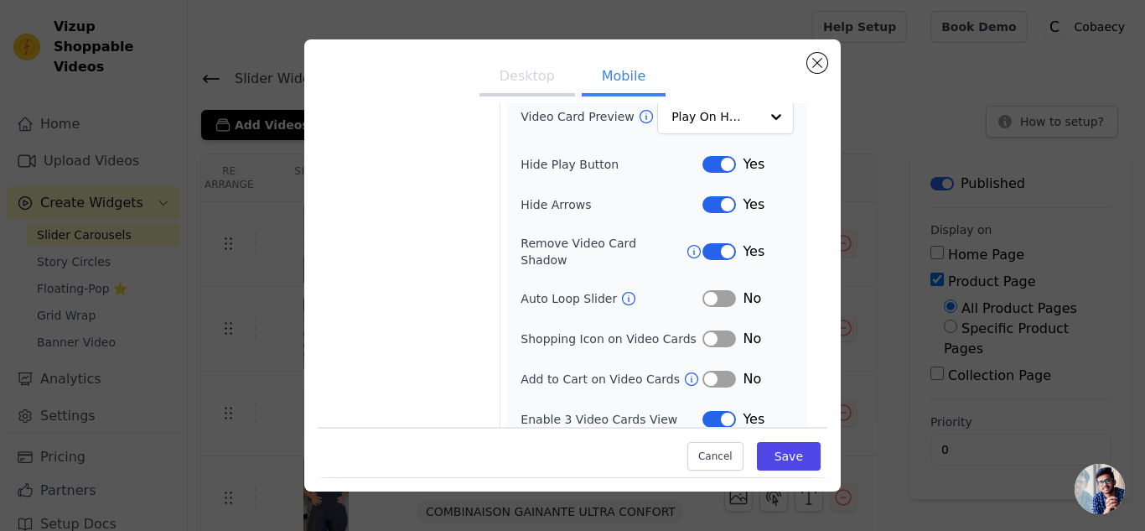
click at [721, 290] on button "Label" at bounding box center [719, 298] width 34 height 17
click at [712, 330] on button "Label" at bounding box center [719, 338] width 34 height 17
click at [722, 370] on button "Label" at bounding box center [719, 378] width 34 height 17
click at [765, 452] on button "Save" at bounding box center [789, 457] width 64 height 28
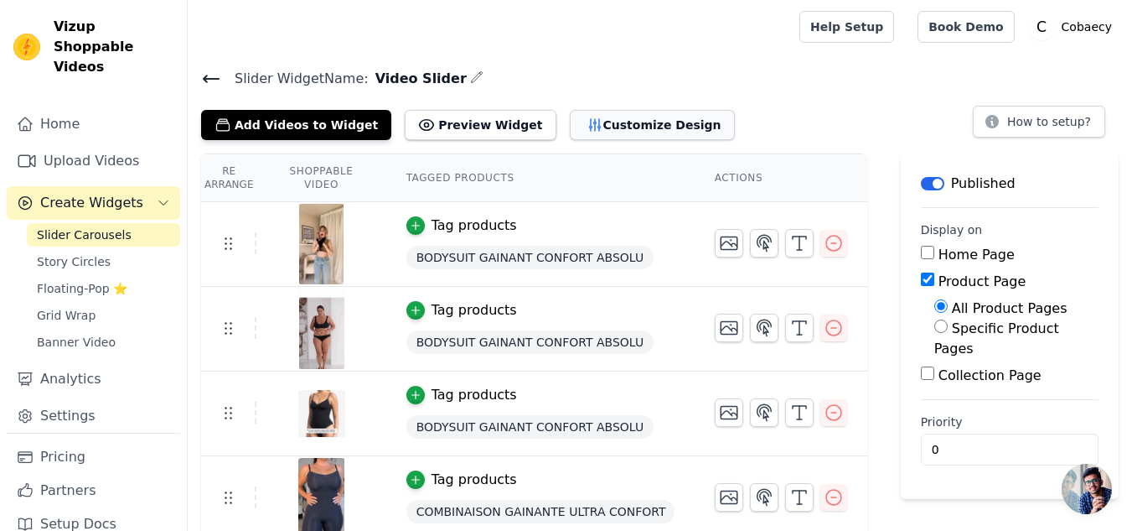
click at [655, 127] on button "Customize Design" at bounding box center [652, 125] width 165 height 30
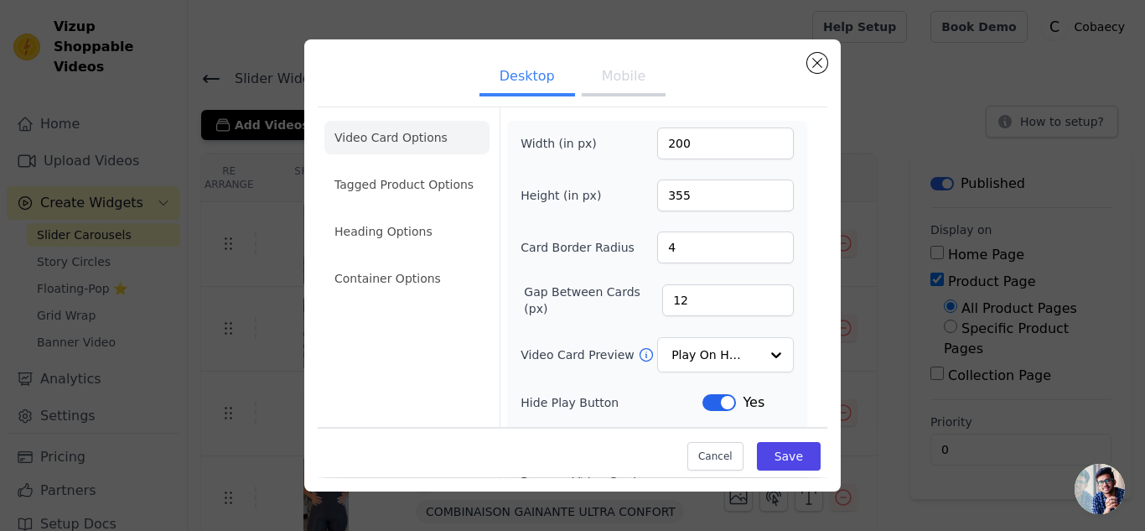
click at [614, 78] on button "Mobile" at bounding box center [624, 78] width 84 height 37
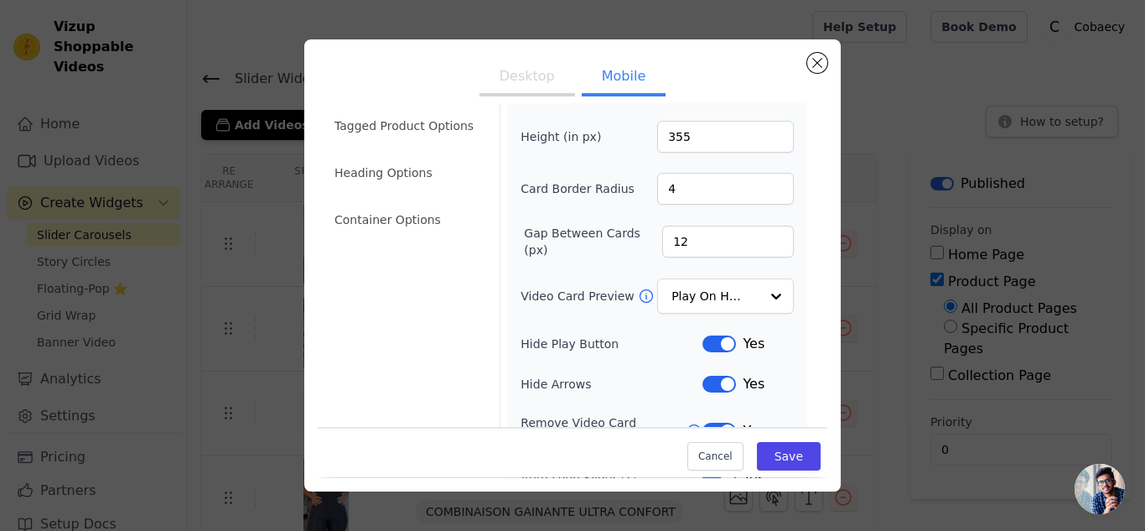
scroll to position [84, 0]
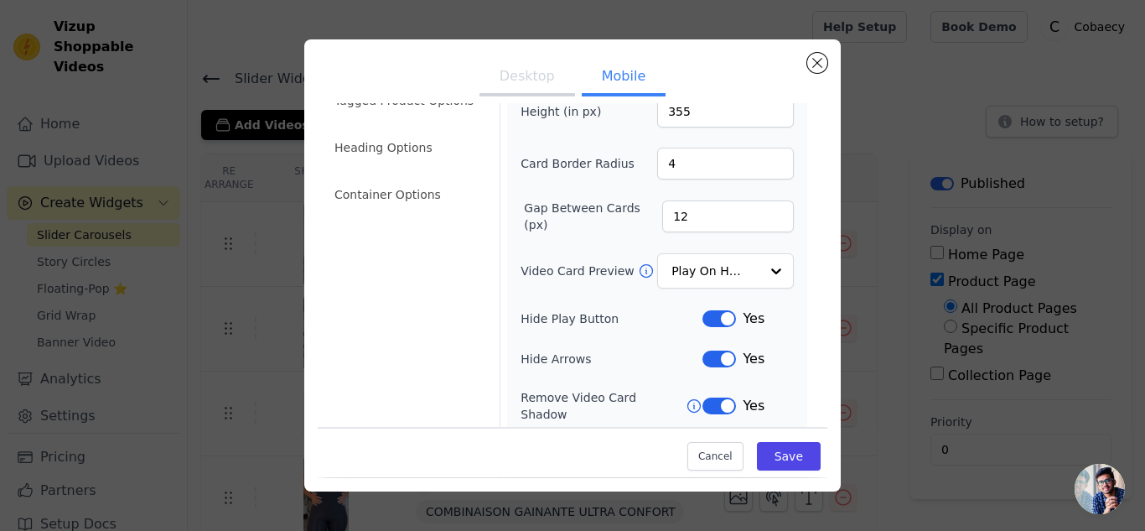
click at [711, 318] on button "Label" at bounding box center [719, 318] width 34 height 17
click at [714, 355] on button "Label" at bounding box center [719, 358] width 34 height 17
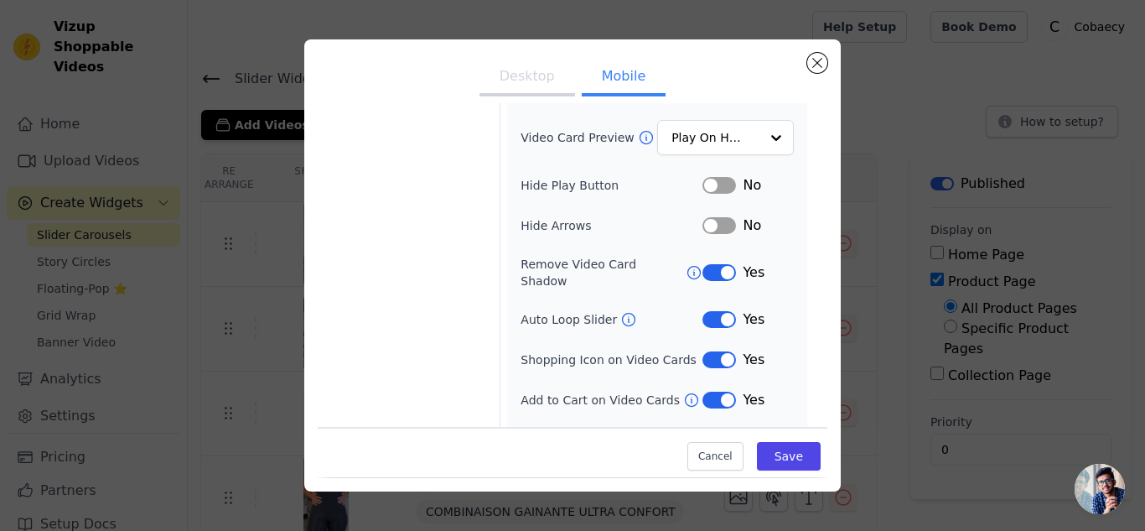
scroll to position [238, 0]
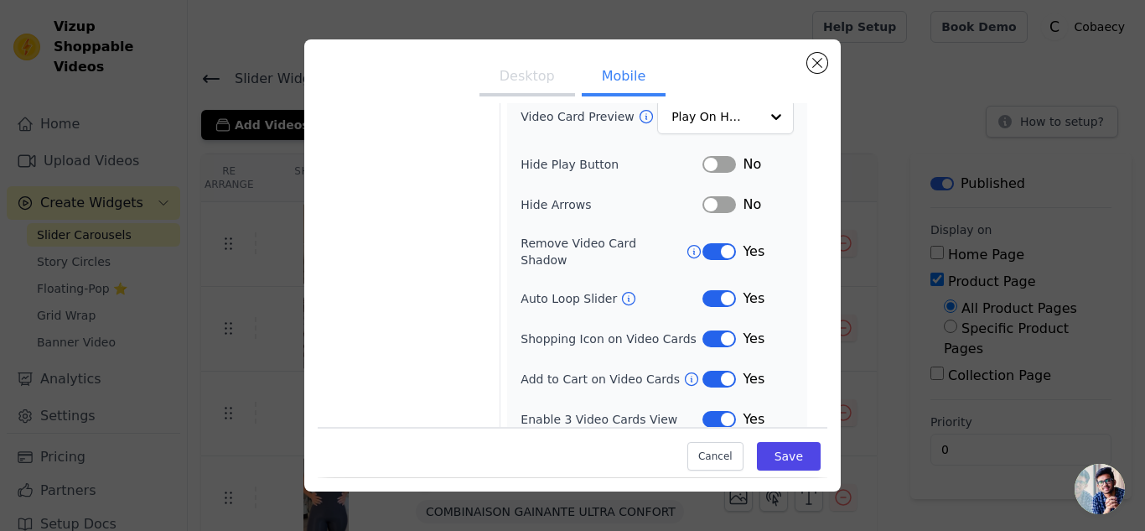
click at [718, 370] on button "Label" at bounding box center [719, 378] width 34 height 17
click at [710, 329] on div "Yes" at bounding box center [747, 339] width 91 height 20
click at [712, 330] on button "Label" at bounding box center [719, 338] width 34 height 17
click at [704, 290] on button "Label" at bounding box center [719, 298] width 34 height 17
click at [704, 243] on button "Label" at bounding box center [719, 251] width 34 height 17
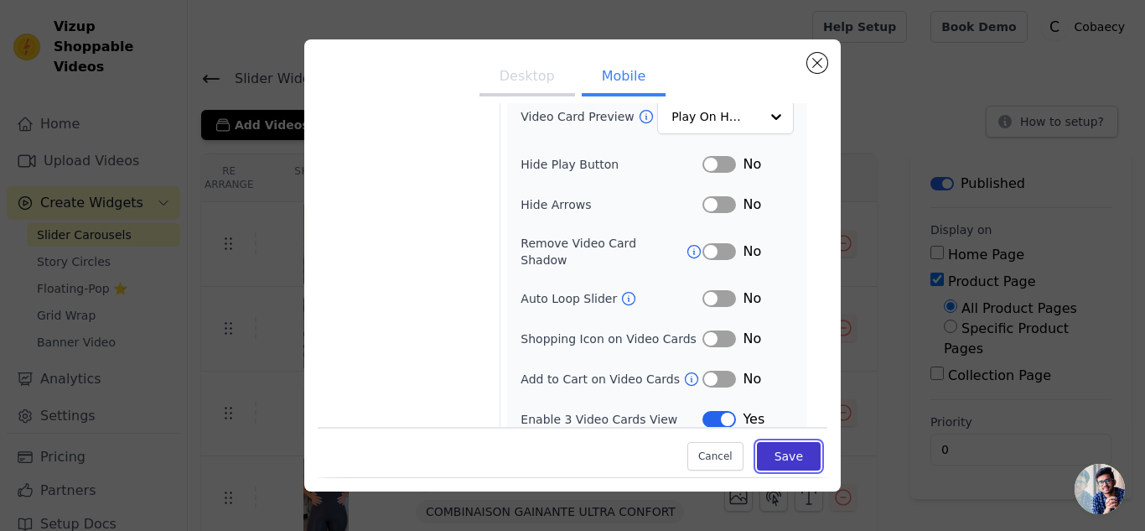
click at [776, 450] on button "Save" at bounding box center [789, 457] width 64 height 28
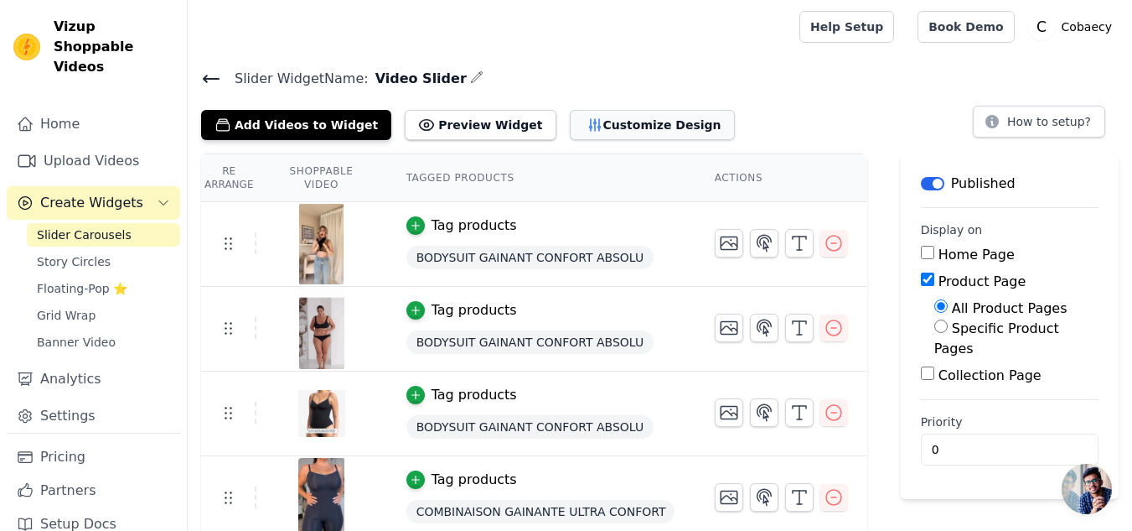
click at [629, 127] on button "Customize Design" at bounding box center [652, 125] width 165 height 30
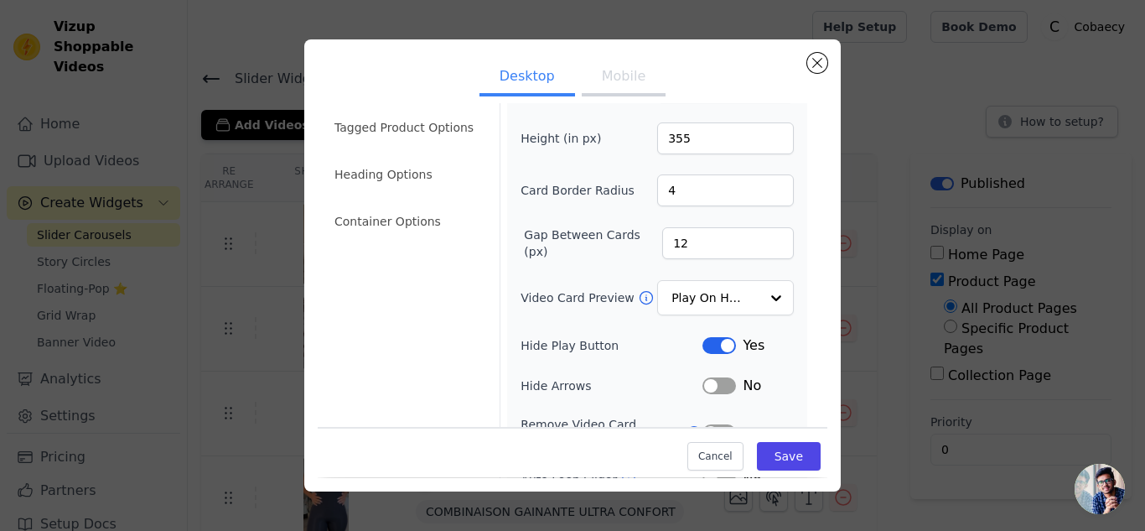
scroll to position [84, 0]
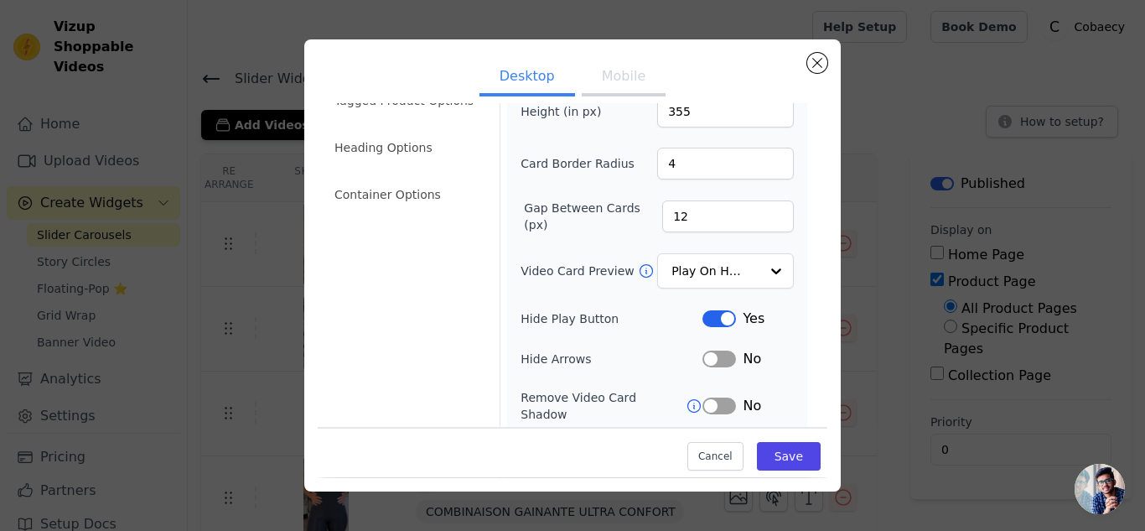
click at [718, 314] on button "Label" at bounding box center [719, 318] width 34 height 17
click at [769, 456] on button "Save" at bounding box center [789, 457] width 64 height 28
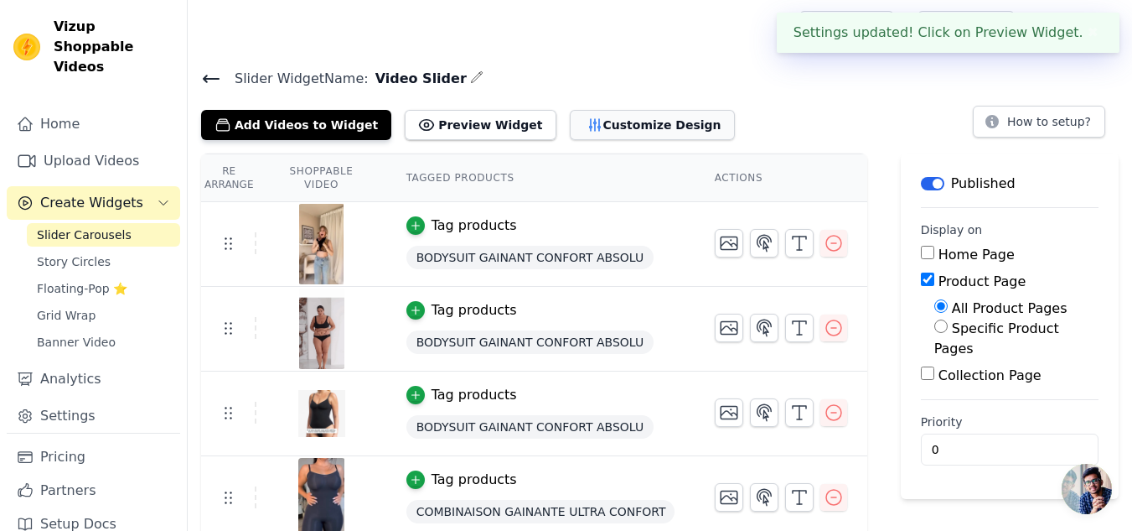
click at [570, 121] on button "Customize Design" at bounding box center [652, 125] width 165 height 30
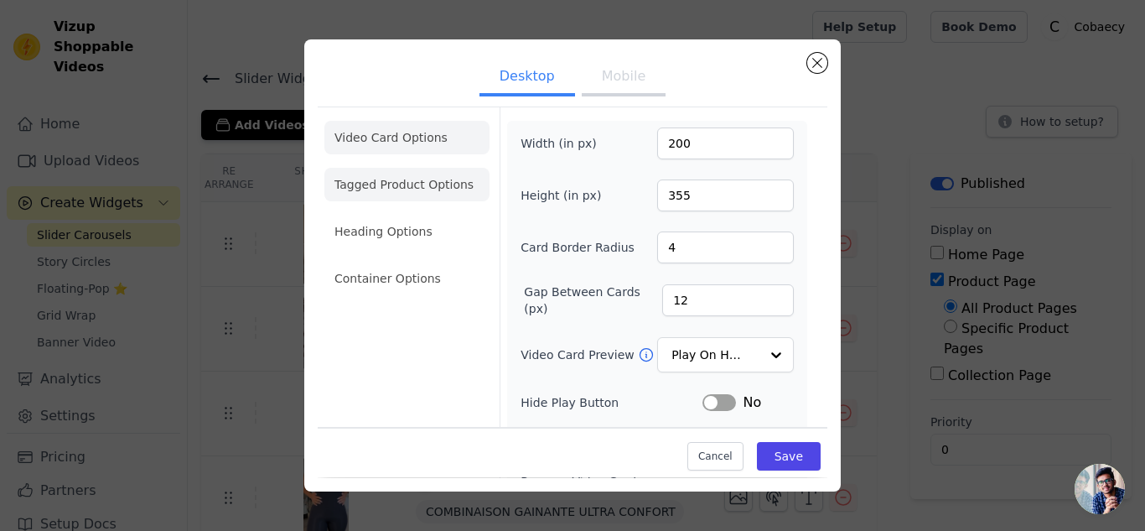
click at [453, 182] on li "Tagged Product Options" at bounding box center [406, 185] width 165 height 34
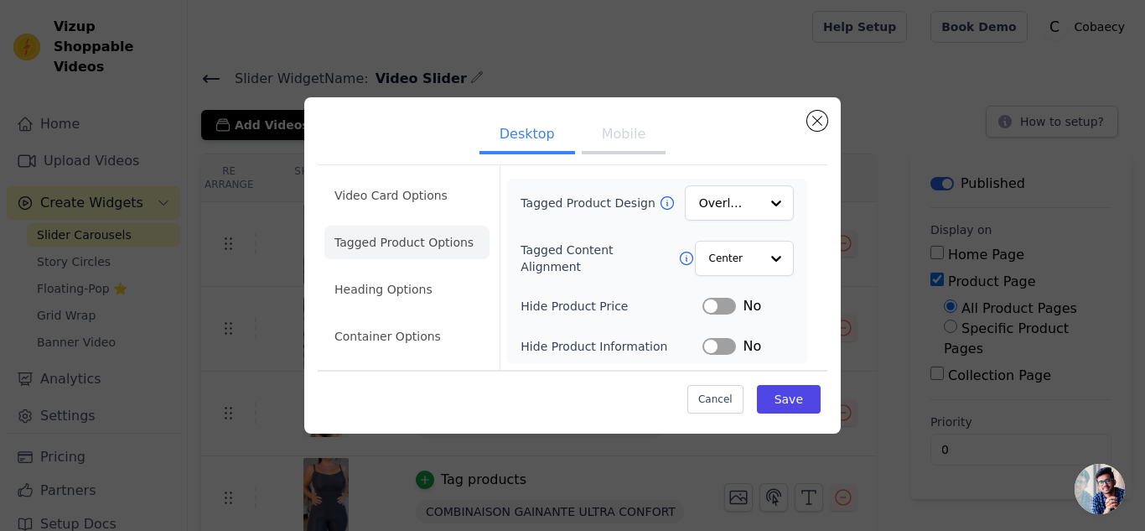
click at [715, 299] on button "Label" at bounding box center [719, 306] width 34 height 17
click at [767, 409] on button "Save" at bounding box center [789, 399] width 64 height 28
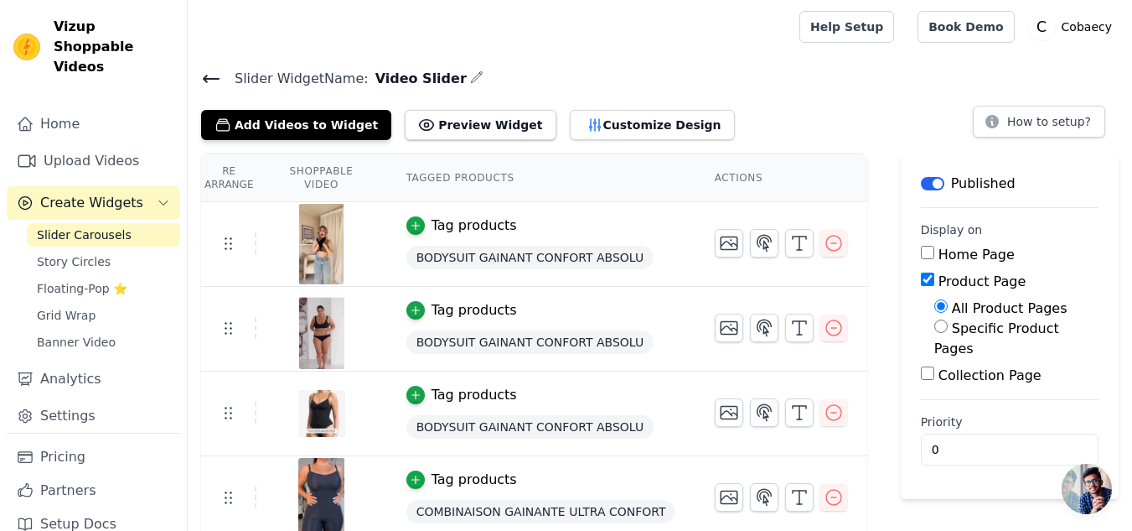
click at [293, 181] on th "Shoppable Video" at bounding box center [320, 178] width 129 height 48
click at [435, 170] on th "Tagged Products" at bounding box center [540, 178] width 308 height 48
click at [583, 124] on button "Customize Design" at bounding box center [652, 125] width 165 height 30
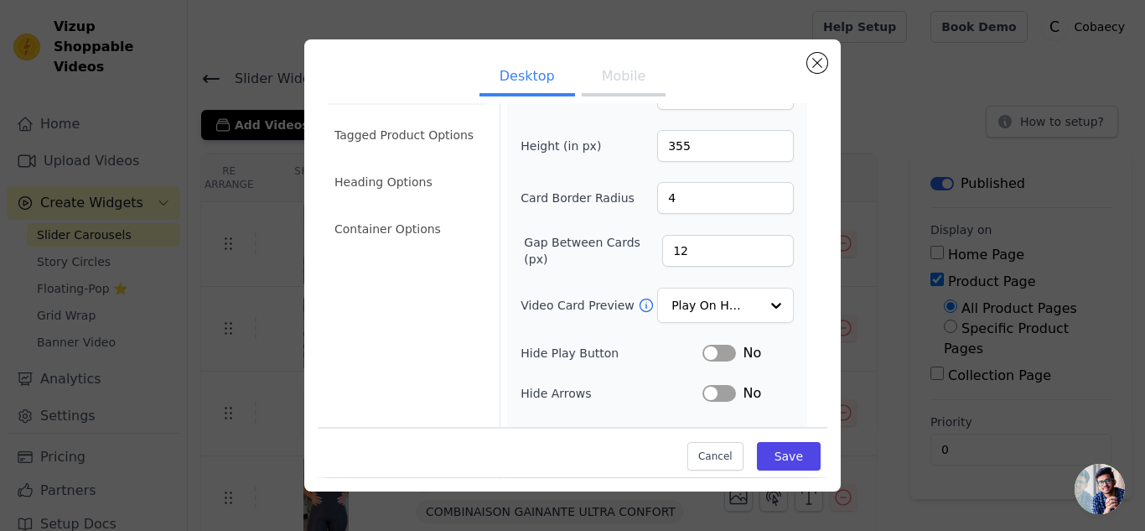
scroll to position [0, 0]
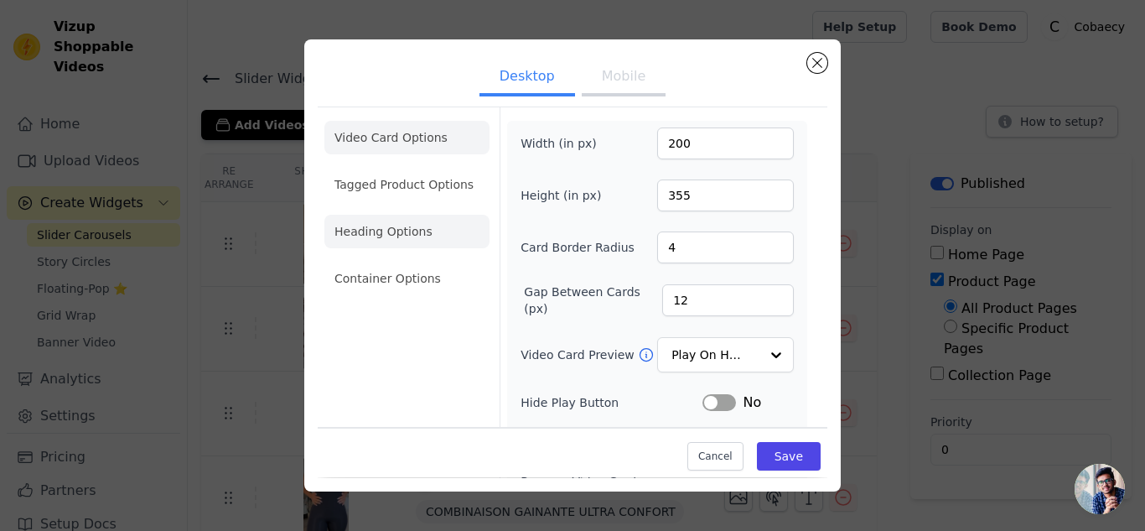
click at [399, 239] on li "Heading Options" at bounding box center [406, 232] width 165 height 34
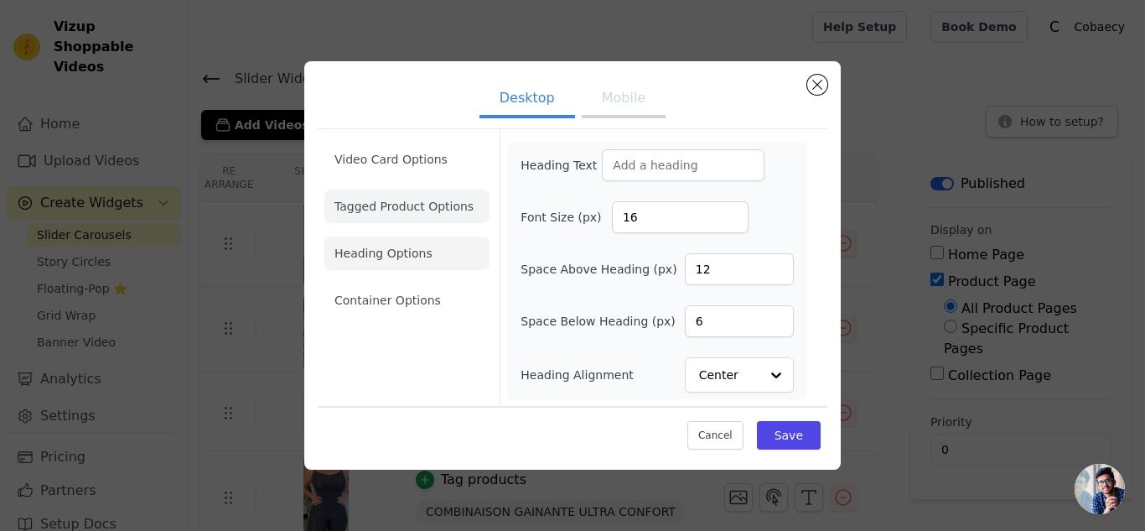
click at [412, 205] on li "Tagged Product Options" at bounding box center [406, 206] width 165 height 34
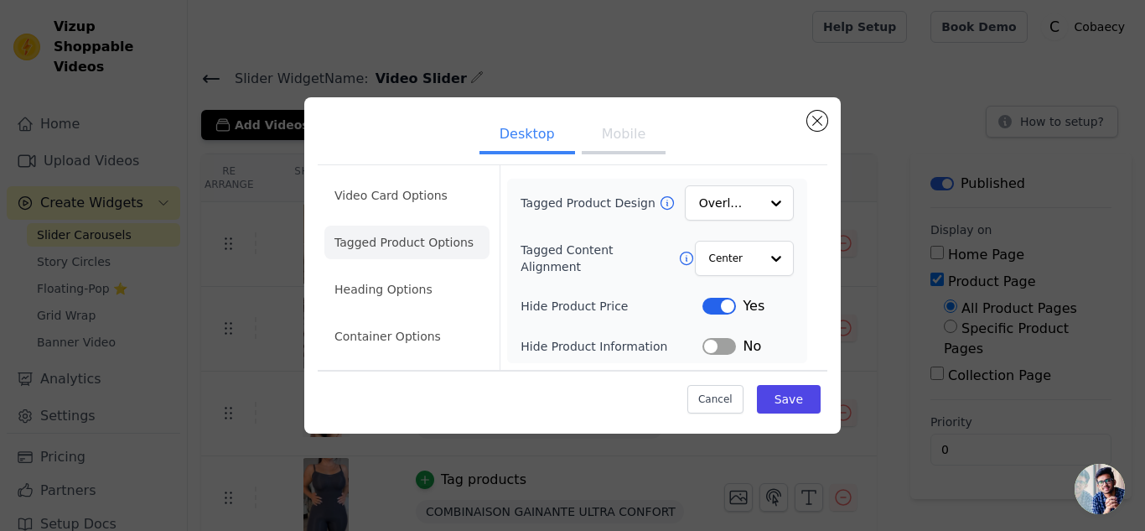
click at [732, 348] on button "Label" at bounding box center [719, 346] width 34 height 17
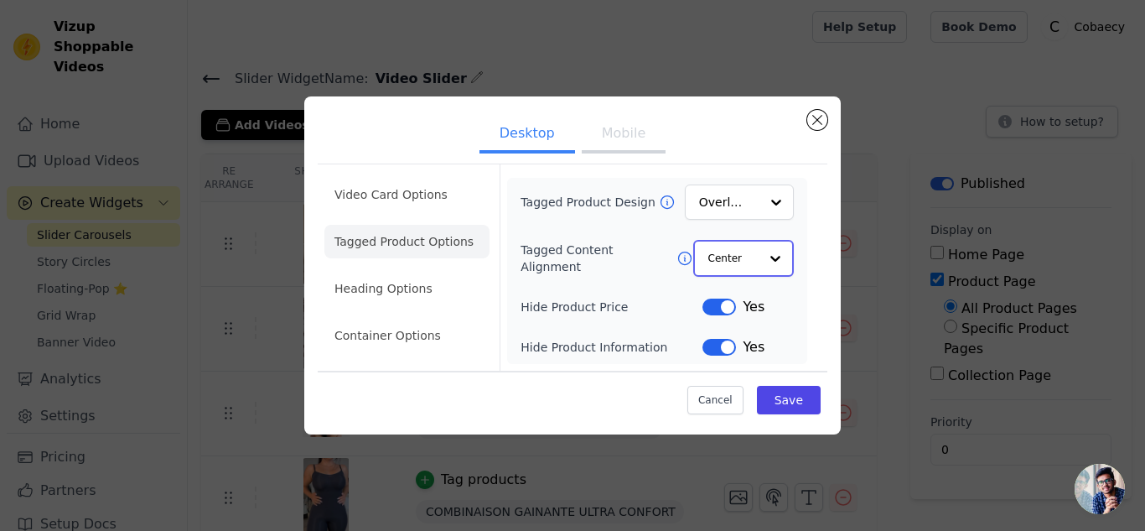
click at [730, 251] on input "Tagged Content Alignment" at bounding box center [733, 258] width 50 height 34
click at [730, 218] on input "Tagged Product Design" at bounding box center [729, 203] width 59 height 34
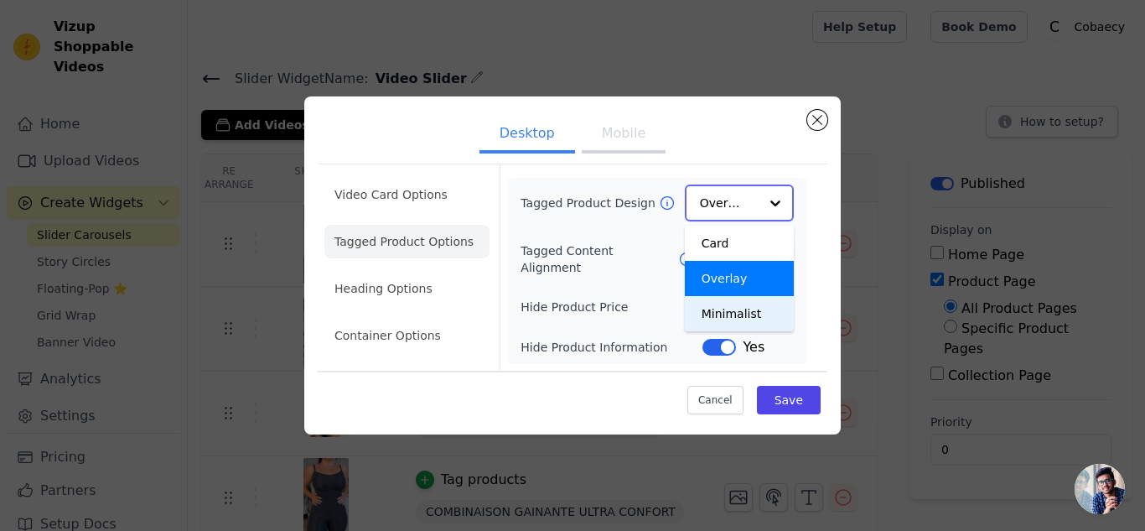
click at [717, 314] on div "Minimalist" at bounding box center [739, 313] width 109 height 35
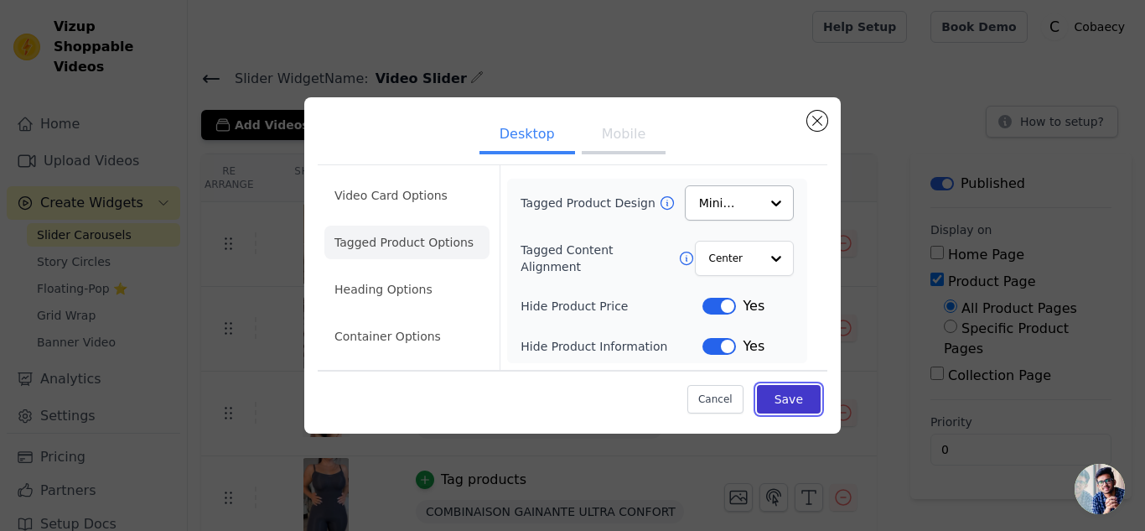
click at [796, 404] on button "Save" at bounding box center [789, 399] width 64 height 28
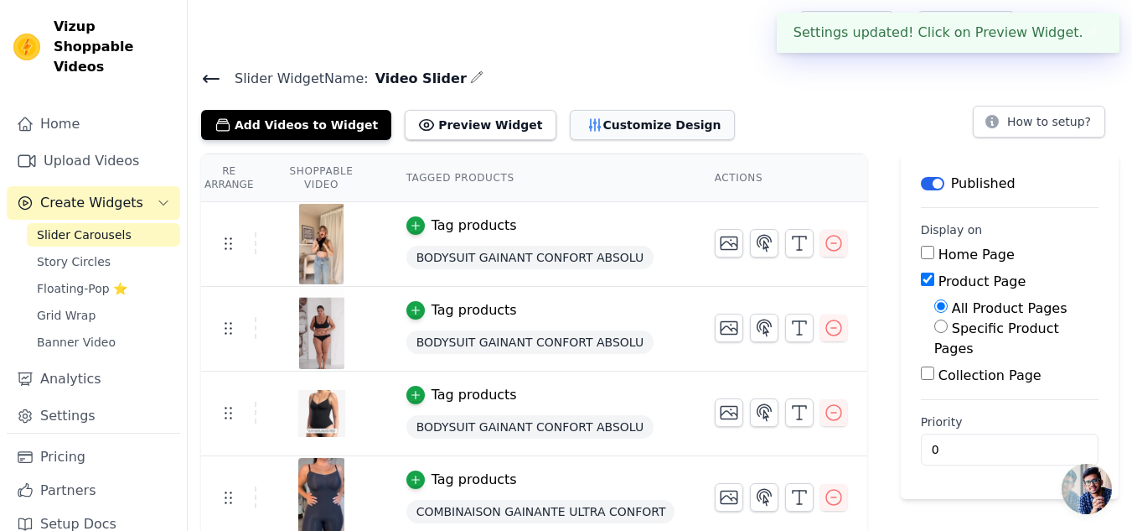
click at [592, 132] on button "Customize Design" at bounding box center [652, 125] width 165 height 30
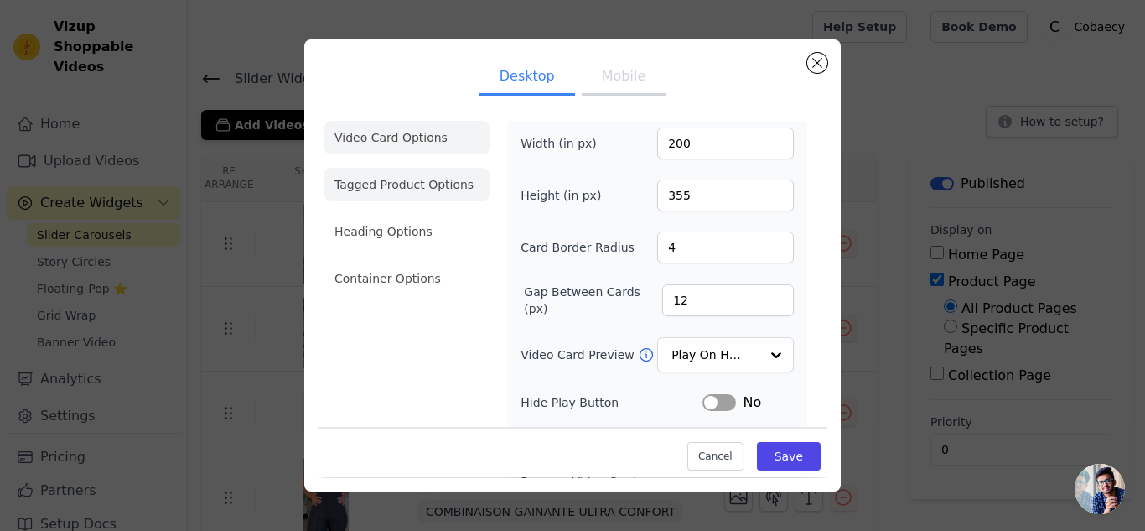
click at [421, 190] on li "Tagged Product Options" at bounding box center [406, 185] width 165 height 34
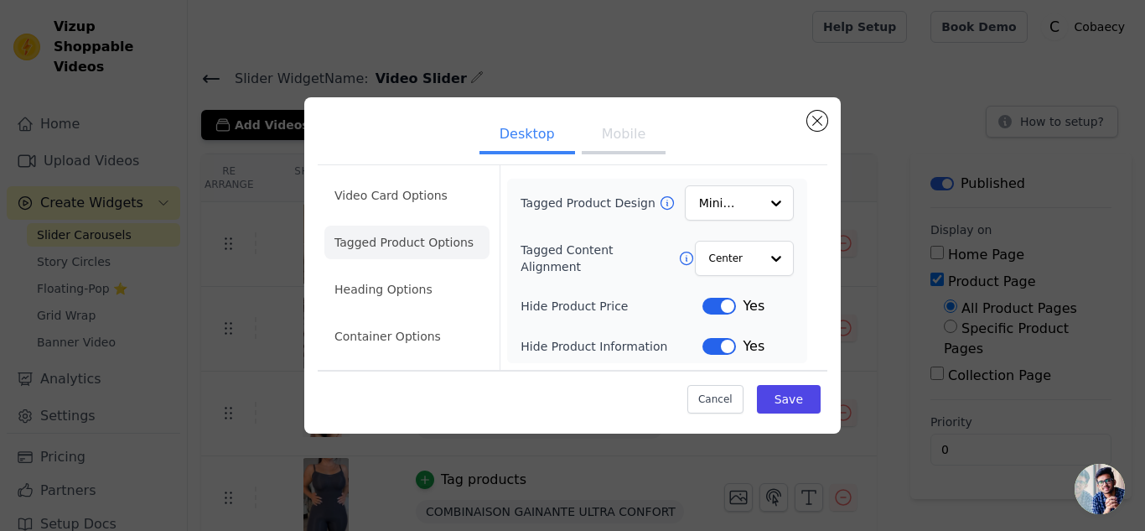
click at [630, 141] on button "Mobile" at bounding box center [624, 135] width 84 height 37
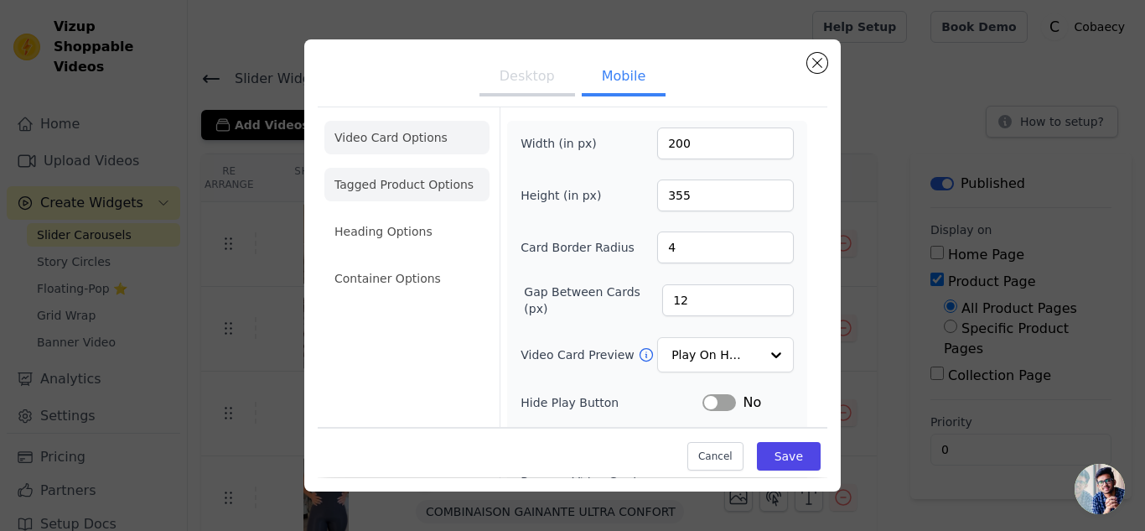
click at [441, 181] on li "Tagged Product Options" at bounding box center [406, 185] width 165 height 34
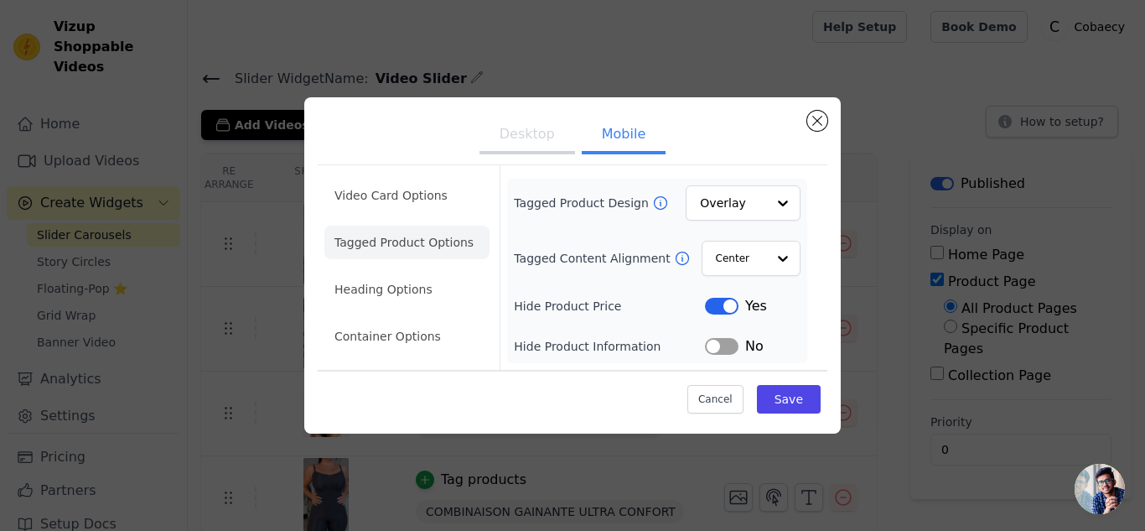
click at [723, 341] on button "Label" at bounding box center [722, 346] width 34 height 17
click at [806, 396] on button "Save" at bounding box center [789, 399] width 64 height 28
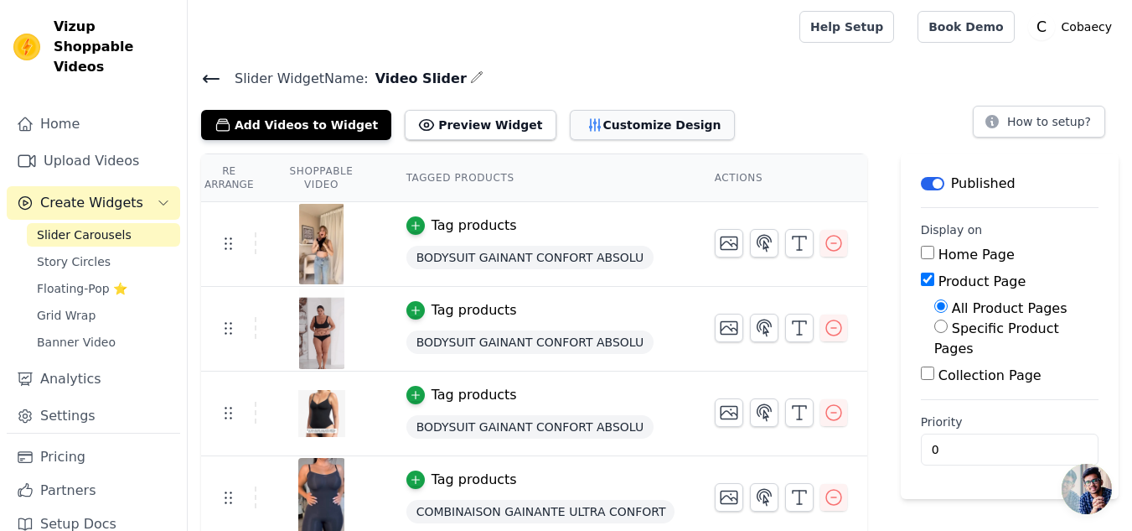
click at [602, 129] on button "Customize Design" at bounding box center [652, 125] width 165 height 30
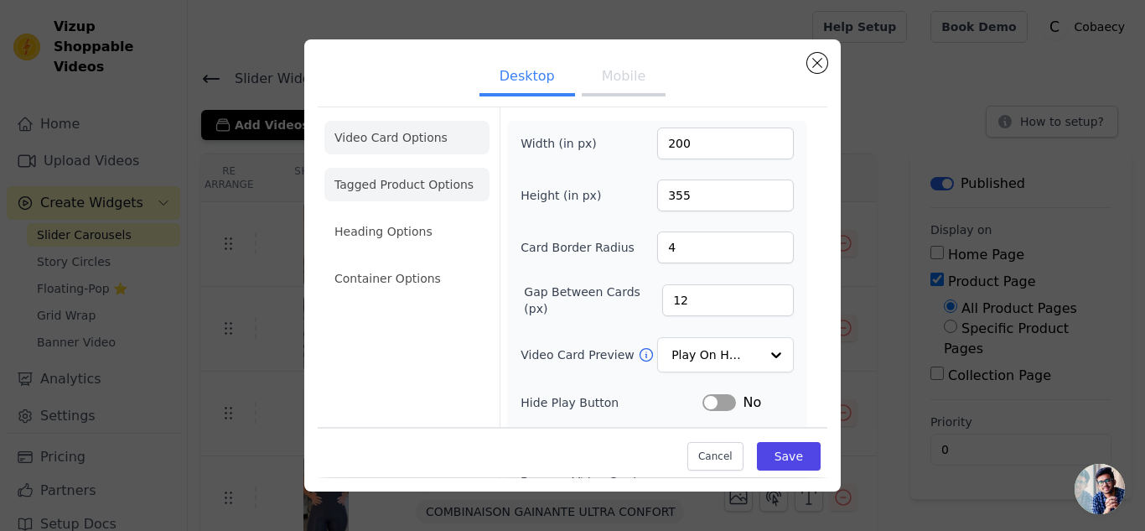
click at [416, 191] on li "Tagged Product Options" at bounding box center [406, 185] width 165 height 34
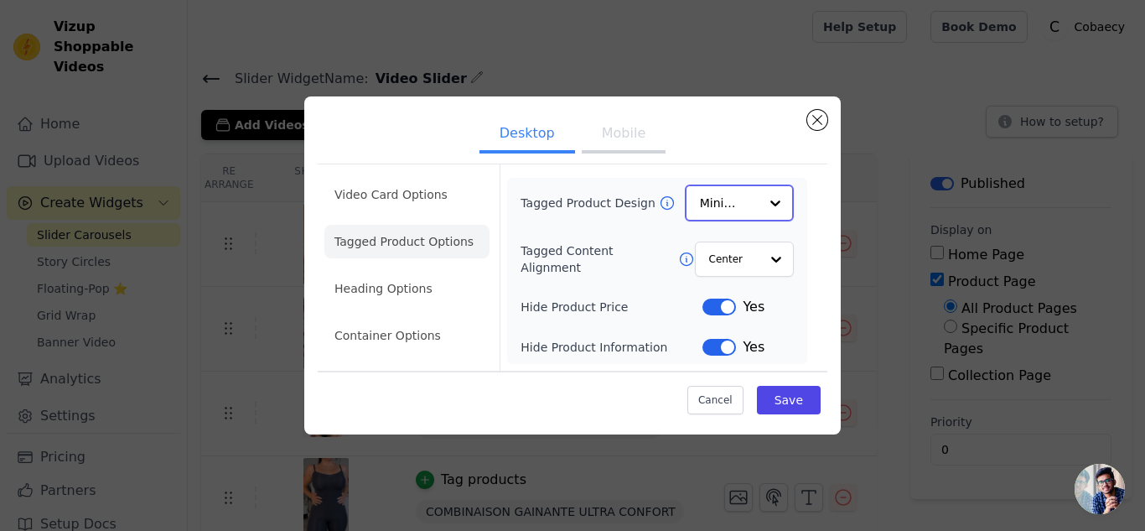
click at [712, 199] on input "Tagged Product Design" at bounding box center [729, 203] width 59 height 34
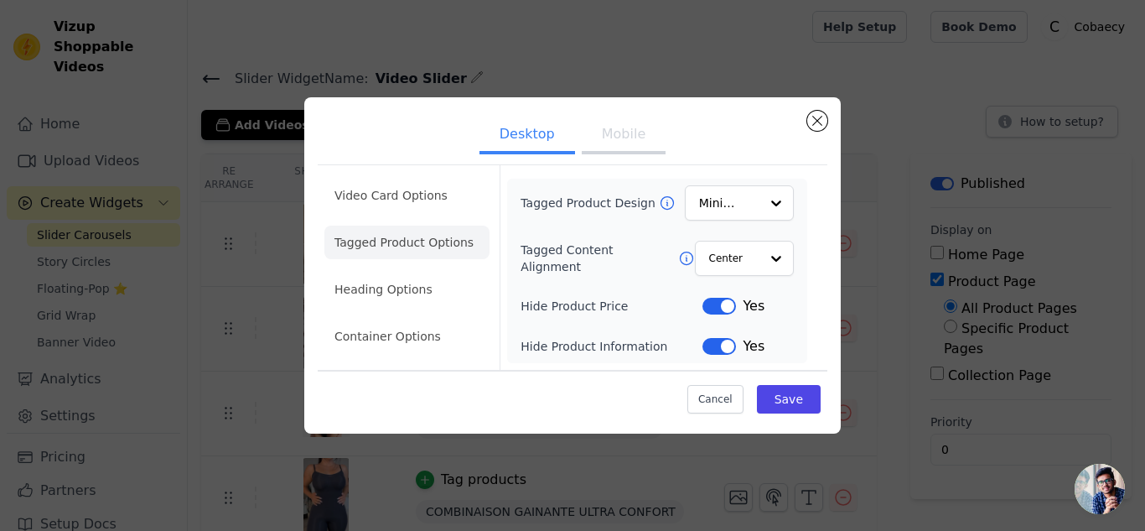
click at [605, 139] on button "Mobile" at bounding box center [624, 135] width 84 height 37
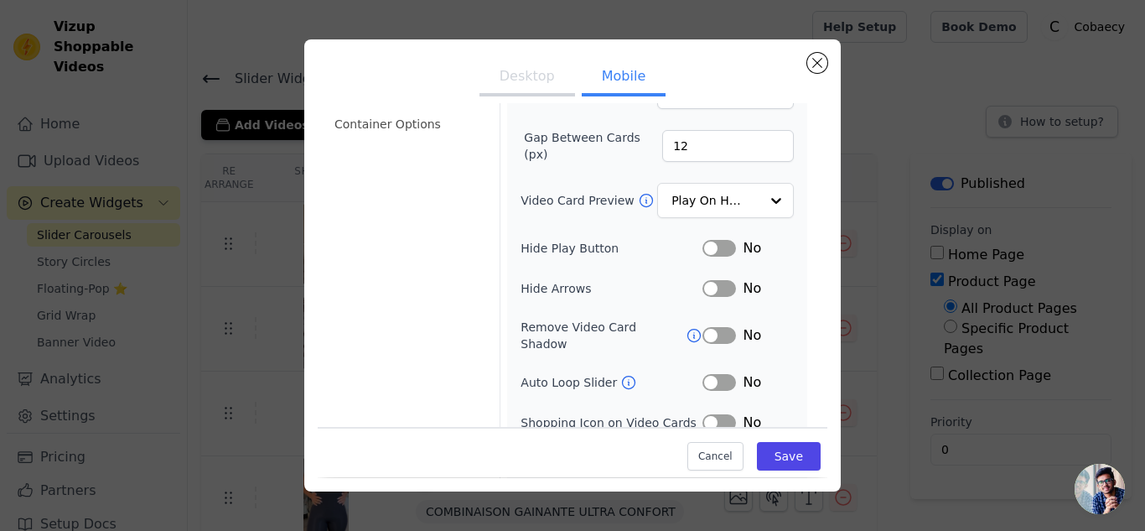
scroll to position [168, 0]
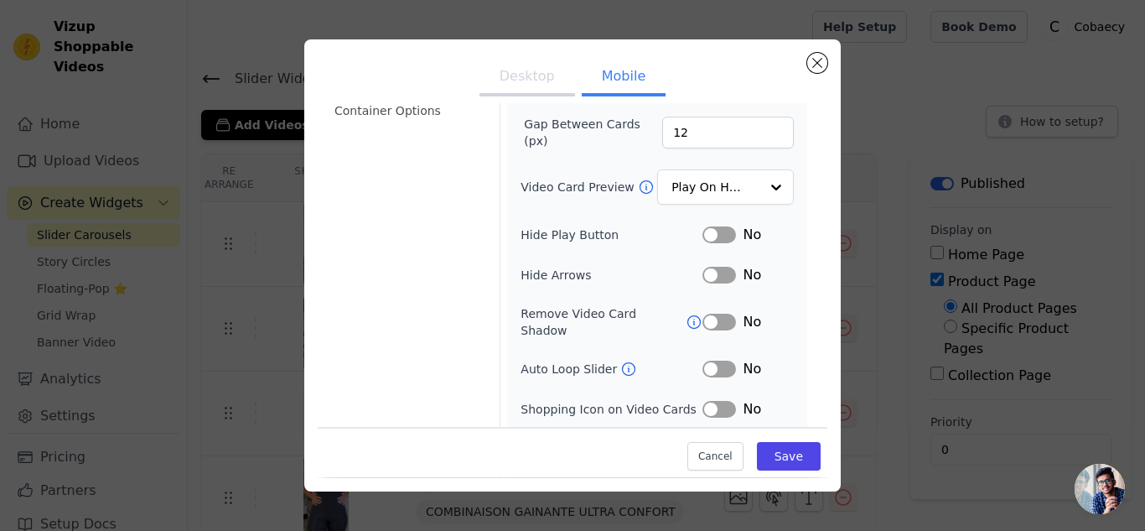
click at [704, 313] on button "Label" at bounding box center [719, 321] width 34 height 17
click at [721, 232] on button "Label" at bounding box center [719, 234] width 34 height 17
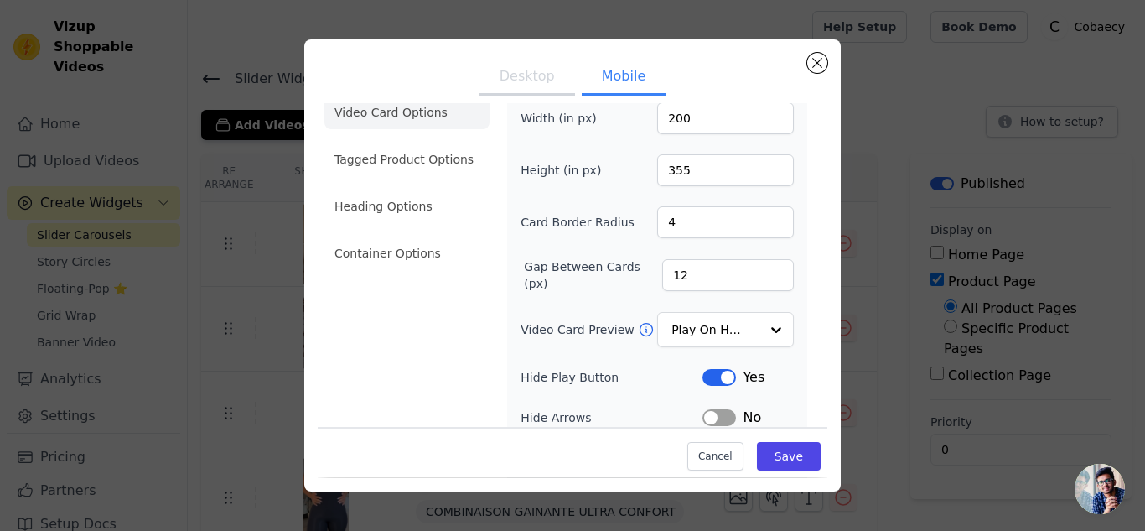
scroll to position [0, 0]
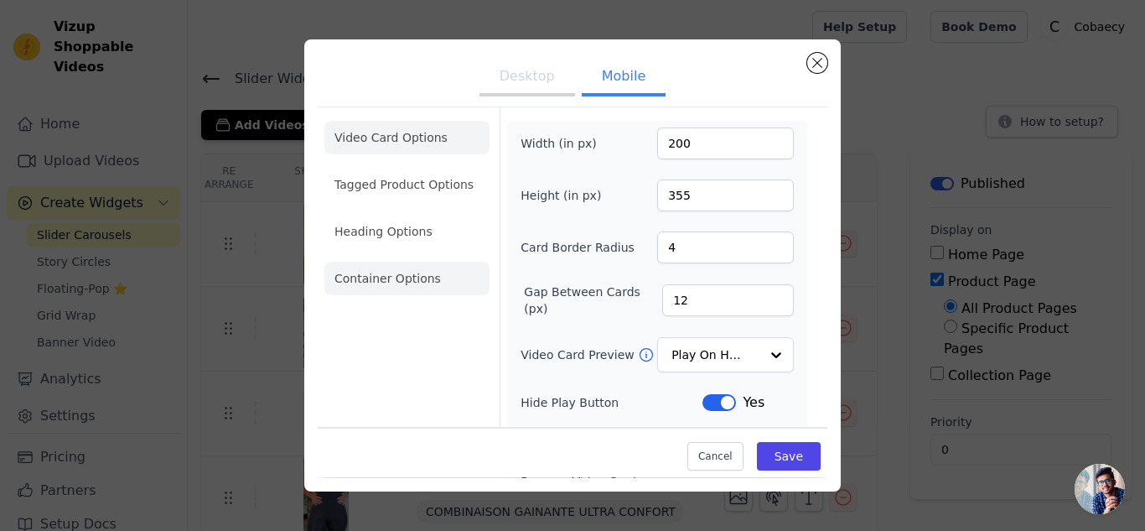
click at [417, 284] on li "Container Options" at bounding box center [406, 278] width 165 height 34
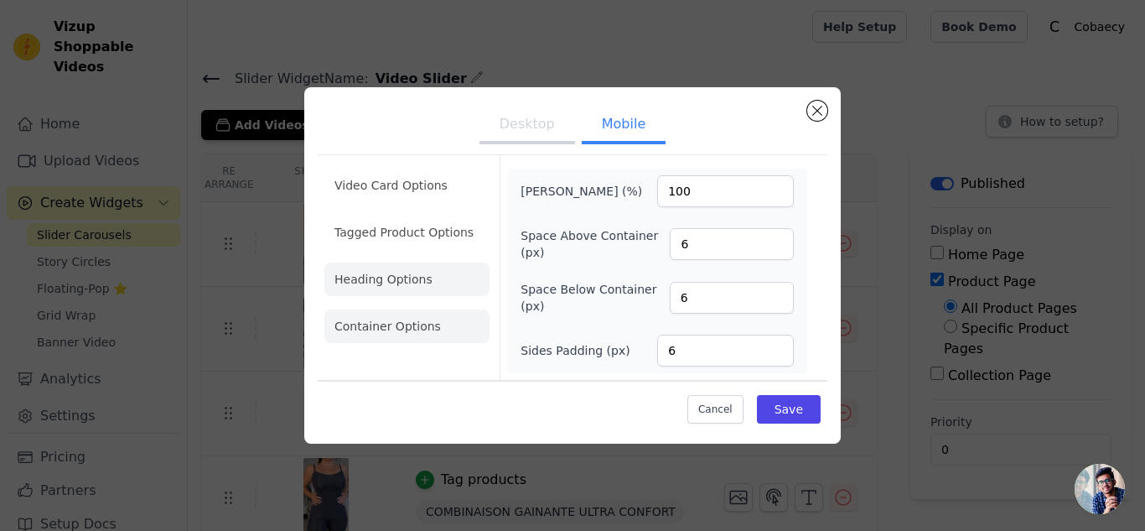
click at [409, 285] on li "Heading Options" at bounding box center [406, 279] width 165 height 34
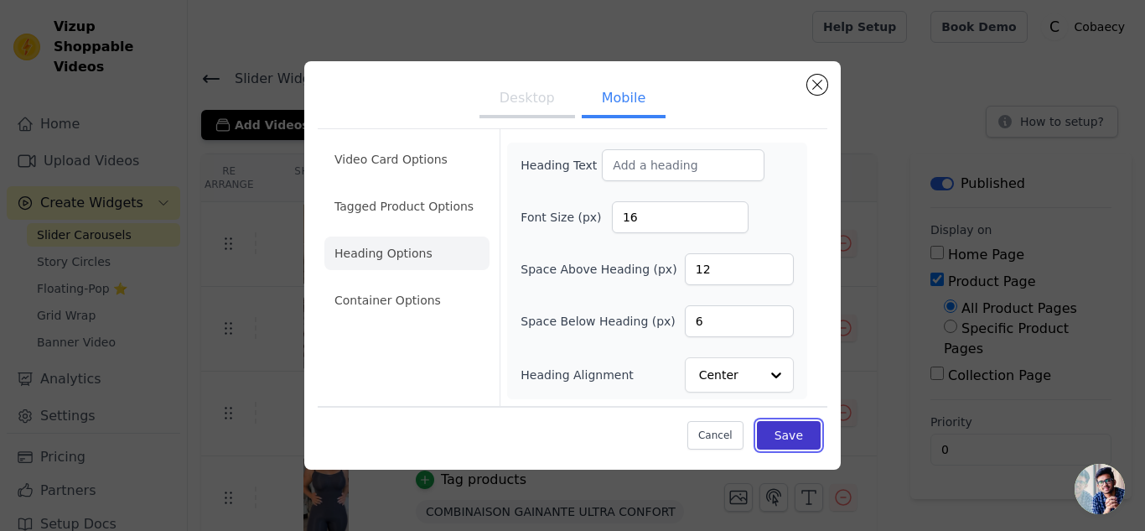
click at [811, 435] on button "Save" at bounding box center [789, 435] width 64 height 28
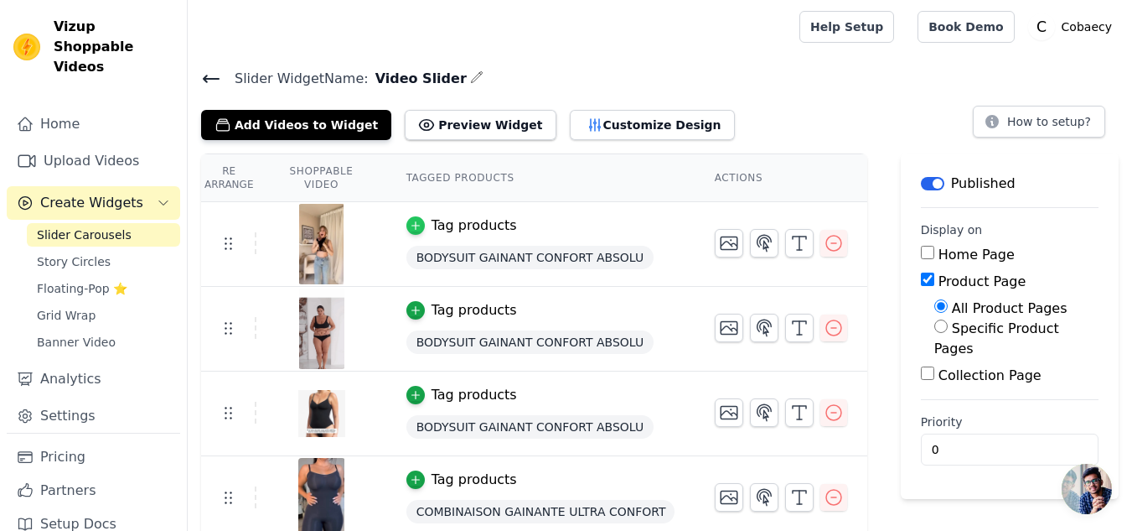
click at [417, 225] on icon "button" at bounding box center [416, 226] width 12 height 12
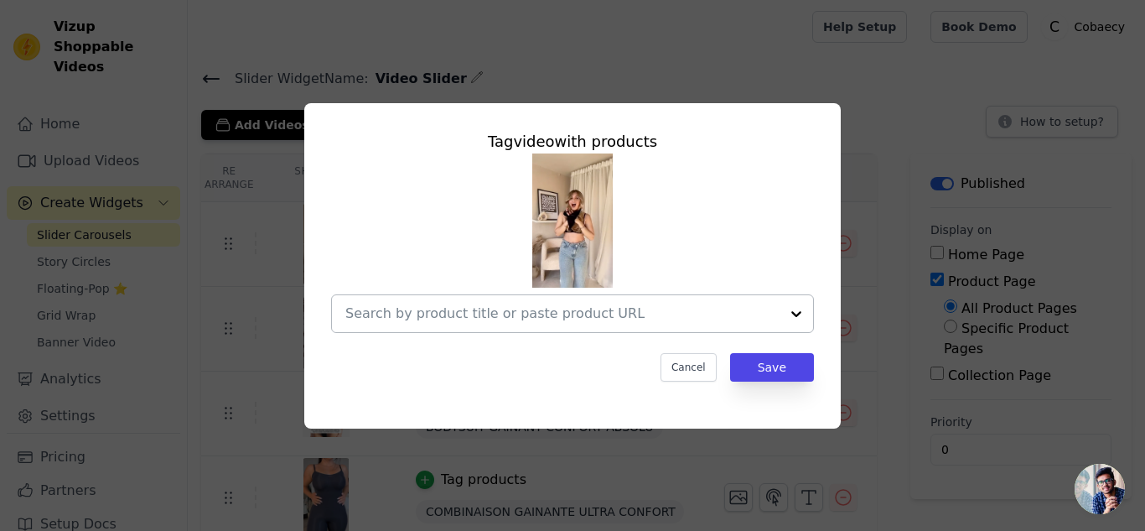
click at [789, 313] on div at bounding box center [796, 313] width 34 height 37
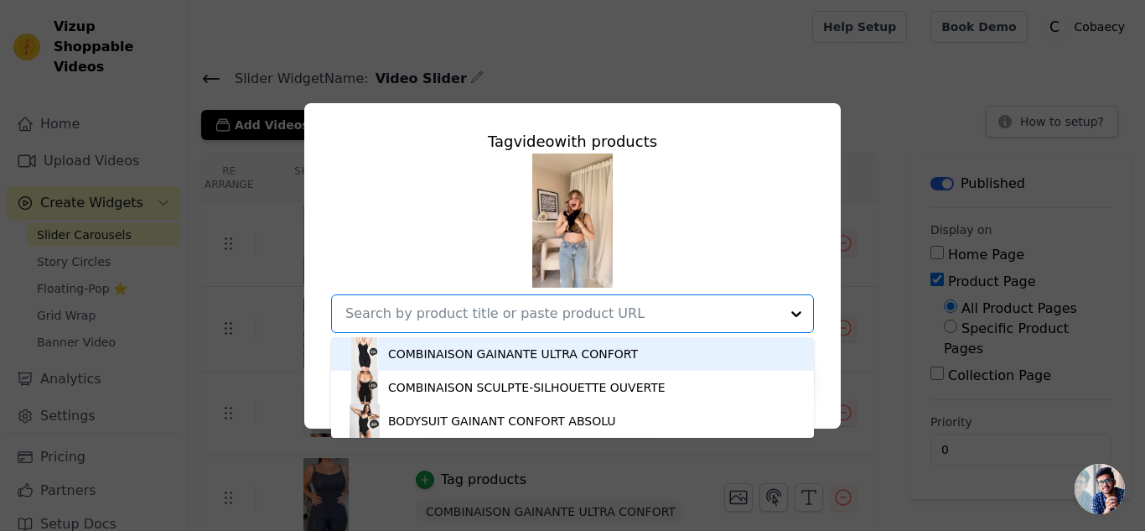
click at [768, 210] on div "COMBINAISON GAINANTE ULTRA CONFORT COMBINAISON SCULPTE-SILHOUETTE OUVERTE BODYS…" at bounding box center [572, 242] width 483 height 179
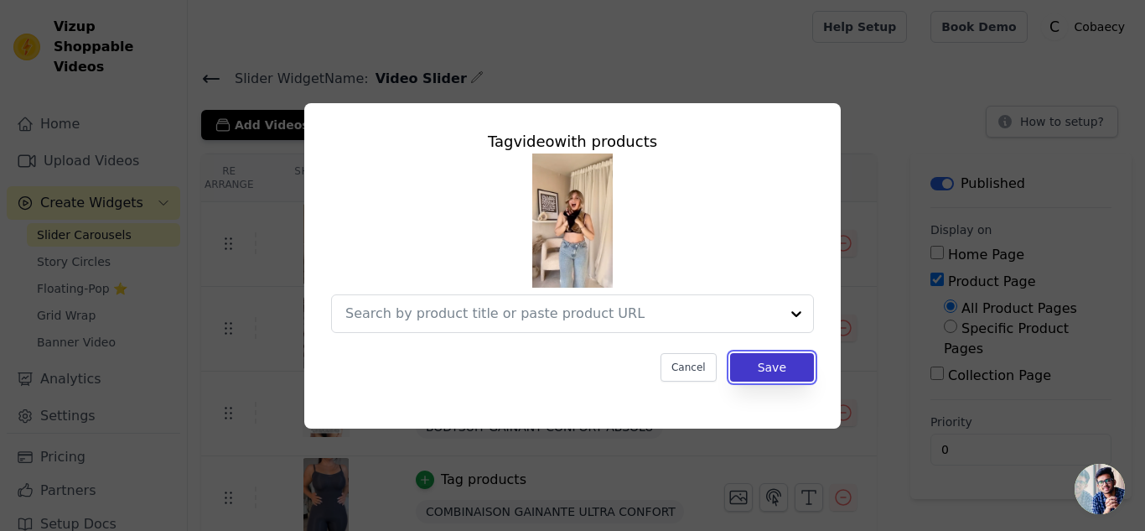
click at [778, 377] on button "Save" at bounding box center [772, 367] width 84 height 28
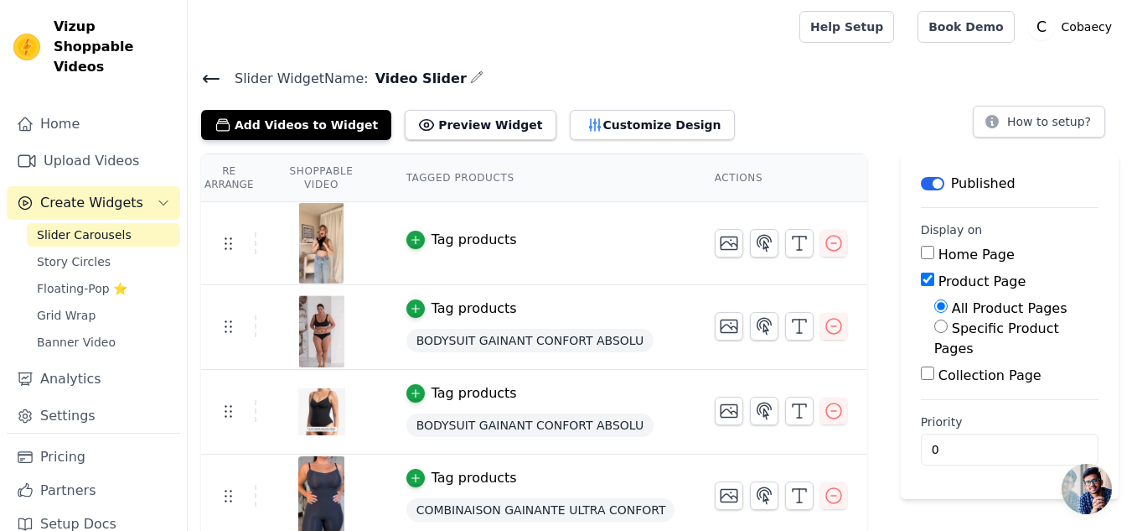
click at [320, 179] on th "Shoppable Video" at bounding box center [320, 178] width 129 height 48
click at [468, 169] on th "Tagged Products" at bounding box center [540, 178] width 308 height 48
click at [650, 134] on button "Customize Design" at bounding box center [652, 125] width 165 height 30
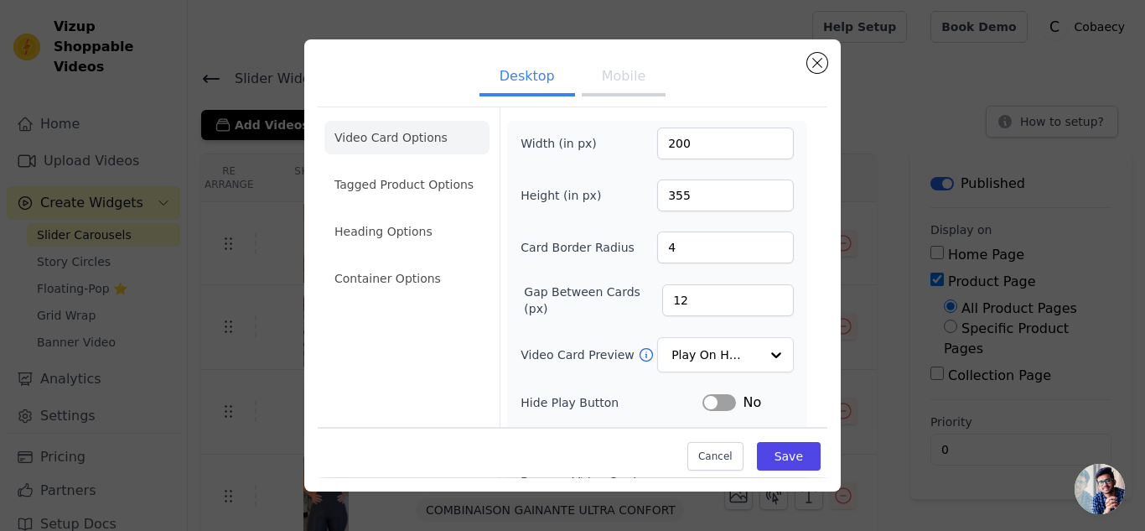
click at [606, 91] on button "Mobile" at bounding box center [624, 78] width 84 height 37
click at [354, 142] on li "Video Card Options" at bounding box center [406, 138] width 165 height 34
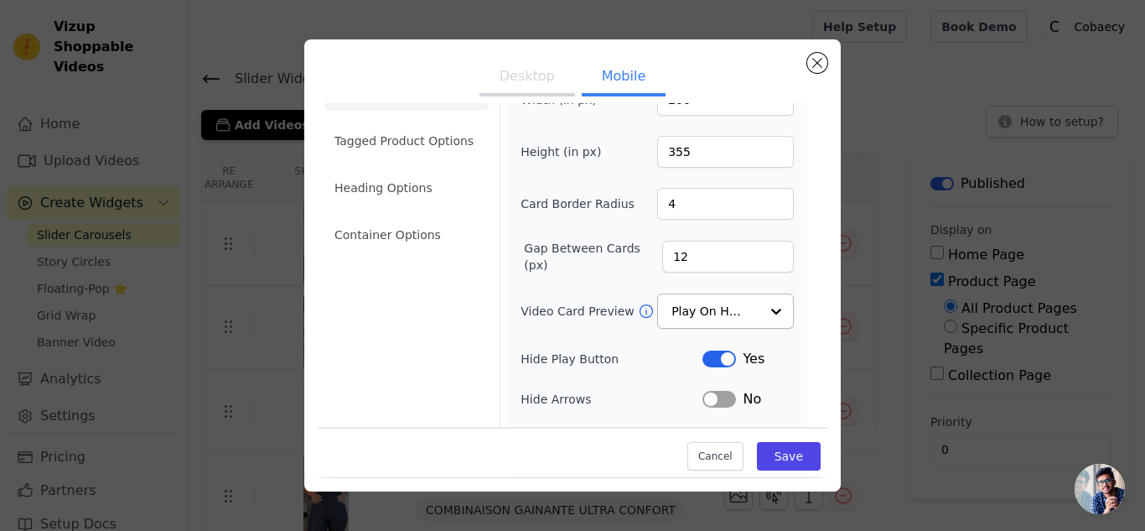
scroll to position [84, 0]
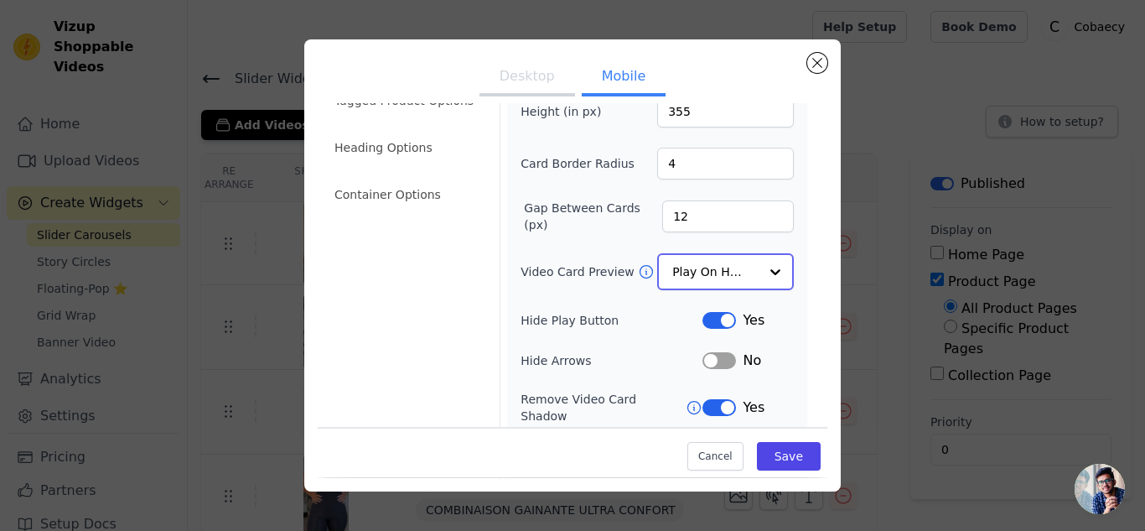
click at [673, 269] on input "Video Card Preview" at bounding box center [715, 272] width 86 height 34
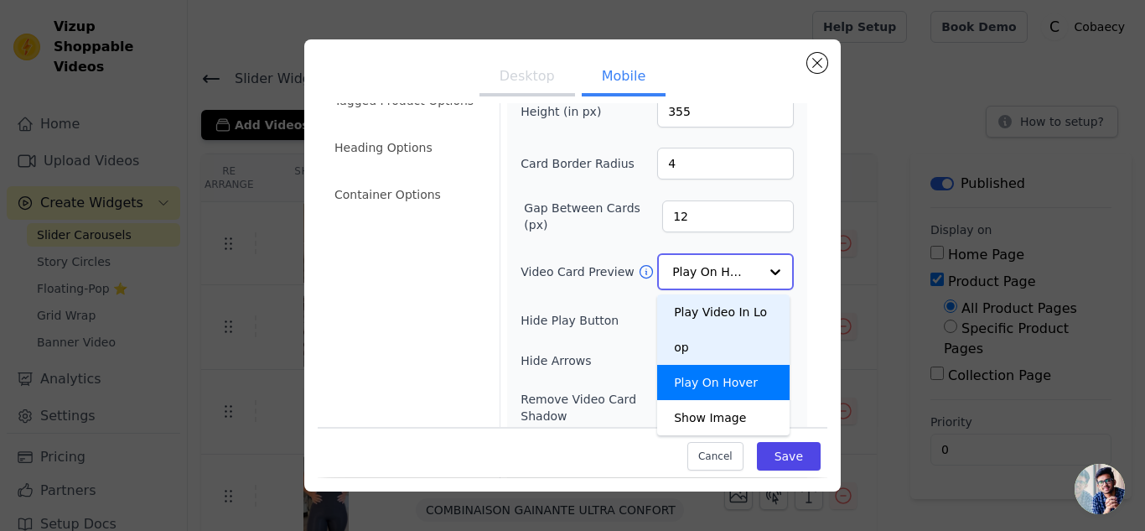
click at [670, 305] on div "Play Video In Loop" at bounding box center [723, 329] width 132 height 70
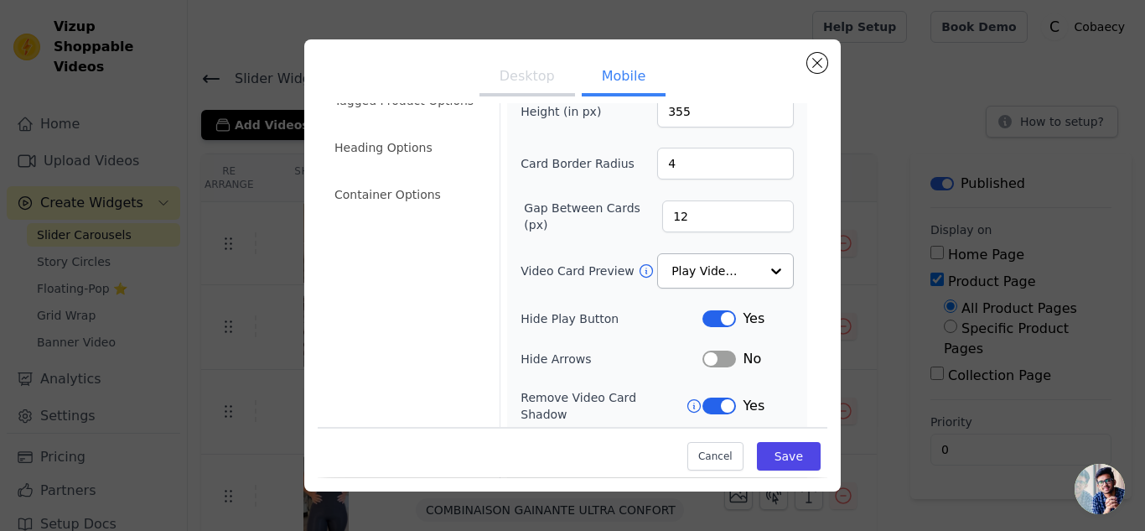
click at [720, 367] on div "No" at bounding box center [747, 359] width 91 height 20
click at [722, 356] on button "Label" at bounding box center [719, 358] width 34 height 17
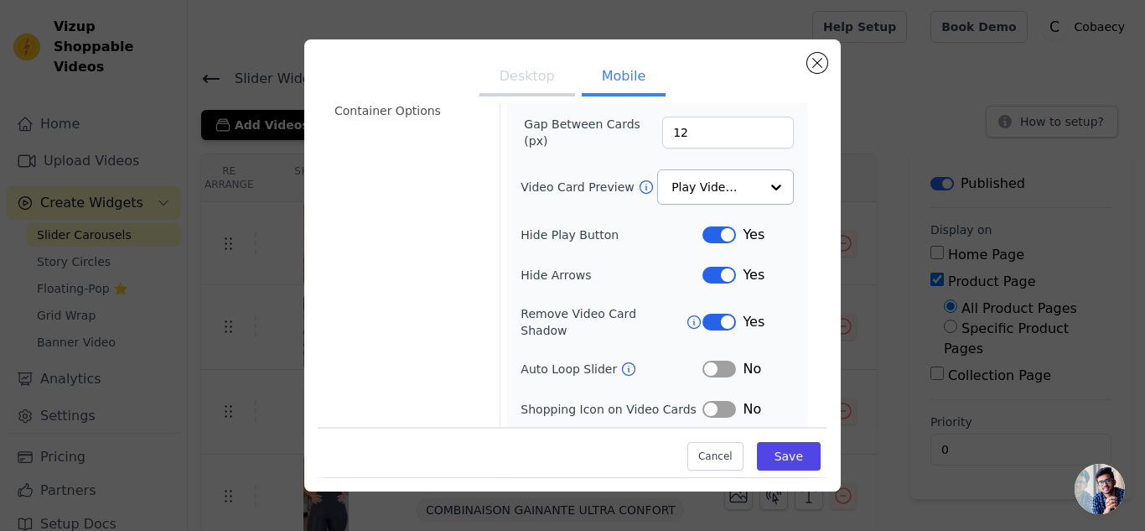
click at [717, 360] on button "Label" at bounding box center [719, 368] width 34 height 17
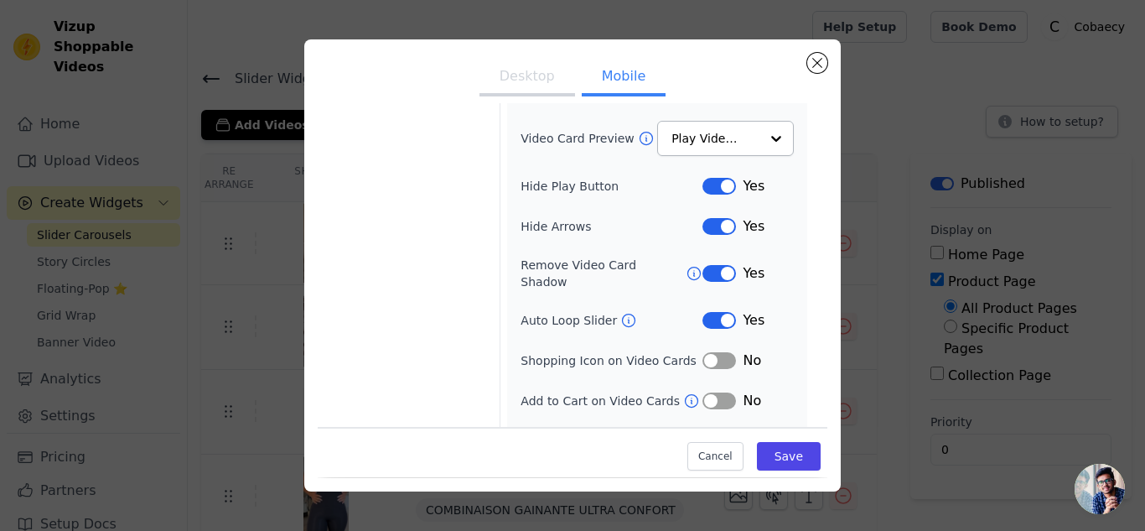
scroll to position [238, 0]
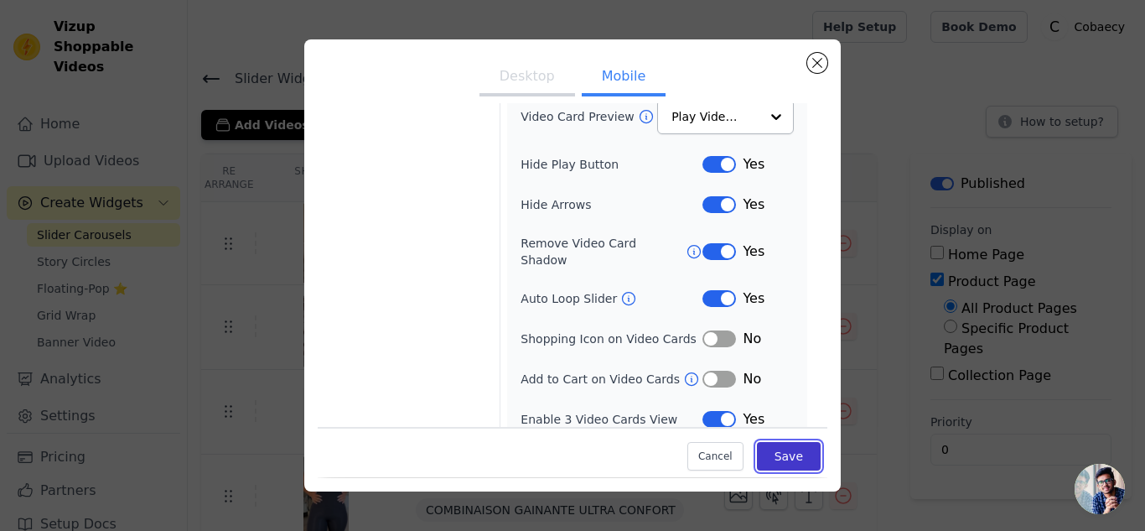
click at [764, 456] on button "Save" at bounding box center [789, 457] width 64 height 28
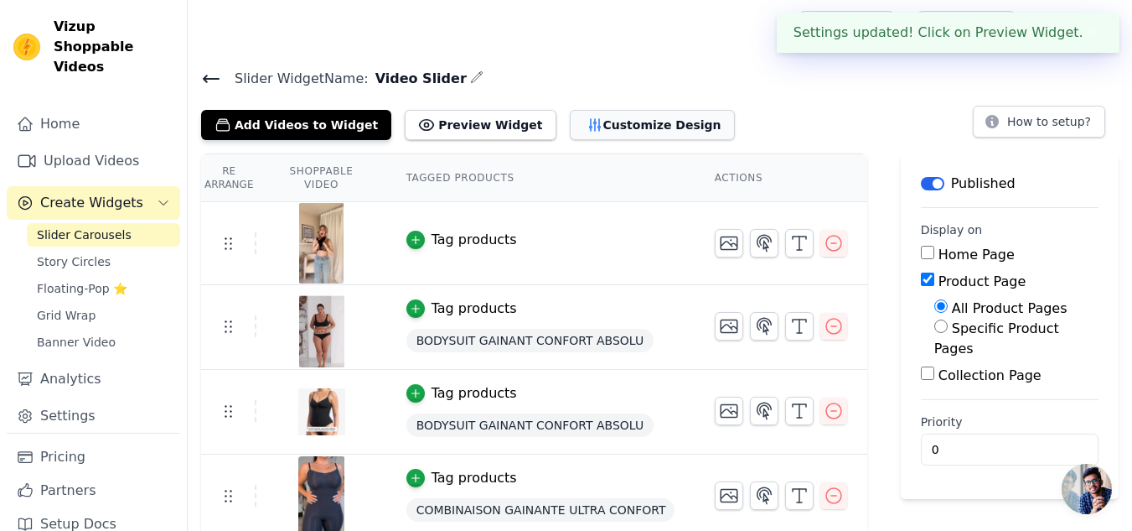
click at [570, 124] on button "Customize Design" at bounding box center [652, 125] width 165 height 30
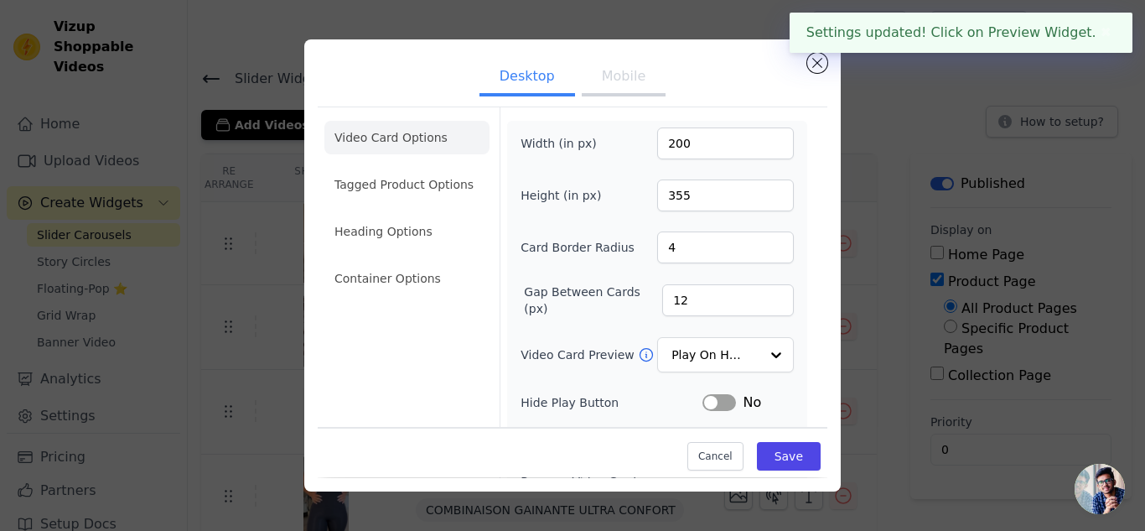
click at [593, 85] on button "Mobile" at bounding box center [624, 78] width 84 height 37
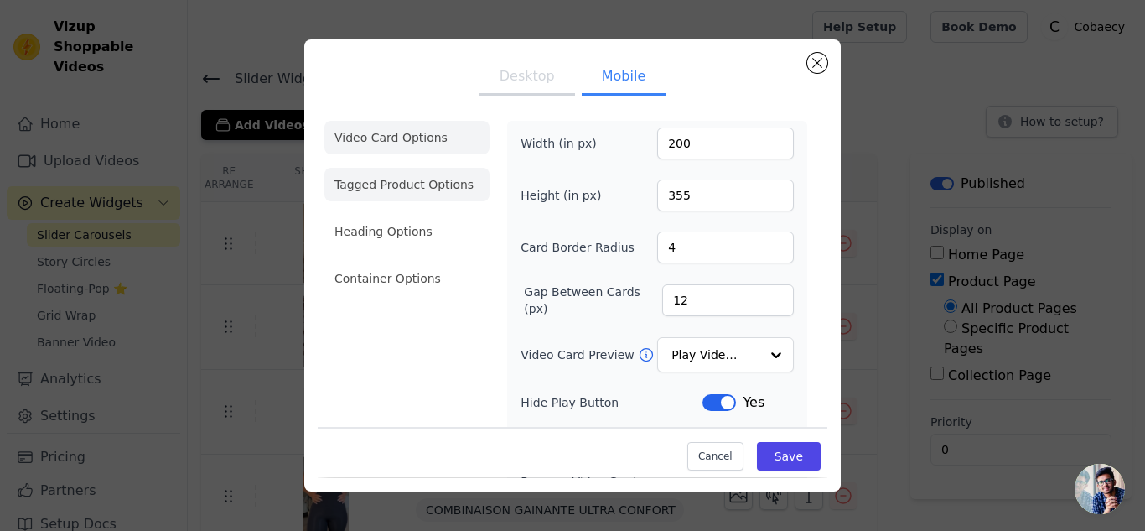
click at [416, 176] on li "Tagged Product Options" at bounding box center [406, 185] width 165 height 34
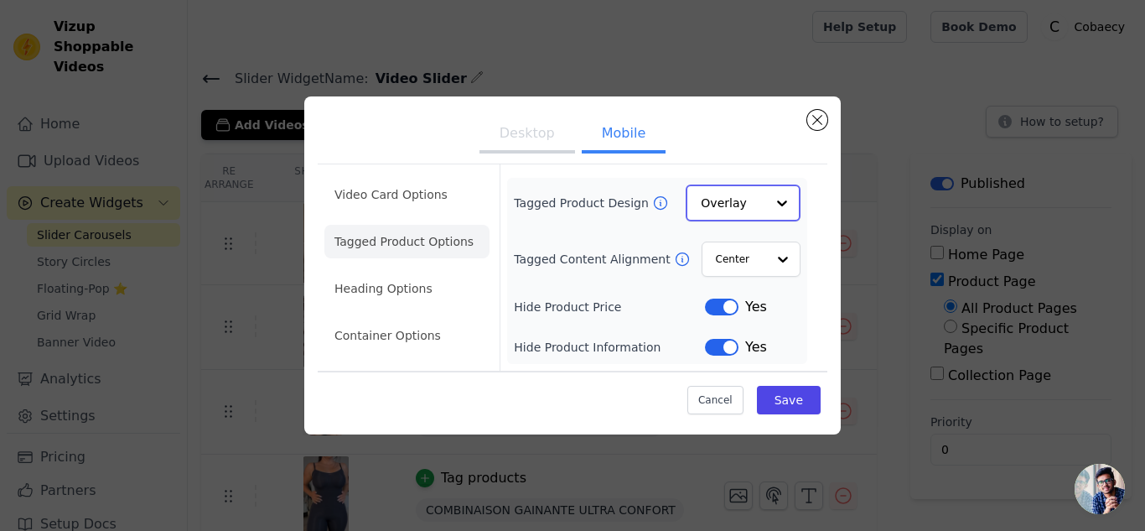
click at [759, 193] on input "Tagged Product Design" at bounding box center [733, 203] width 65 height 34
drag, startPoint x: 773, startPoint y: 313, endPoint x: 761, endPoint y: 267, distance: 47.6
click at [763, 275] on div "Card Overlay Minimalist" at bounding box center [743, 278] width 115 height 106
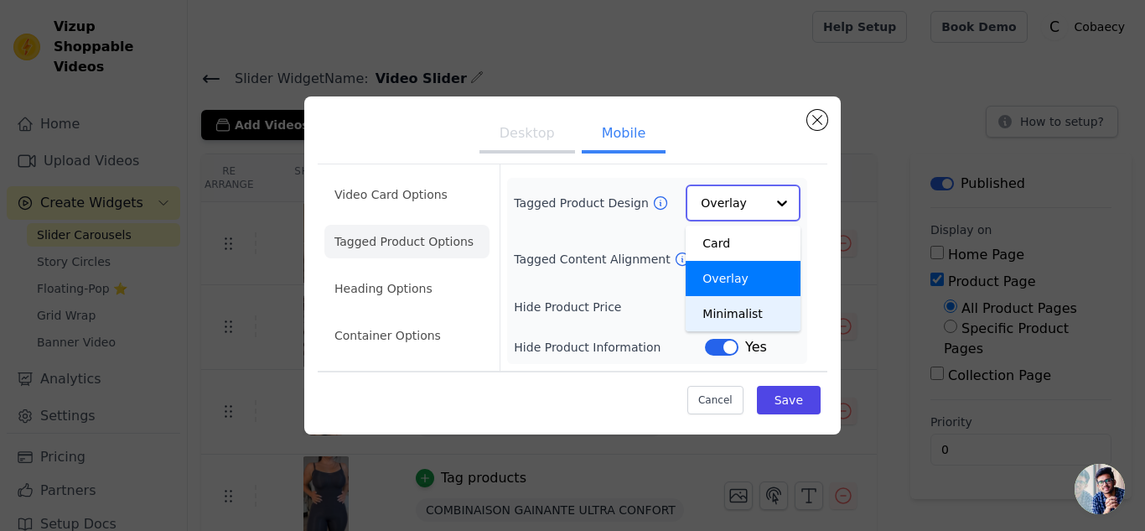
click at [743, 309] on div "Minimalist" at bounding box center [743, 313] width 115 height 35
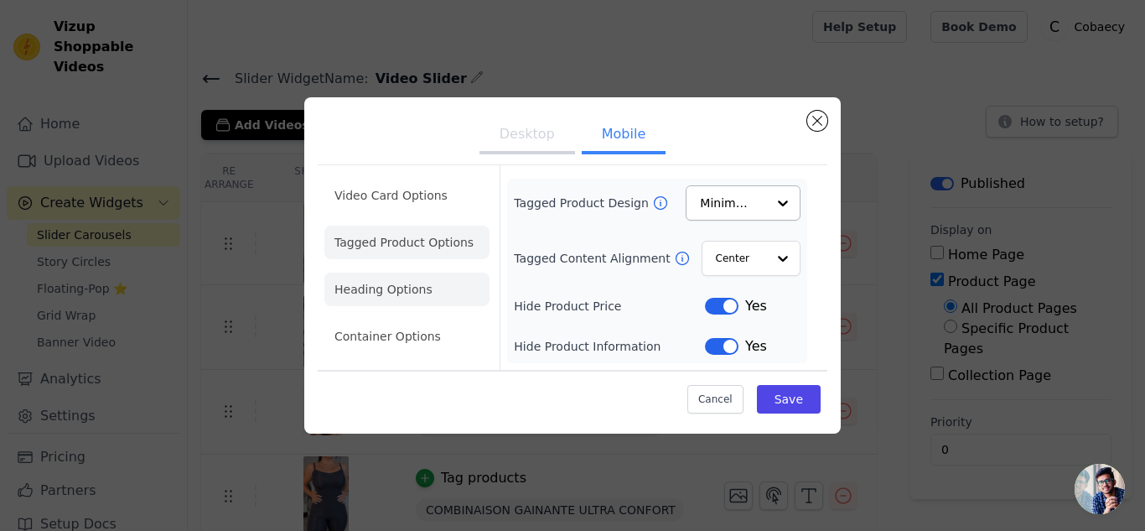
click at [410, 288] on li "Heading Options" at bounding box center [406, 289] width 165 height 34
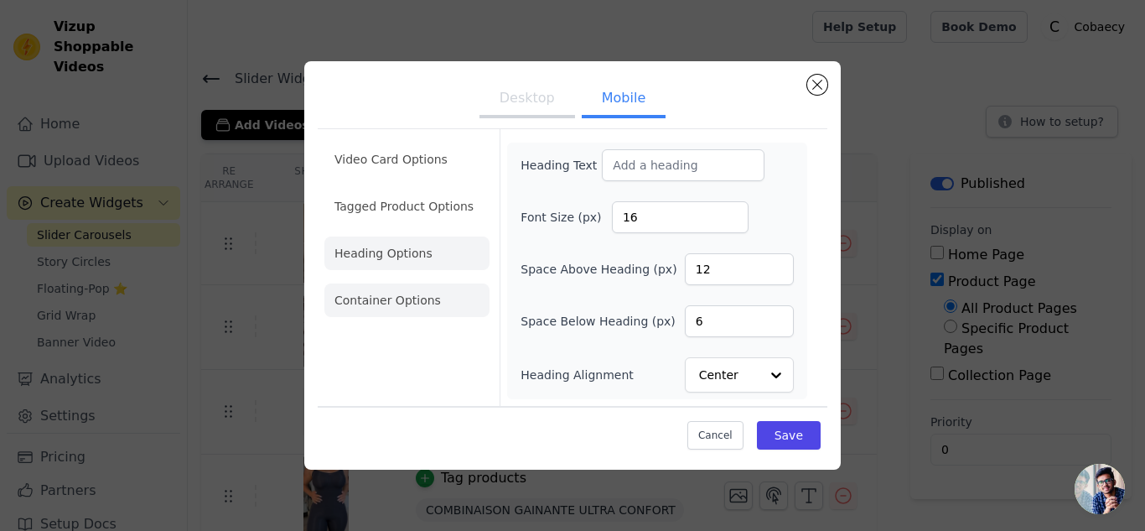
click at [361, 306] on li "Container Options" at bounding box center [406, 300] width 165 height 34
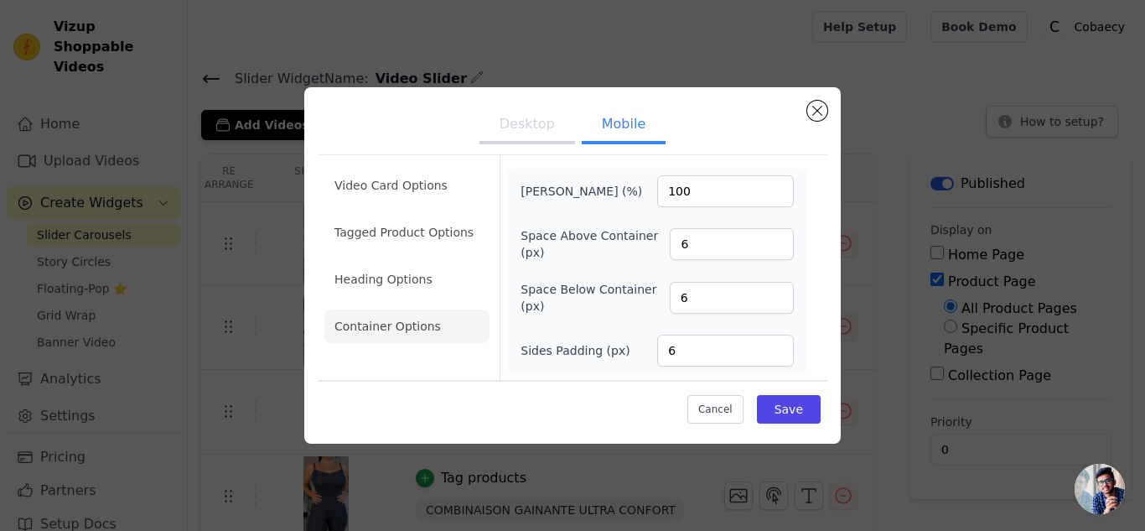
click at [513, 131] on button "Desktop" at bounding box center [527, 125] width 96 height 37
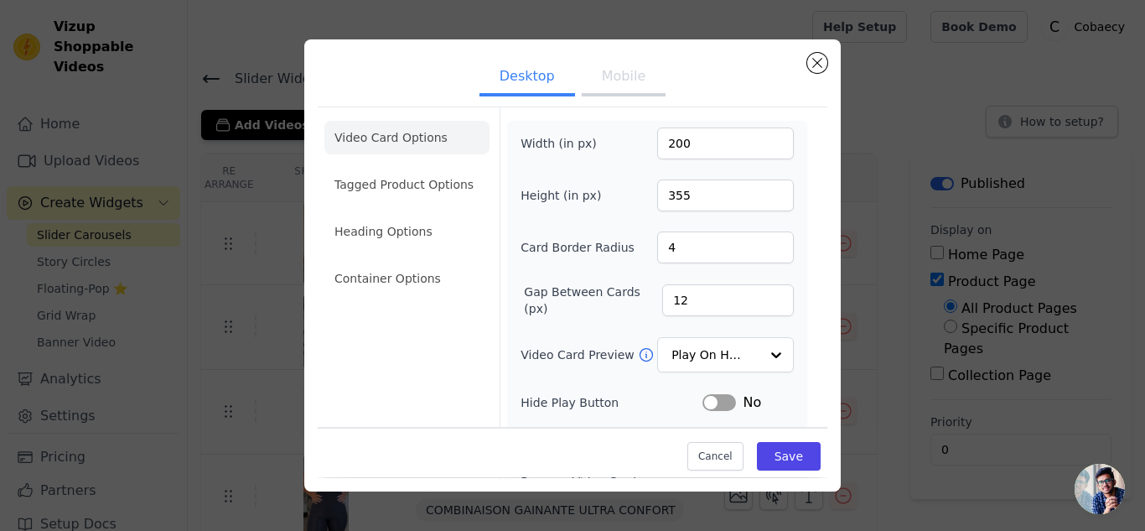
click at [451, 142] on li "Video Card Options" at bounding box center [406, 138] width 165 height 34
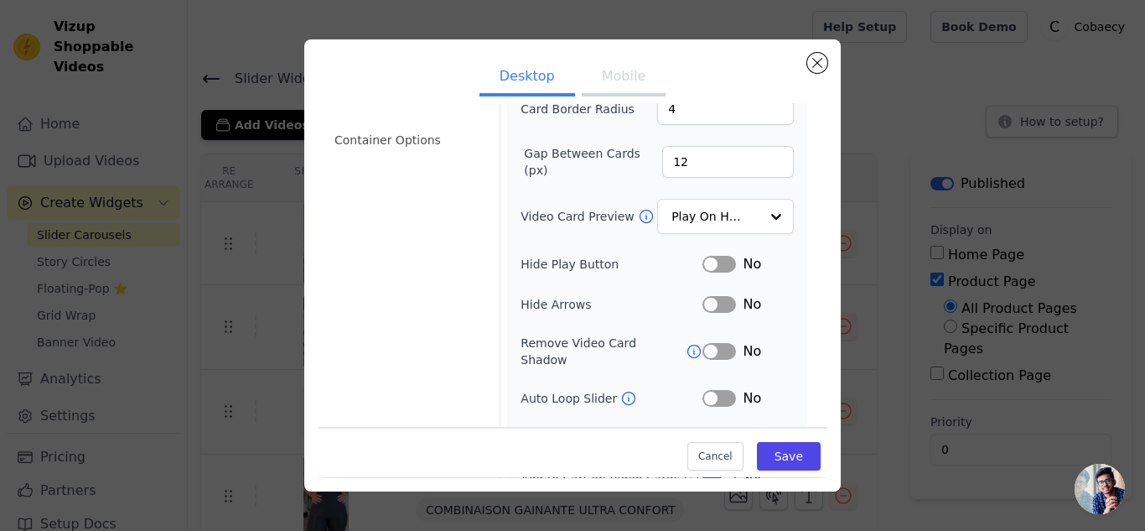
scroll to position [168, 0]
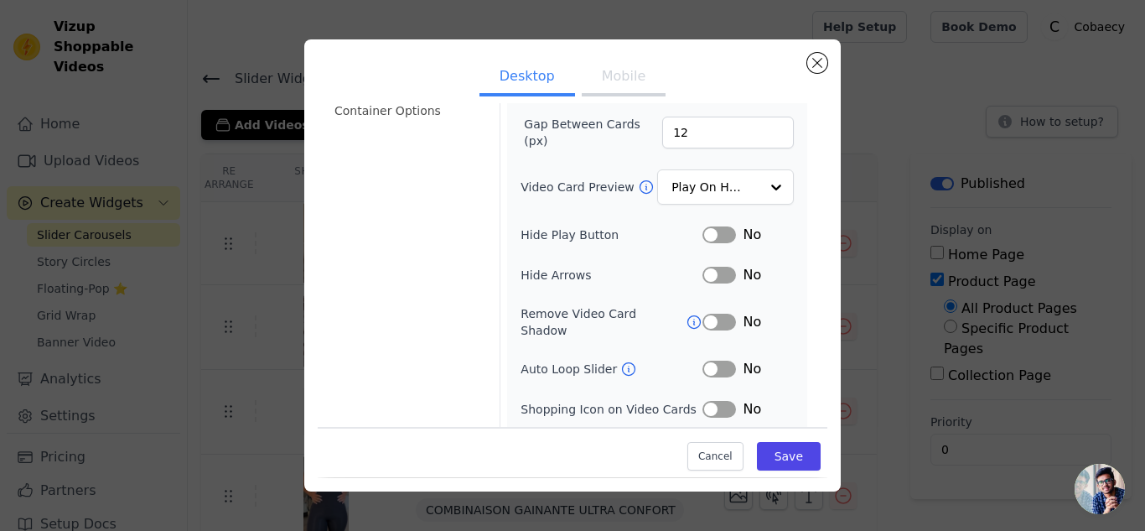
click at [714, 235] on button "Label" at bounding box center [719, 234] width 34 height 17
click at [706, 267] on button "Label" at bounding box center [719, 275] width 34 height 17
click at [711, 313] on button "Label" at bounding box center [719, 321] width 34 height 17
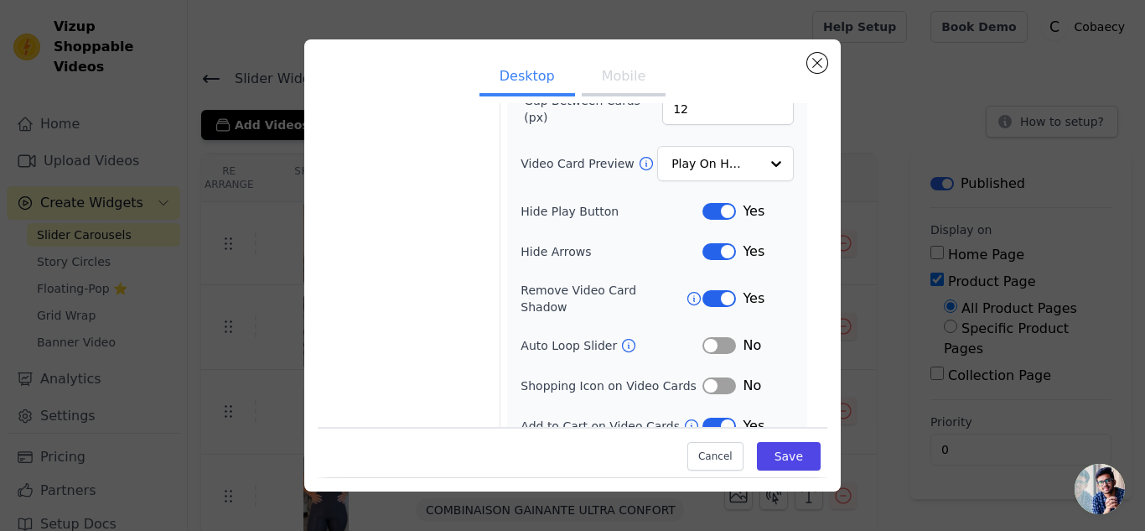
scroll to position [198, 0]
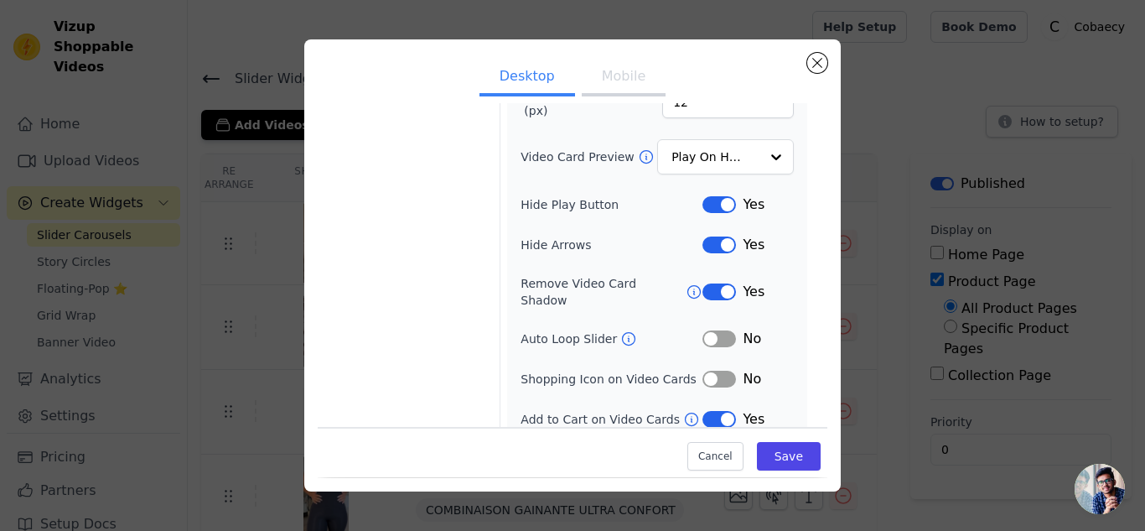
click at [717, 411] on button "Label" at bounding box center [719, 419] width 34 height 17
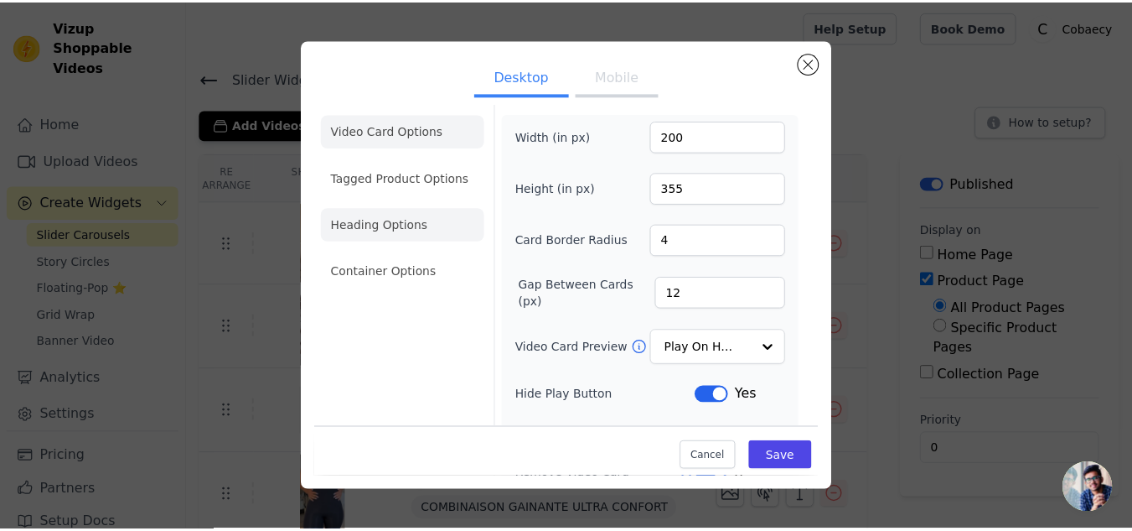
scroll to position [0, 0]
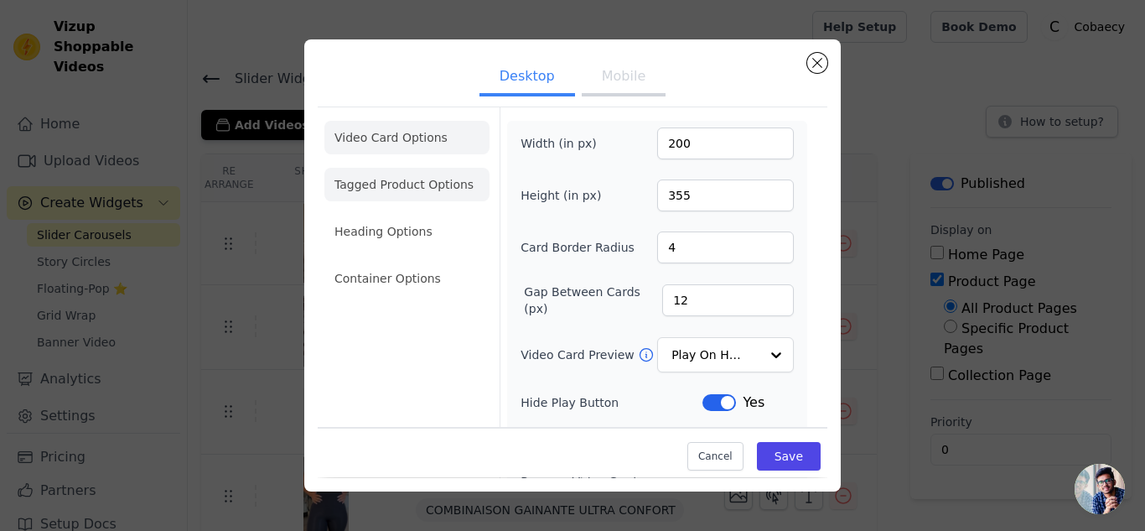
click at [373, 183] on li "Tagged Product Options" at bounding box center [406, 185] width 165 height 34
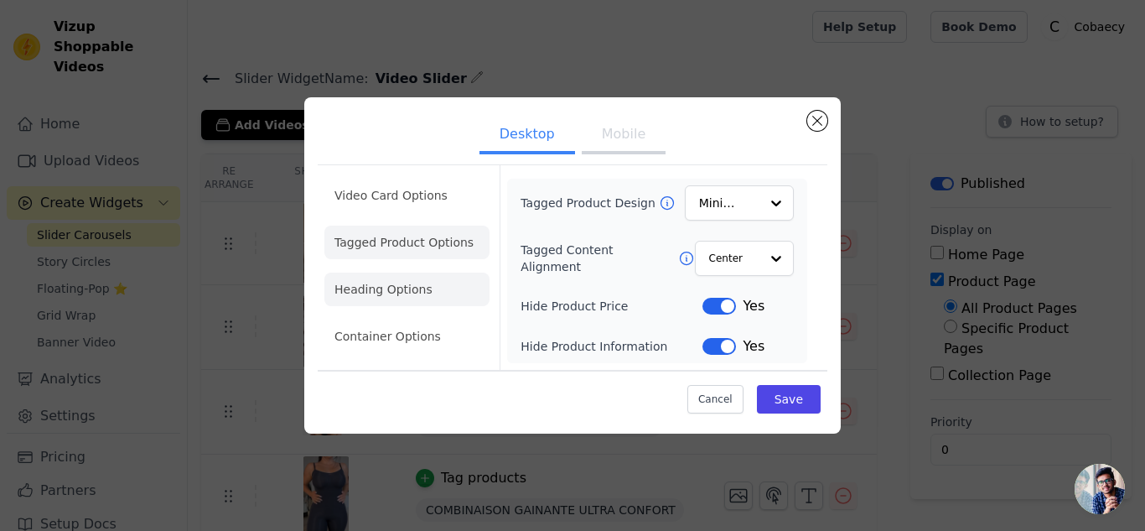
click at [365, 289] on li "Heading Options" at bounding box center [406, 289] width 165 height 34
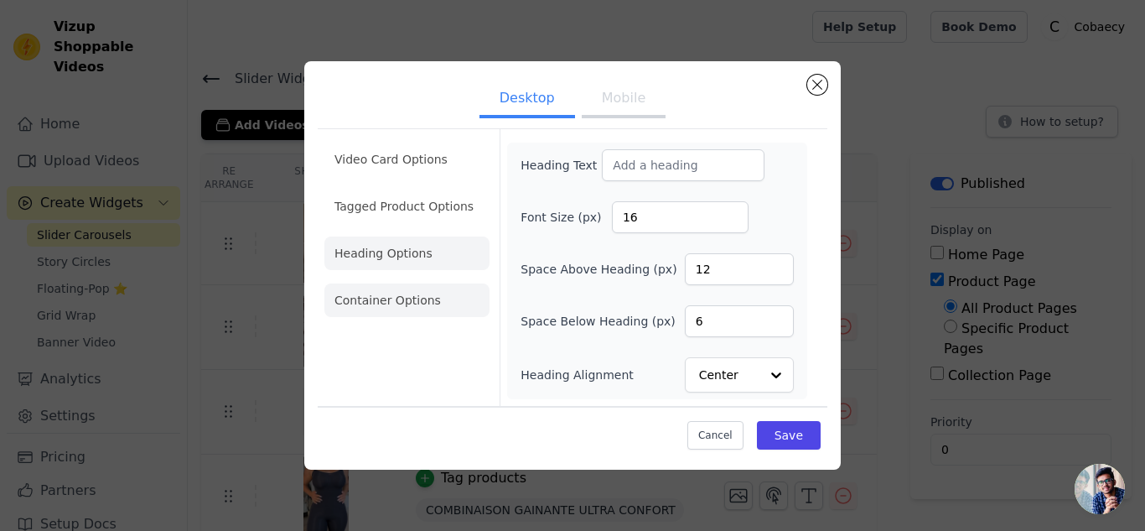
click at [360, 303] on li "Container Options" at bounding box center [406, 300] width 165 height 34
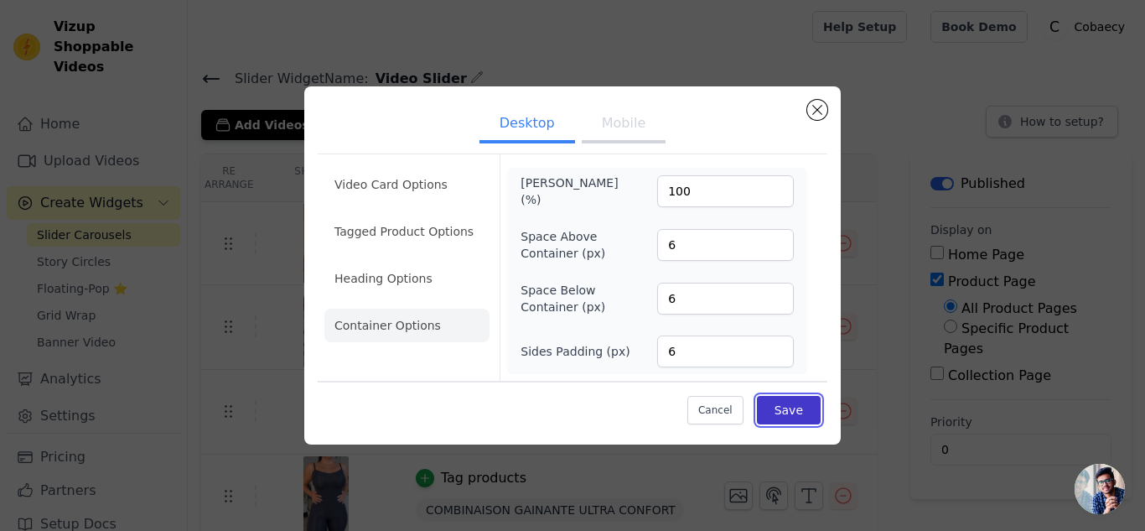
click at [792, 407] on button "Save" at bounding box center [789, 410] width 64 height 28
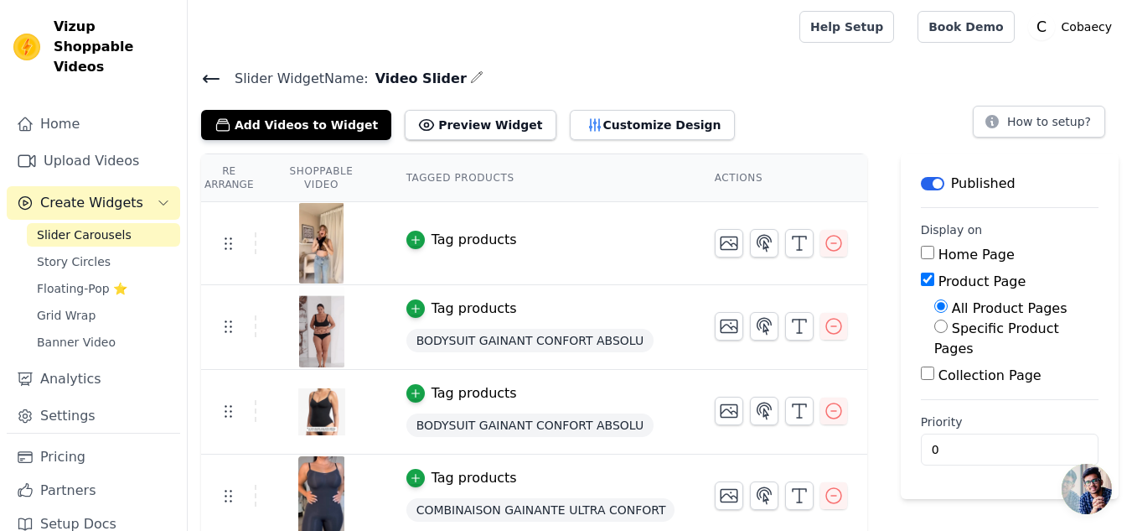
click at [531, 337] on span "BODYSUIT GAINANT CONFORT ABSOLU" at bounding box center [530, 340] width 248 height 23
click at [431, 341] on span "BODYSUIT GAINANT CONFORT ABSOLU" at bounding box center [530, 340] width 248 height 23
click at [445, 313] on div "Tag products" at bounding box center [474, 308] width 85 height 20
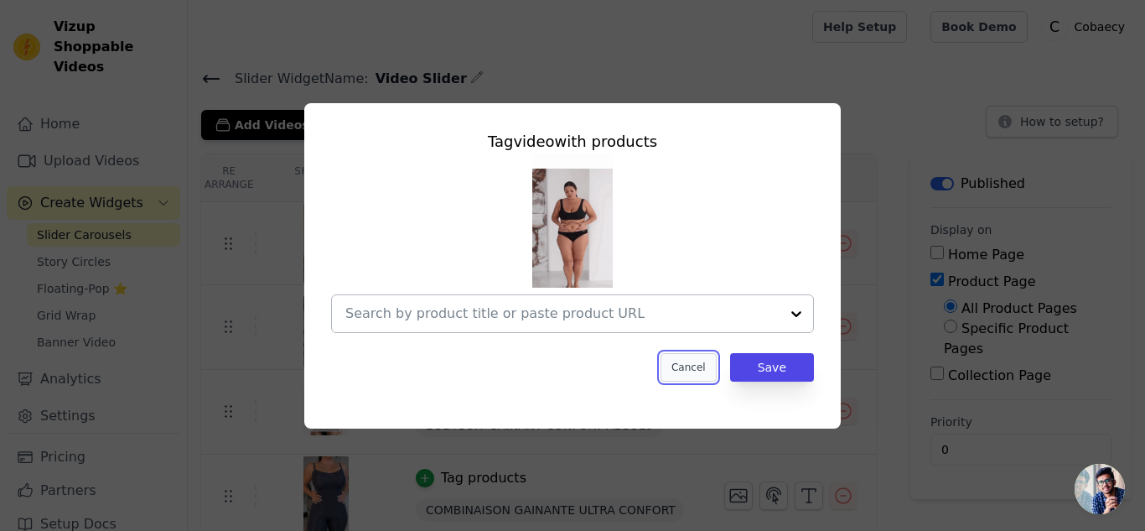
click at [686, 367] on button "Cancel" at bounding box center [688, 367] width 56 height 28
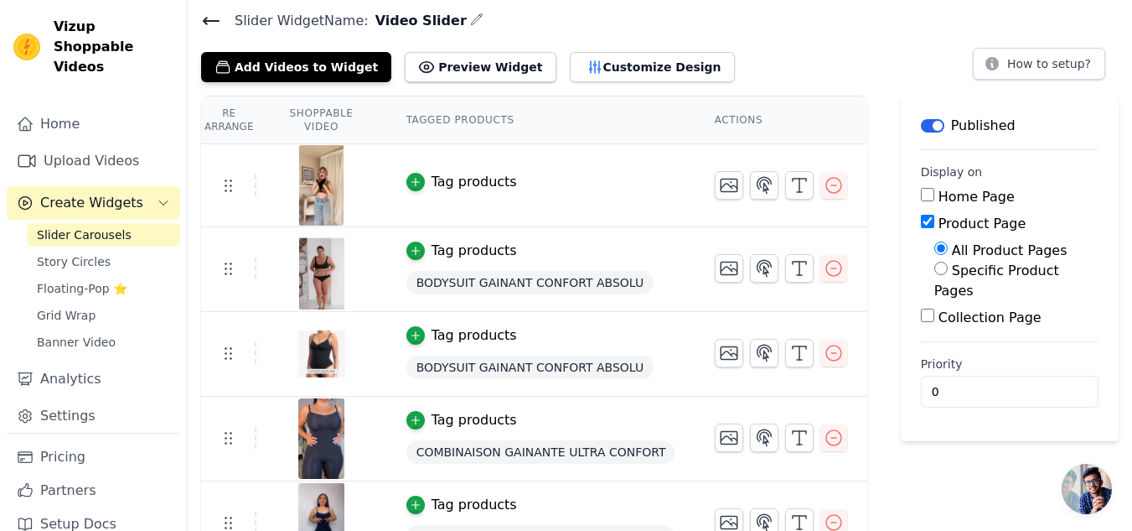
scroll to position [84, 0]
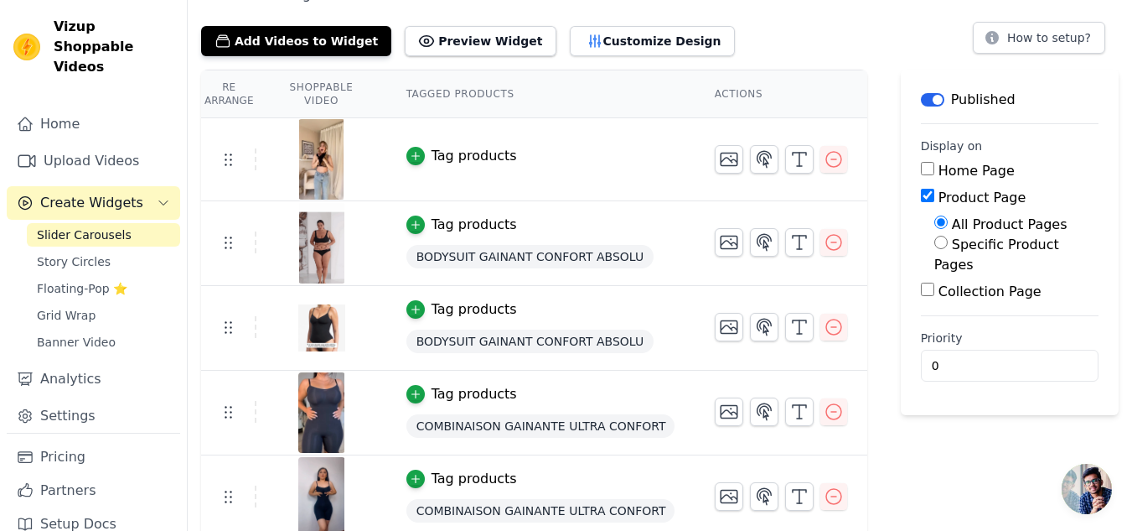
click at [493, 227] on div "Tag products" at bounding box center [474, 225] width 85 height 20
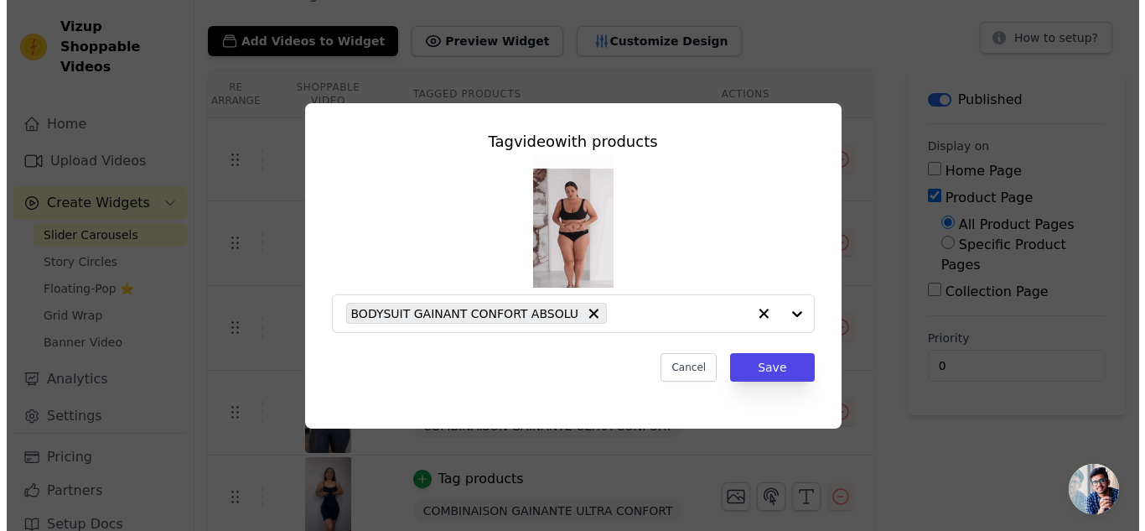
scroll to position [0, 0]
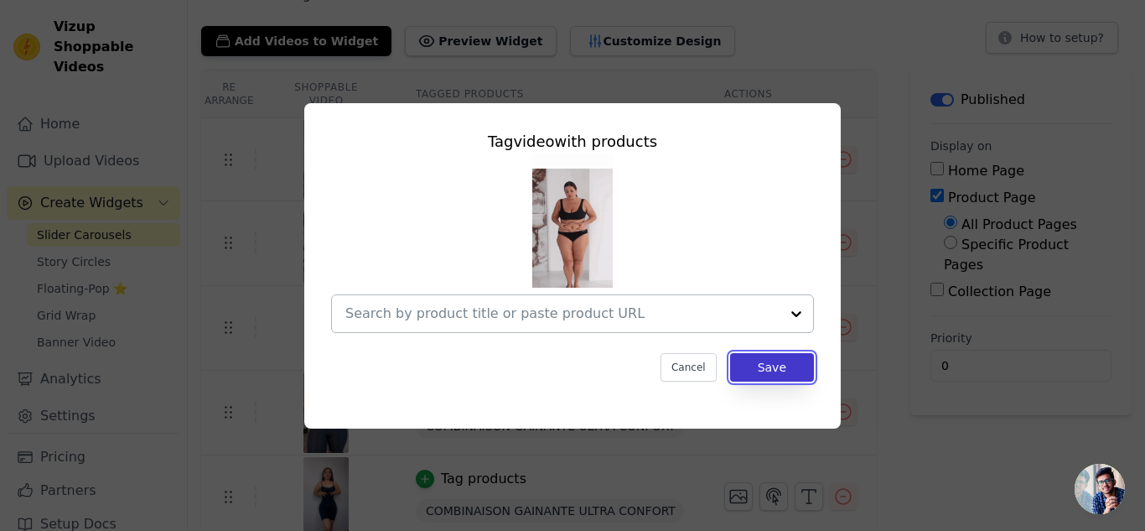
click at [774, 370] on button "Save" at bounding box center [772, 367] width 84 height 28
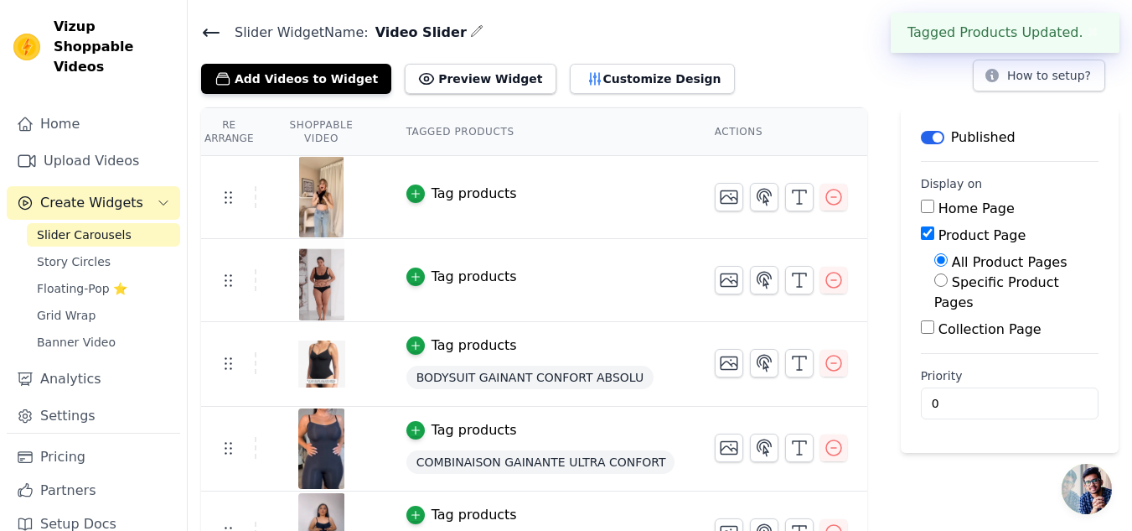
scroll to position [91, 0]
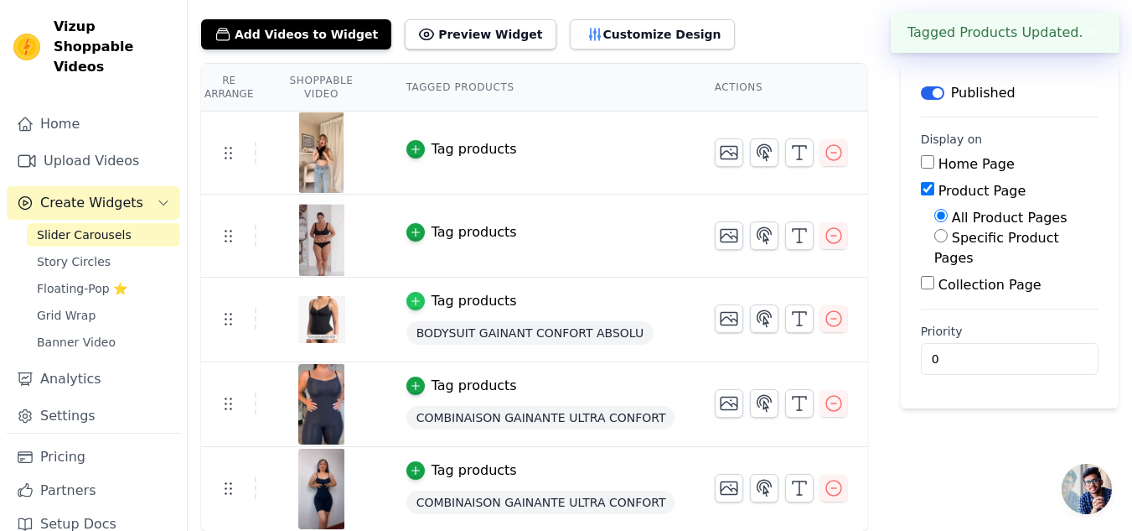
click at [419, 303] on icon "button" at bounding box center [416, 301] width 12 height 12
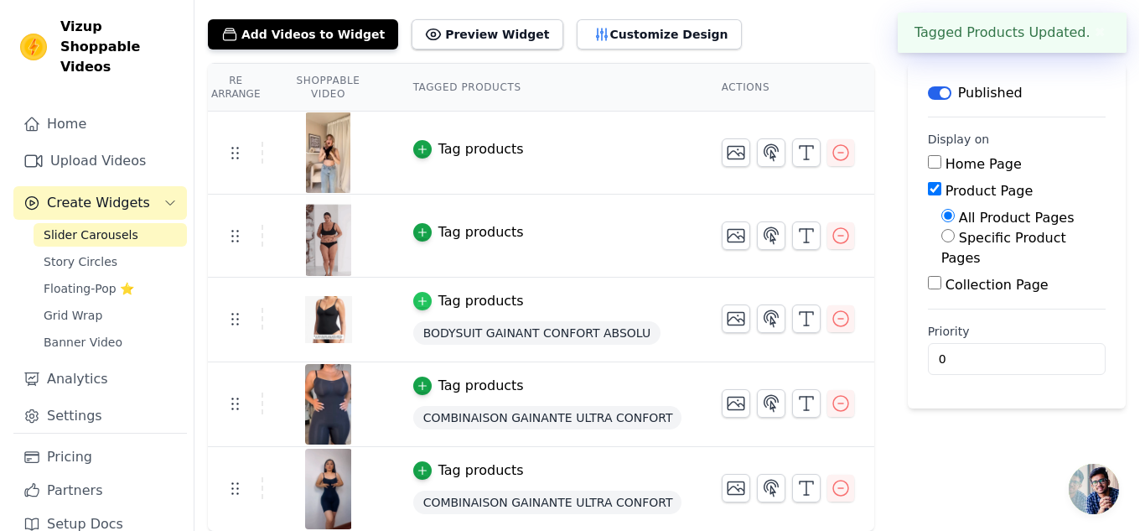
scroll to position [0, 0]
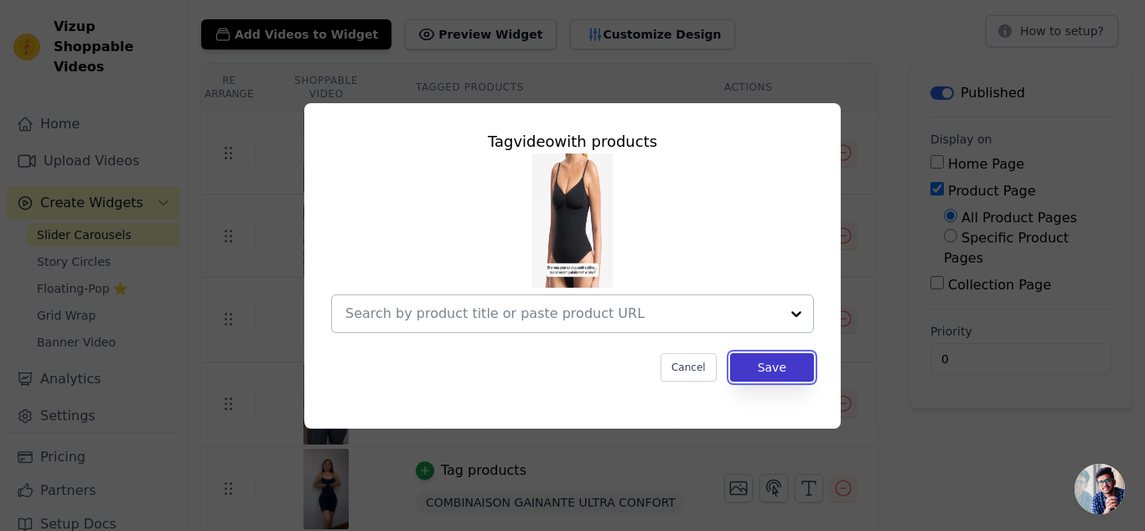
click at [751, 364] on button "Save" at bounding box center [772, 367] width 84 height 28
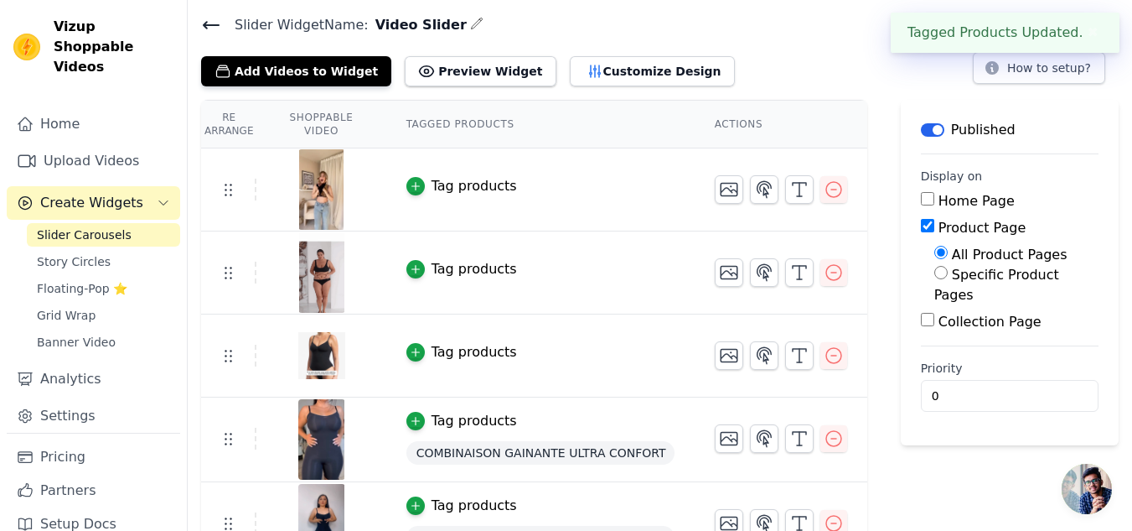
scroll to position [89, 0]
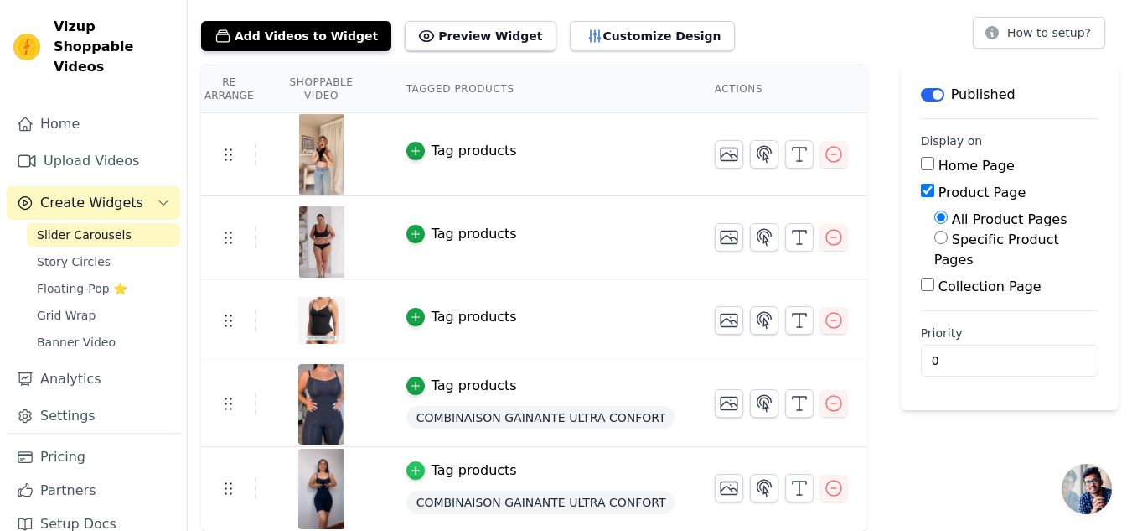
click at [422, 472] on icon "button" at bounding box center [416, 470] width 12 height 12
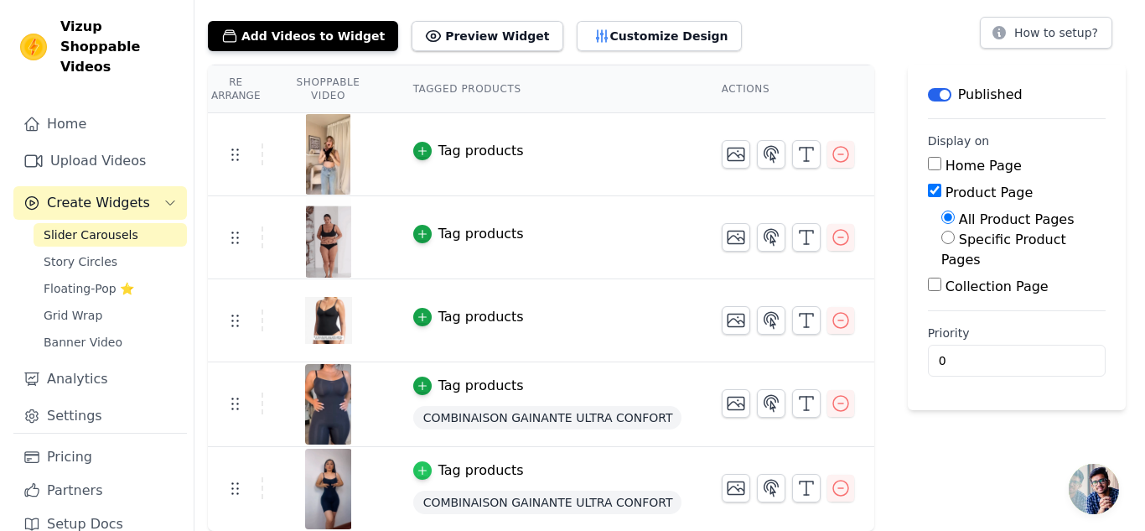
scroll to position [0, 0]
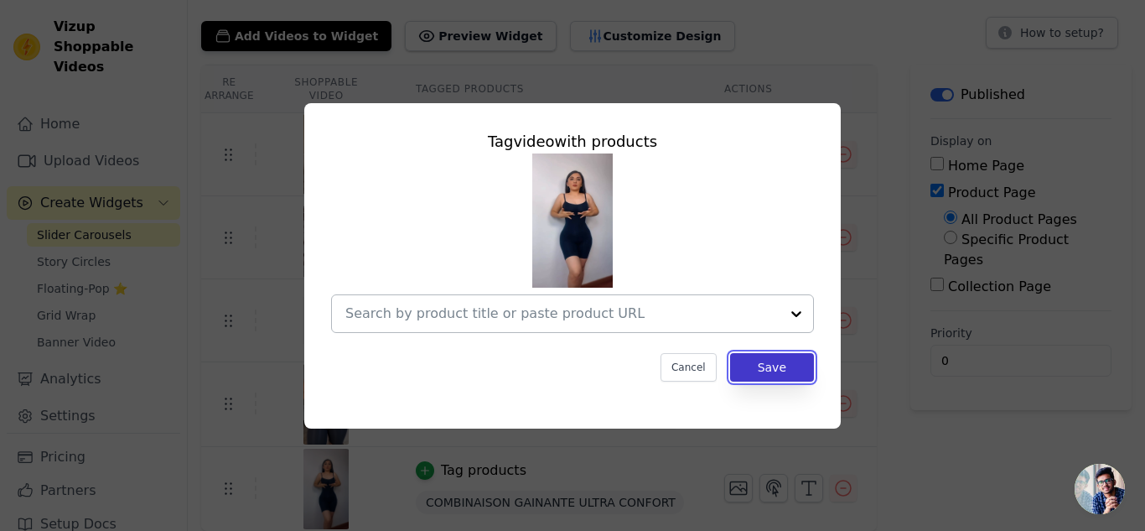
click at [741, 367] on button "Save" at bounding box center [772, 367] width 84 height 28
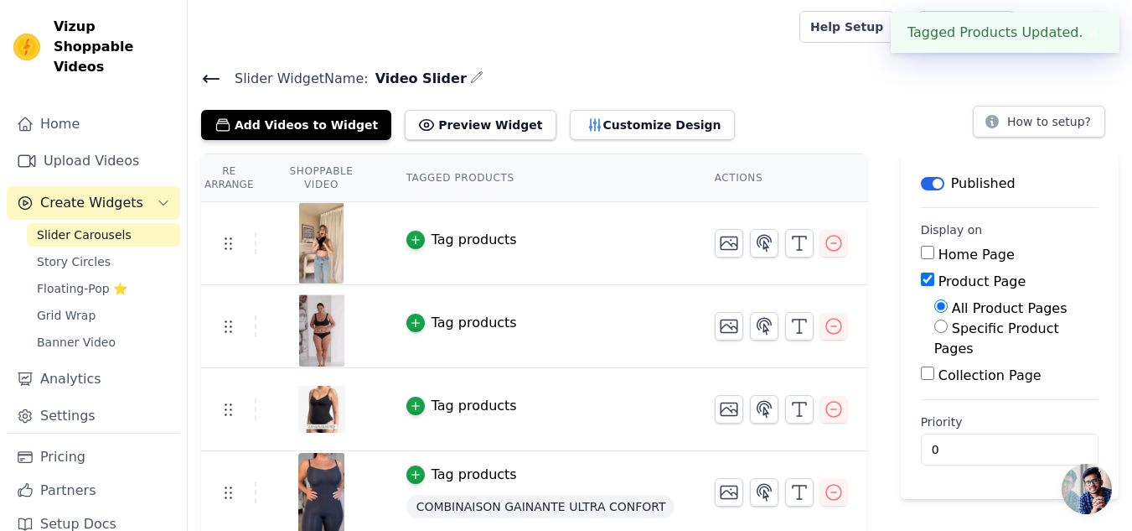
click at [463, 489] on td "Tag products COMBINAISON GAINANTE ULTRA CONFORT" at bounding box center [540, 493] width 308 height 85
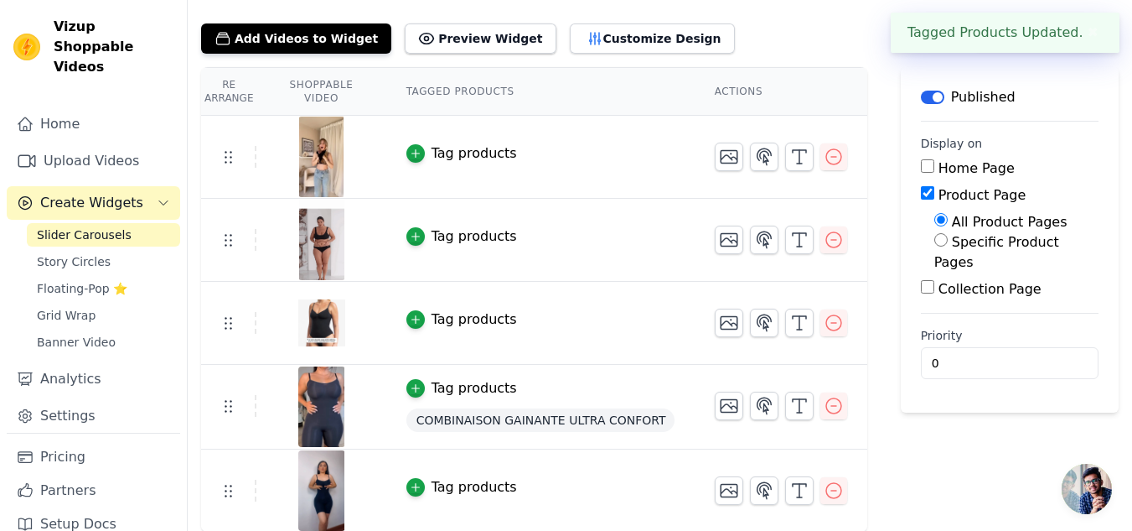
scroll to position [87, 0]
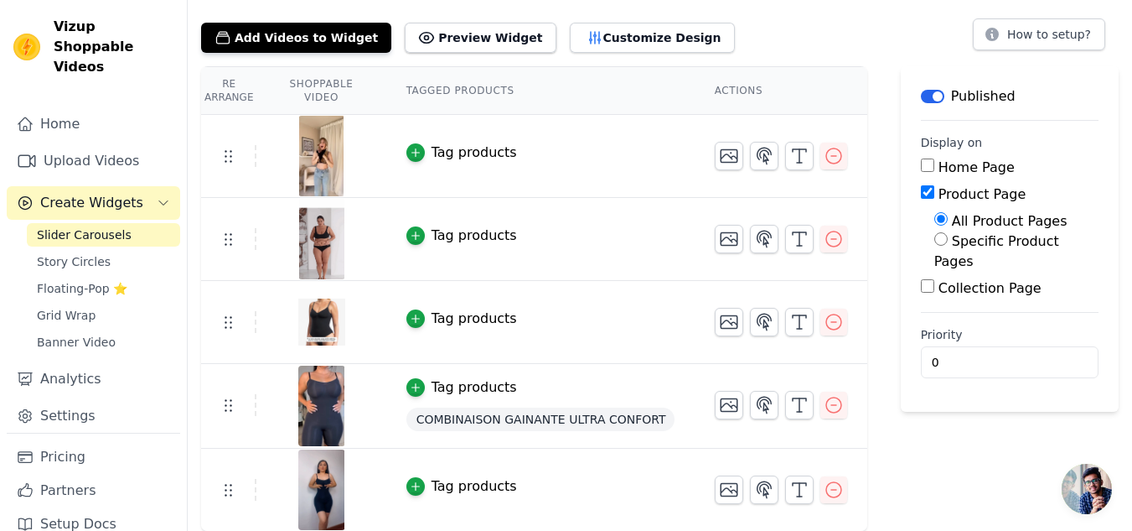
click at [513, 420] on span "COMBINAISON GAINANTE ULTRA CONFORT" at bounding box center [540, 418] width 268 height 23
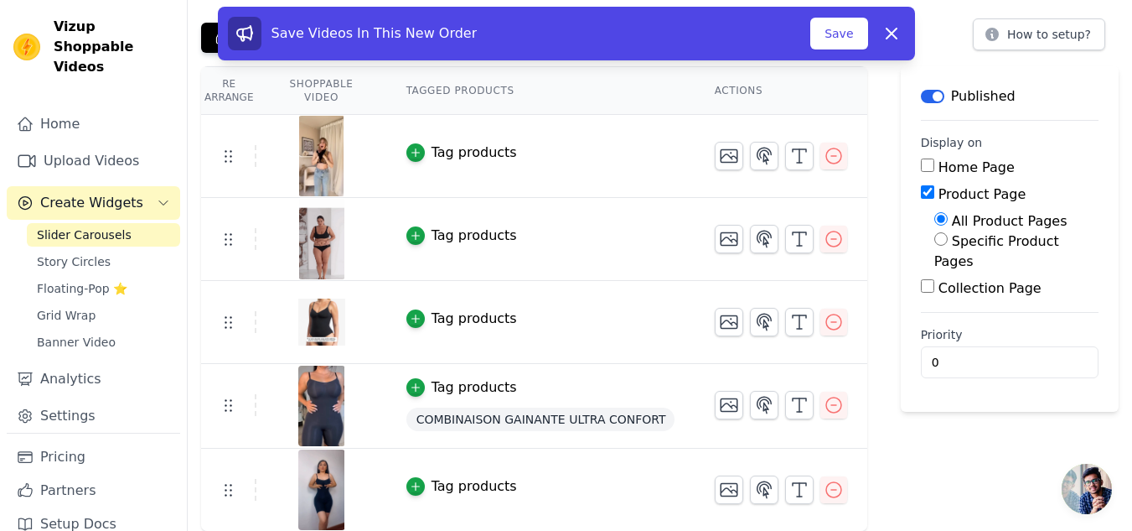
click at [502, 388] on div "Tag products" at bounding box center [474, 387] width 85 height 20
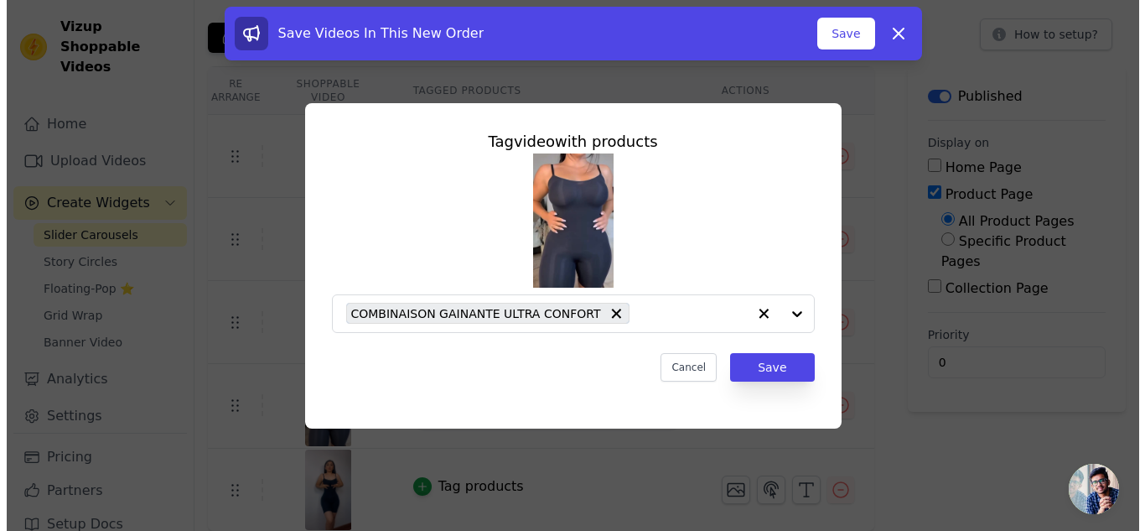
scroll to position [0, 0]
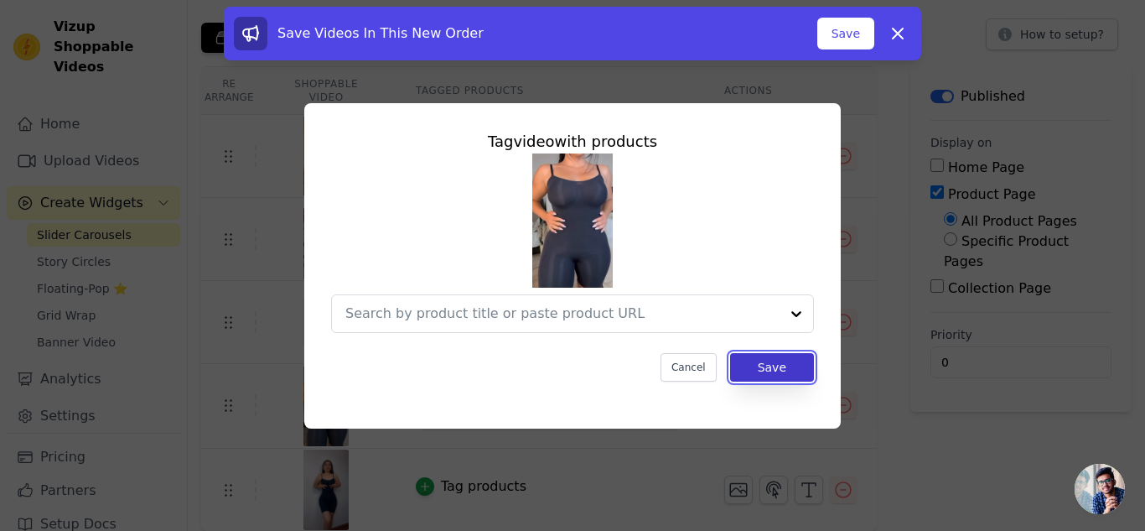
click at [764, 364] on button "Save" at bounding box center [772, 367] width 84 height 28
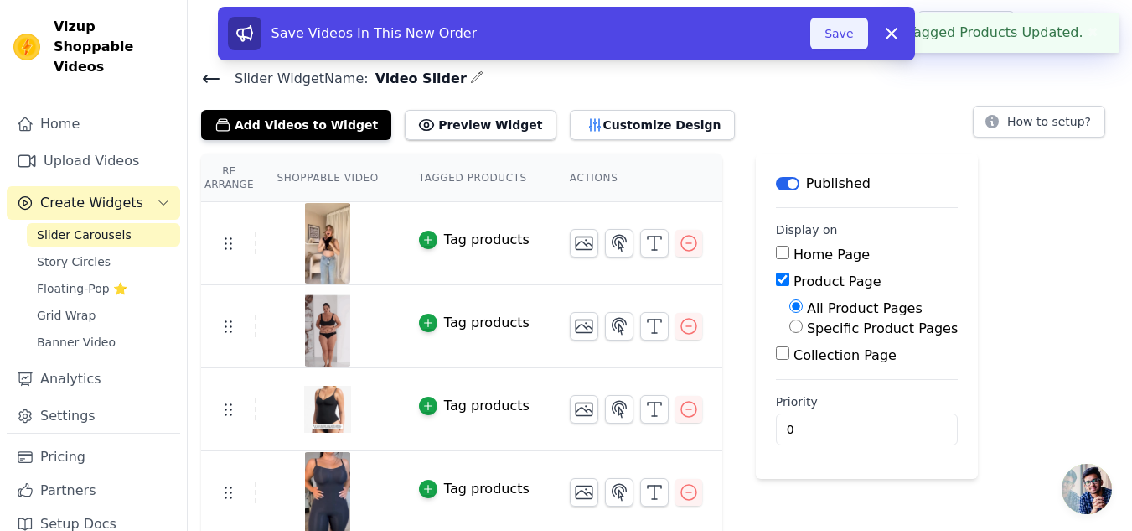
click at [850, 32] on button "Save" at bounding box center [838, 34] width 57 height 32
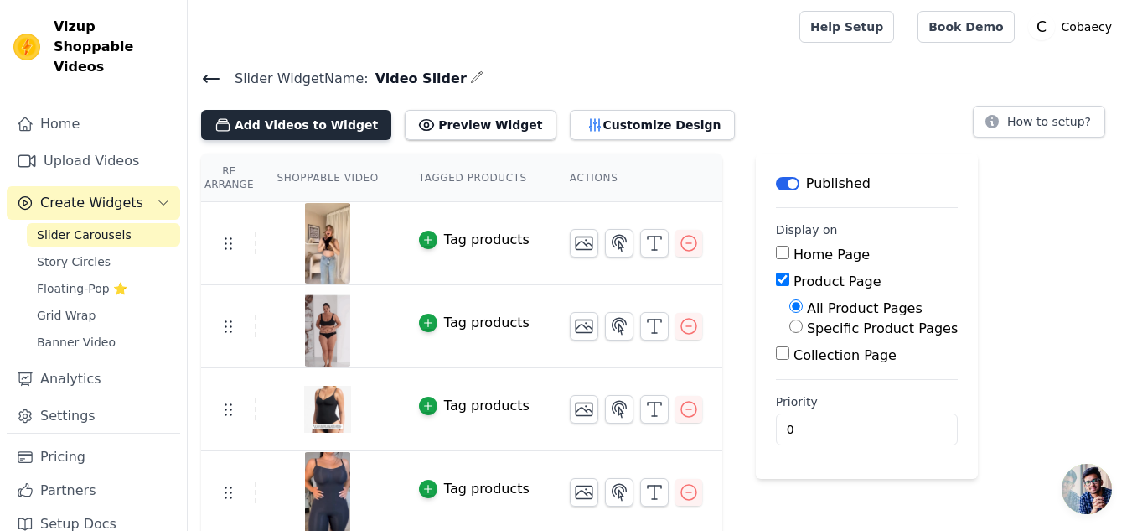
click at [306, 125] on button "Add Videos to Widget" at bounding box center [296, 125] width 190 height 30
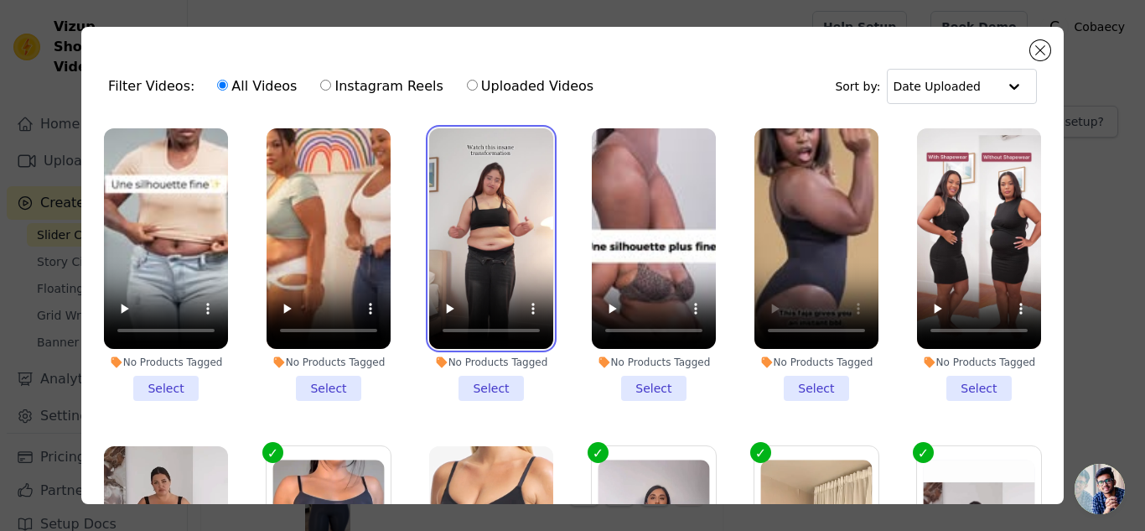
click at [458, 232] on video at bounding box center [491, 238] width 124 height 220
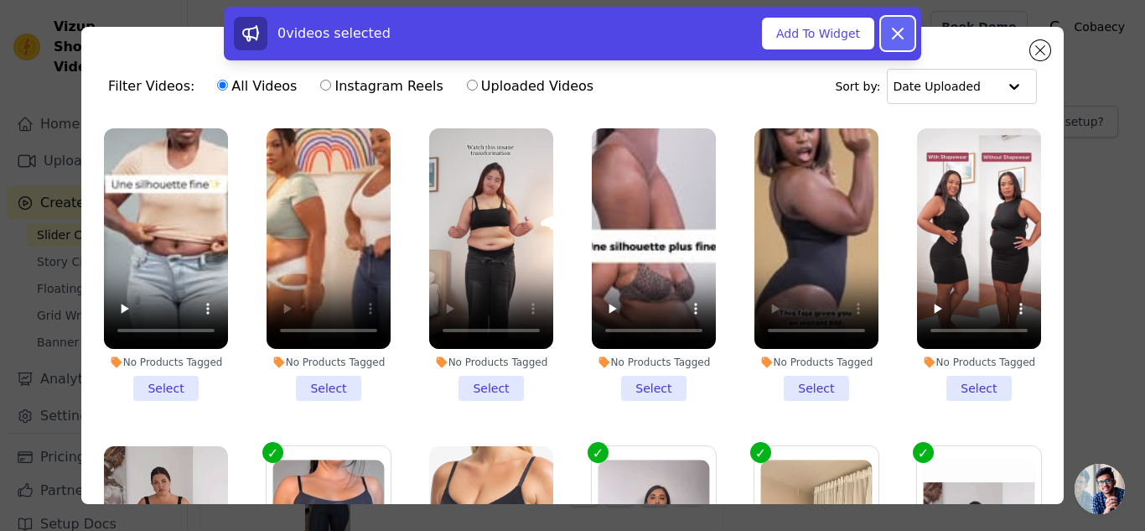
click at [903, 29] on icon at bounding box center [898, 33] width 10 height 10
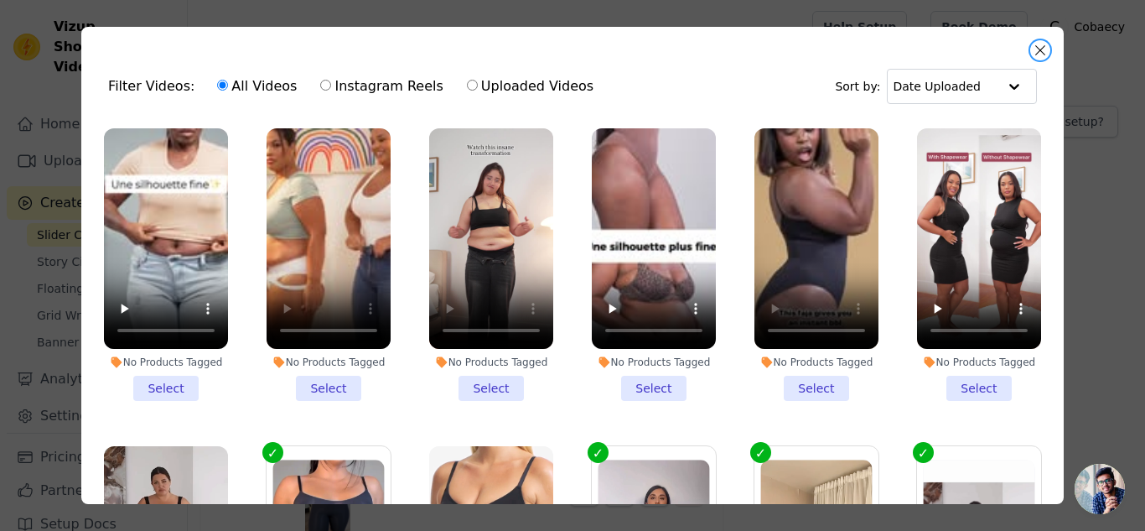
click at [1044, 47] on button "Close modal" at bounding box center [1040, 50] width 20 height 20
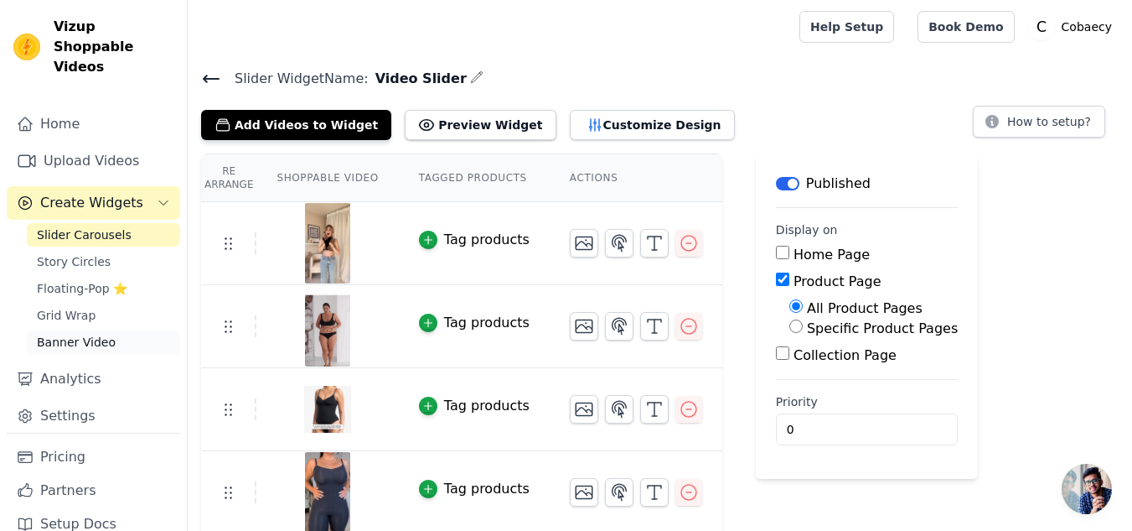
click at [59, 334] on span "Banner Video" at bounding box center [76, 342] width 79 height 17
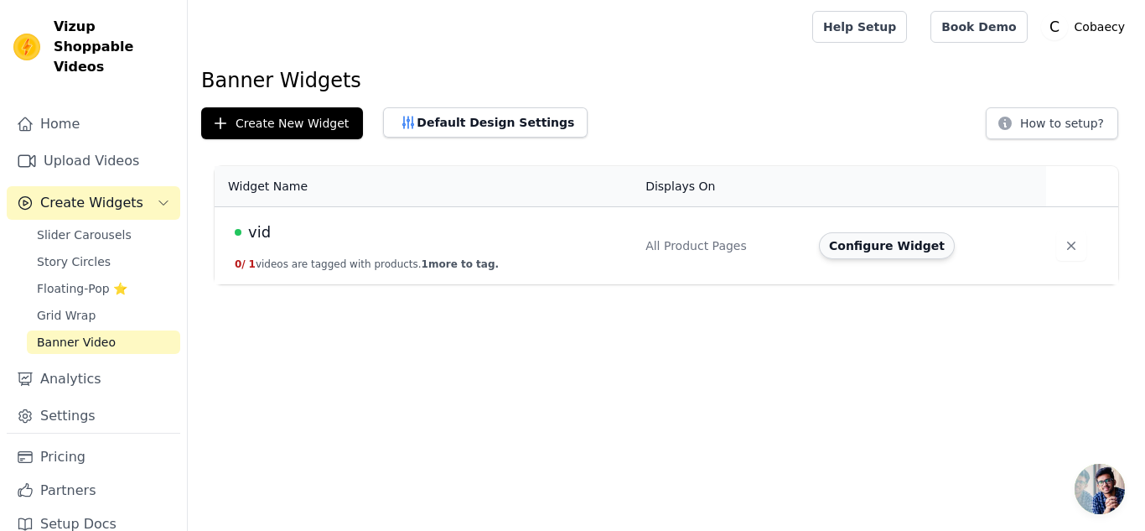
click at [888, 243] on button "Configure Widget" at bounding box center [887, 245] width 136 height 27
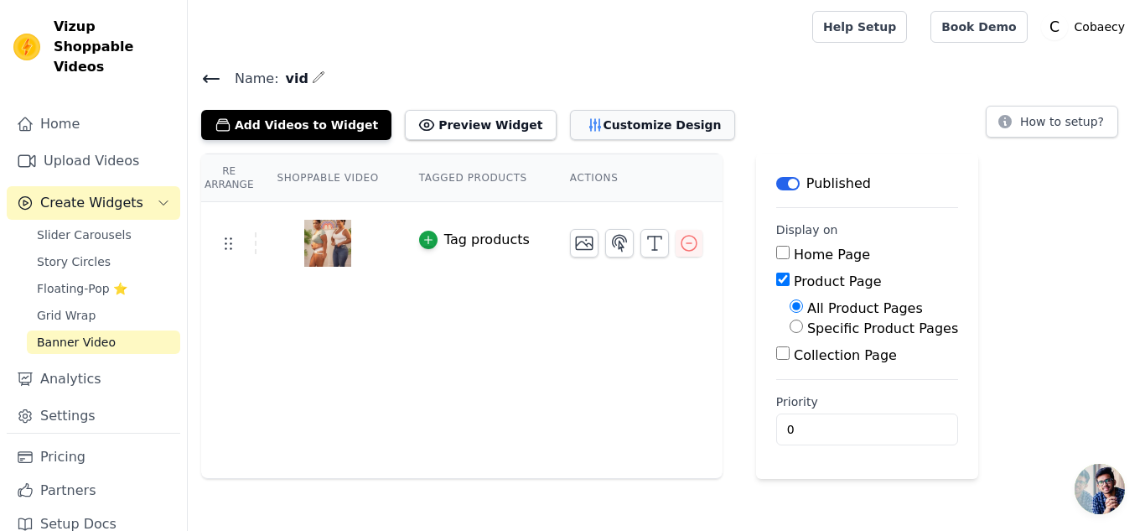
click at [570, 112] on button "Customize Design" at bounding box center [652, 125] width 165 height 30
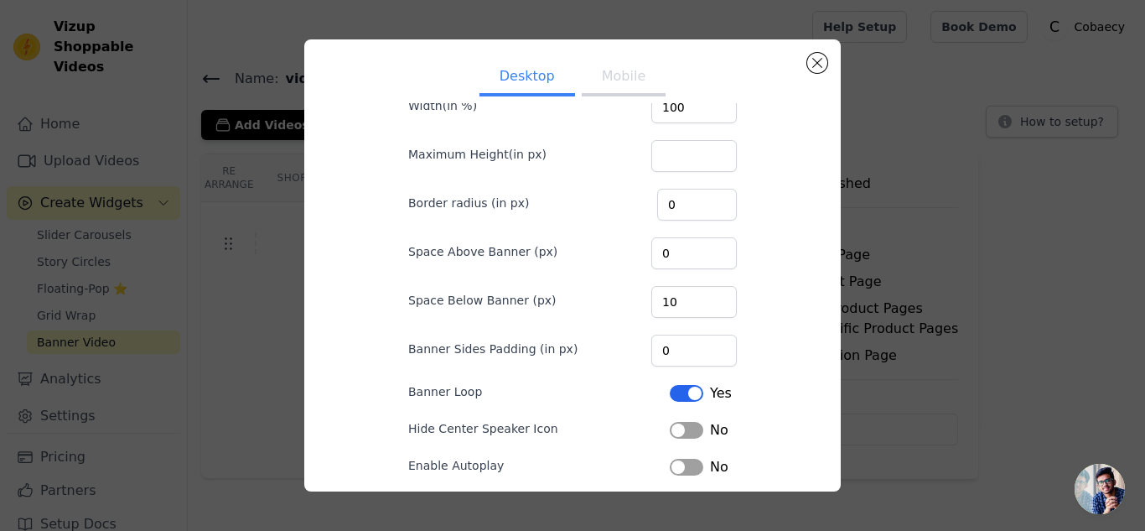
scroll to position [130, 0]
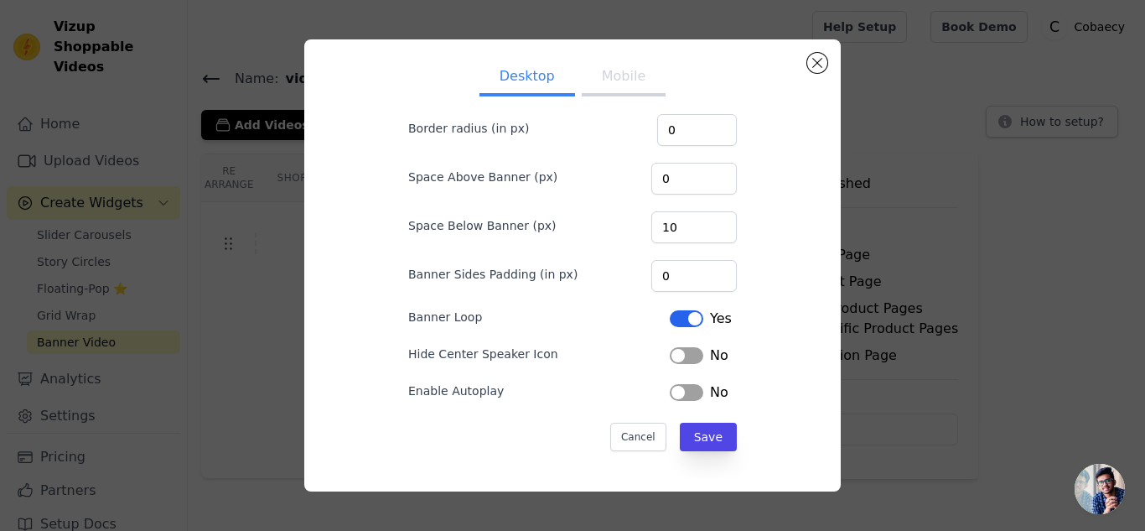
click at [670, 351] on button "Label" at bounding box center [687, 355] width 34 height 17
click at [675, 397] on button "Label" at bounding box center [687, 392] width 34 height 17
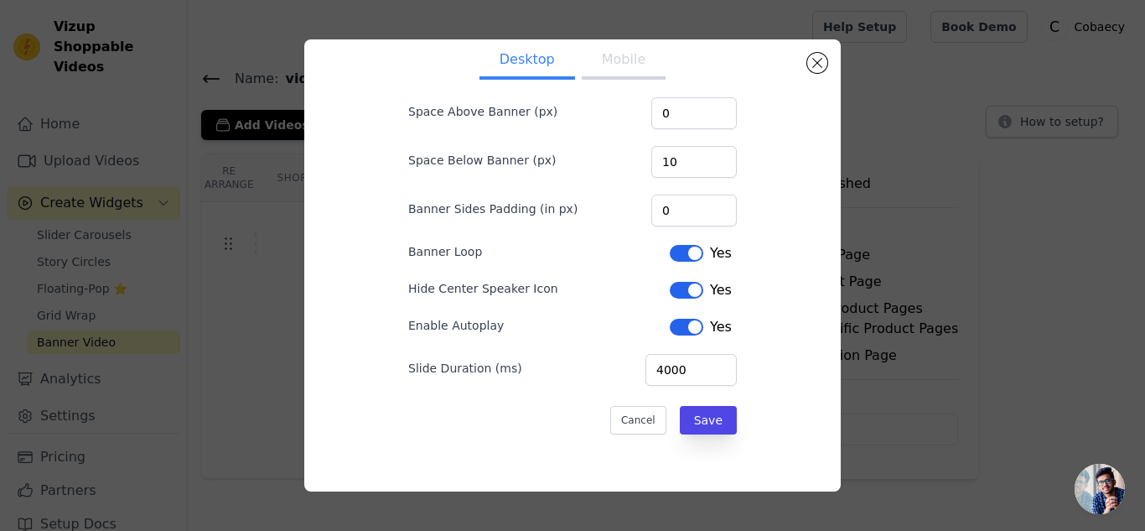
scroll to position [30, 0]
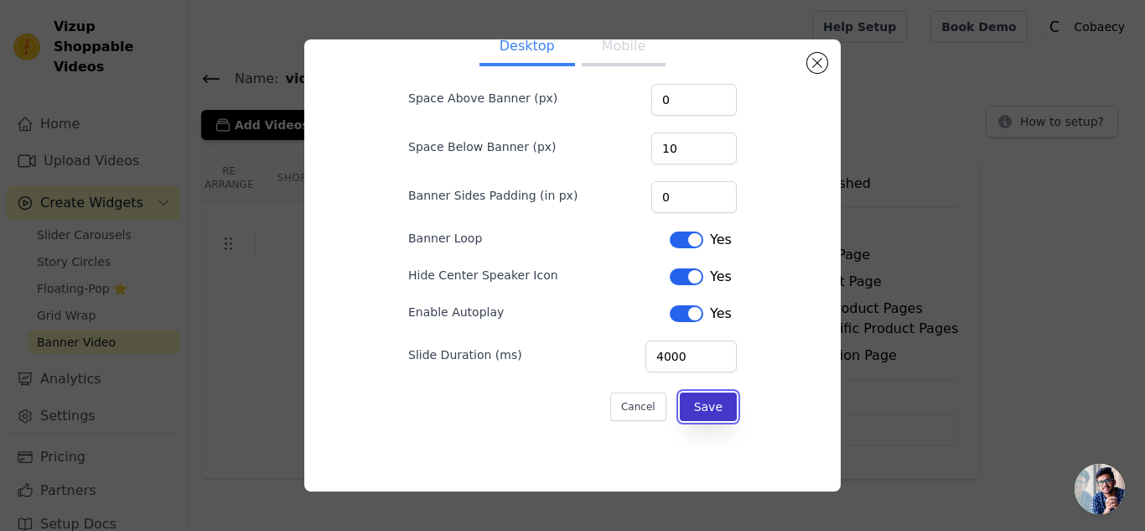
click at [703, 418] on button "Save" at bounding box center [708, 406] width 57 height 28
click at [623, 53] on div "Open sidebar Help Setup Book Demo Open user menu C Cobaecy Settings Help Docs S…" at bounding box center [572, 239] width 1145 height 479
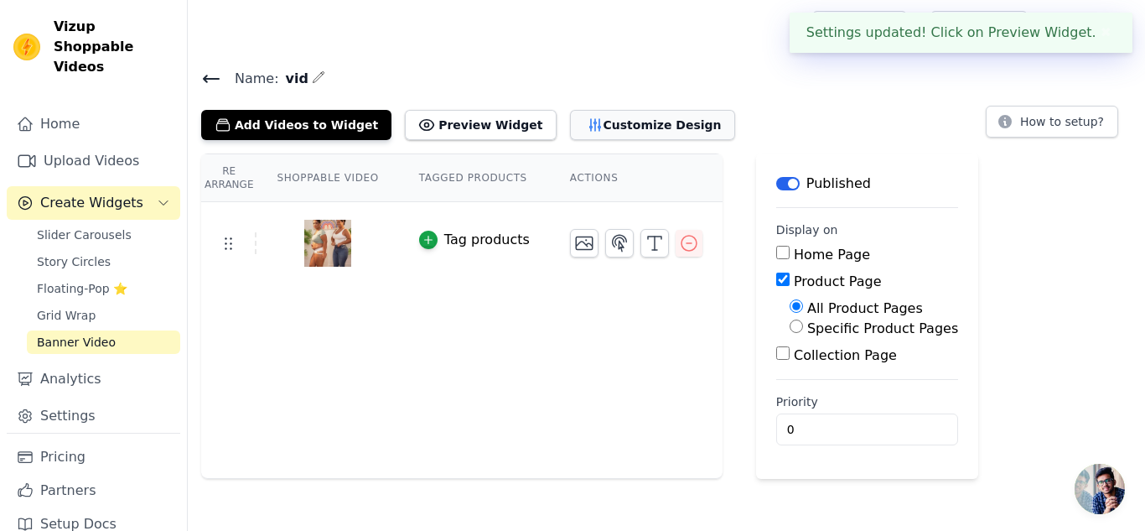
click at [601, 124] on button "Customize Design" at bounding box center [652, 125] width 165 height 30
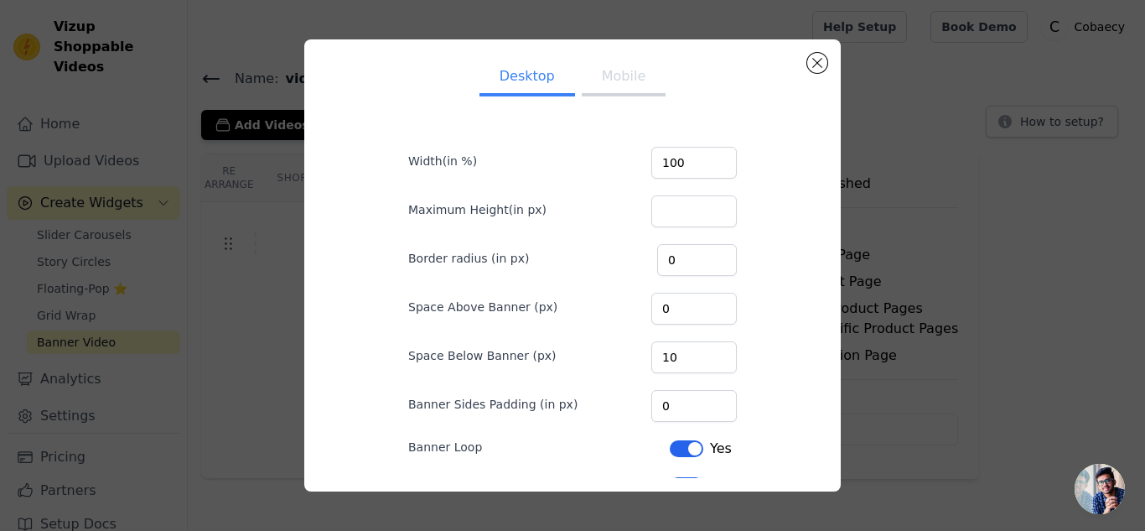
click at [632, 92] on button "Mobile" at bounding box center [624, 78] width 84 height 37
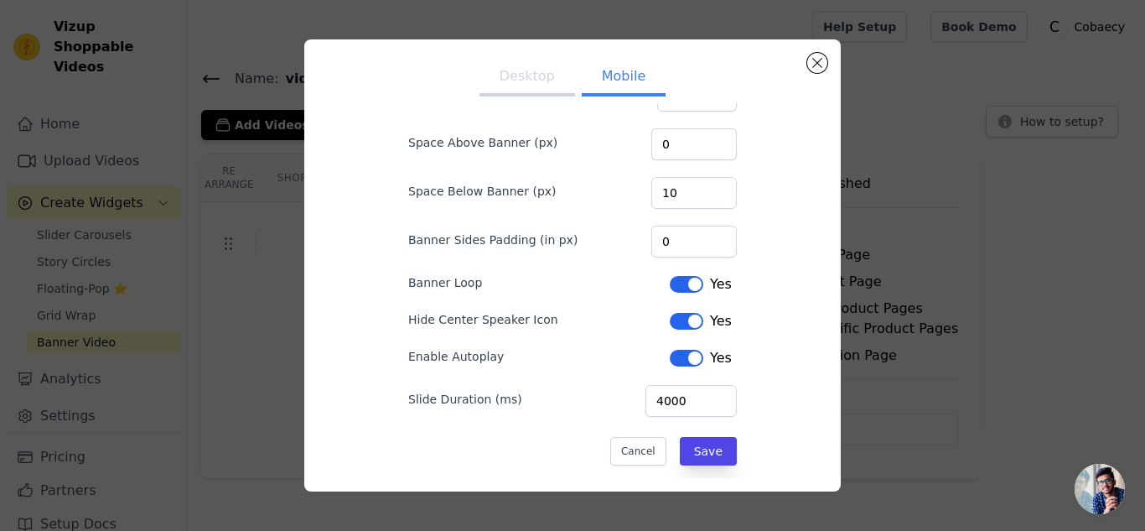
scroll to position [168, 0]
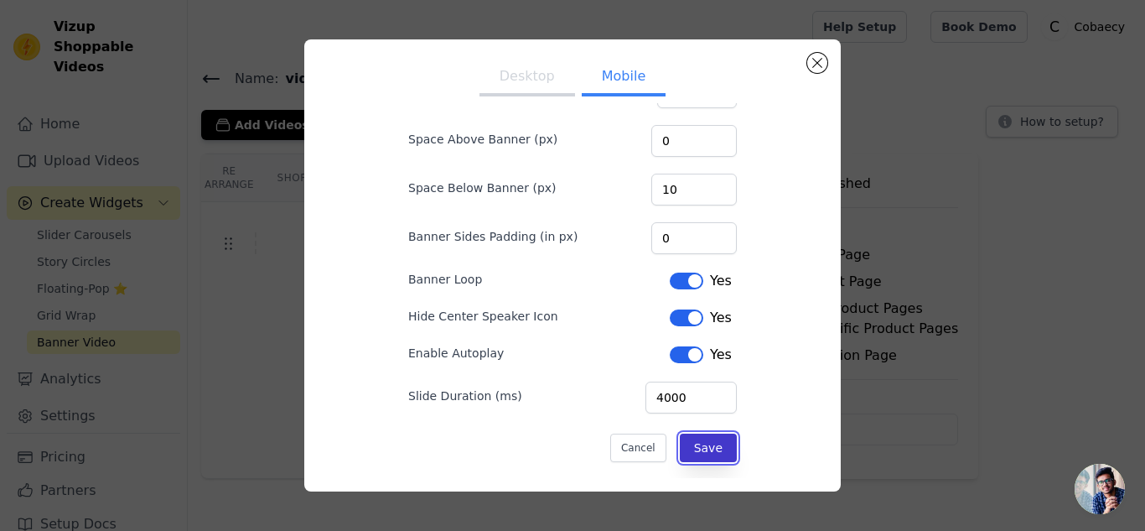
click at [692, 446] on button "Save" at bounding box center [708, 447] width 57 height 28
